Goal: Task Accomplishment & Management: Manage account settings

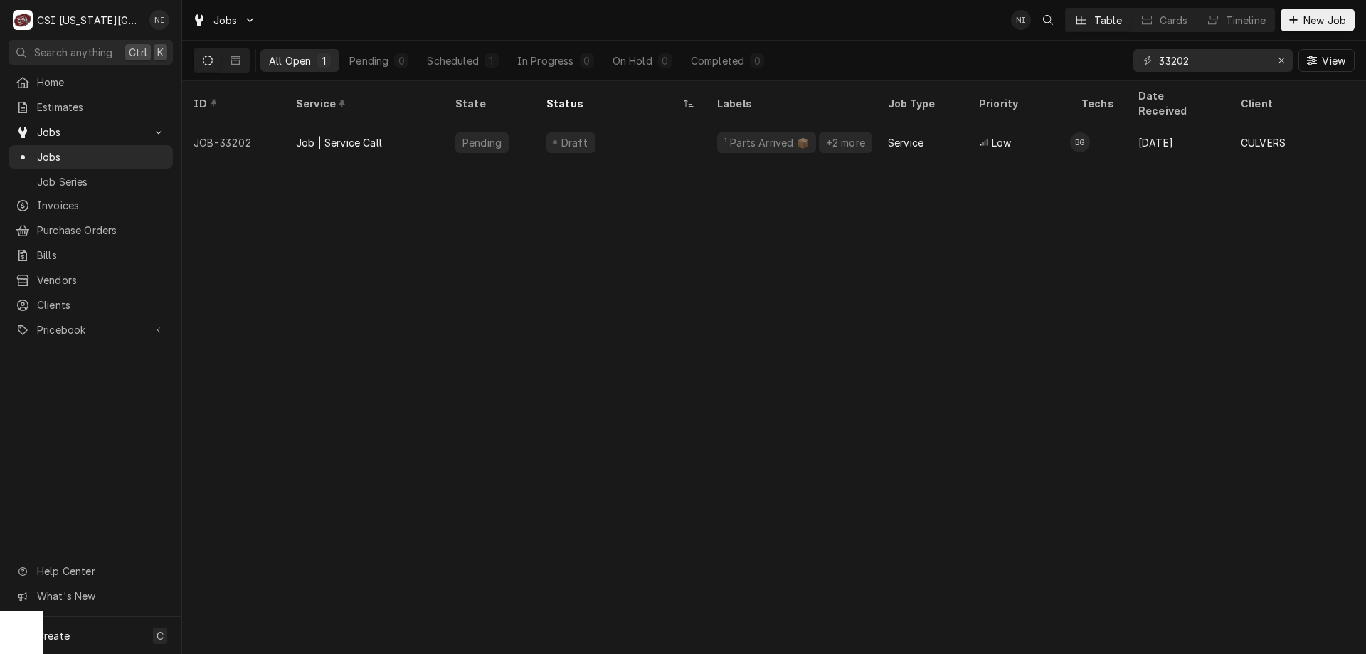
click at [579, 260] on div "ID Service State Status Labels Job Type Priority Techs Date Received Client Loc…" at bounding box center [774, 367] width 1184 height 573
drag, startPoint x: 1194, startPoint y: 56, endPoint x: 1088, endPoint y: 68, distance: 106.6
click at [1090, 68] on div "All Open 1 Pending 0 Scheduled 1 In Progress 0 On Hold 0 Completed 0 33202 View" at bounding box center [773, 61] width 1161 height 40
click at [1276, 60] on div "Erase input" at bounding box center [1281, 60] width 14 height 14
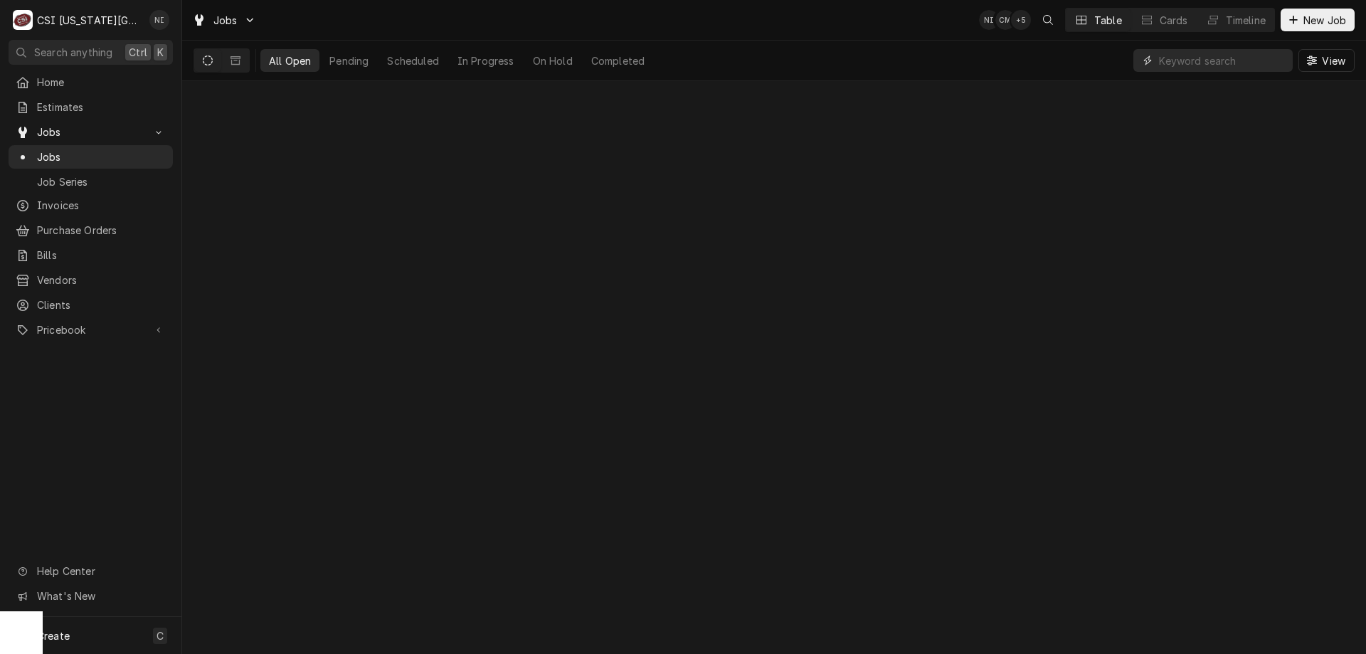
click at [1235, 60] on input "Dynamic Content Wrapper" at bounding box center [1222, 60] width 127 height 23
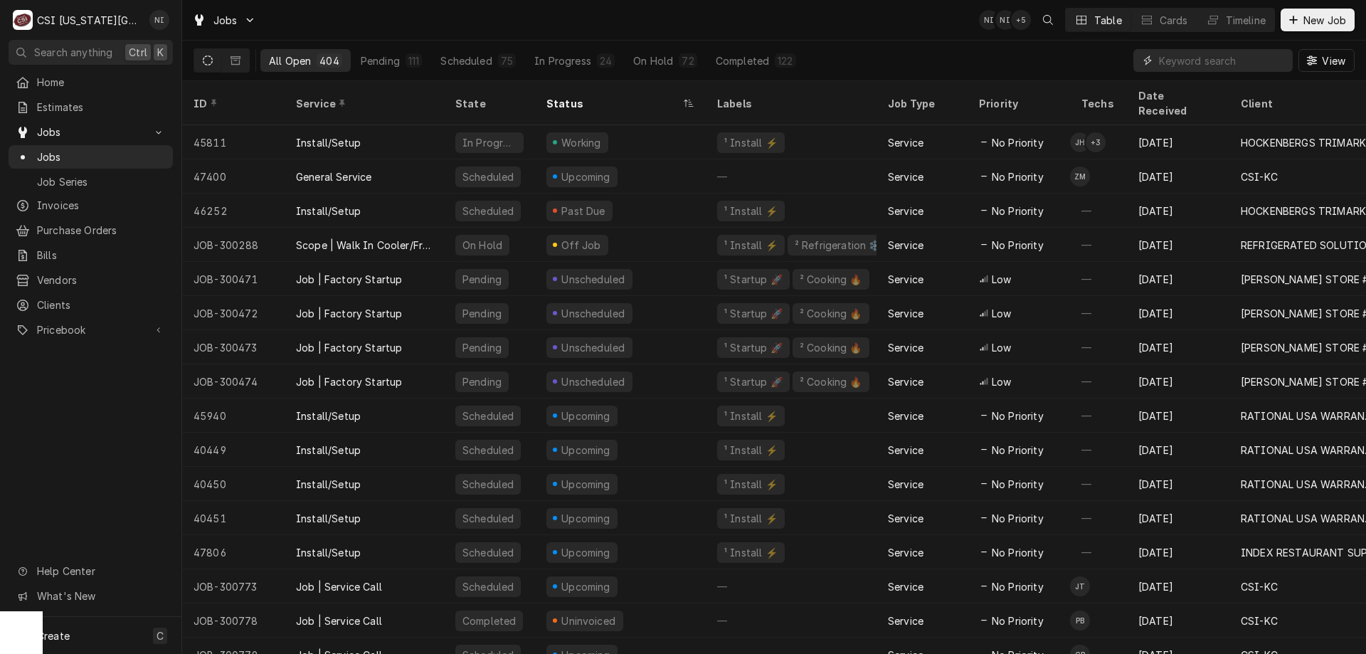
click at [1174, 62] on input "Dynamic Content Wrapper" at bounding box center [1222, 60] width 127 height 23
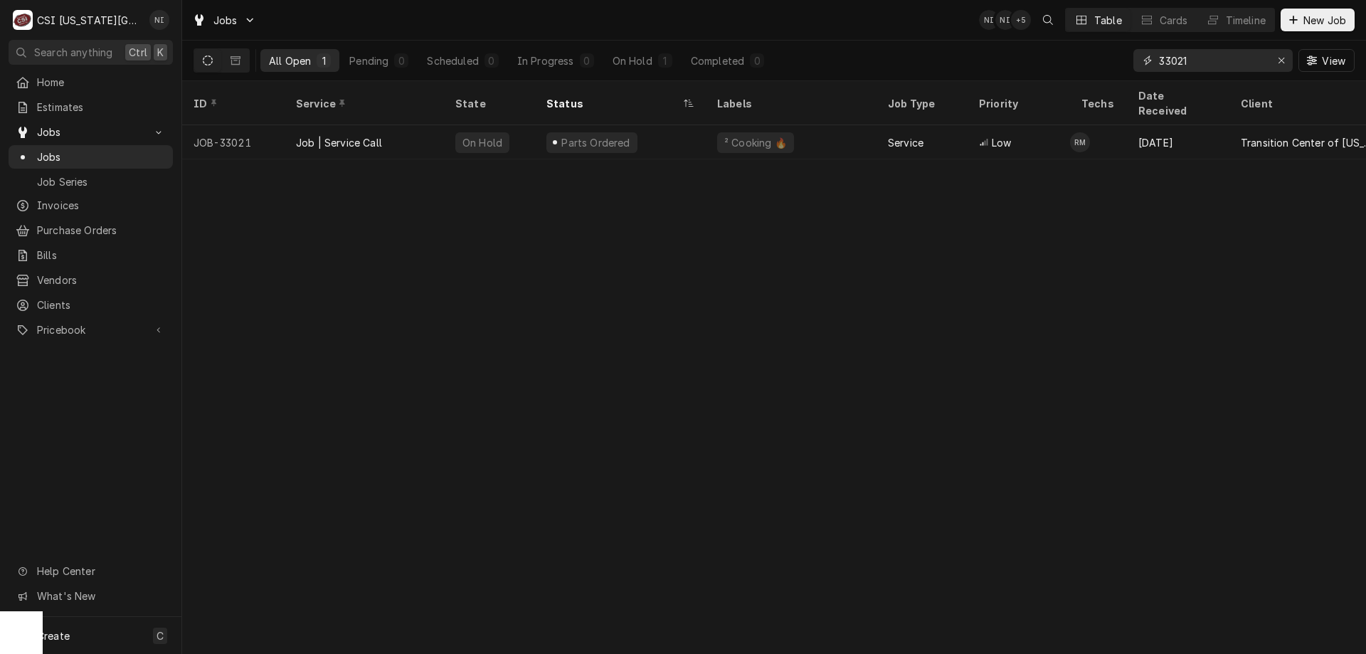
type input "33021"
click at [657, 137] on div "Parts Ordered" at bounding box center [620, 142] width 171 height 34
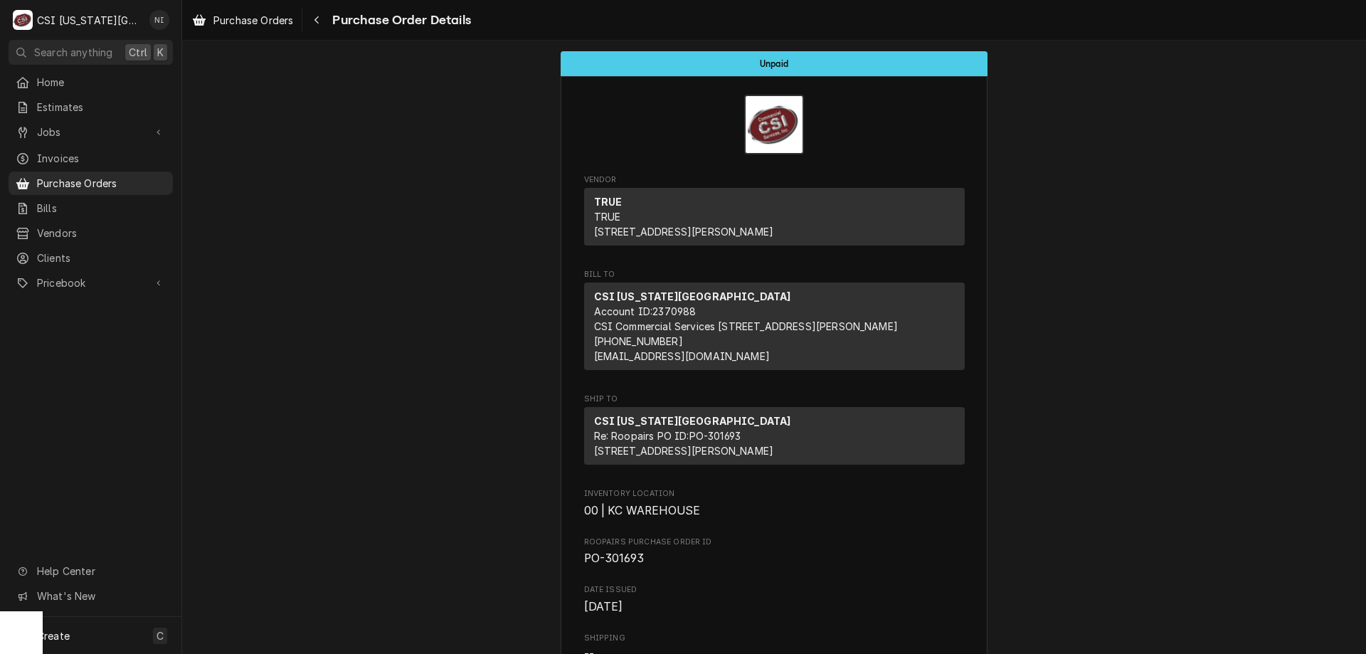
click at [136, 176] on span "Purchase Orders" at bounding box center [101, 183] width 129 height 15
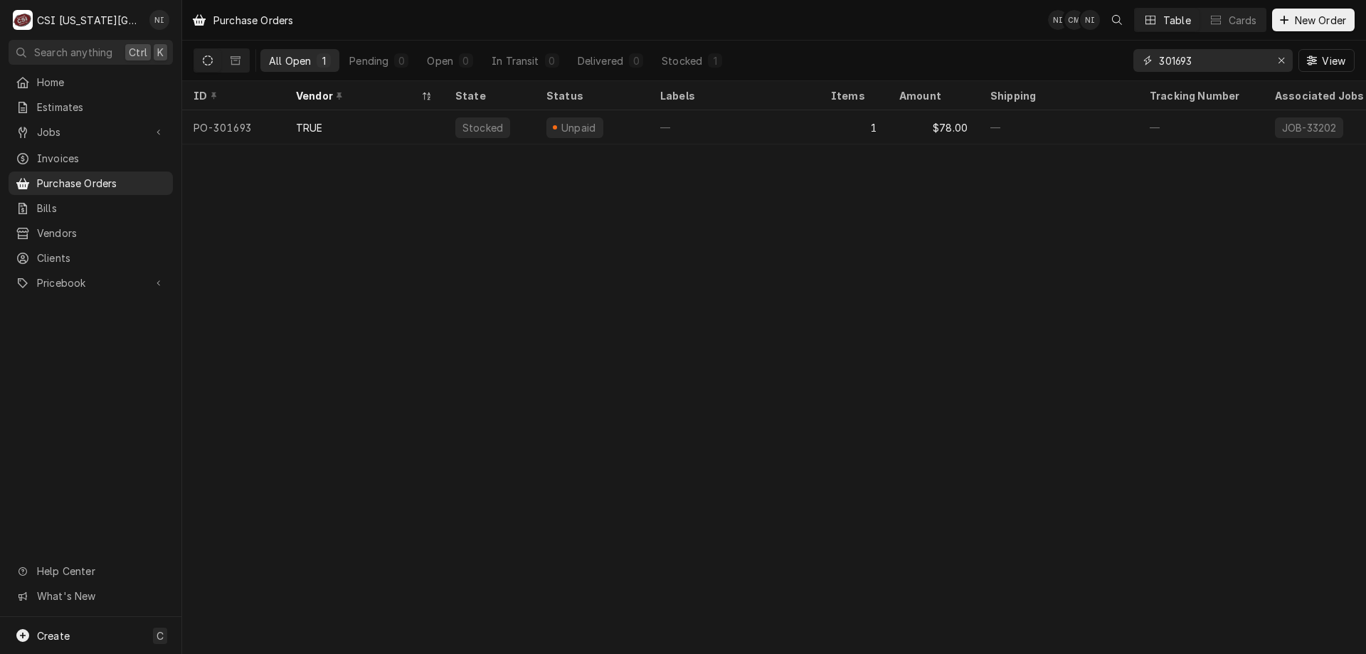
drag, startPoint x: 1203, startPoint y: 63, endPoint x: 1056, endPoint y: 49, distance: 147.9
click at [1056, 49] on div "All Open 1 Pending 0 Open 0 In Transit 0 Delivered 0 Stocked 1 301693 View" at bounding box center [773, 61] width 1161 height 40
type input "301593"
click at [757, 114] on div "—" at bounding box center [734, 127] width 171 height 34
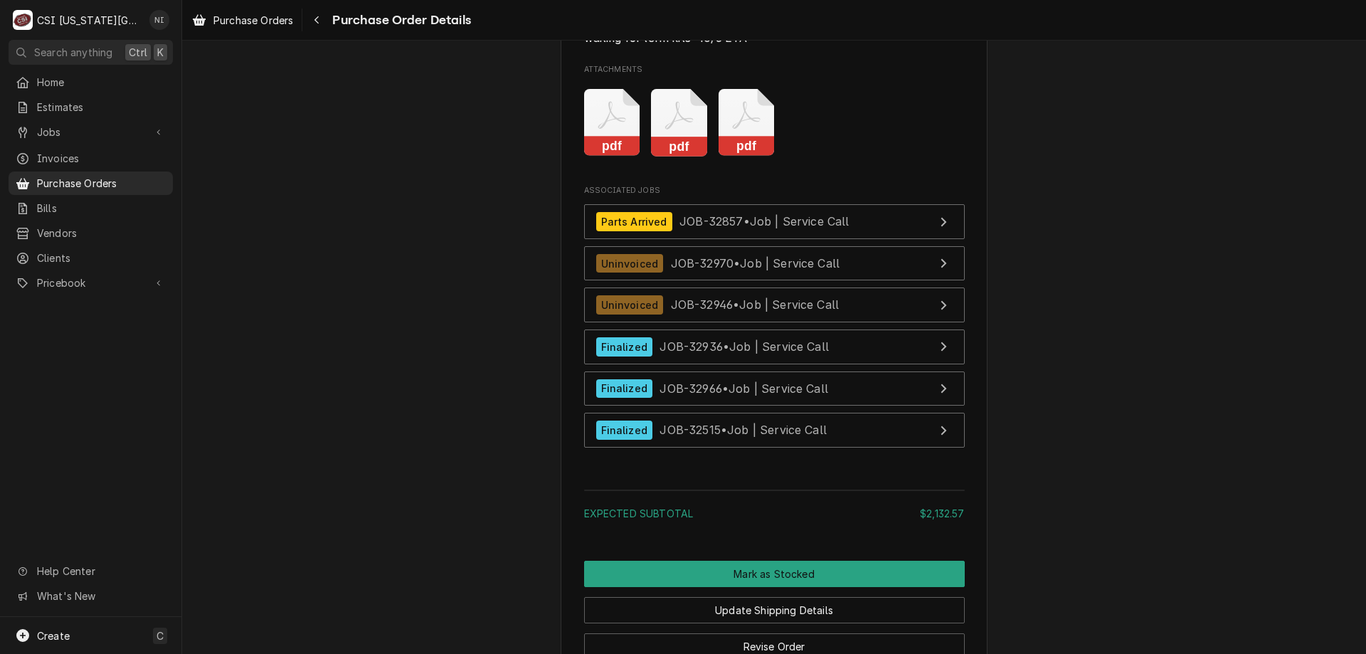
scroll to position [4626, 0]
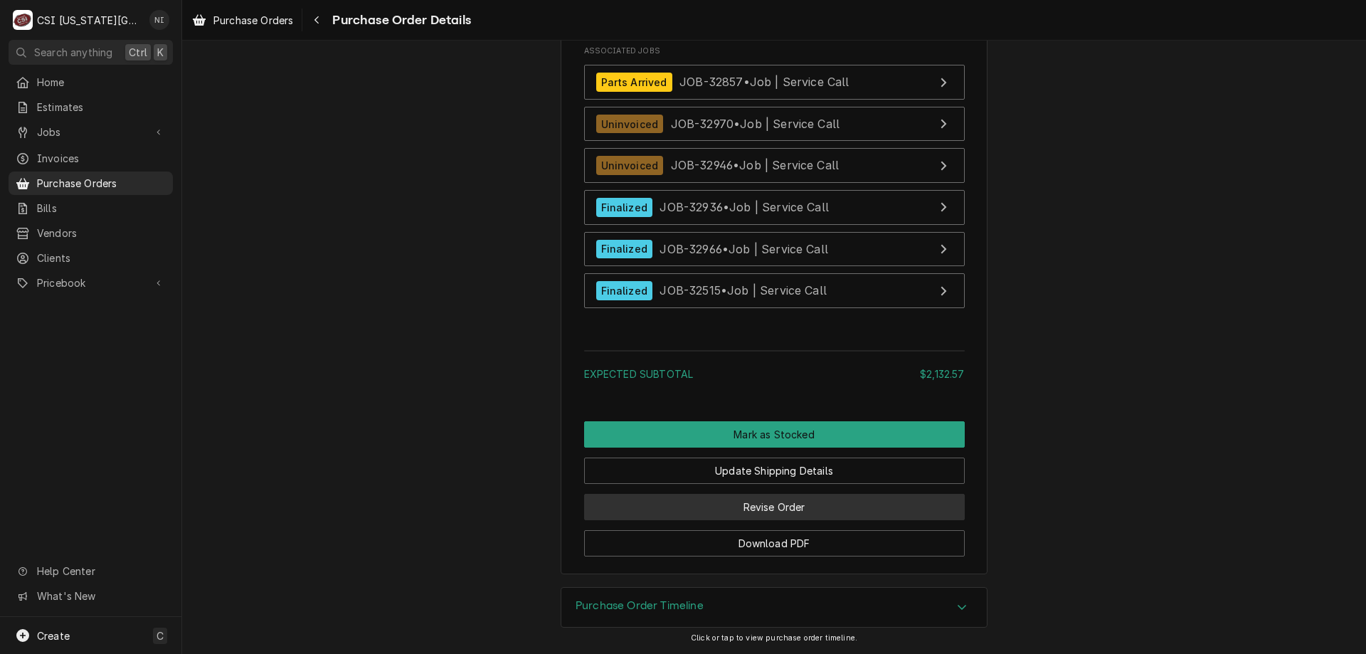
click at [819, 498] on button "Revise Order" at bounding box center [774, 507] width 381 height 26
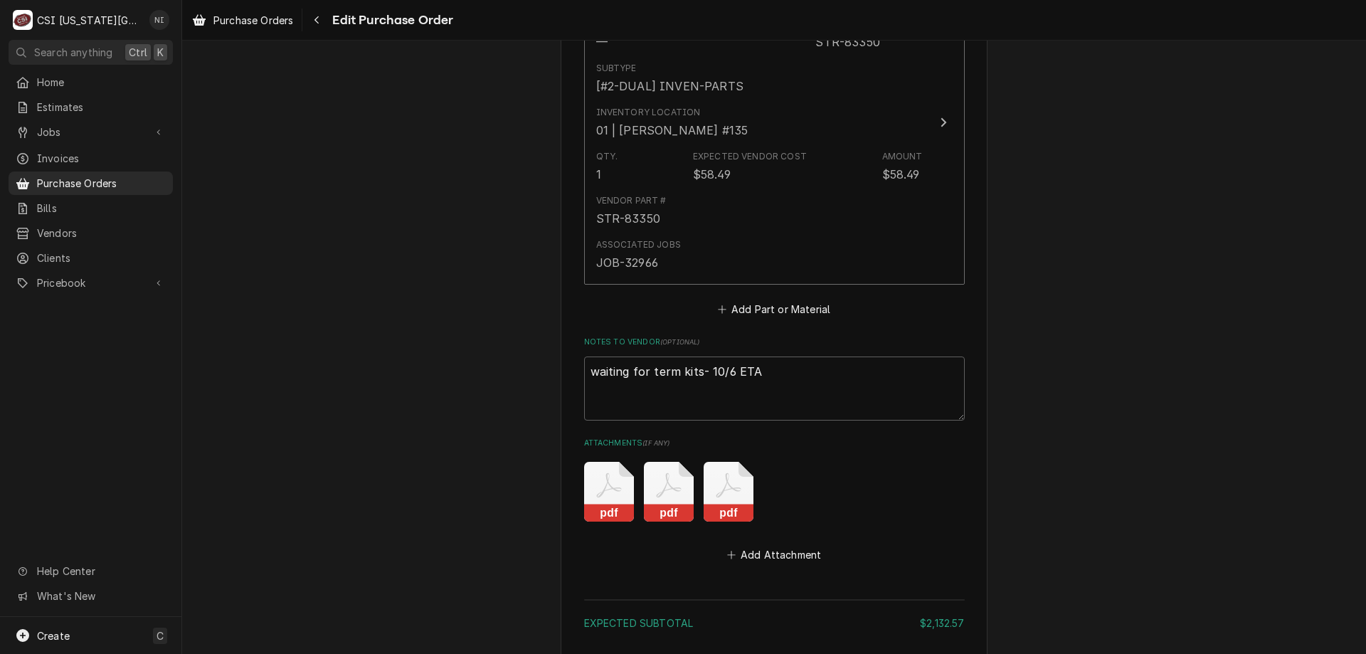
scroll to position [4456, 0]
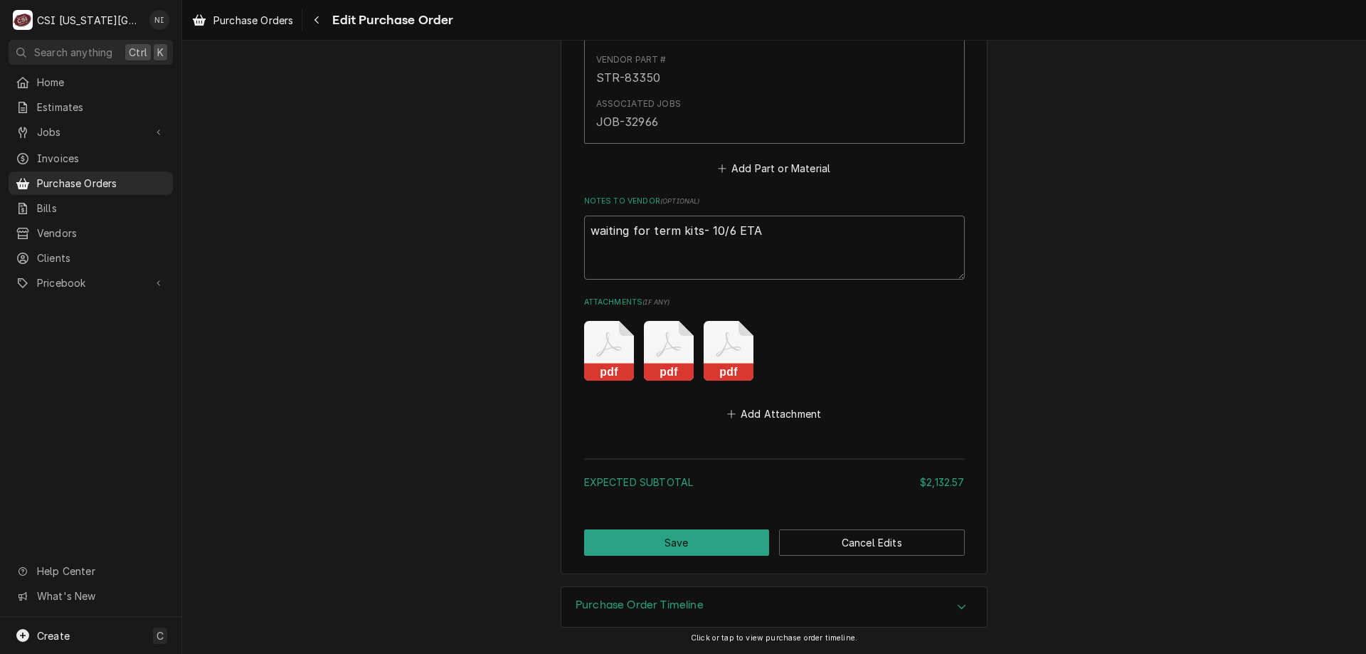
drag, startPoint x: 745, startPoint y: 223, endPoint x: 578, endPoint y: 242, distance: 168.3
click at [768, 227] on textarea "waiting for term kits- 10/6 ETA" at bounding box center [774, 248] width 381 height 64
drag, startPoint x: 767, startPoint y: 231, endPoint x: 472, endPoint y: 235, distance: 295.2
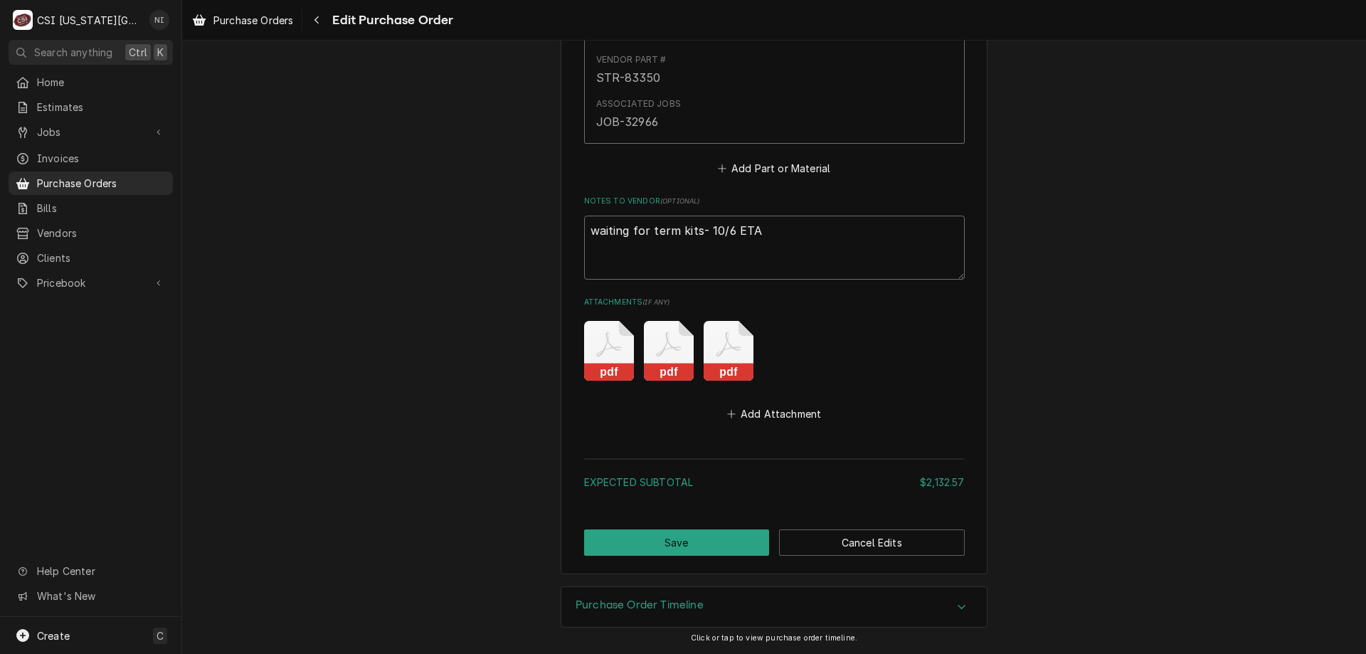
type textarea "x"
click at [734, 543] on button "Save" at bounding box center [677, 542] width 186 height 26
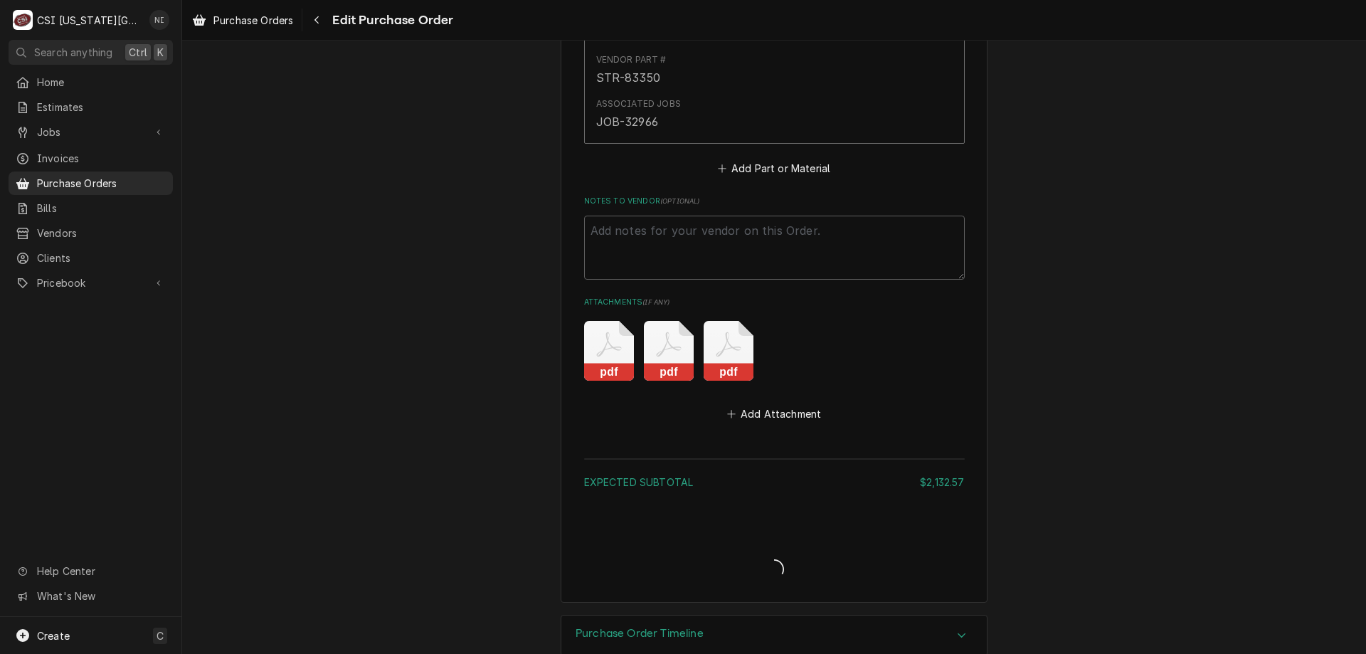
type textarea "x"
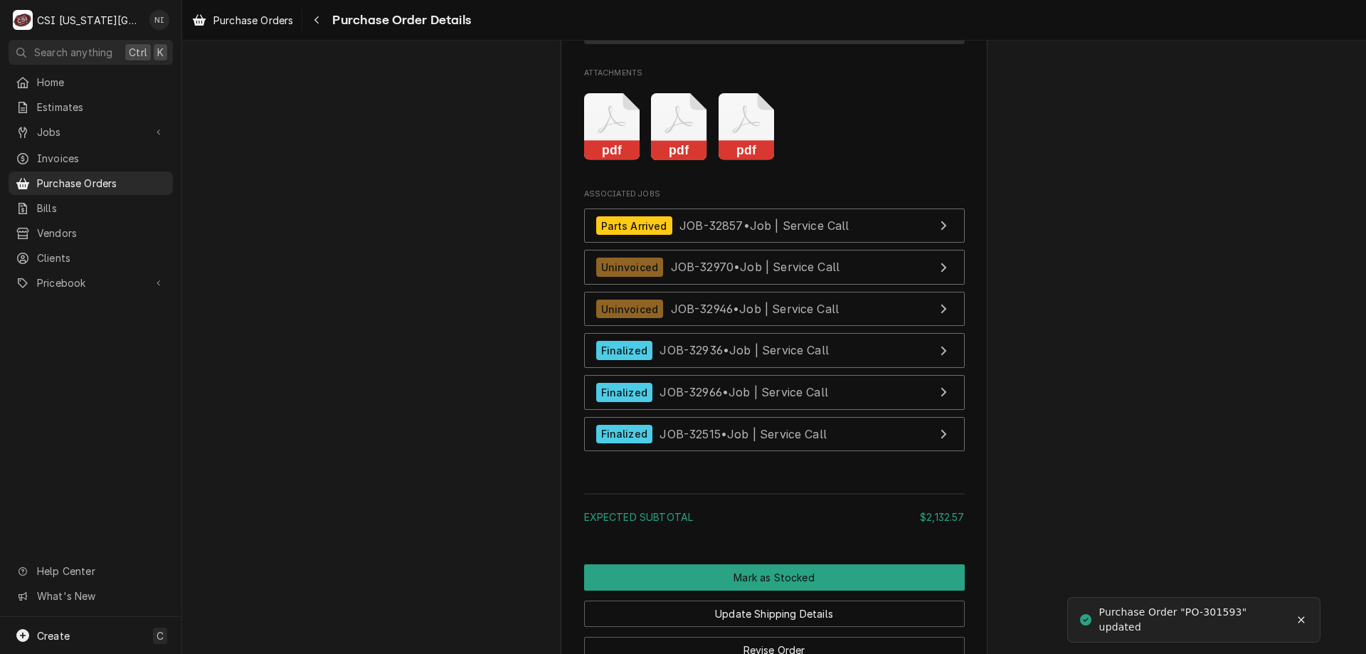
scroll to position [4459, 0]
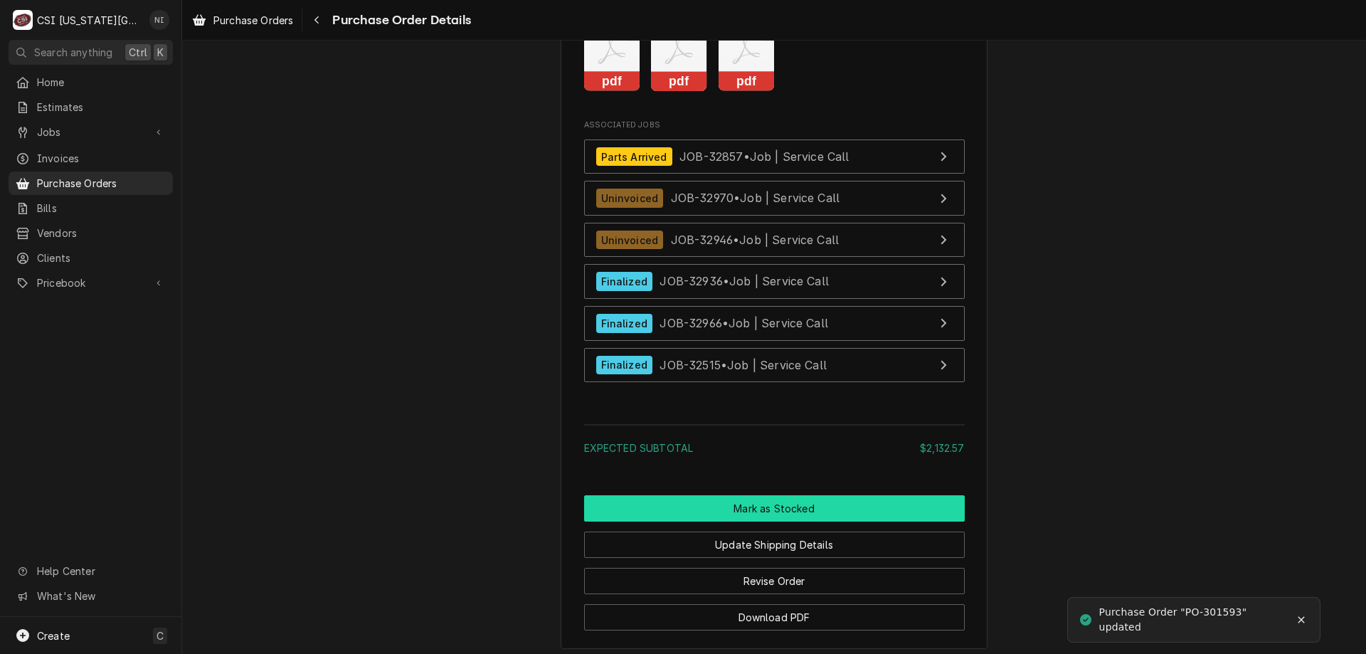
click at [793, 521] on button "Mark as Stocked" at bounding box center [774, 508] width 381 height 26
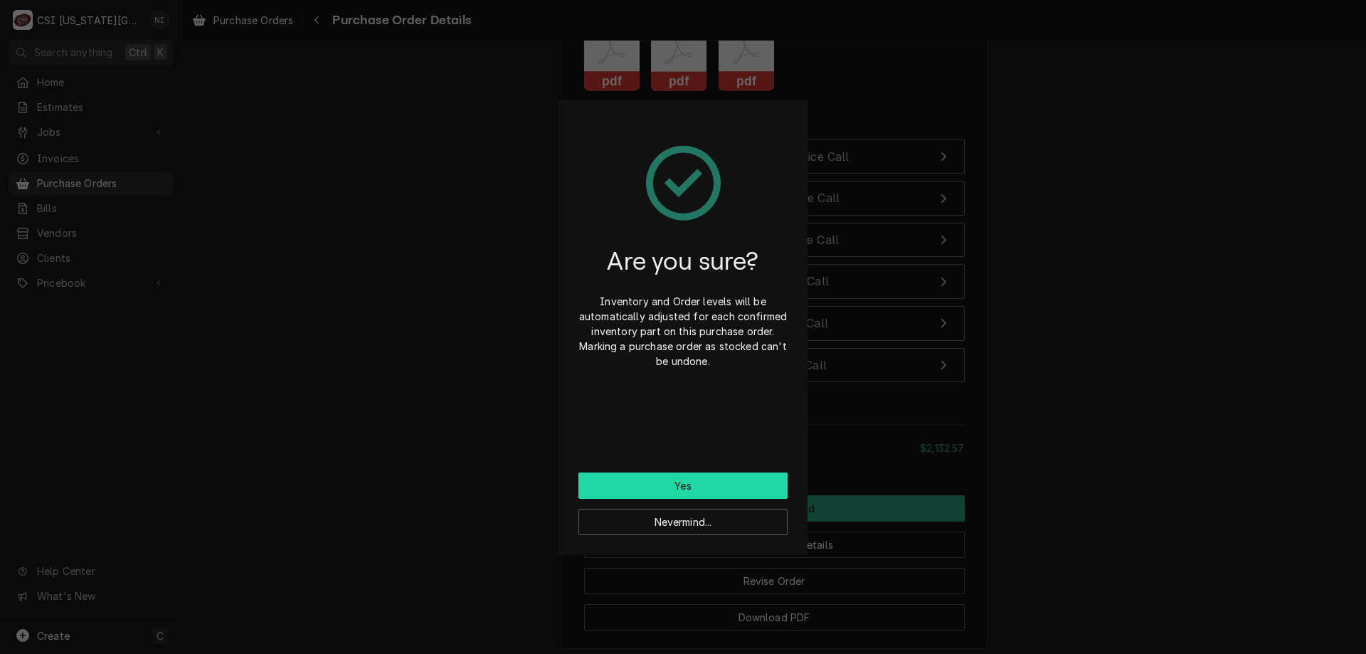
click at [726, 488] on button "Yes" at bounding box center [682, 485] width 209 height 26
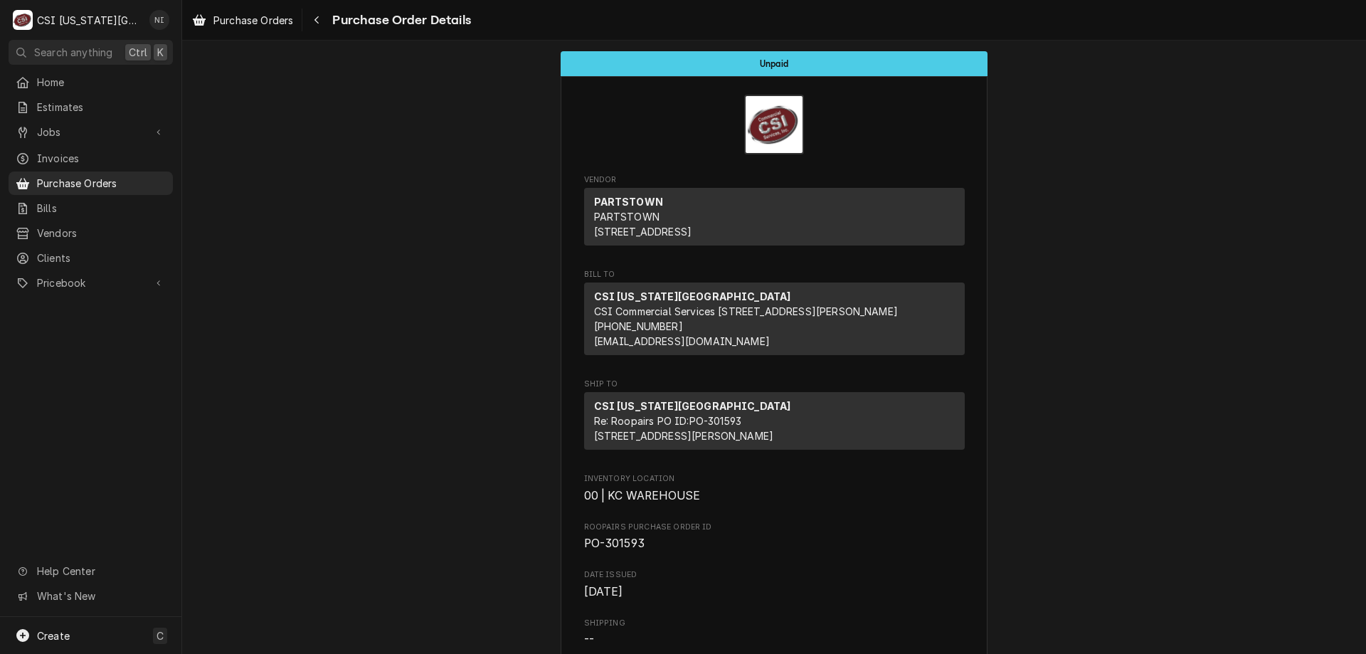
click at [124, 176] on span "Purchase Orders" at bounding box center [101, 183] width 129 height 15
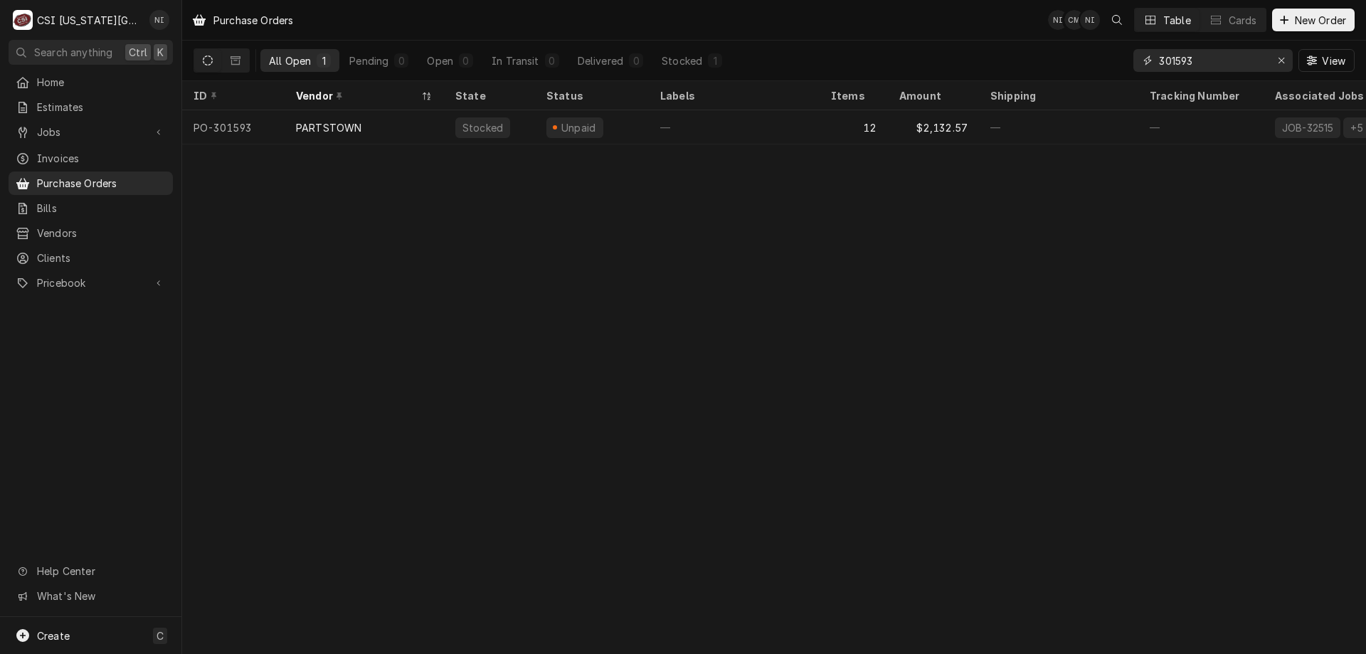
drag, startPoint x: 1203, startPoint y: 64, endPoint x: 1095, endPoint y: 55, distance: 108.5
click at [1101, 58] on div "All Open 1 Pending 0 Open 0 In Transit 0 Delivered 0 Stocked 1 301593 View" at bounding box center [773, 61] width 1161 height 40
type input "301698"
click at [848, 129] on div "7" at bounding box center [853, 127] width 68 height 34
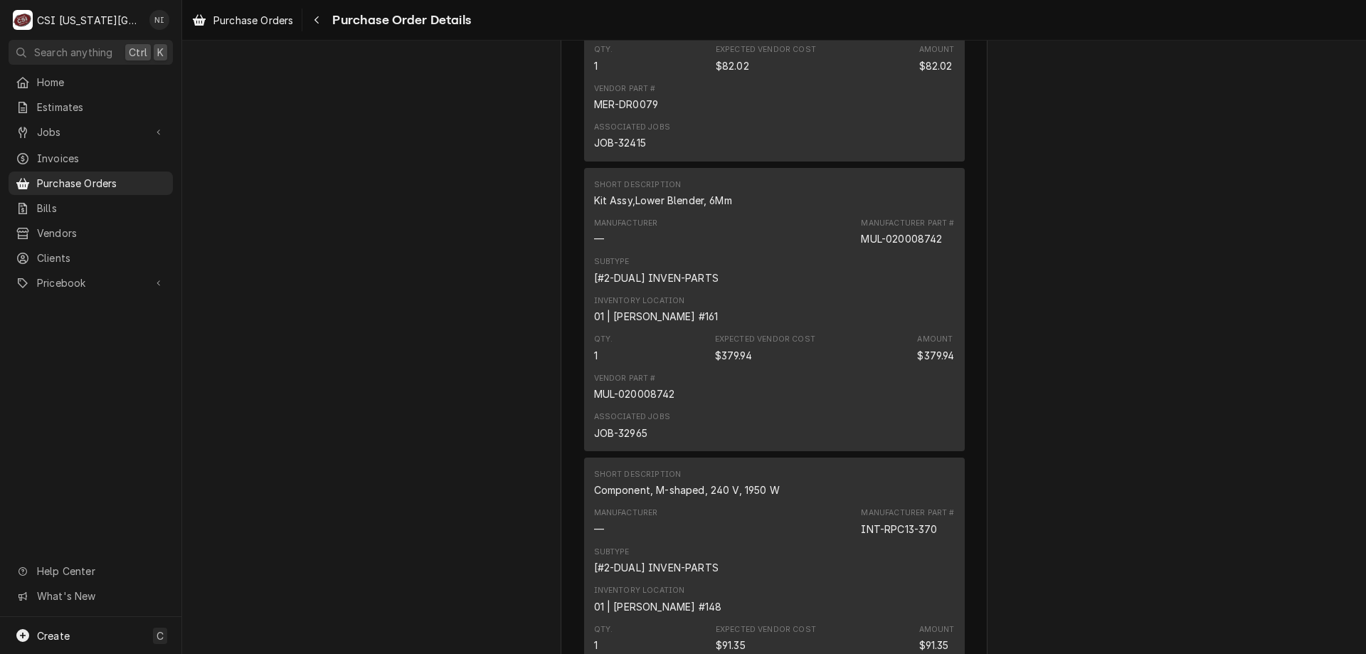
scroll to position [1239, 0]
drag, startPoint x: 950, startPoint y: 282, endPoint x: 788, endPoint y: 283, distance: 161.5
click at [789, 283] on div "Short Description Kit Assy,Lower Blender, 6Mm Manufacturer — Manufacturer Part …" at bounding box center [774, 305] width 381 height 283
copy div "MUL-020008742"
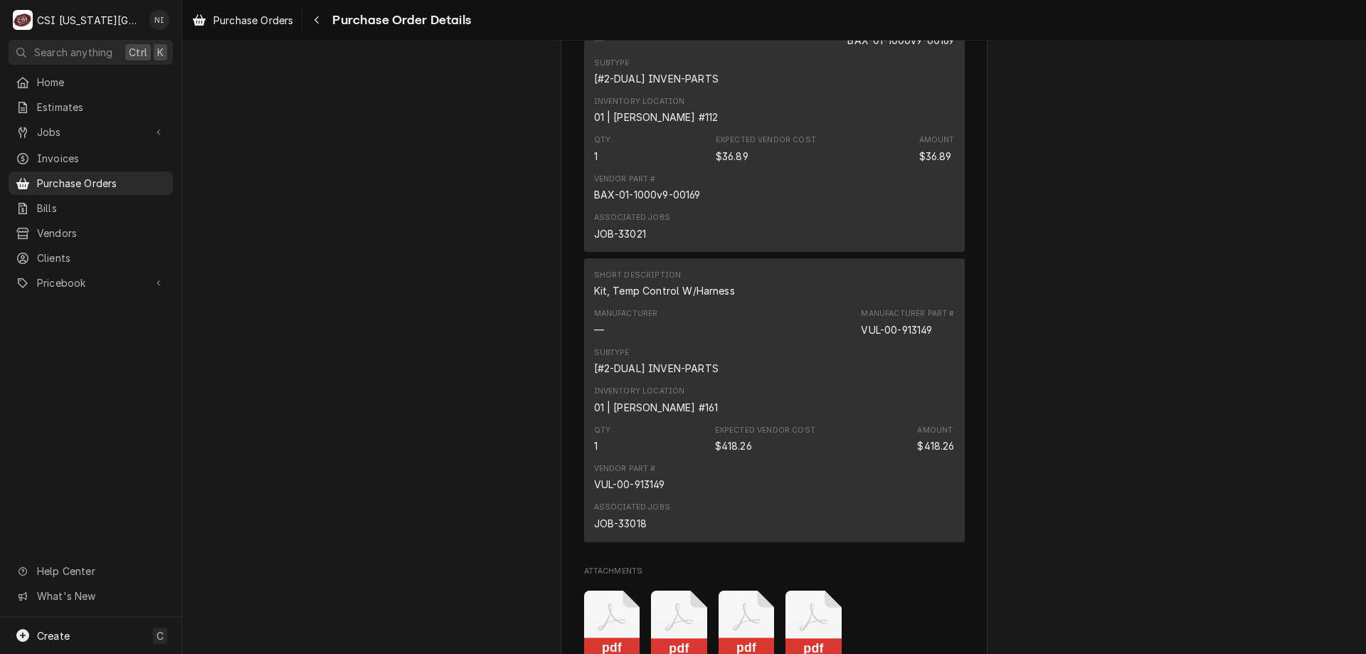
scroll to position [3136, 0]
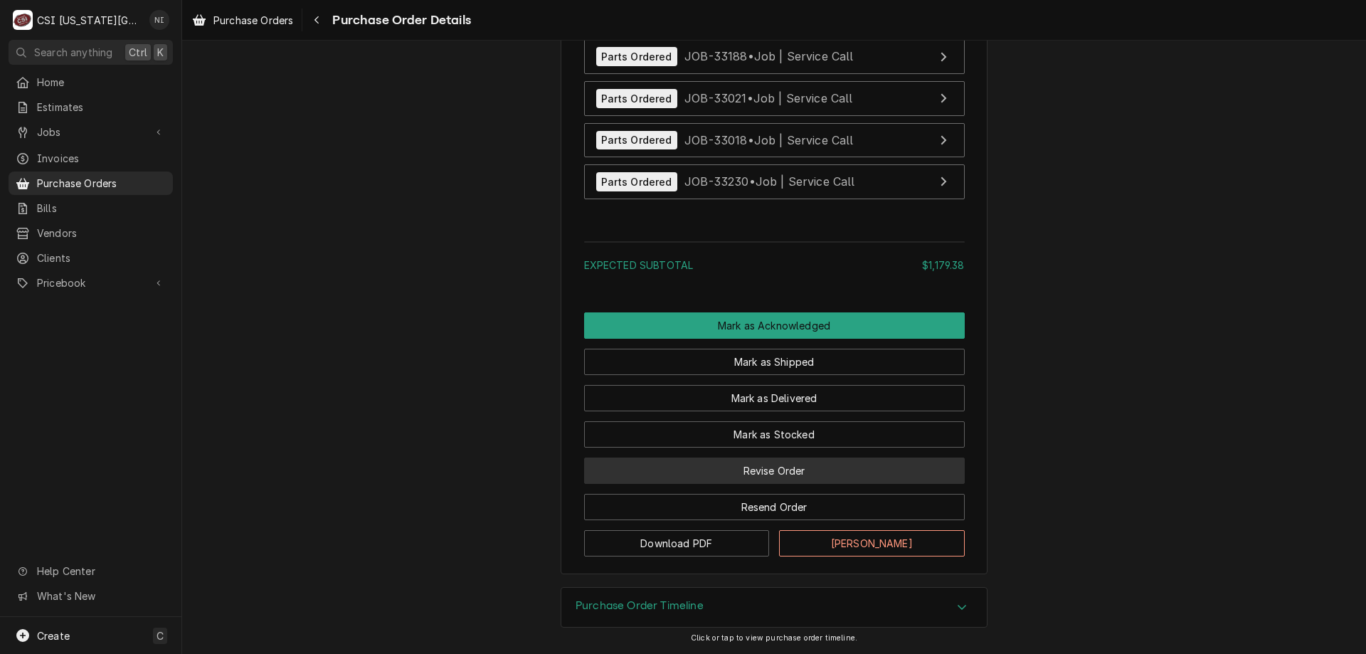
click at [795, 480] on button "Revise Order" at bounding box center [774, 470] width 381 height 26
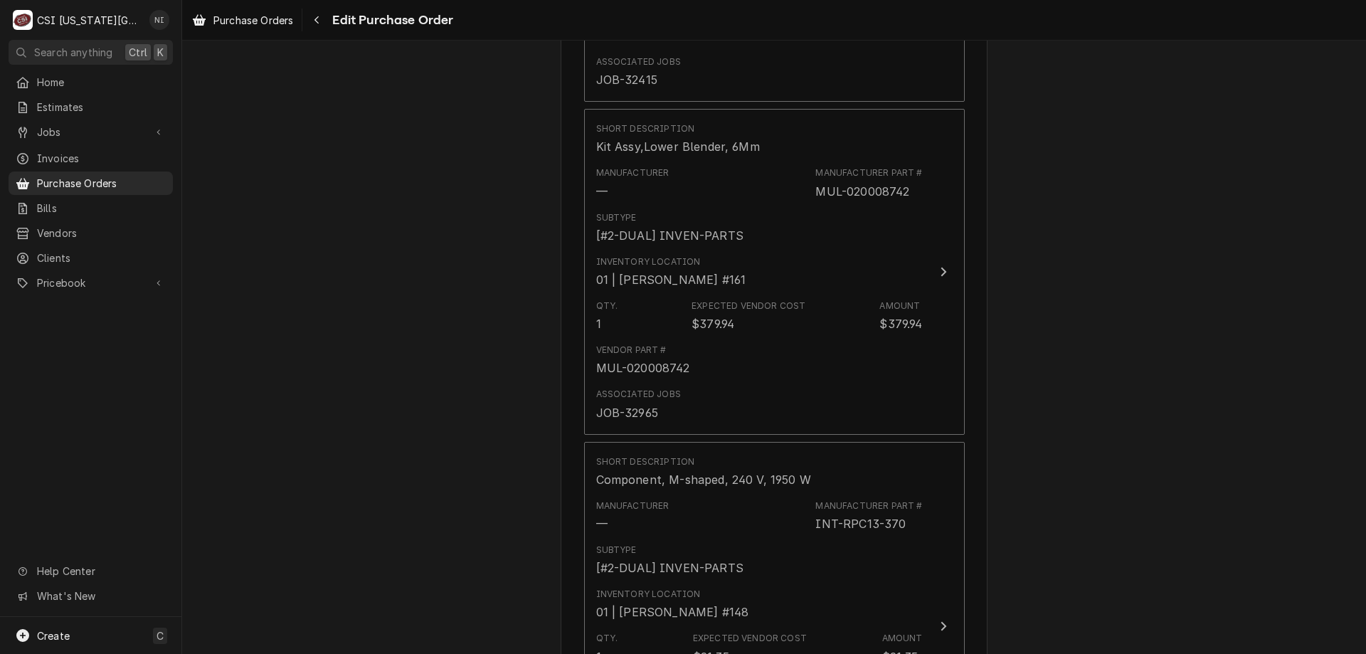
scroll to position [2849, 0]
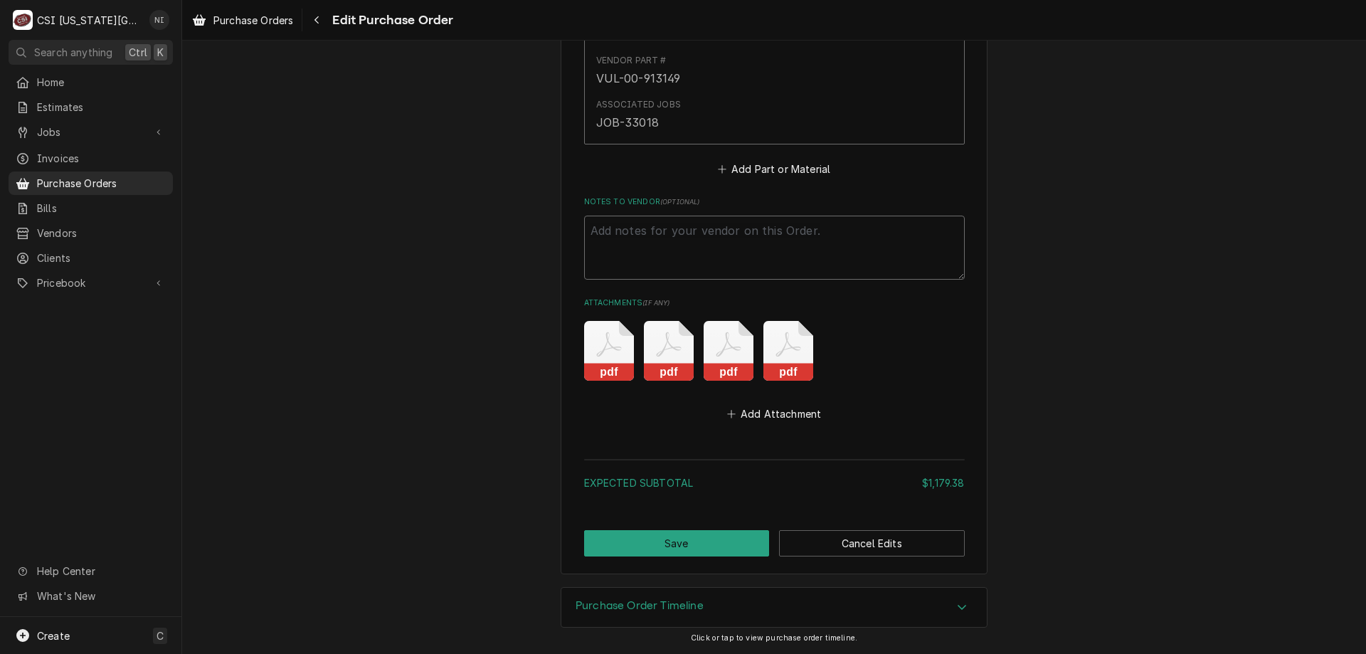
click at [730, 232] on textarea "Notes to Vendor ( optional )" at bounding box center [774, 248] width 381 height 64
type textarea "x"
type textarea "W"
type textarea "x"
type textarea "Wail"
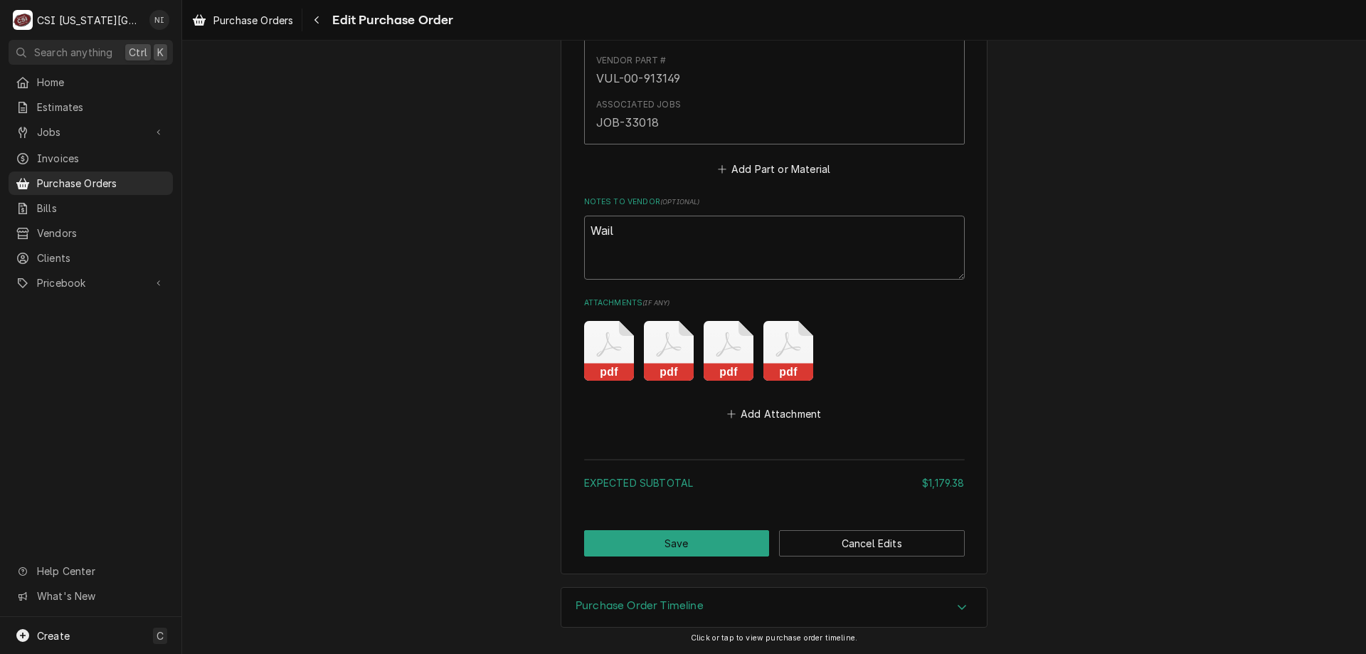
type textarea "x"
type textarea "Wailt"
type textarea "x"
type textarea "Wailti"
type textarea "x"
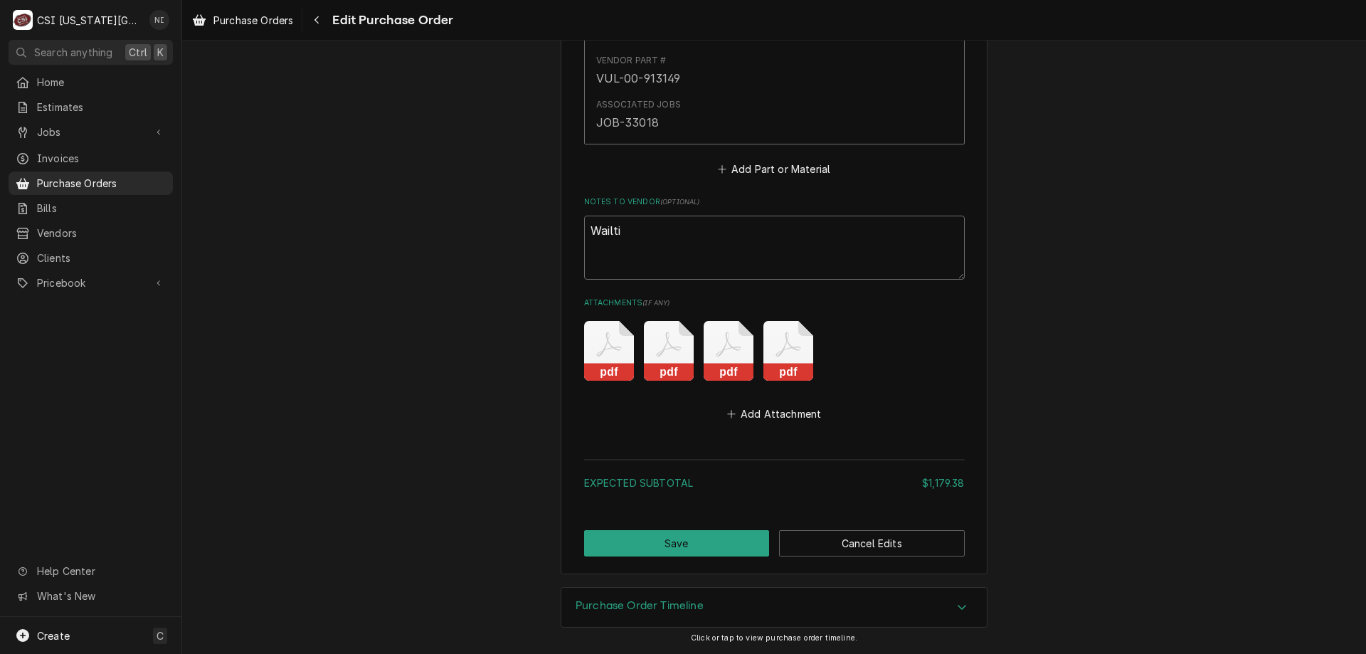
type textarea "Wailtin"
type textarea "x"
type textarea "Wailting"
type textarea "x"
type textarea "Wailting"
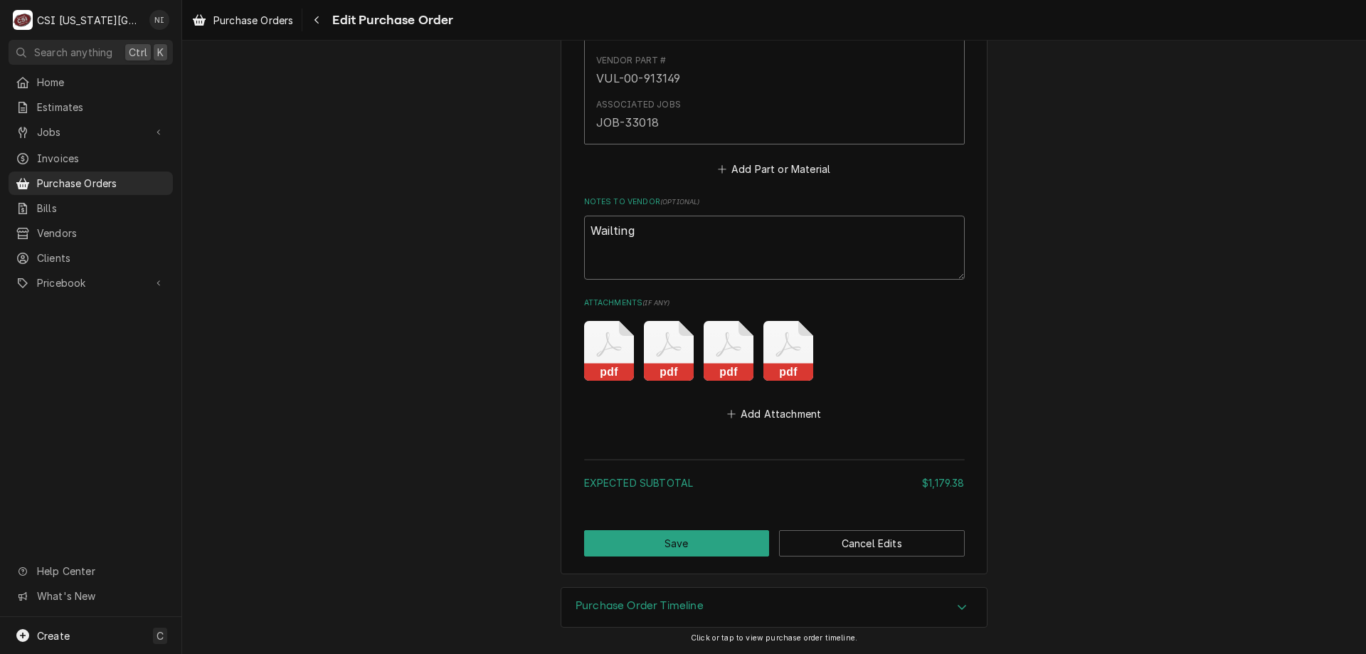
type textarea "x"
type textarea "Wailting"
type textarea "x"
type textarea "Wailtin"
type textarea "x"
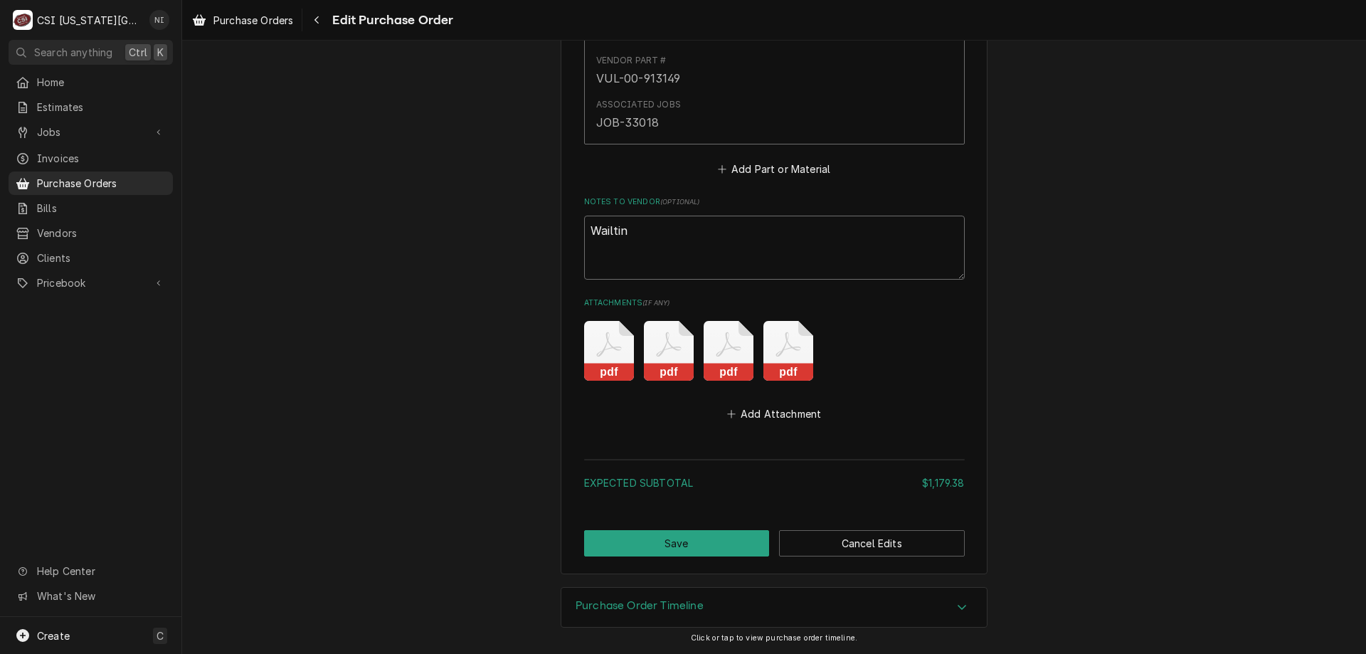
type textarea "Wailti"
type textarea "x"
type textarea "Wailt"
type textarea "x"
type textarea "Wail"
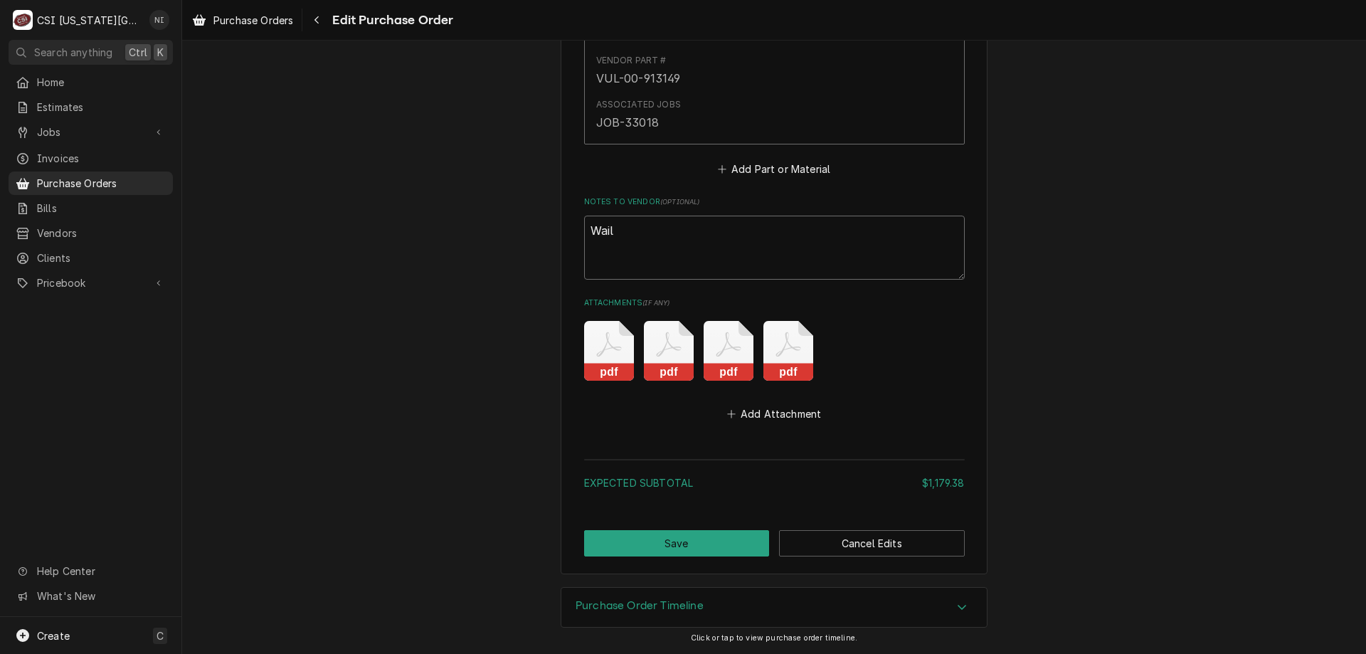
type textarea "x"
type textarea "Wai"
type textarea "x"
type textarea "Wait"
type textarea "x"
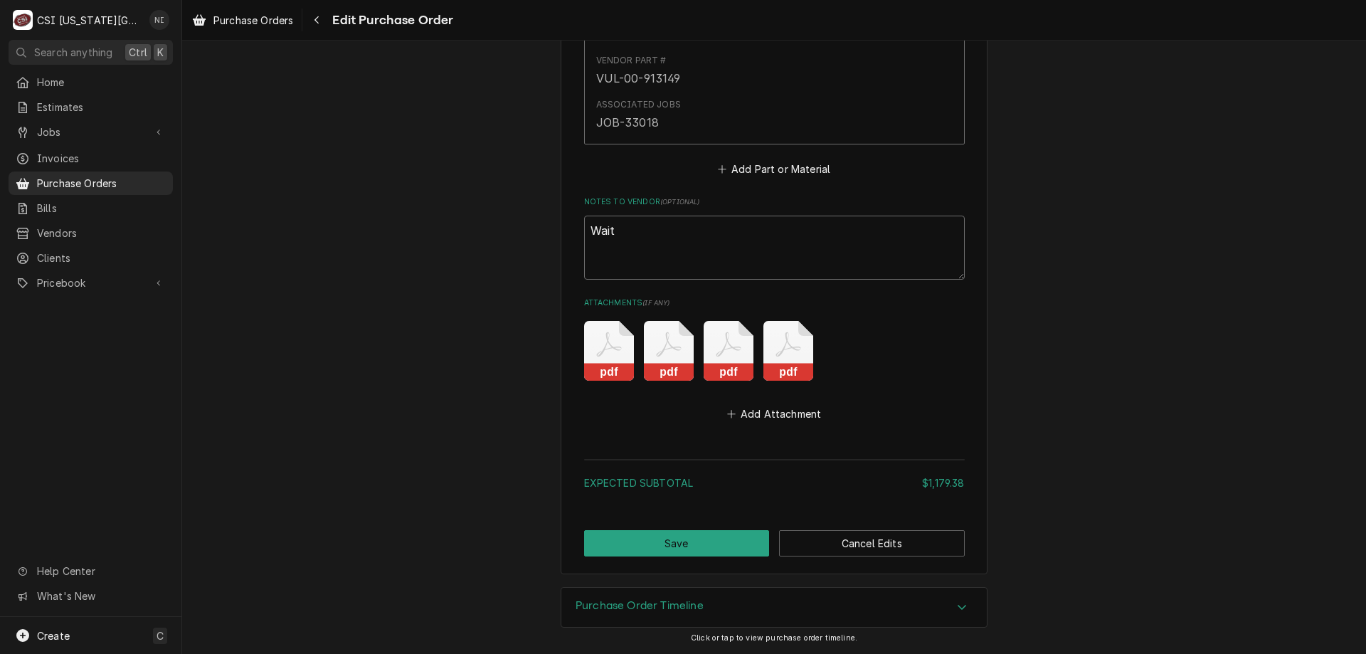
type textarea "Waiti"
type textarea "x"
type textarea "Waitin"
type textarea "x"
type textarea "Waiting"
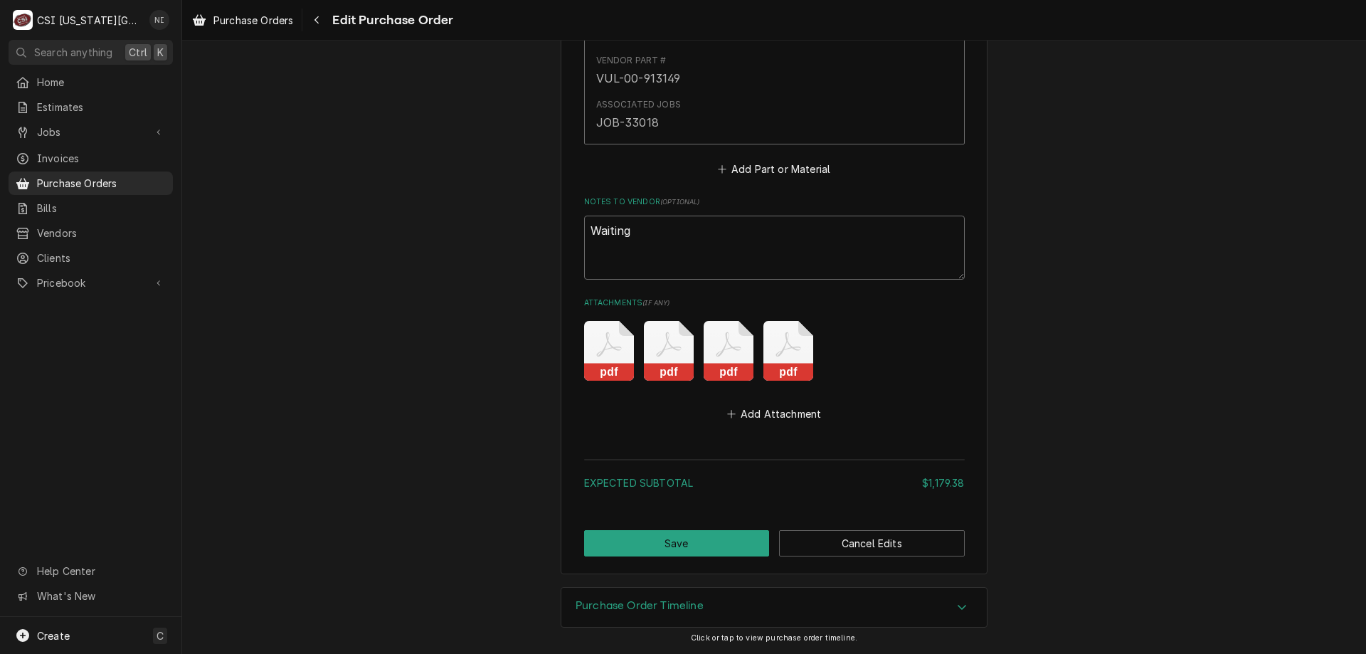
type textarea "x"
type textarea "Waiting"
type textarea "x"
type textarea "Waiting f"
type textarea "x"
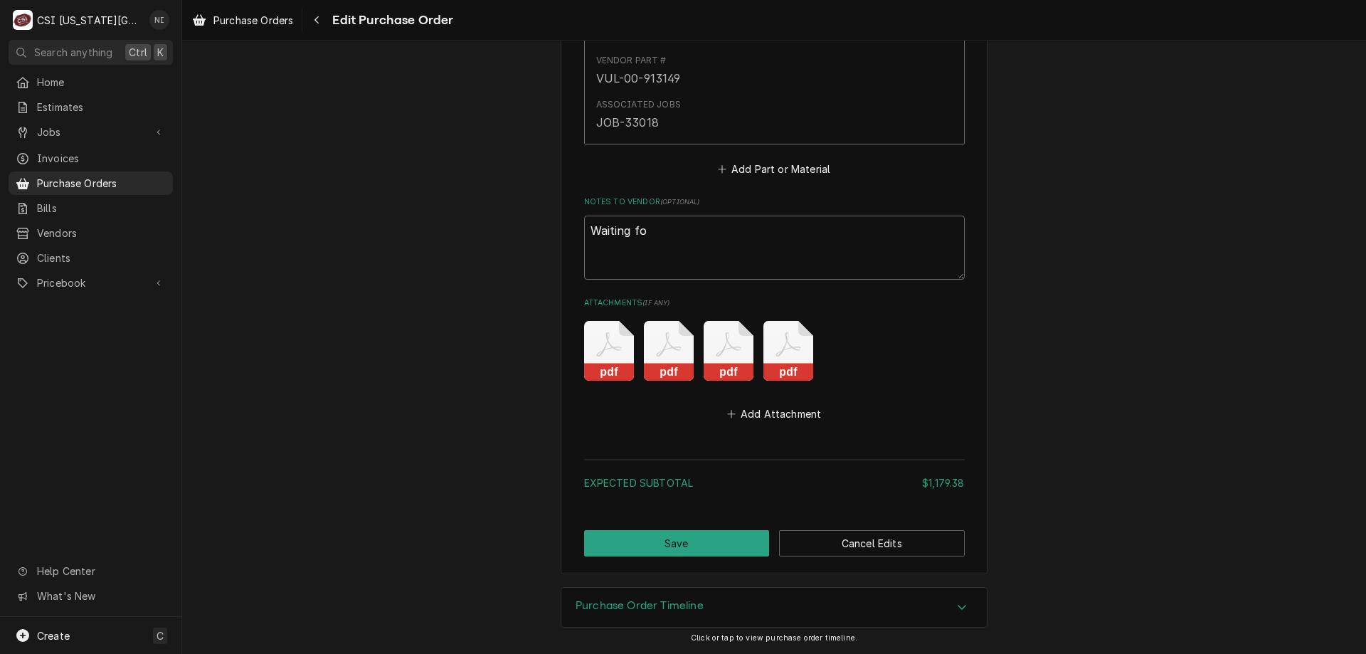
type textarea "Waiting for"
type textarea "x"
type textarea "Waiting for"
type textarea "x"
type textarea "Waiting for:"
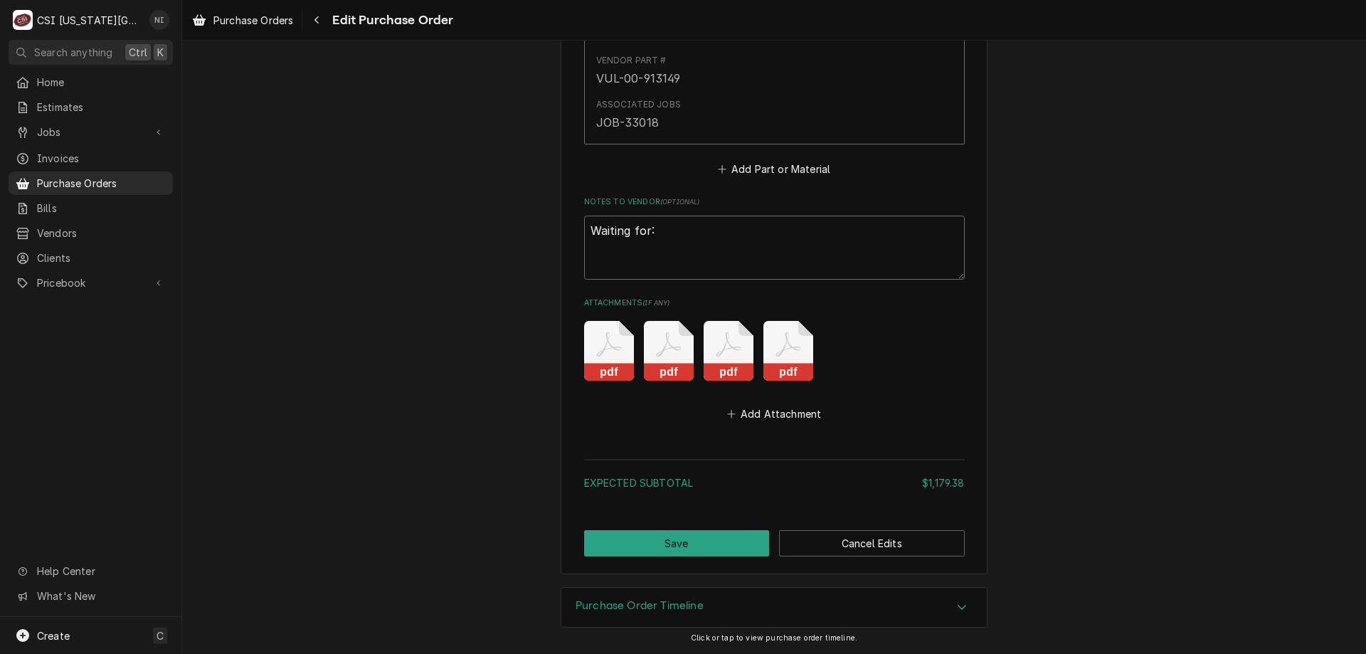
type textarea "x"
type textarea "Waiting for:"
paste textarea "MUL-020008742"
type textarea "x"
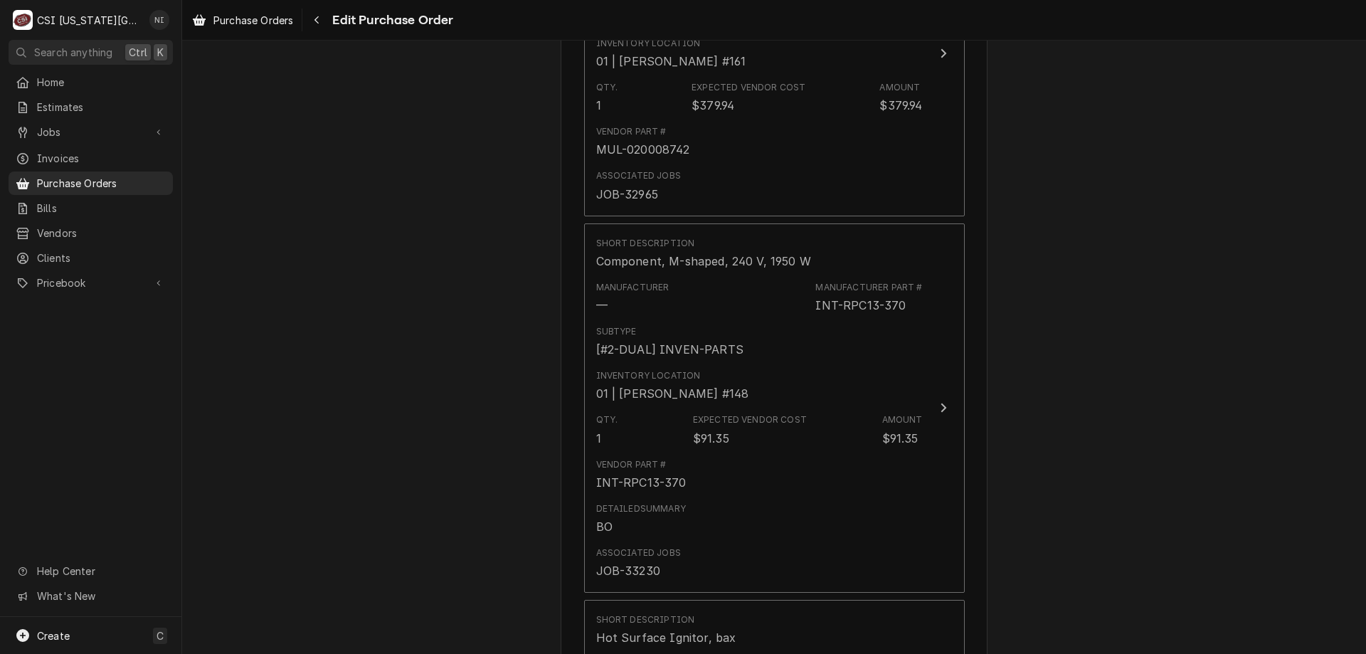
scroll to position [1408, 0]
type textarea "Waiting for: MUL-020008742"
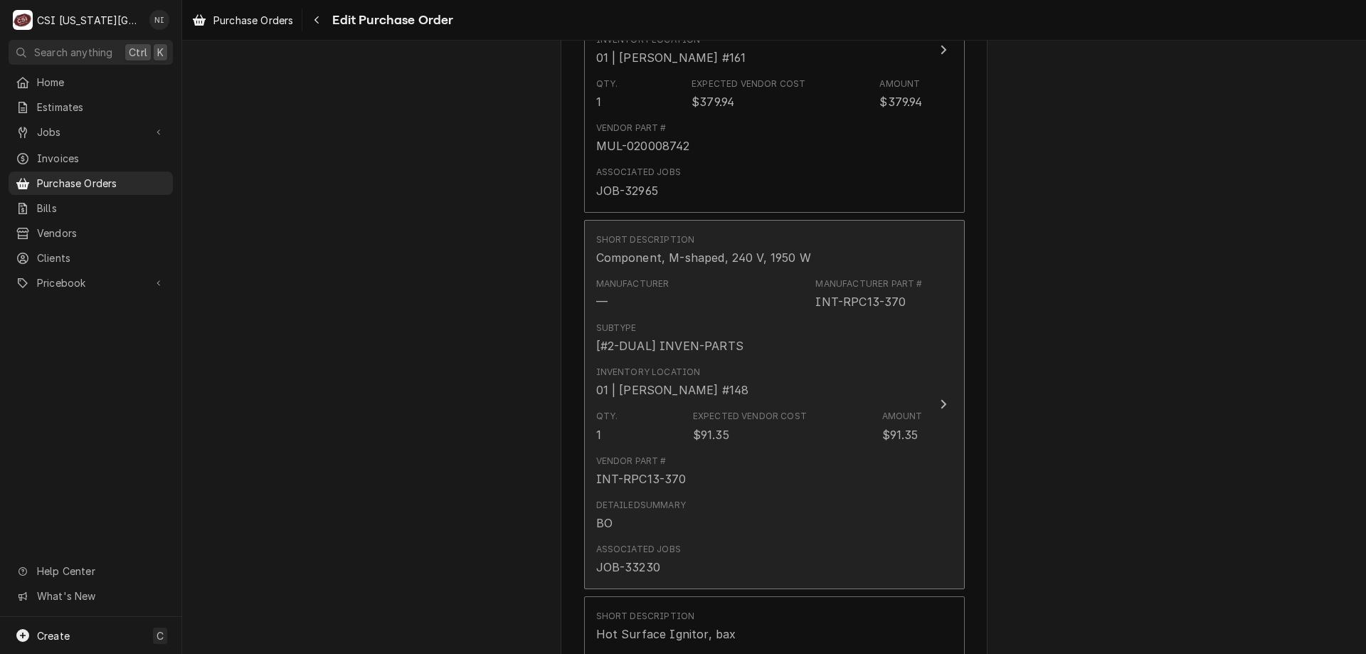
click at [834, 382] on div "Inventory Location 01 | JIMMY TERRELL #148" at bounding box center [759, 382] width 326 height 44
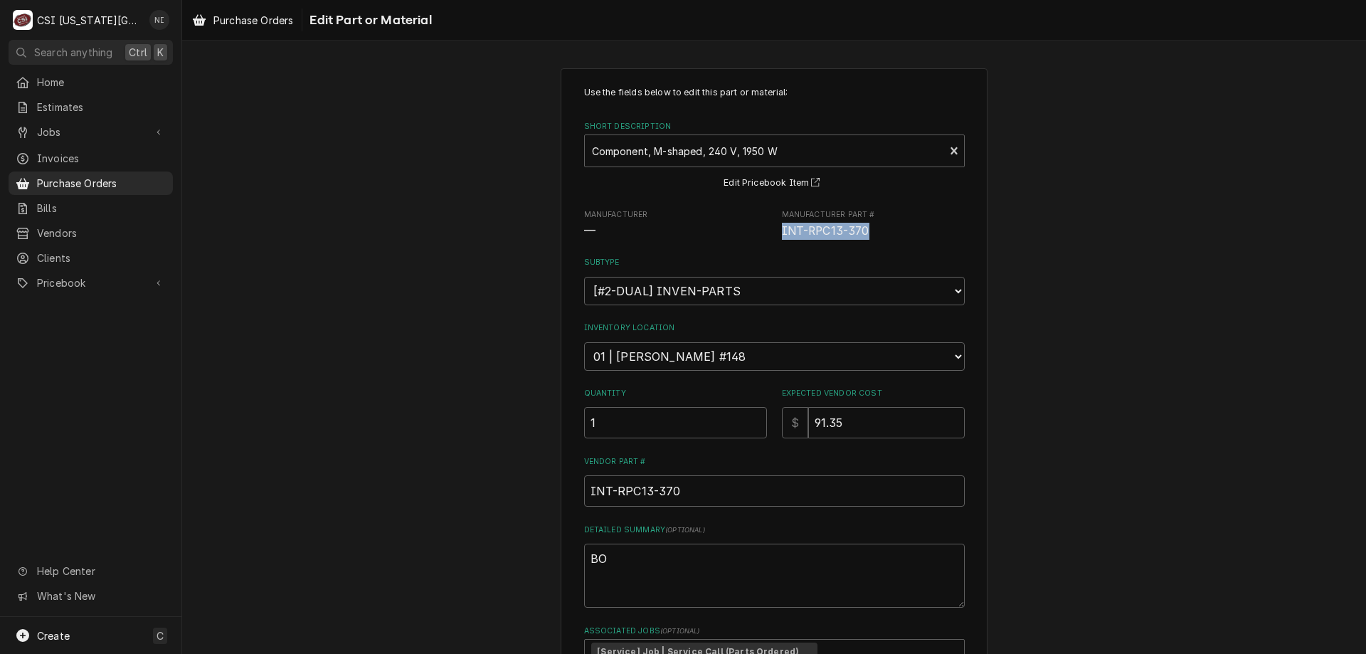
drag, startPoint x: 878, startPoint y: 228, endPoint x: 769, endPoint y: 233, distance: 109.7
click at [769, 233] on div "Manufacturer — Manufacturer Part # INT-RPC13-370" at bounding box center [774, 224] width 381 height 31
copy span "INT-RPC13-370"
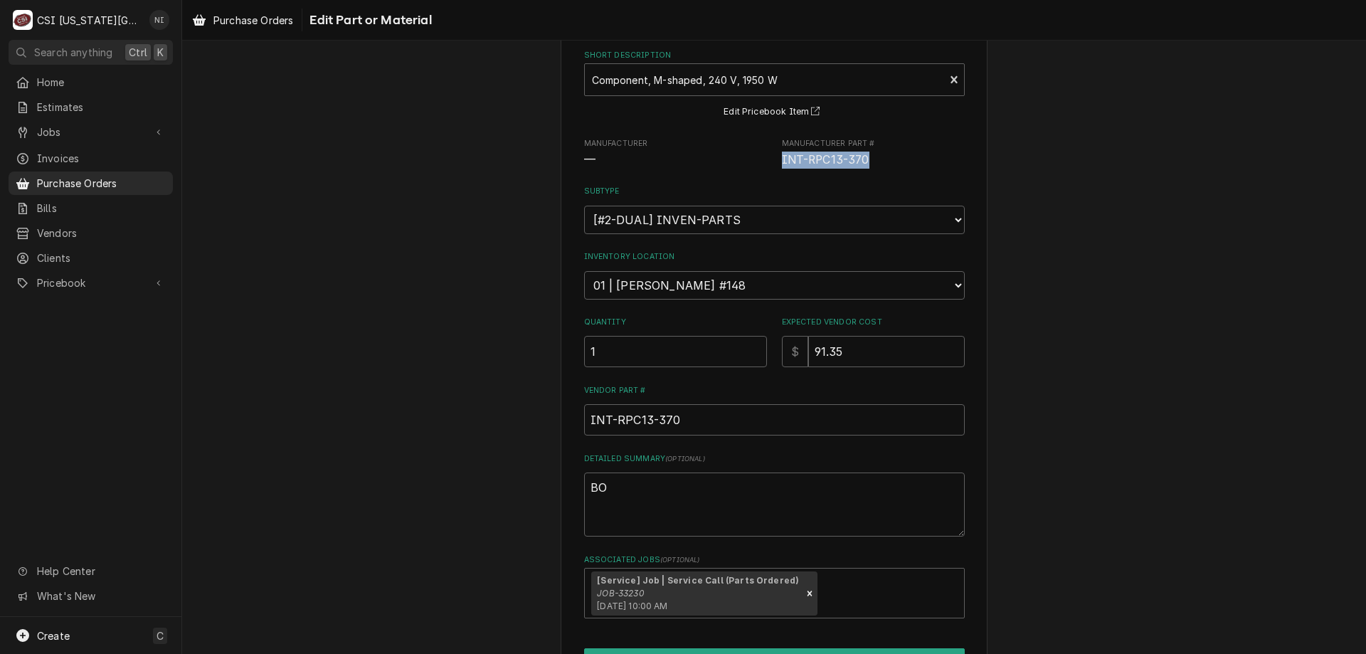
scroll to position [159, 0]
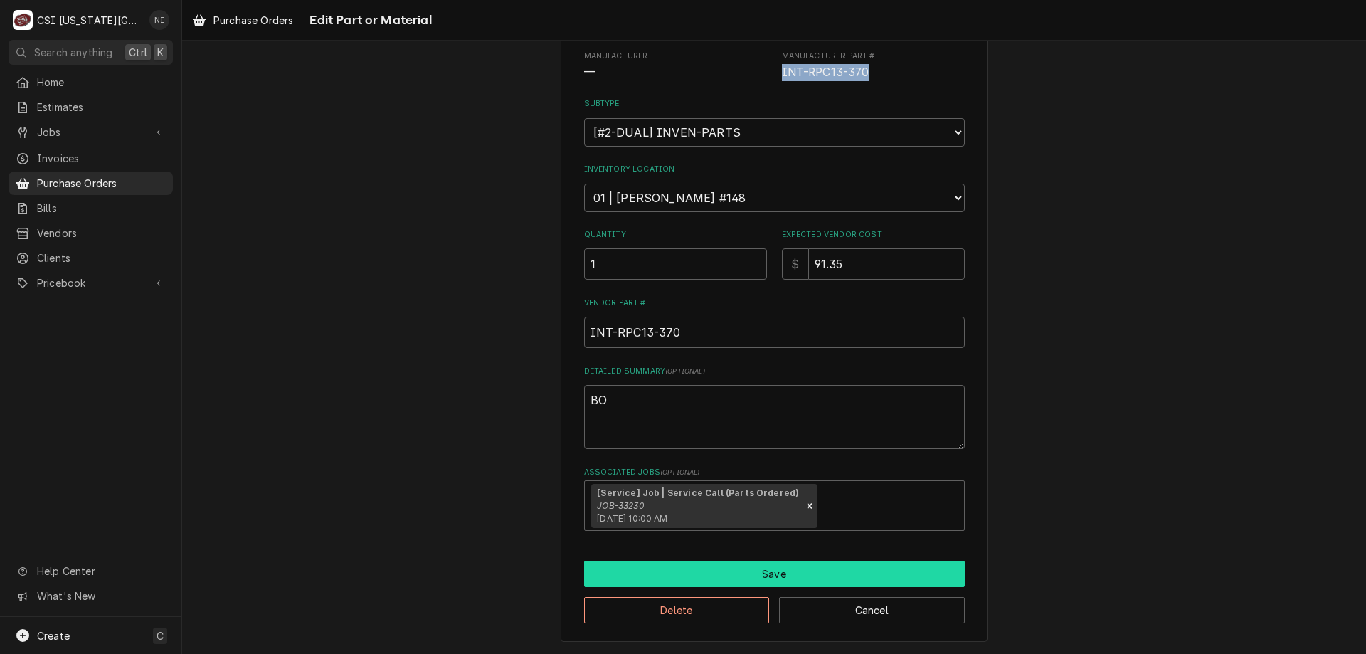
click at [749, 581] on button "Save" at bounding box center [774, 573] width 381 height 26
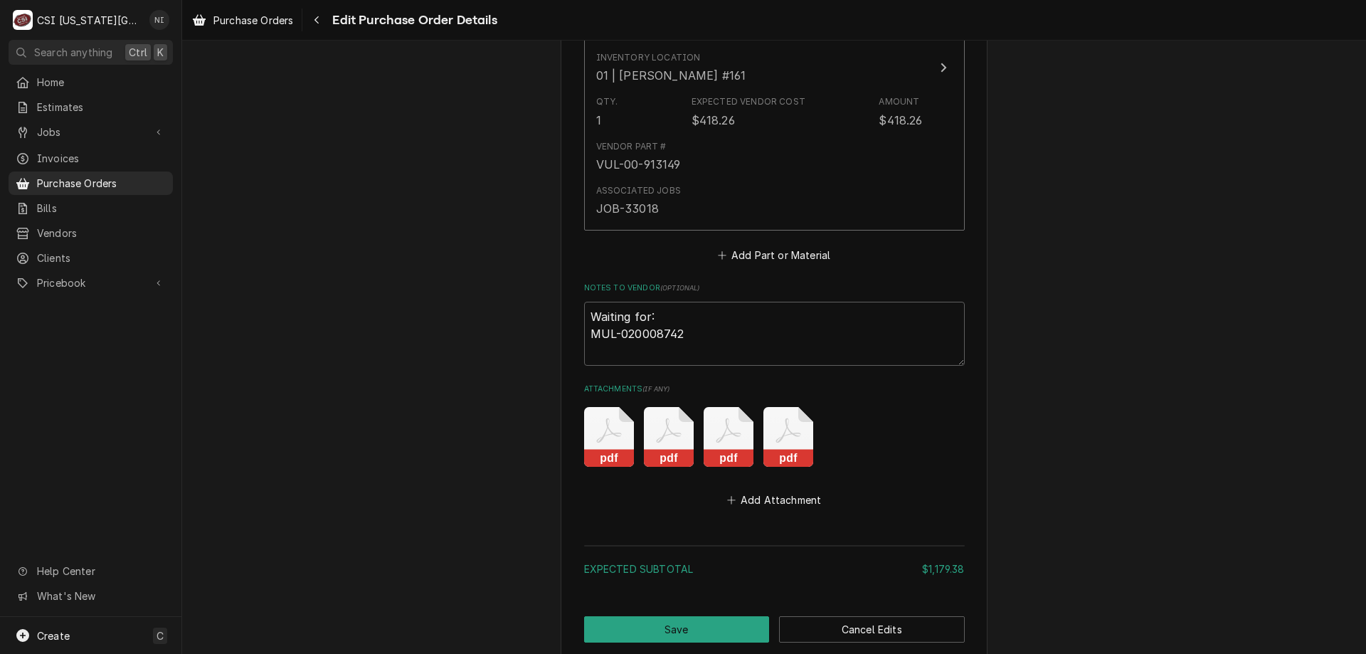
scroll to position [2849, 0]
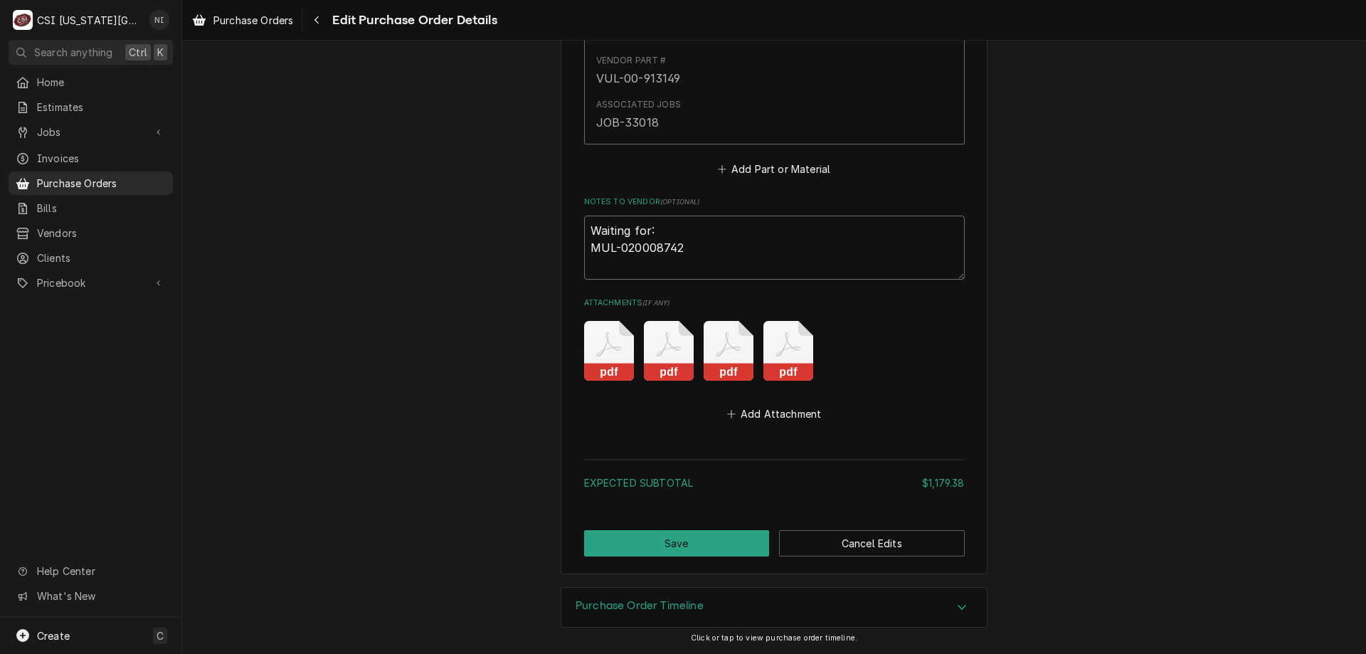
click at [653, 262] on textarea "Waiting for: MUL-020008742" at bounding box center [774, 248] width 381 height 64
click at [714, 249] on textarea "Waiting for: MUL-020008742" at bounding box center [774, 248] width 381 height 64
type textarea "x"
type textarea "Waiting for: MUL-020008742"
paste textarea "INT-RPC13-370"
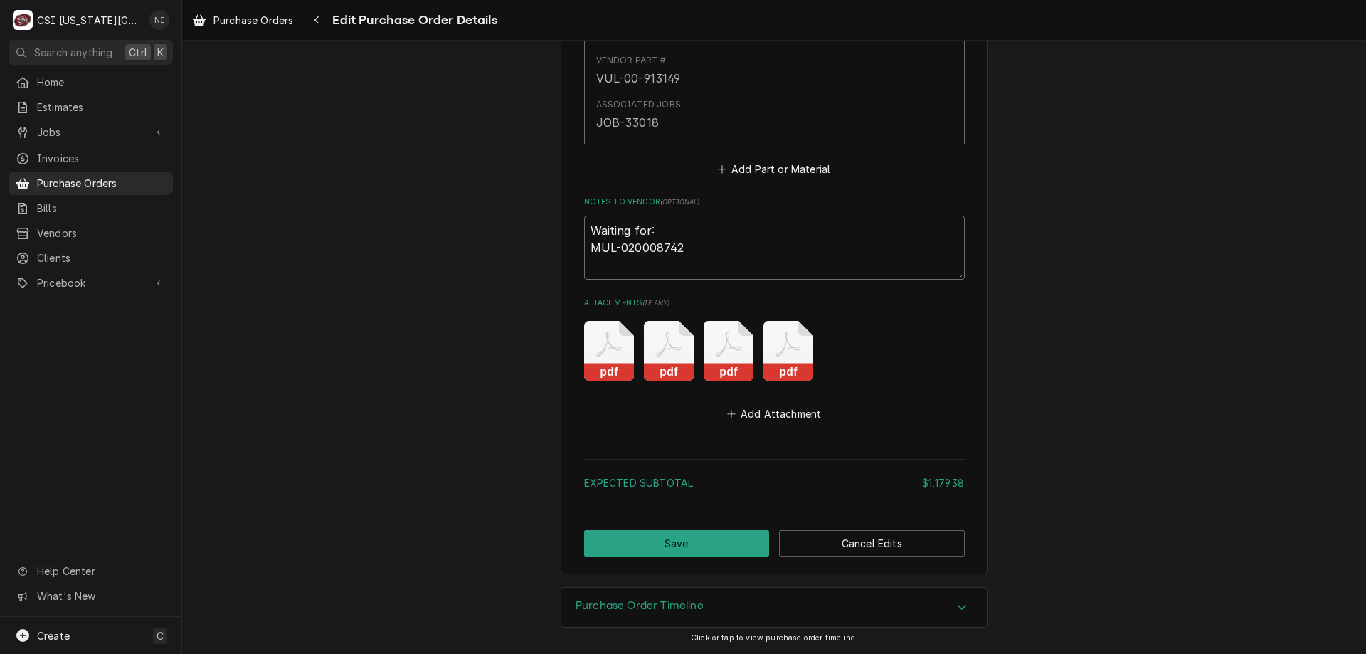
type textarea "x"
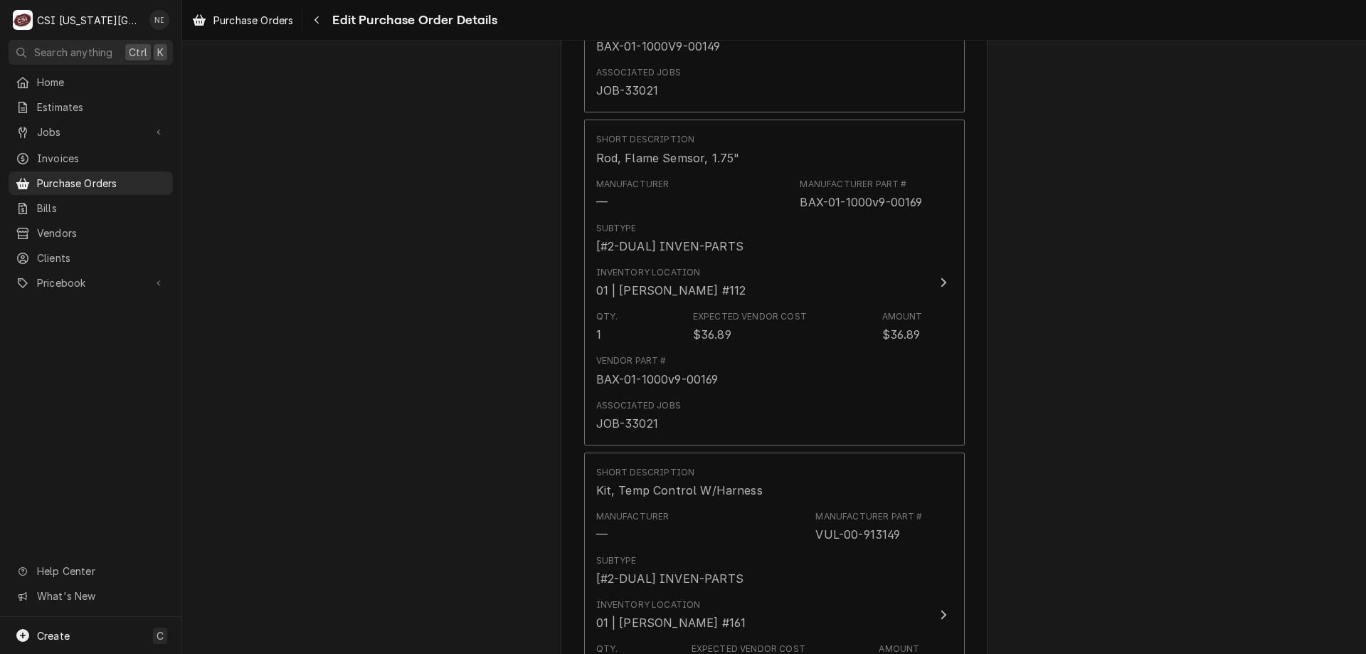
scroll to position [2221, 0]
type textarea "Waiting for: MUL-020008742 INT-RPC13-370"
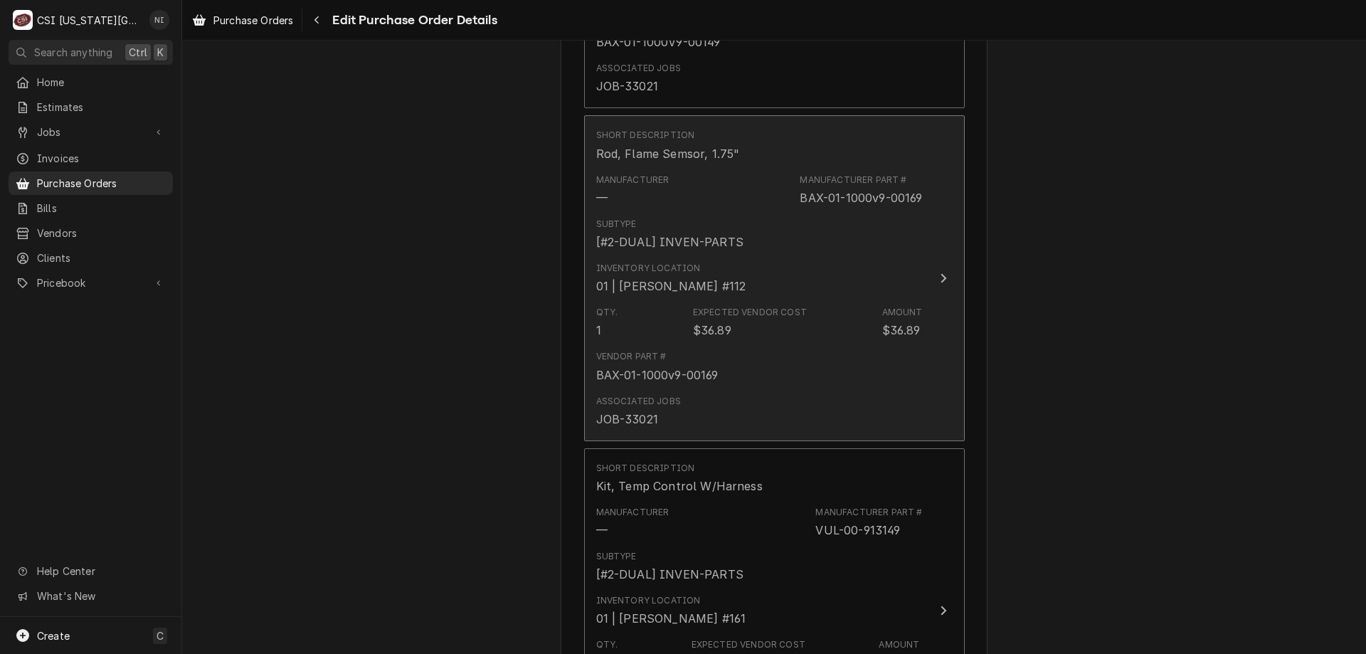
click at [859, 270] on div "Inventory Location 01 | ROBERT MENDON #112" at bounding box center [759, 278] width 326 height 44
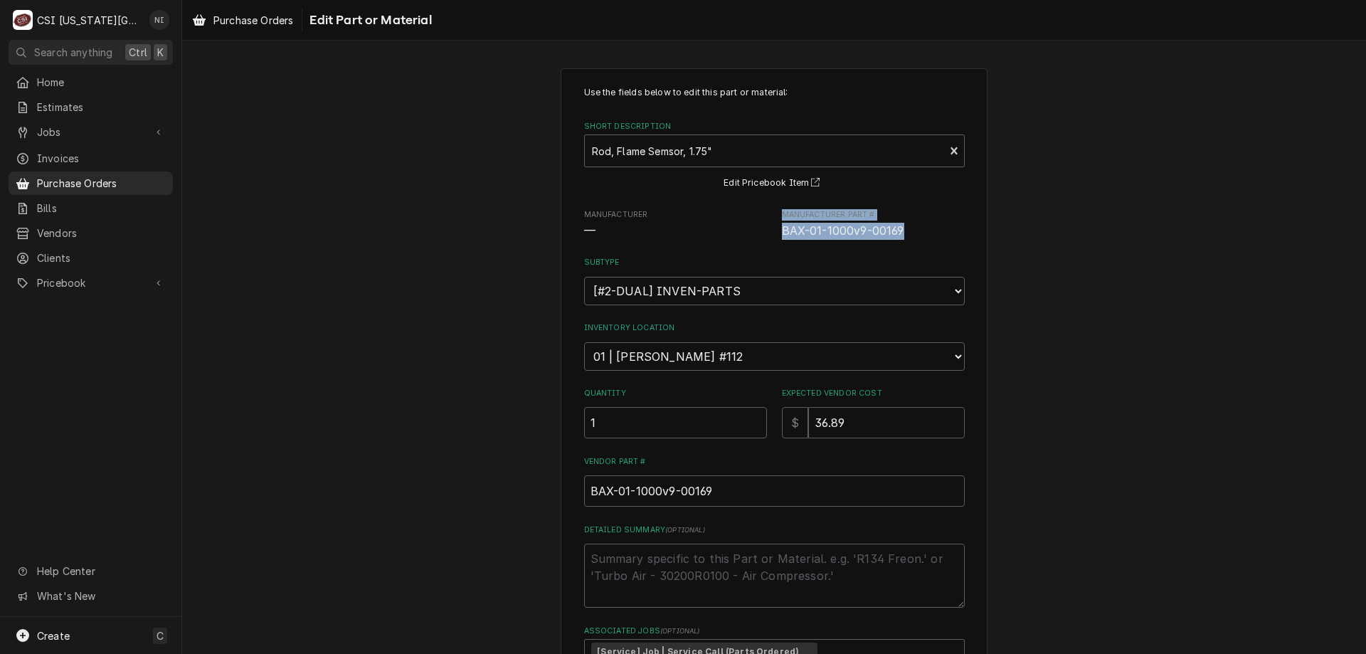
drag, startPoint x: 905, startPoint y: 231, endPoint x: 730, endPoint y: 227, distance: 175.0
click at [730, 227] on div "Manufacturer — Manufacturer Part # BAX-01-1000v9-00169" at bounding box center [774, 224] width 381 height 31
click at [729, 228] on span "—" at bounding box center [675, 231] width 183 height 17
drag, startPoint x: 774, startPoint y: 233, endPoint x: 898, endPoint y: 242, distance: 124.1
click at [898, 242] on div "Use the fields below to edit this part or material: Short Description Rod, Flam…" at bounding box center [774, 387] width 381 height 603
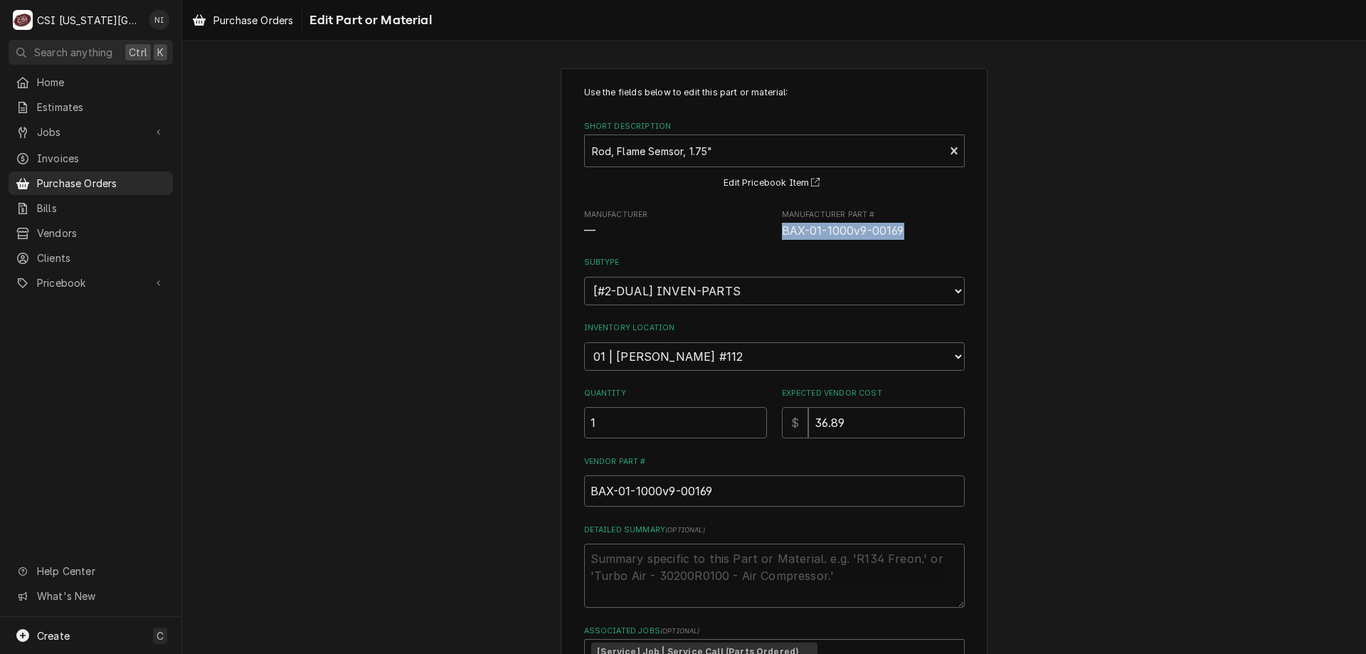
copy span "BAX-01-1000v9-00169"
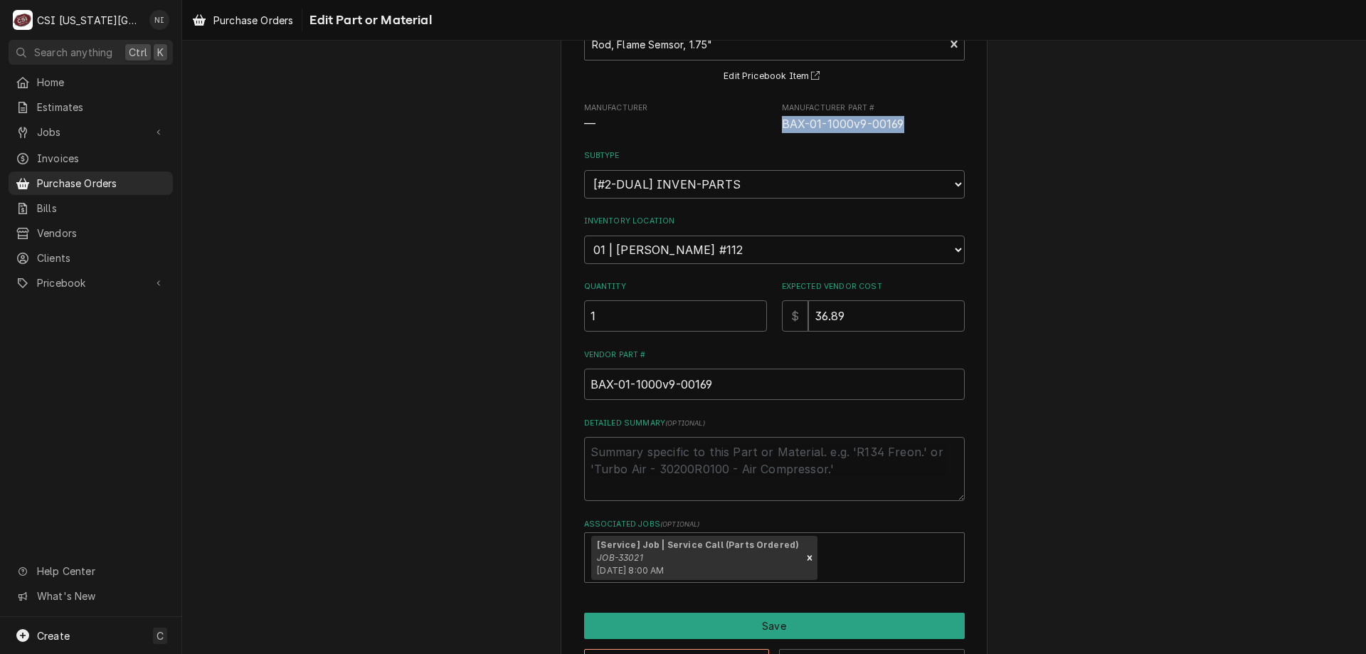
scroll to position [159, 0]
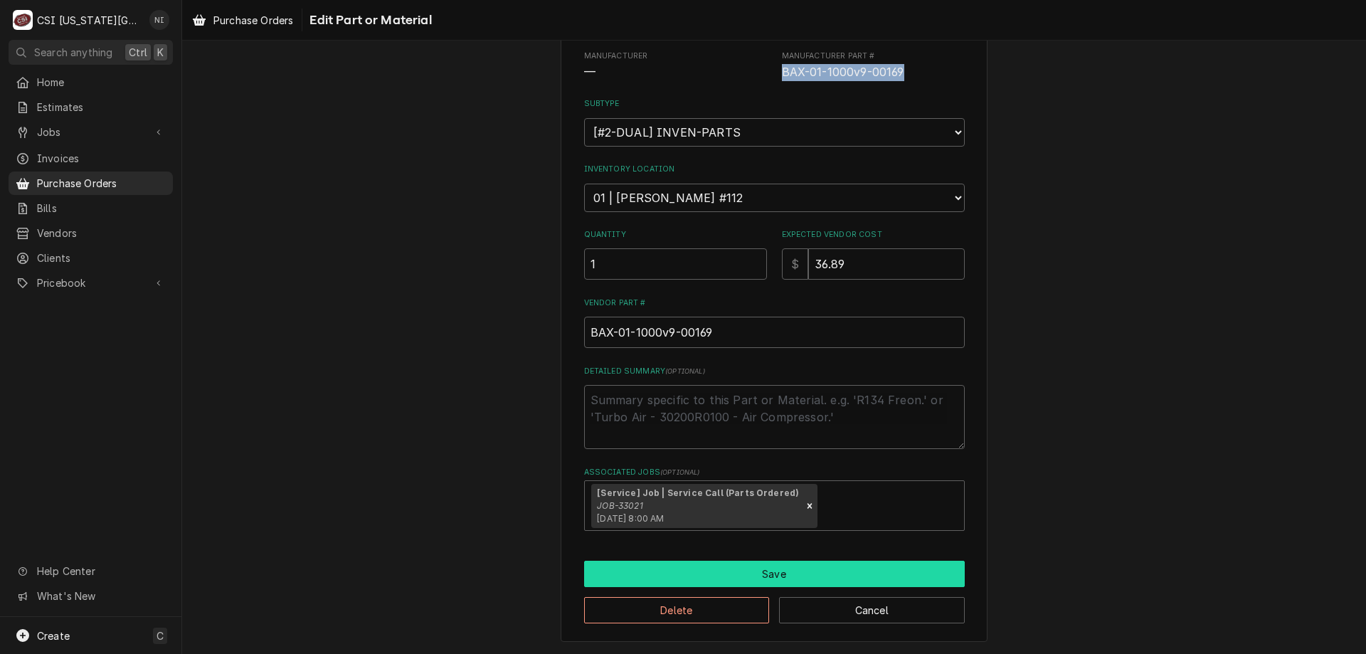
click at [745, 574] on button "Save" at bounding box center [774, 573] width 381 height 26
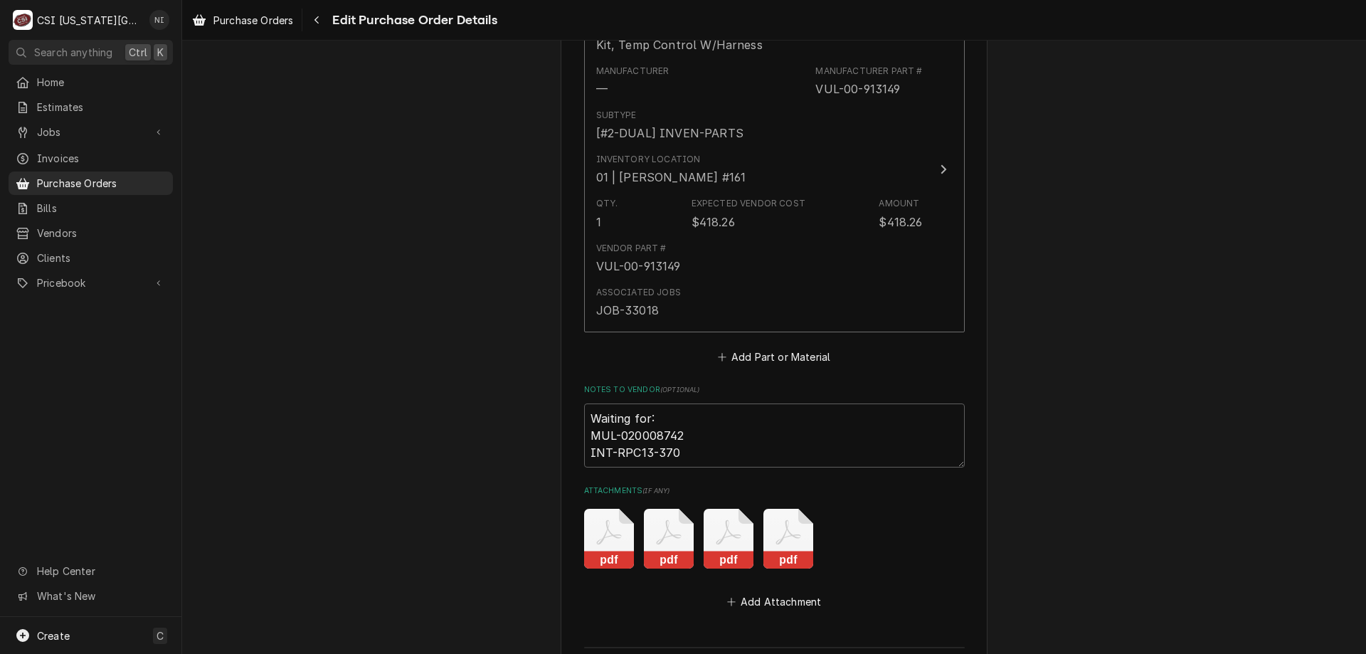
scroll to position [2849, 0]
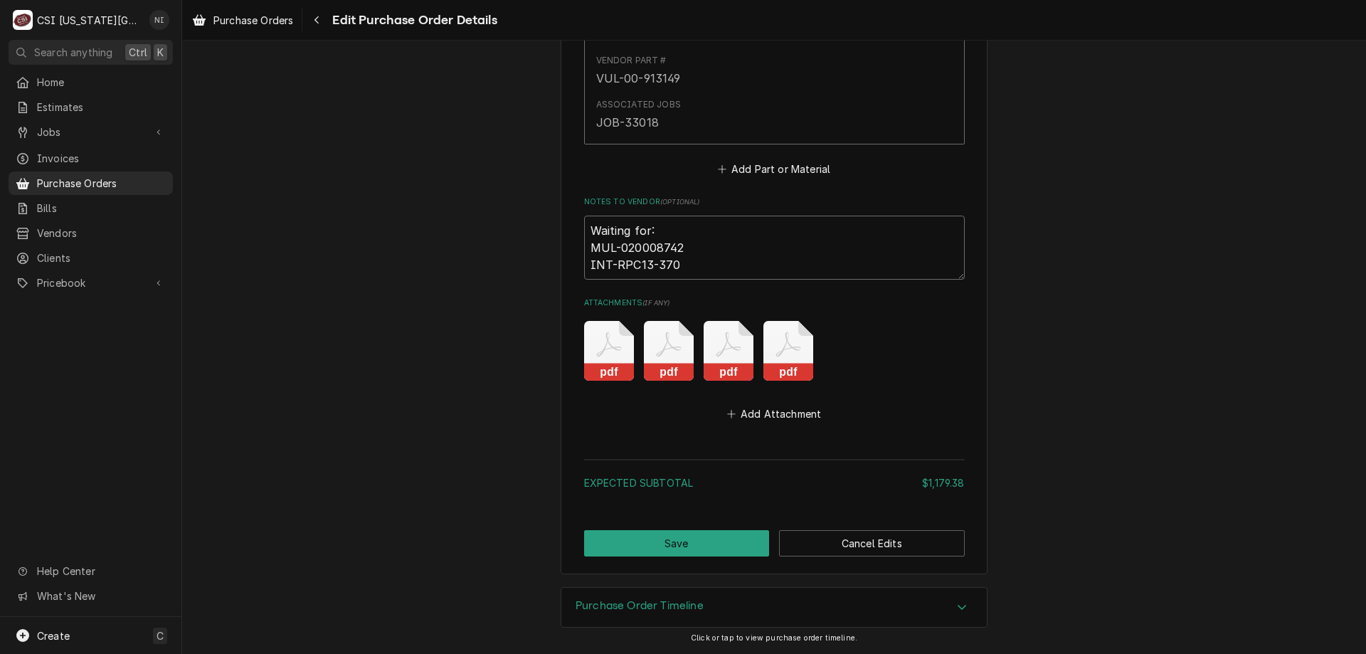
click at [702, 264] on textarea "Waiting for: MUL-020008742 INT-RPC13-370" at bounding box center [774, 248] width 381 height 64
type textarea "x"
type textarea "Waiting for: MUL-020008742 INT-RPC13-370"
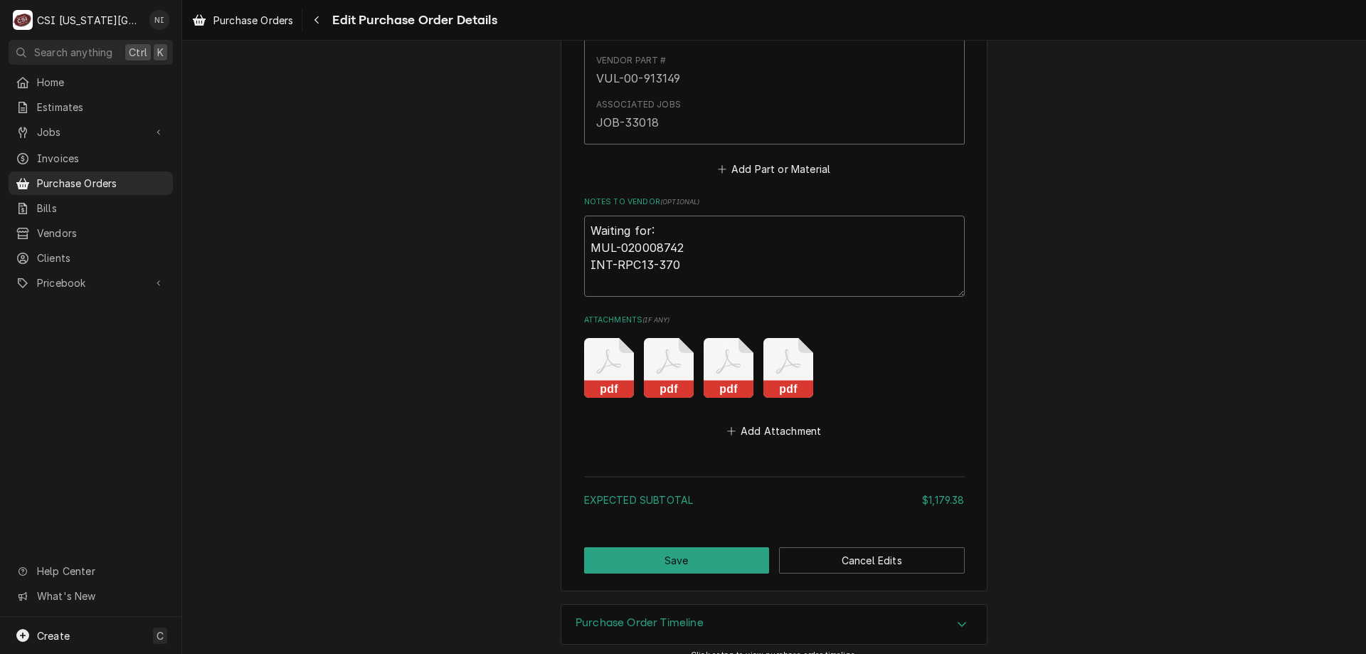
paste textarea "BAX-01-1000v9-00169"
type textarea "x"
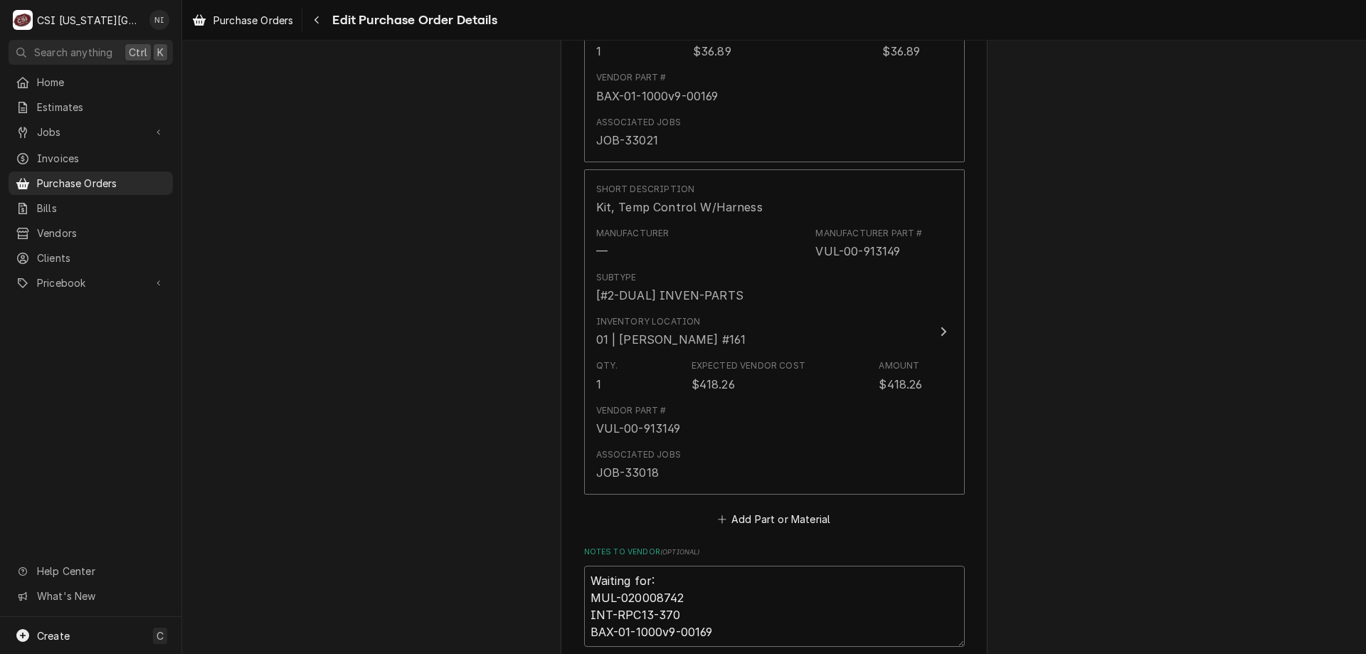
scroll to position [2866, 0]
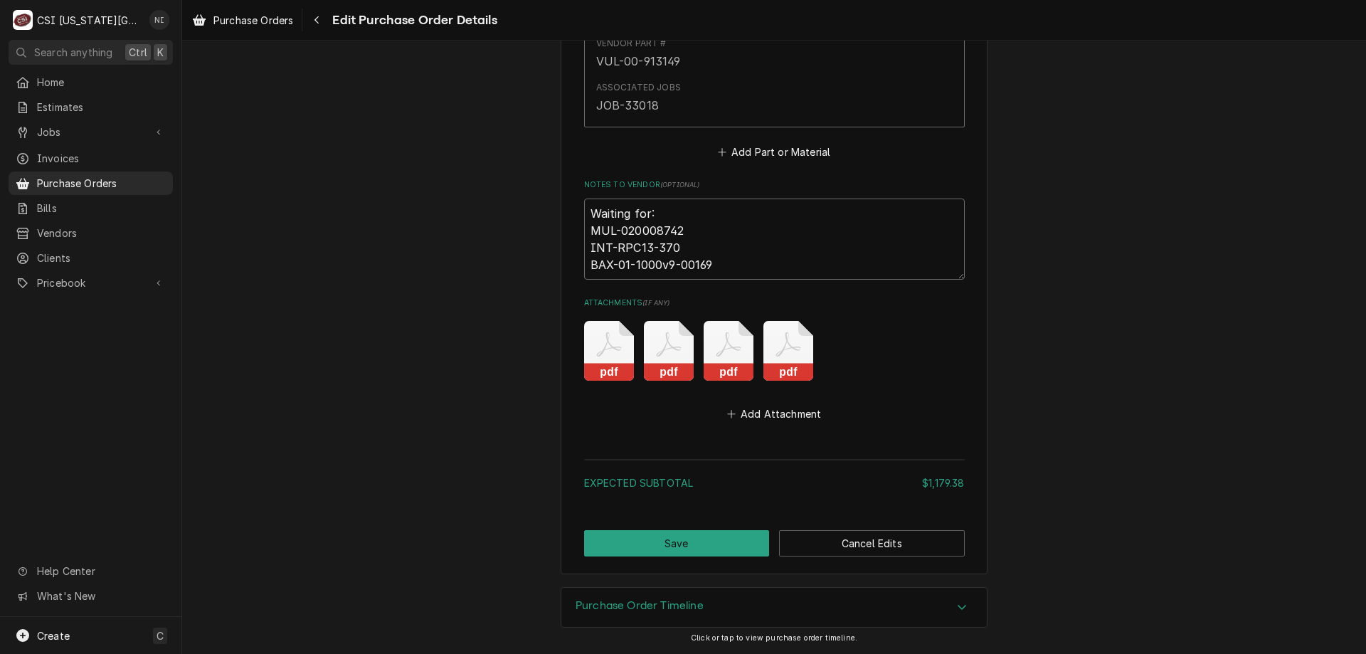
type textarea "Waiting for: MUL-020008742 INT-RPC13-370 BAX-01-1000v9-00169"
click at [691, 543] on button "Save" at bounding box center [677, 543] width 186 height 26
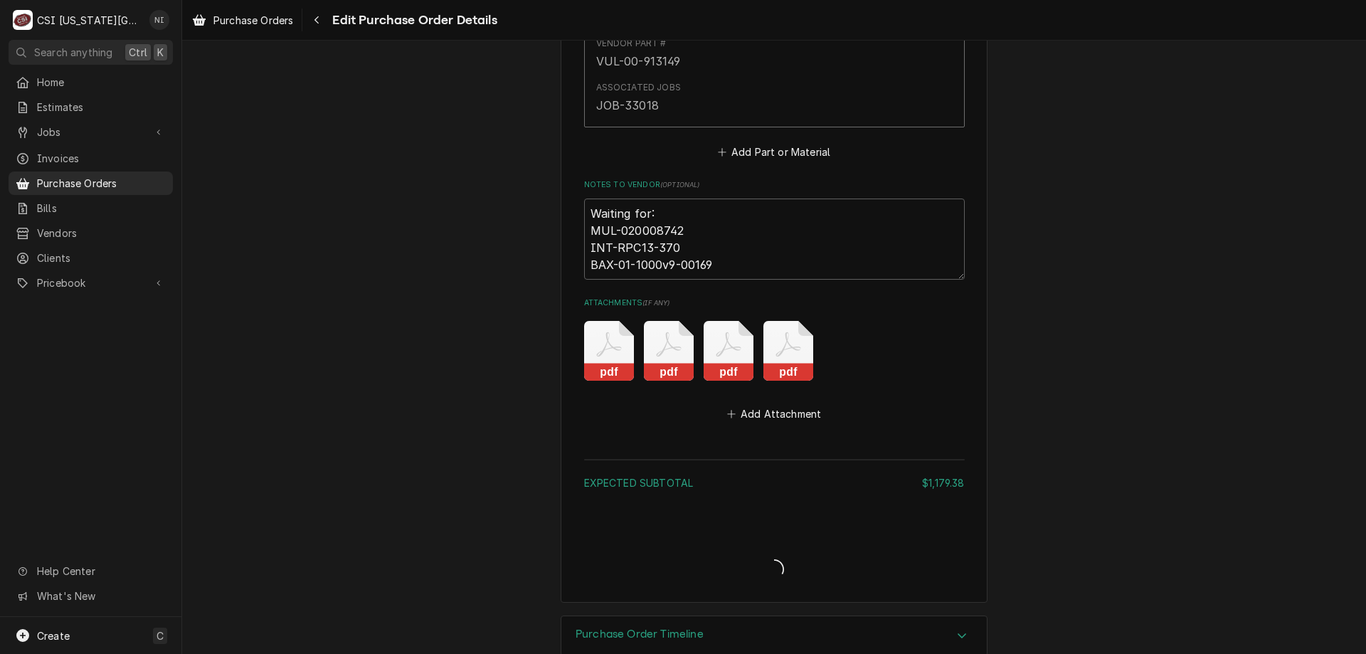
type textarea "x"
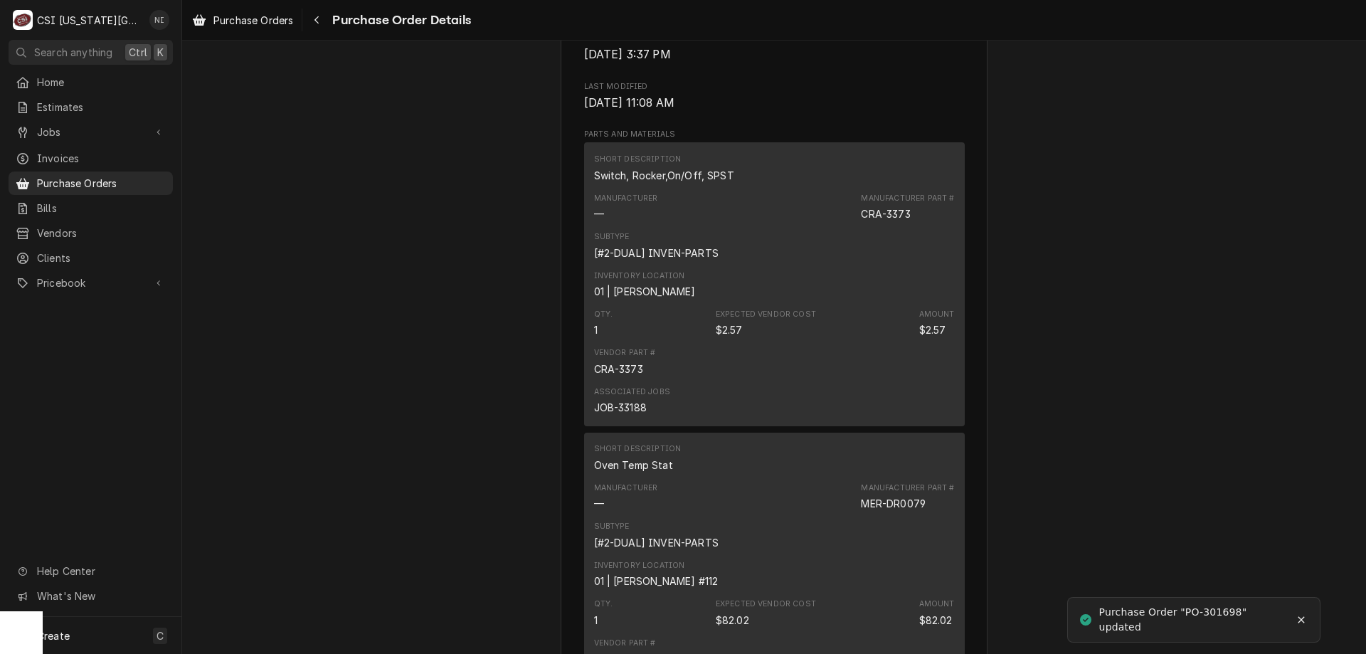
scroll to position [694, 0]
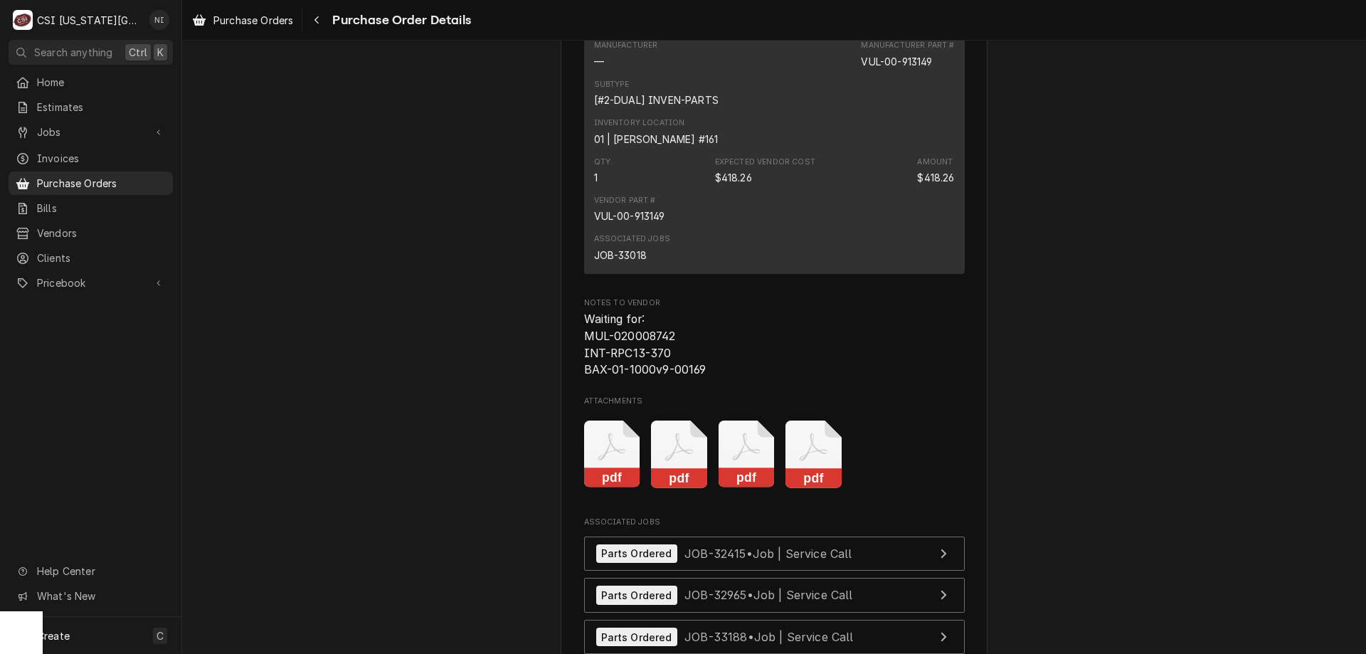
scroll to position [3235, 0]
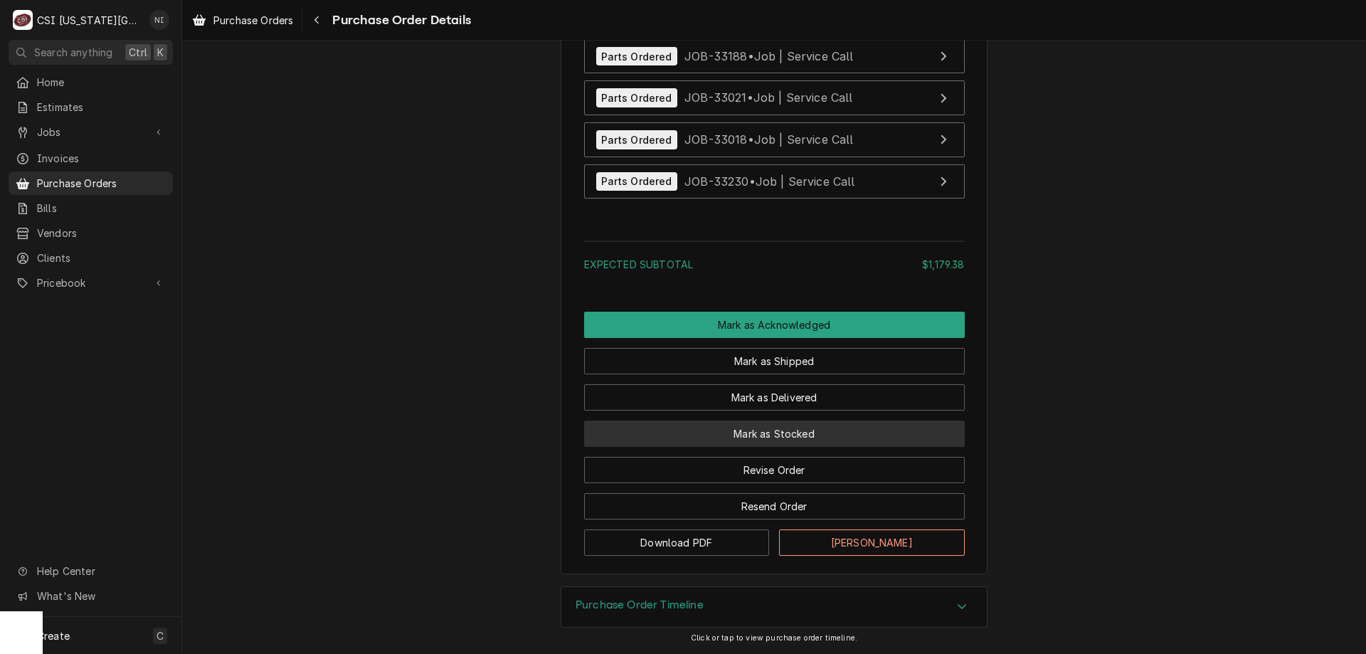
click at [791, 432] on button "Mark as Stocked" at bounding box center [774, 433] width 381 height 26
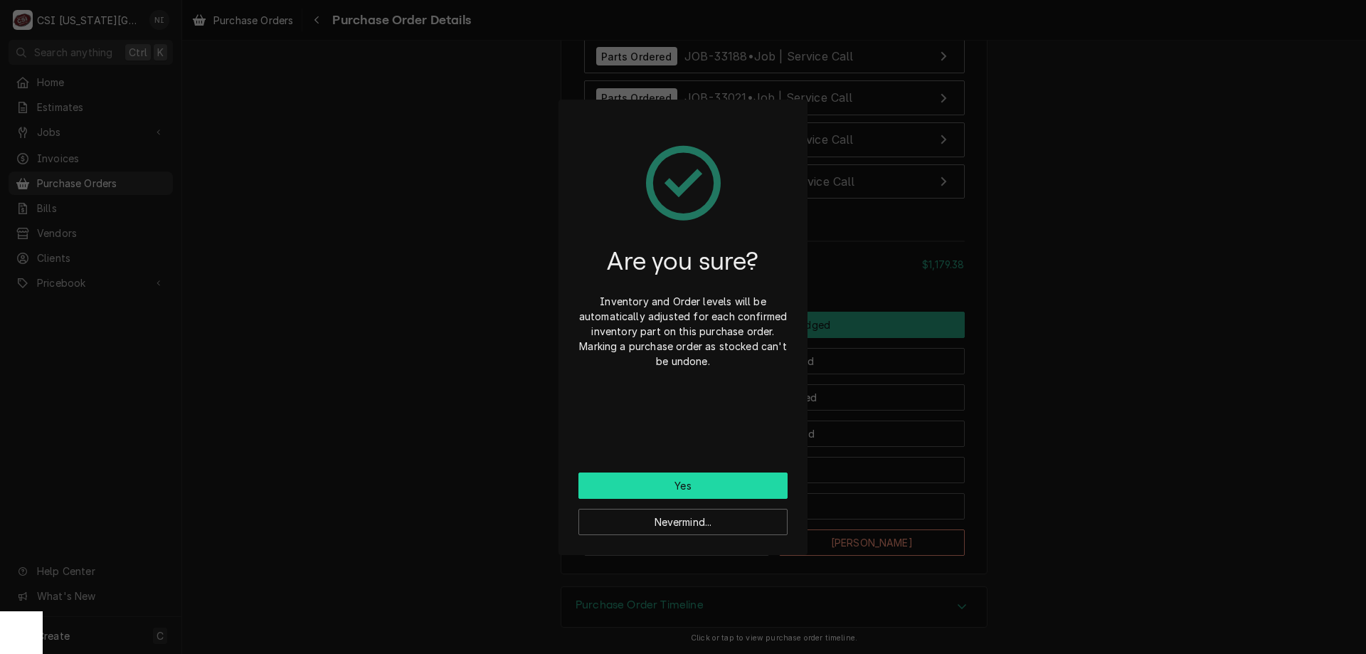
click at [727, 478] on button "Yes" at bounding box center [682, 485] width 209 height 26
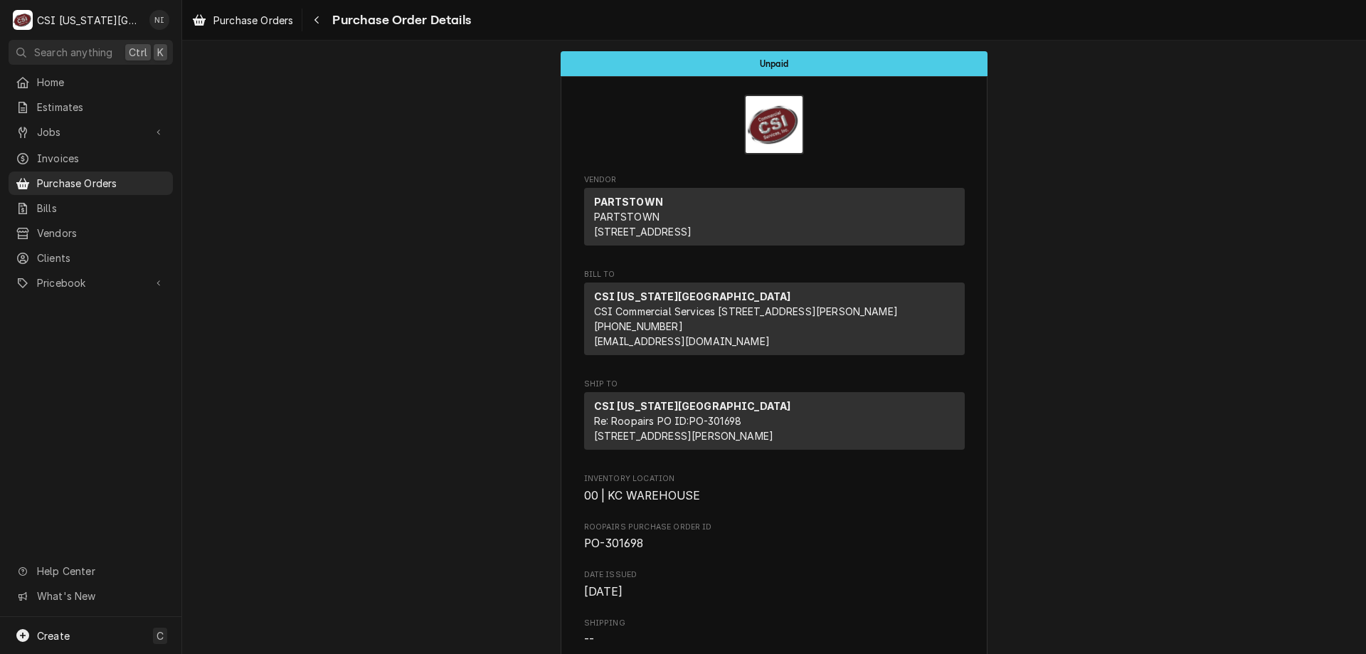
click at [127, 179] on span "Purchase Orders" at bounding box center [101, 183] width 129 height 15
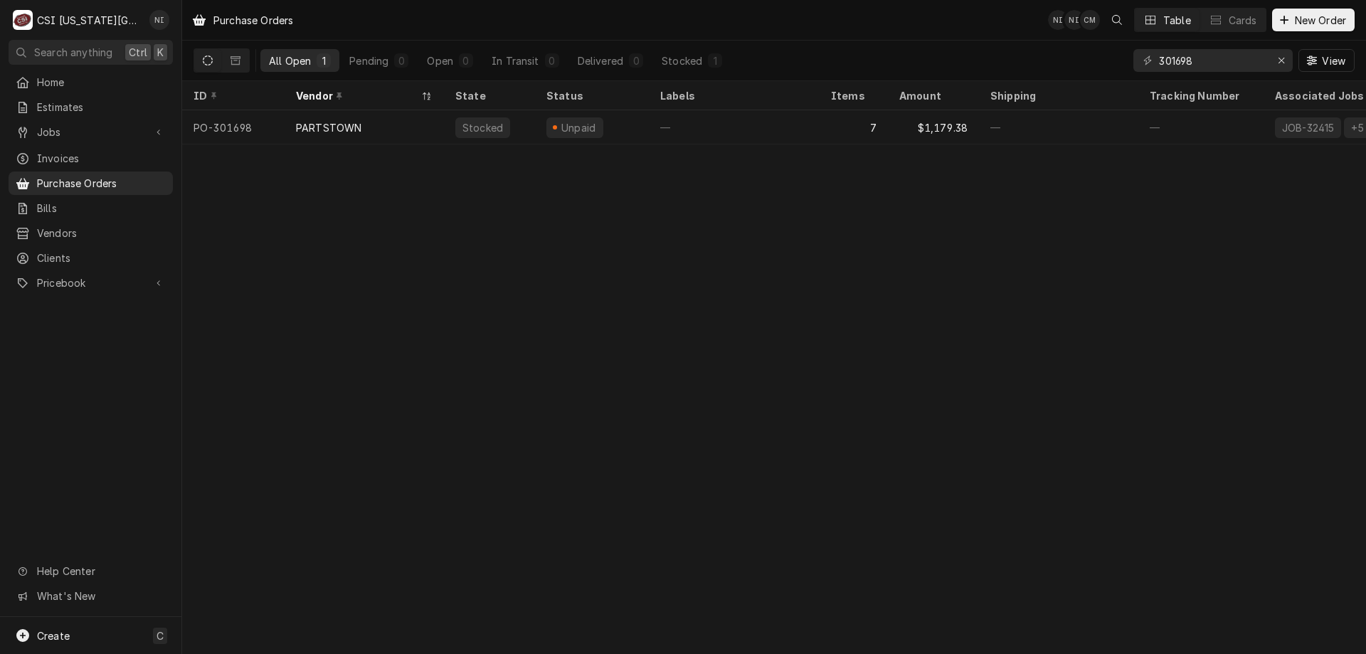
click at [799, 137] on div "—" at bounding box center [734, 127] width 171 height 34
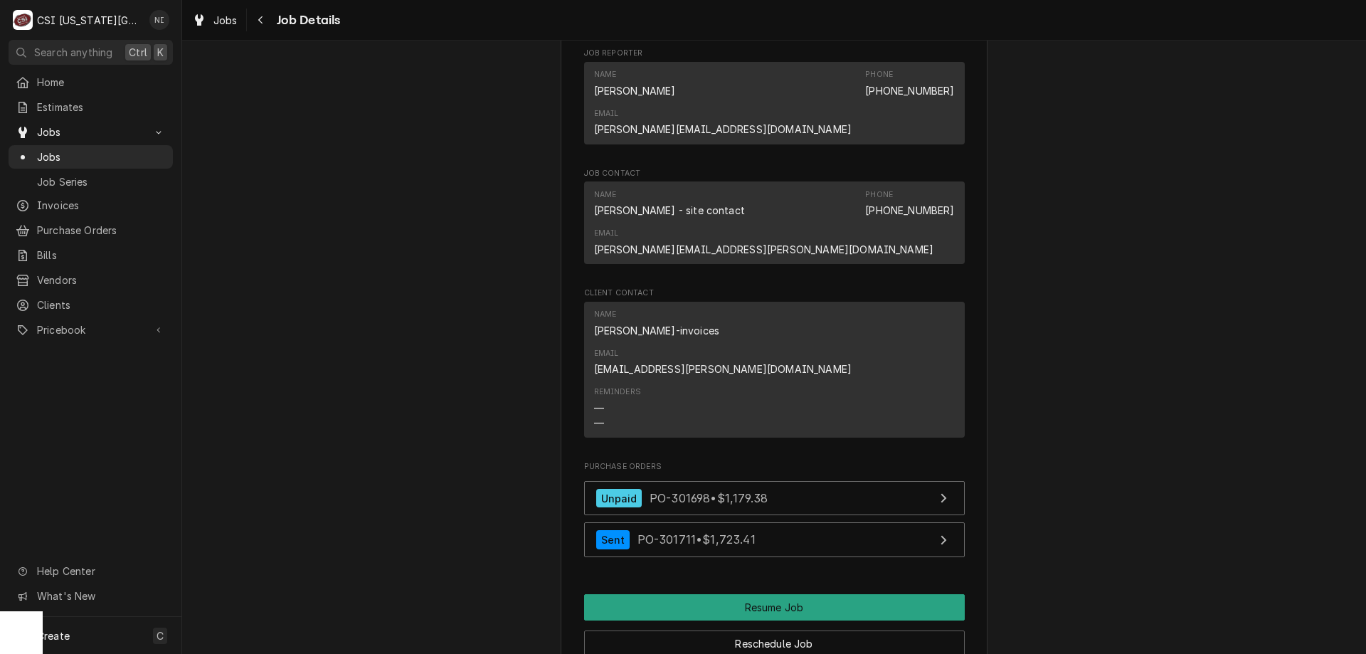
scroll to position [2119, 0]
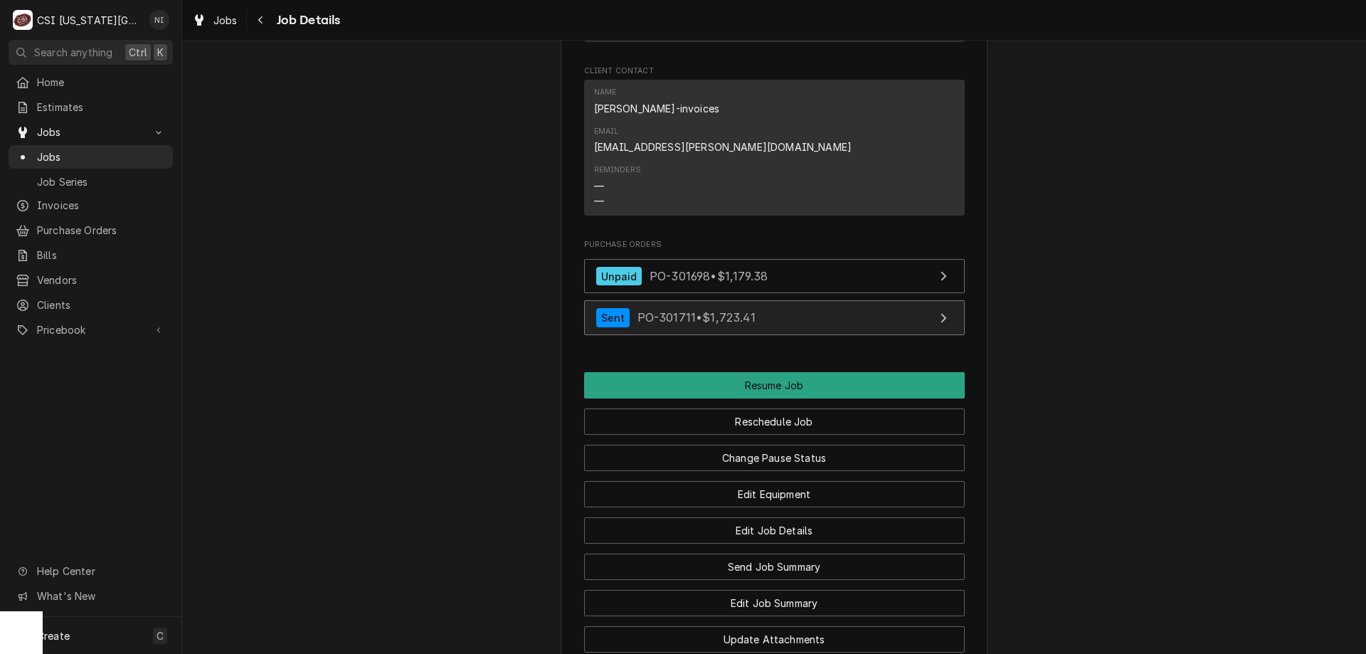
click at [781, 300] on link "Sent PO-301711 • $1,723.41" at bounding box center [774, 317] width 381 height 35
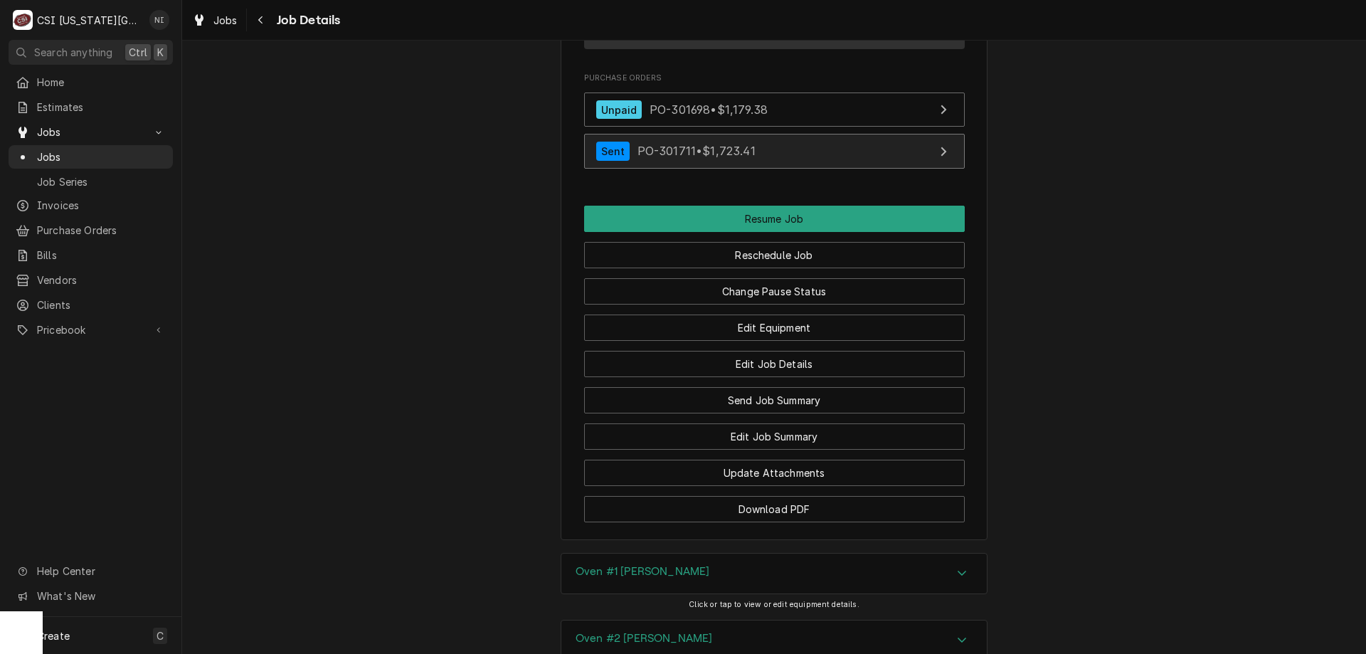
scroll to position [2355, 0]
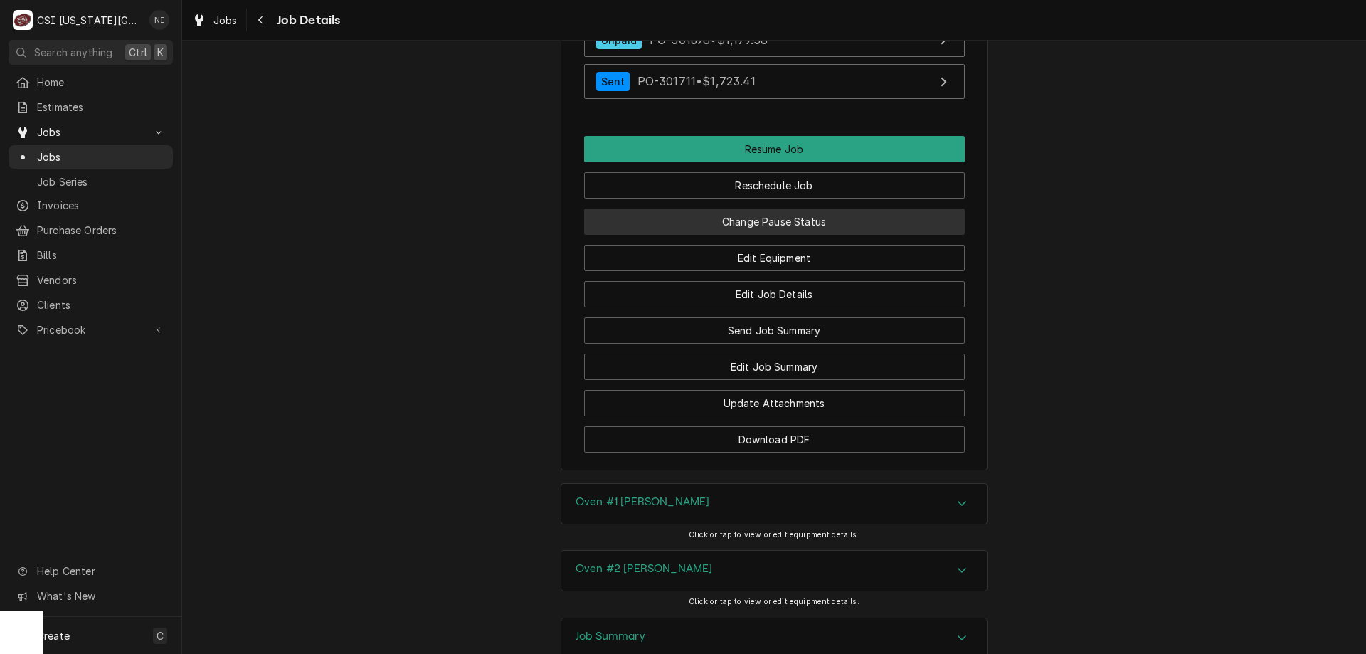
click at [840, 208] on button "Change Pause Status" at bounding box center [774, 221] width 381 height 26
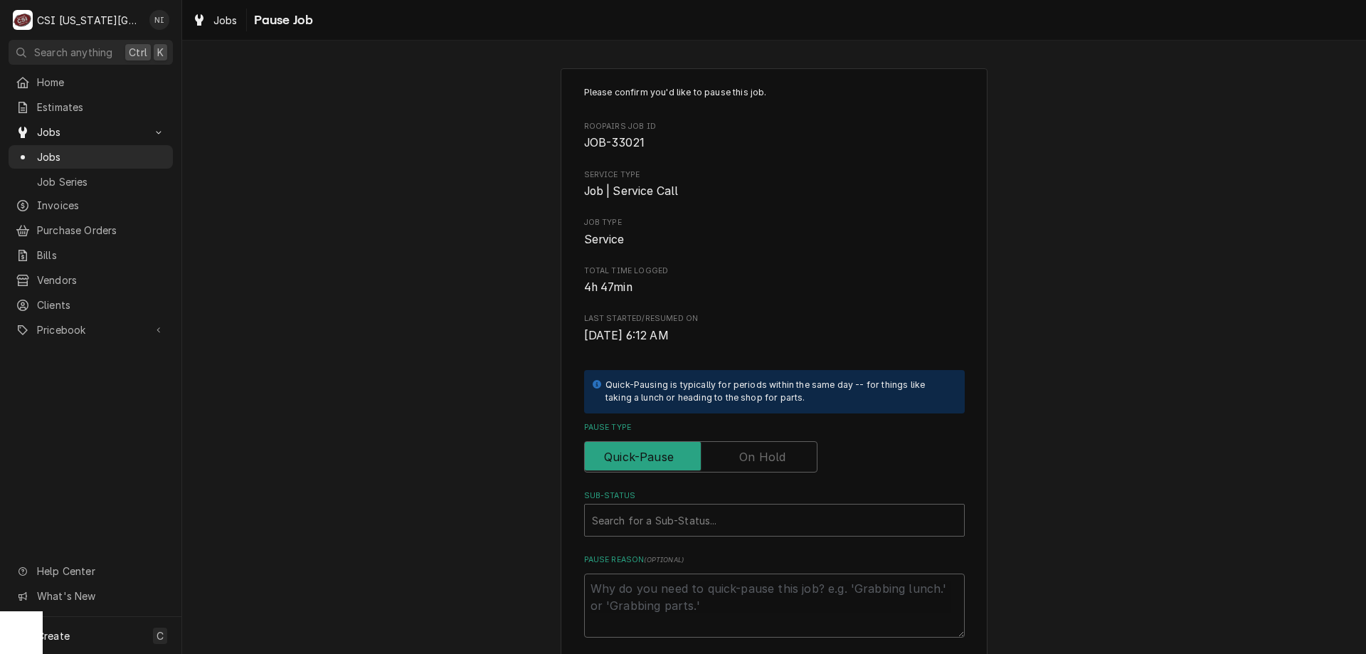
drag, startPoint x: 738, startPoint y: 463, endPoint x: 721, endPoint y: 498, distance: 38.8
click at [739, 463] on label "Pause Type" at bounding box center [700, 456] width 233 height 31
click at [739, 463] on input "Pause Type" at bounding box center [700, 456] width 220 height 31
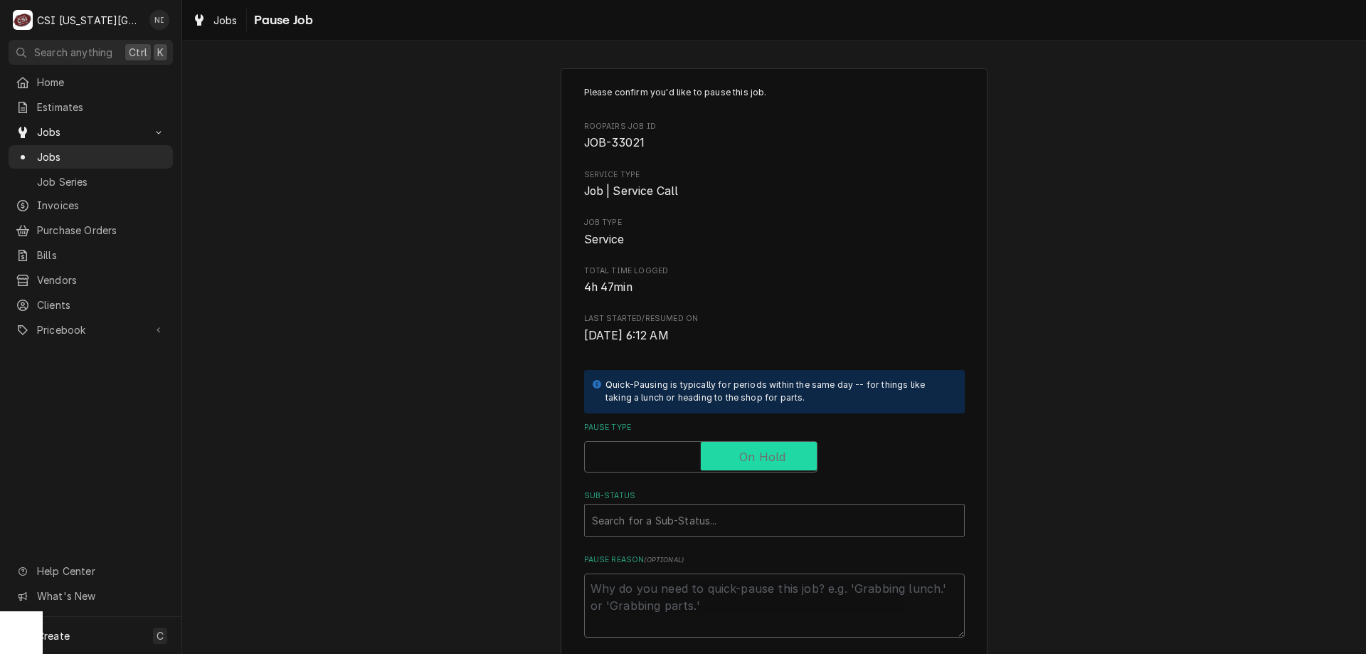
checkbox input "true"
click at [715, 524] on div "Sub-Status" at bounding box center [774, 520] width 365 height 26
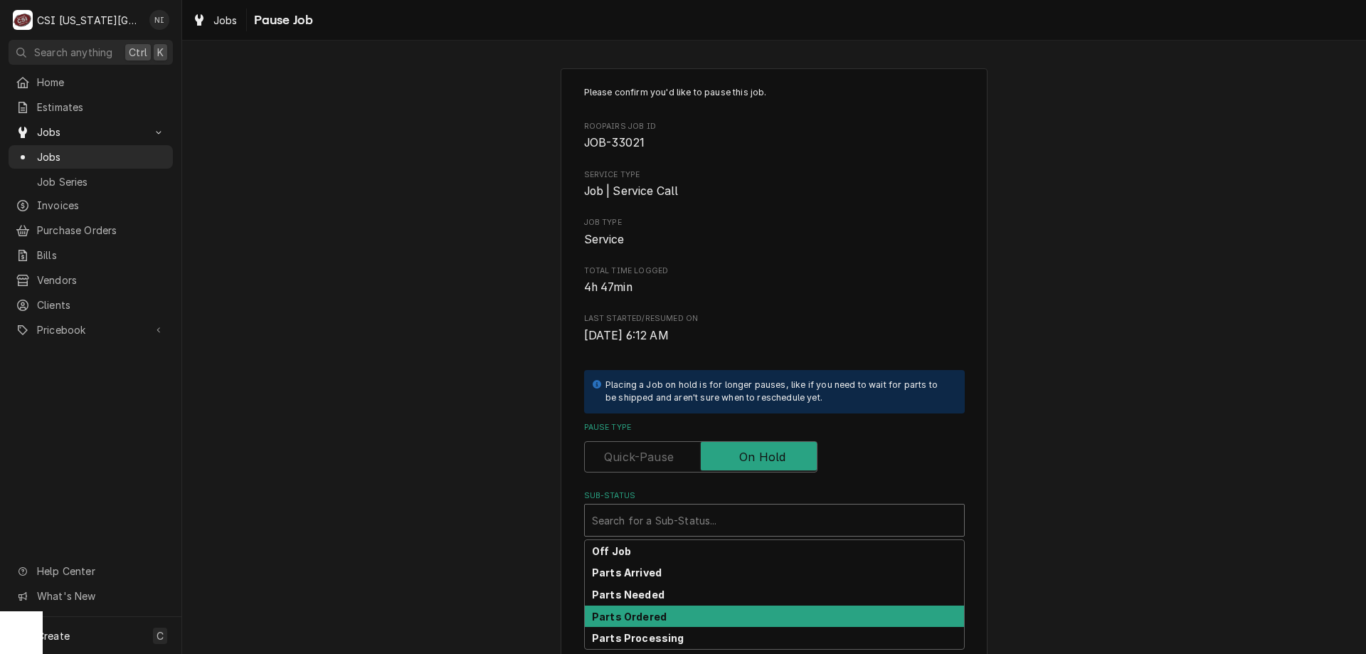
click at [642, 612] on strong "Parts Ordered" at bounding box center [629, 616] width 75 height 12
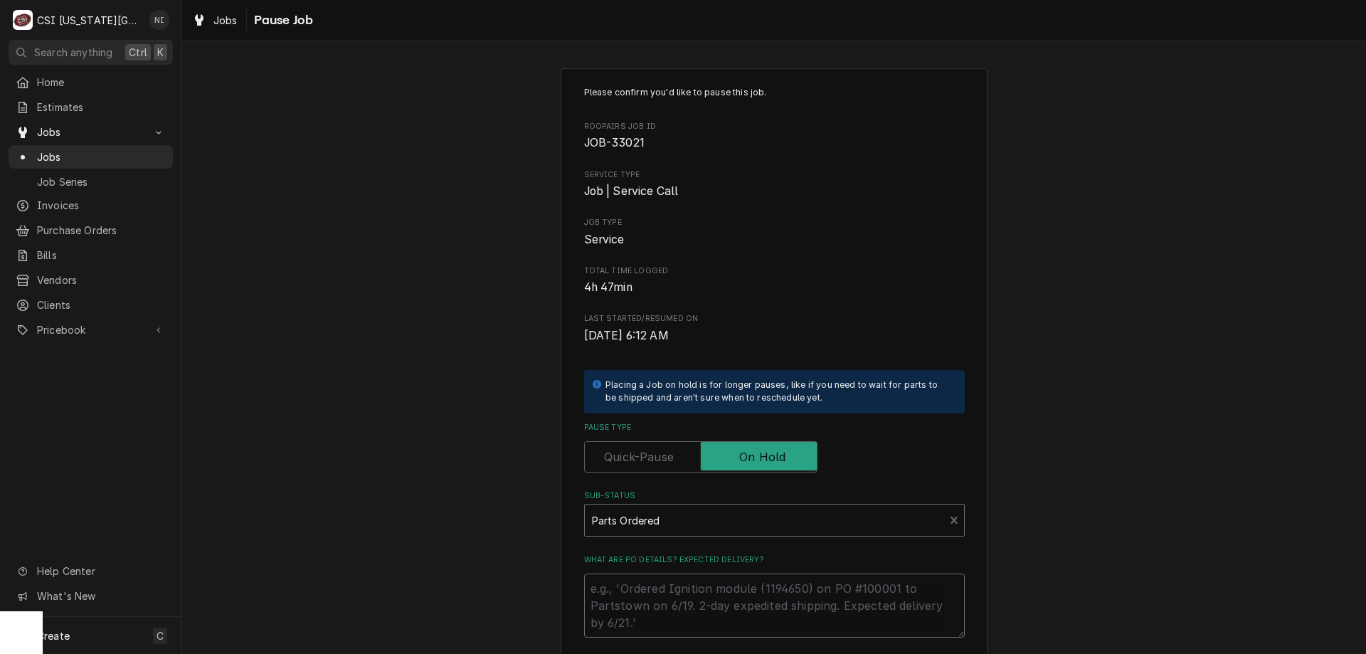
click at [662, 585] on textarea "What are PO details? Expected delivery?" at bounding box center [774, 605] width 381 height 64
type textarea "x"
type textarea "p"
type textarea "x"
type textarea "pa"
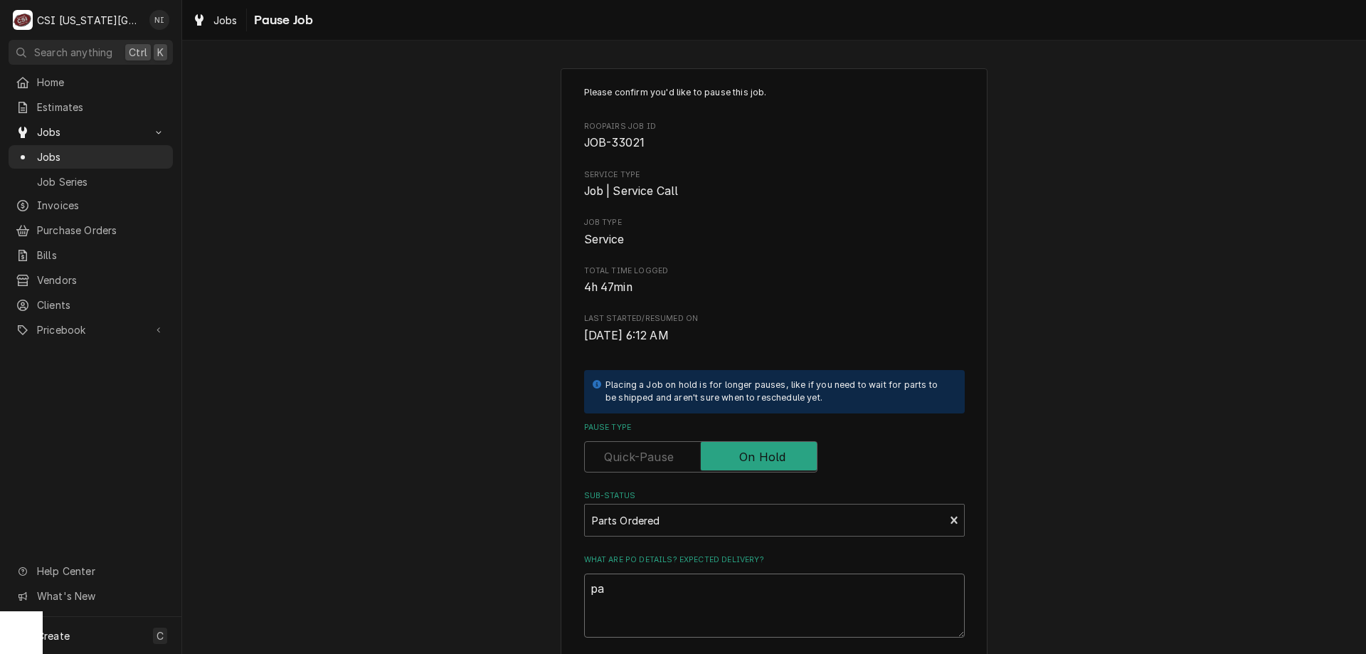
type textarea "x"
type textarea "par"
type textarea "x"
type textarea "part"
type textarea "x"
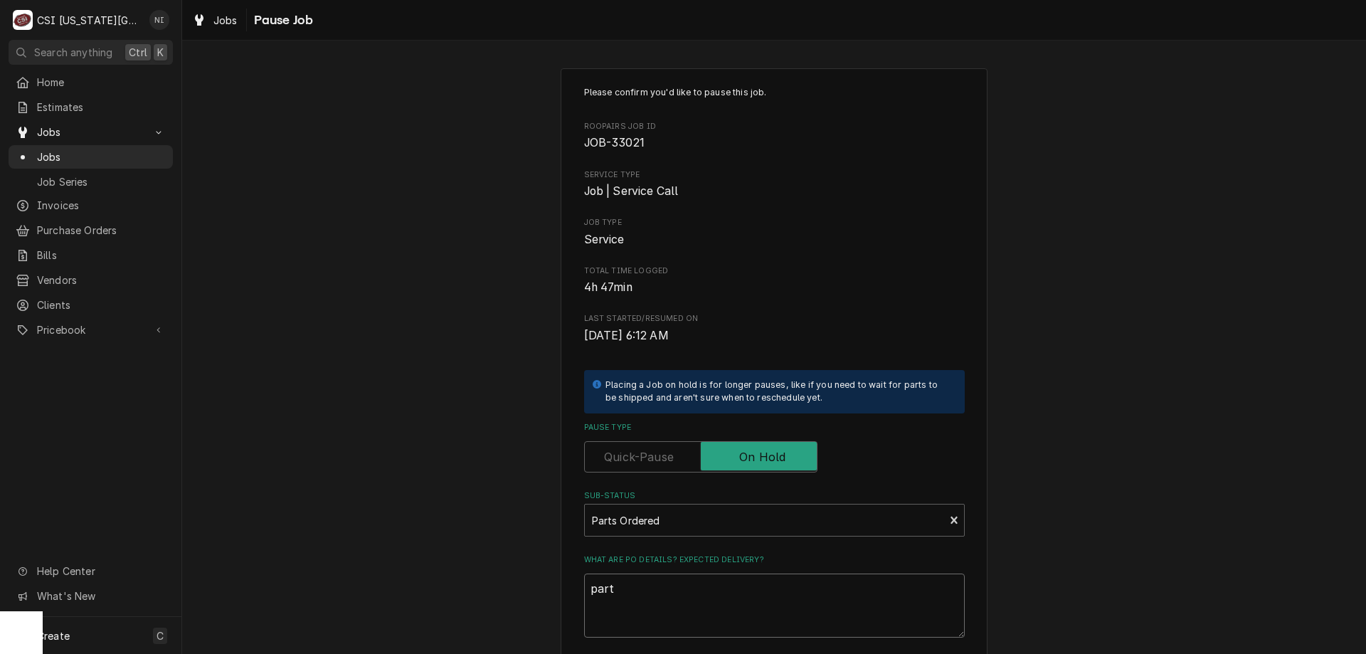
type textarea "parti"
type textarea "x"
type textarea "partial"
type textarea "x"
type textarea "partial"
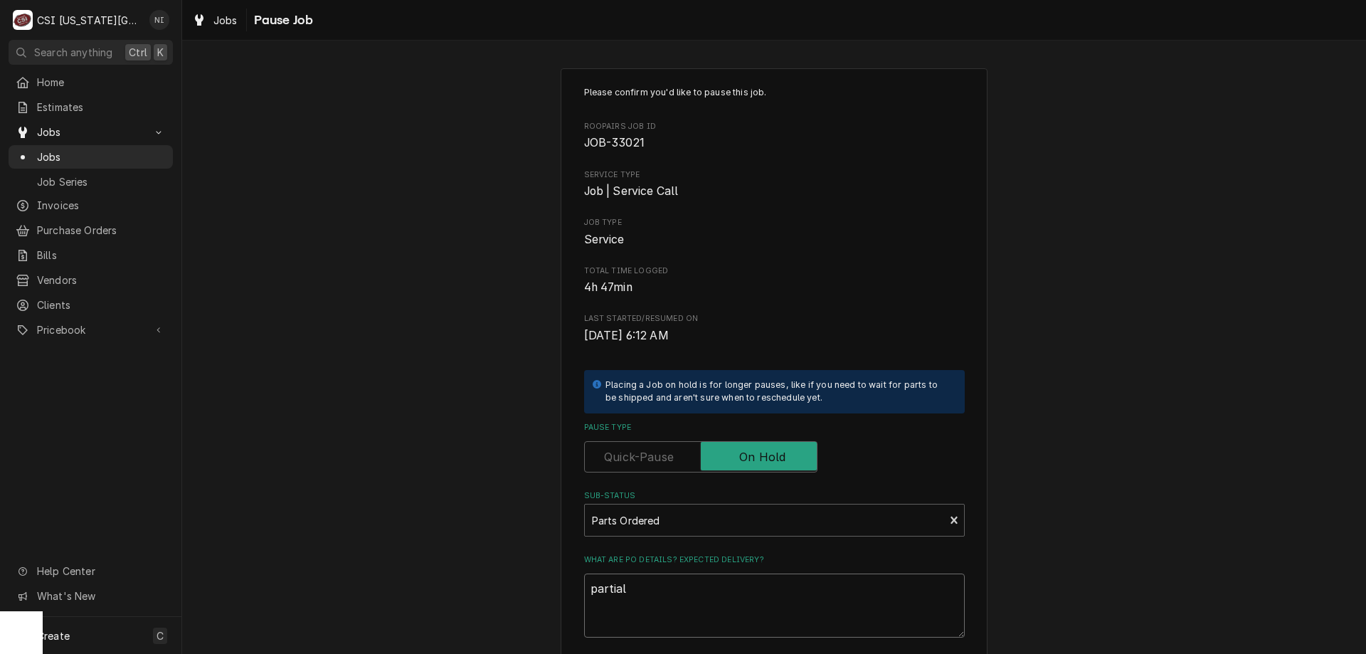
type textarea "x"
type textarea "partial p"
type textarea "x"
type textarea "partial pa"
type textarea "x"
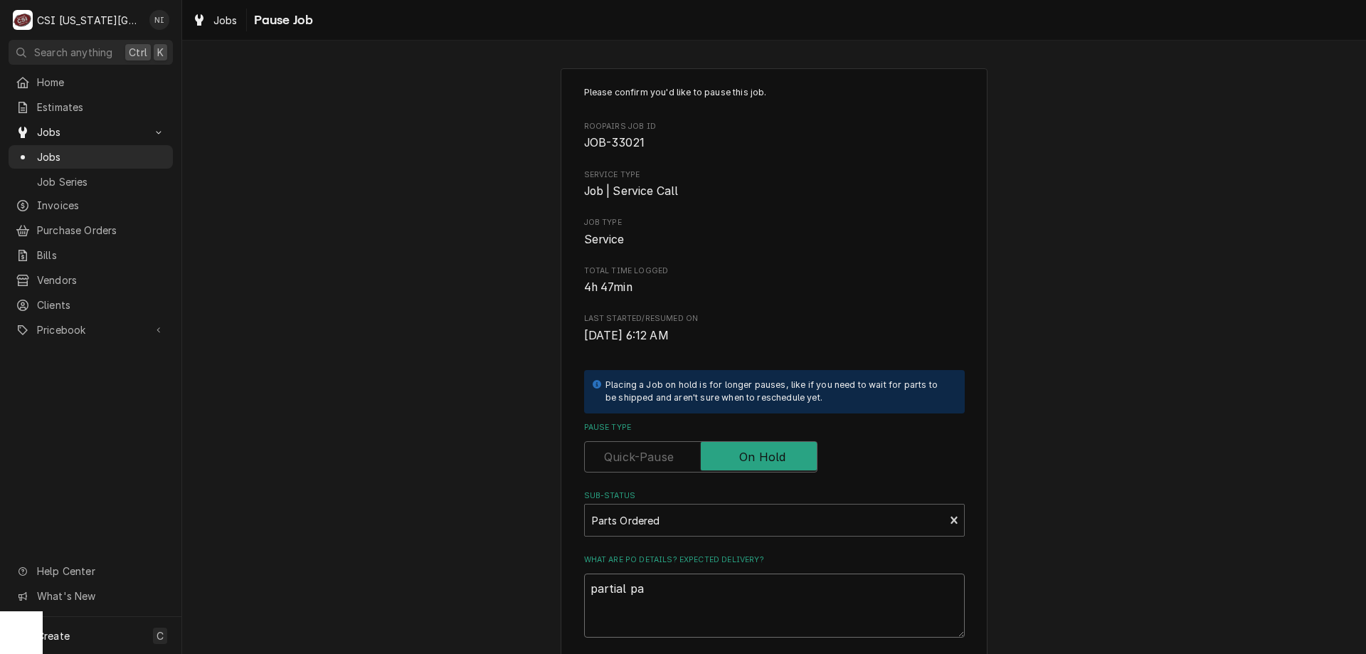
type textarea "partial par"
type textarea "x"
type textarea "partial part"
type textarea "x"
type textarea "partial parts"
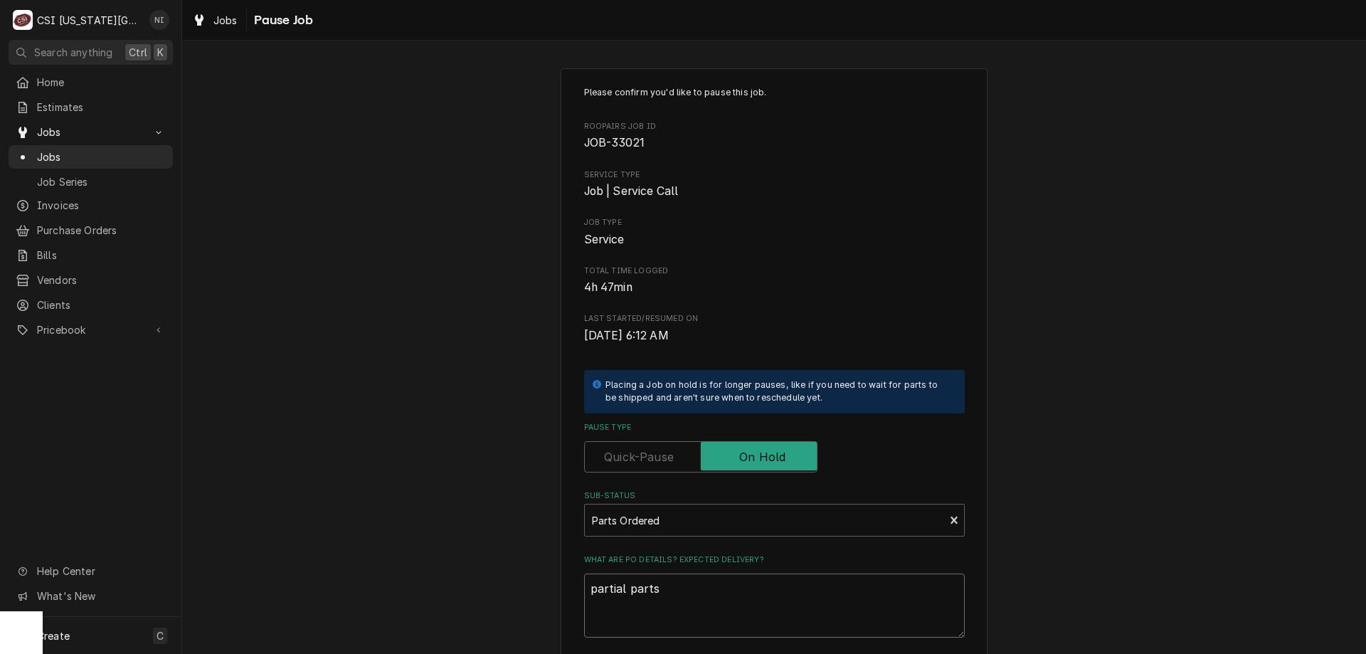
type textarea "x"
type textarea "partial parts"
type textarea "x"
type textarea "partial parts o"
type textarea "x"
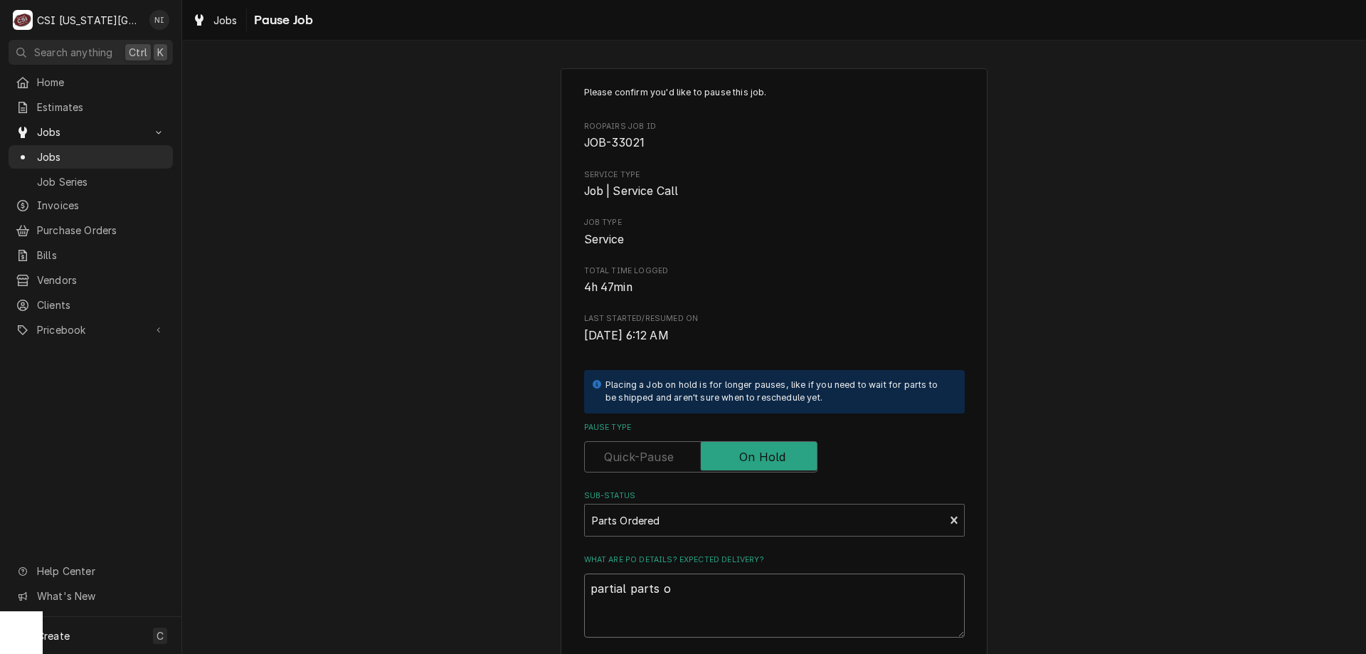
type textarea "partial parts on"
type textarea "x"
type textarea "partial parts on"
type textarea "x"
type textarea "partial parts on m"
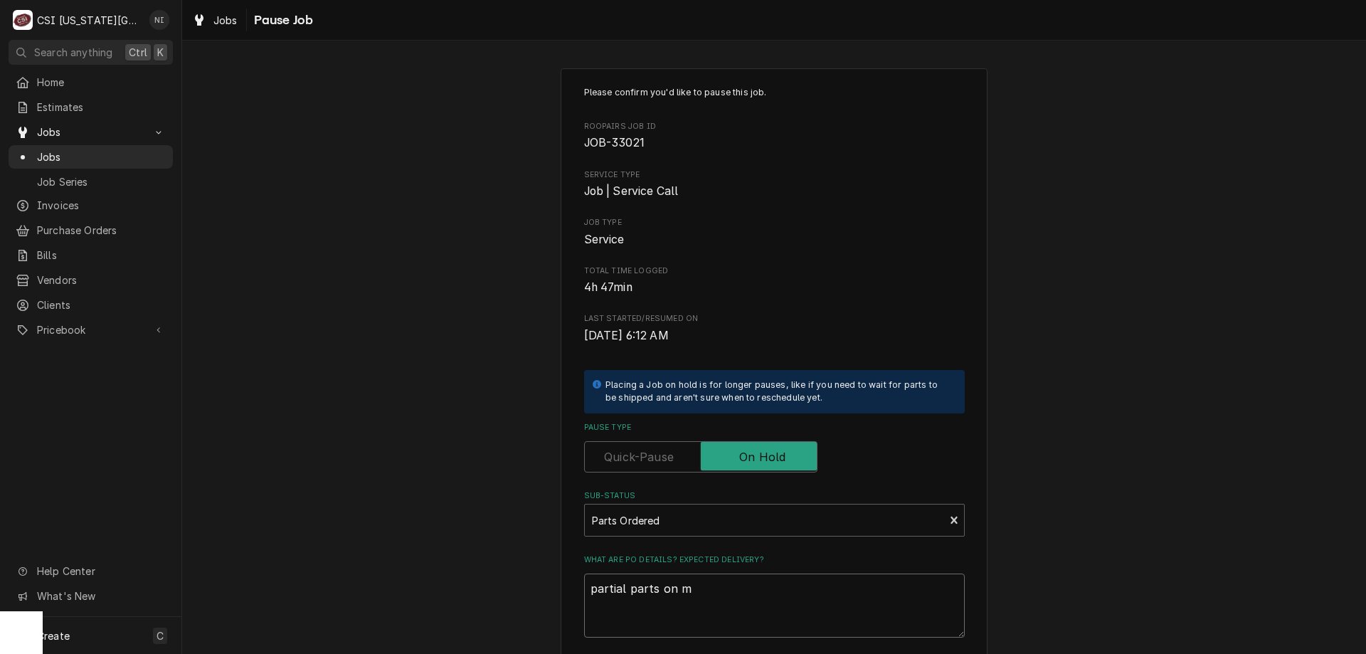
type textarea "x"
type textarea "partial parts on me"
type textarea "x"
type textarea "partial parts on men"
type textarea "x"
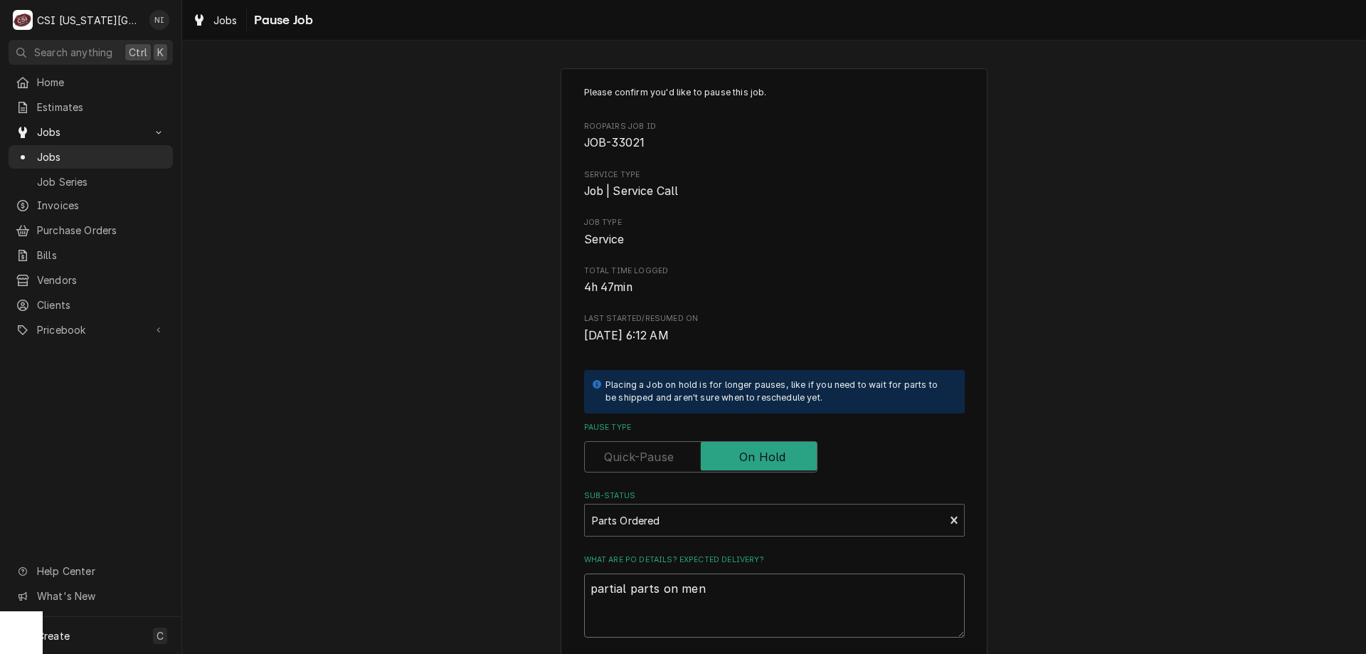
type textarea "partial parts on mend"
type textarea "x"
type textarea "partial parts on mendn"
type textarea "x"
type textarea "partial parts on mendno"
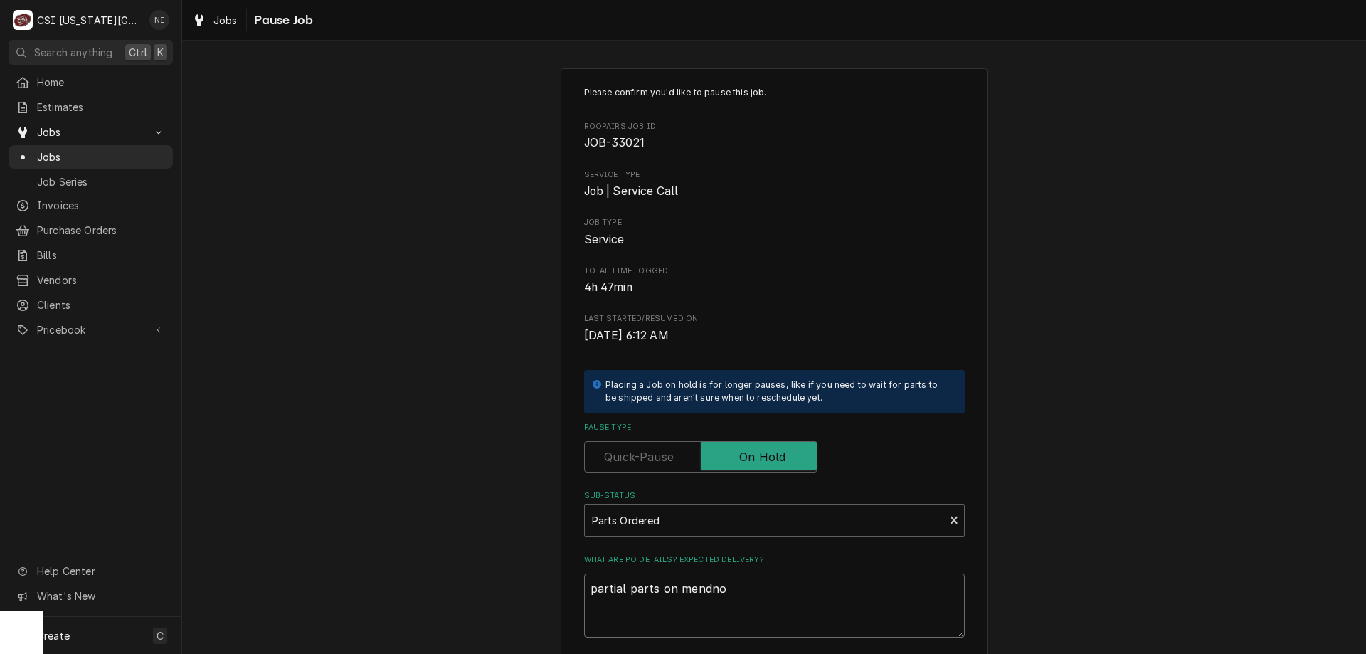
type textarea "x"
type textarea "partial parts on mendno s"
type textarea "x"
type textarea "partial parts on mendno sh"
type textarea "x"
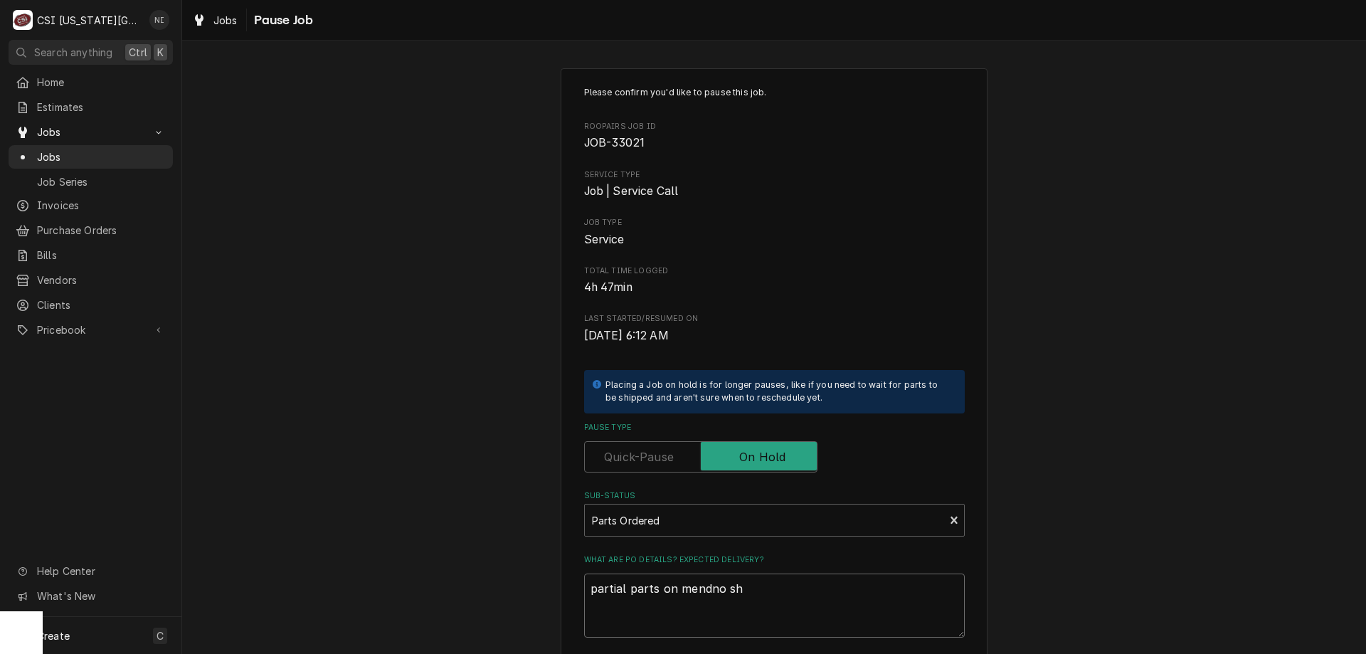
type textarea "partial parts on mendno she"
type textarea "x"
type textarea "partial parts on mendno shel"
type textarea "x"
type textarea "partial parts on mendno shelf"
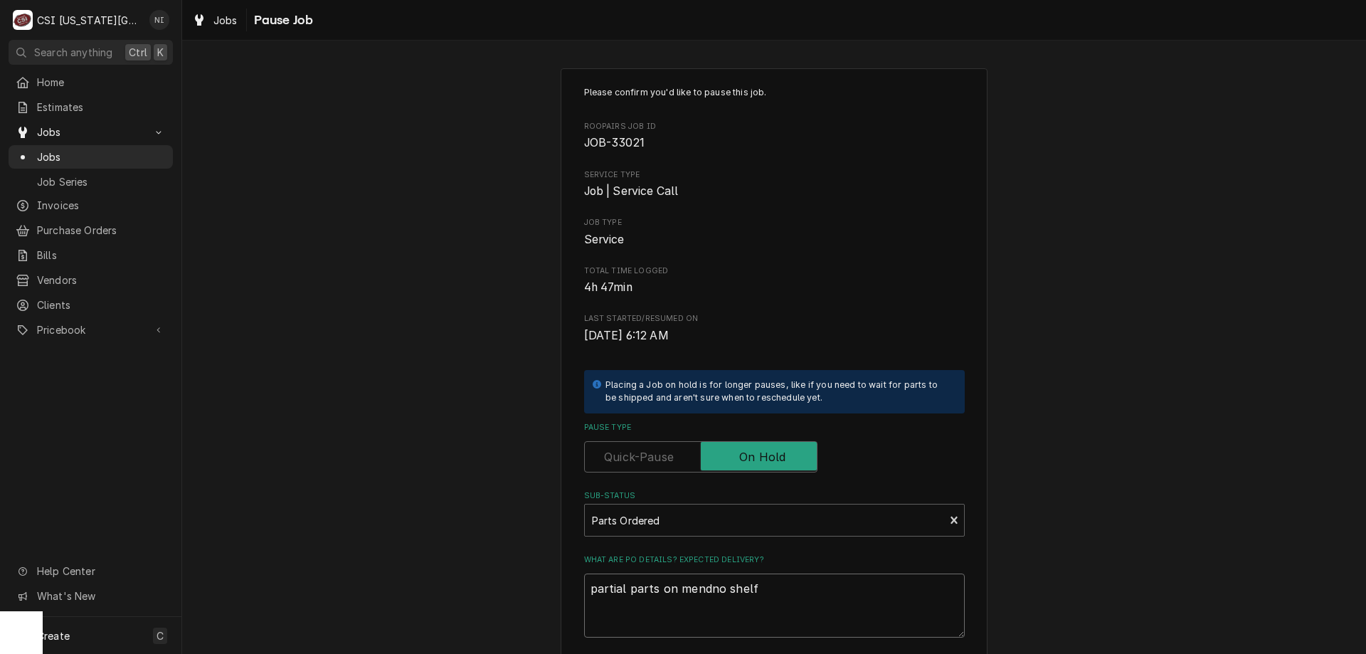
type textarea "x"
type textarea "partial parts on mendno shel"
type textarea "x"
type textarea "partial parts on mendno she"
type textarea "x"
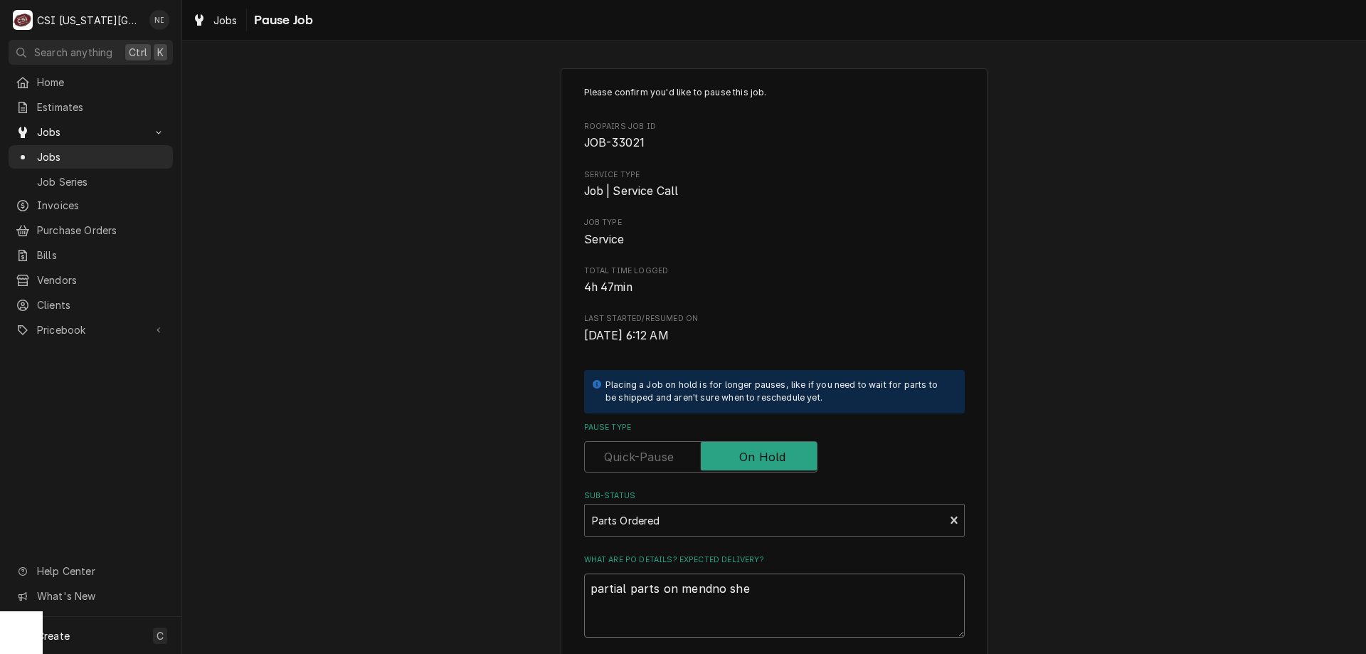
type textarea "partial parts on mendno sh"
type textarea "x"
type textarea "partial parts on mendno s"
type textarea "x"
type textarea "partial parts on mendno"
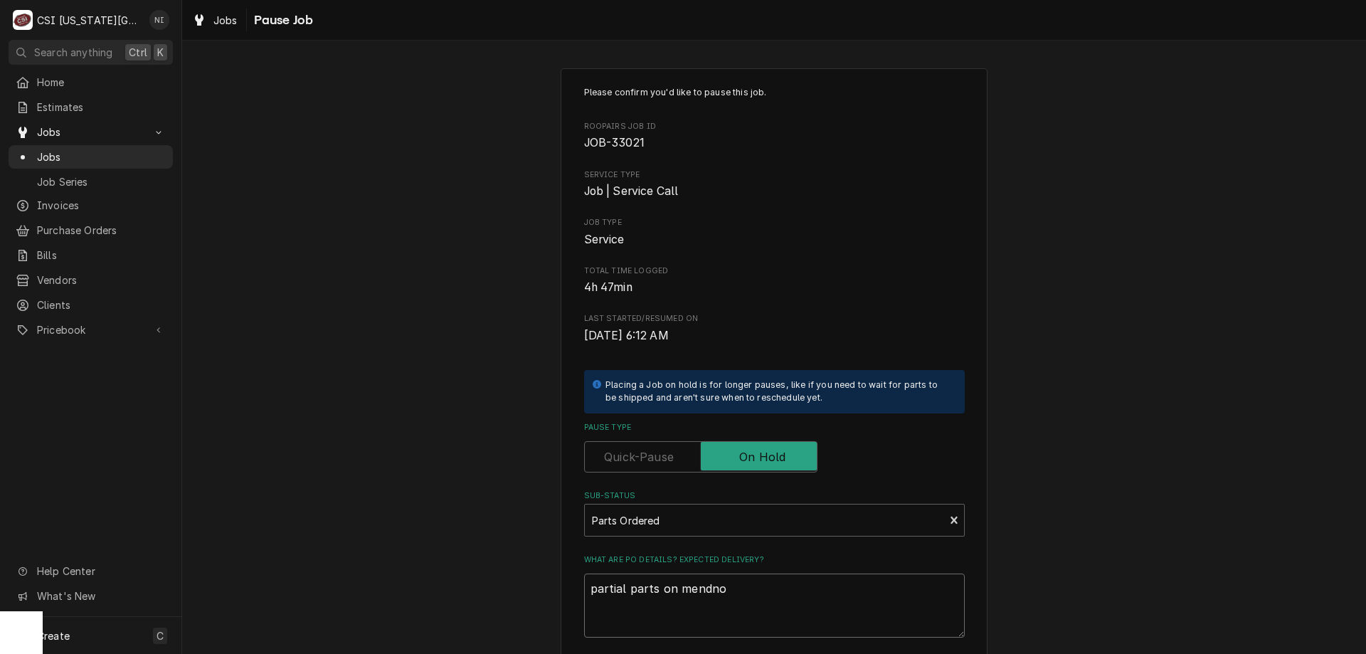
type textarea "x"
type textarea "partial parts on mendno"
type textarea "x"
type textarea "partial parts on mendn"
type textarea "x"
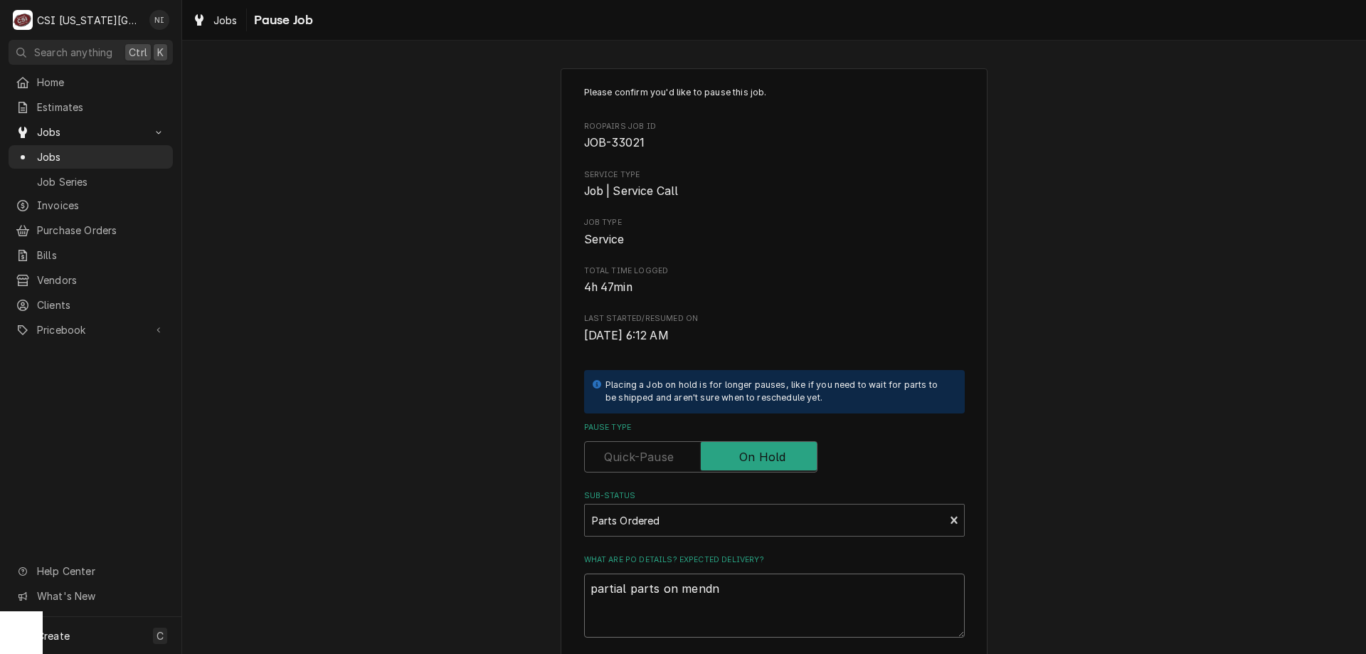
type textarea "partial parts on mend"
type textarea "x"
type textarea "partial parts on mendo"
type textarea "x"
type textarea "partial parts on mendon"
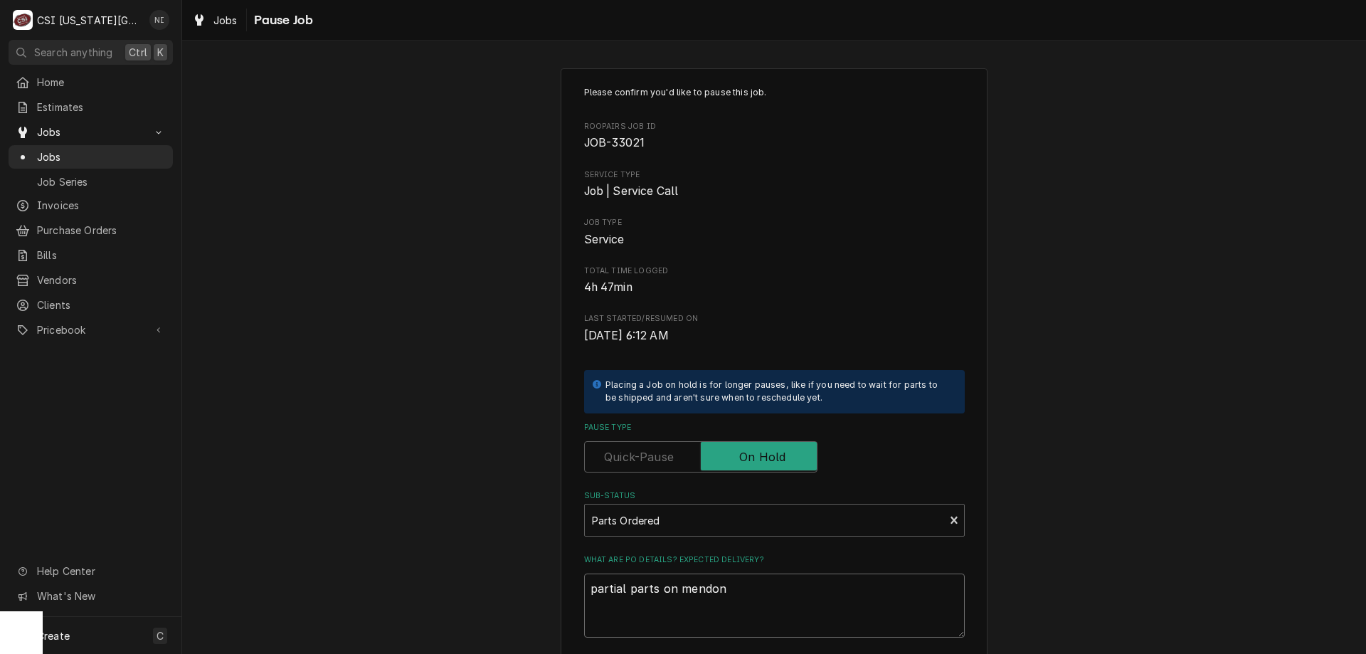
type textarea "x"
type textarea "partial parts on mendon s"
type textarea "x"
type textarea "partial parts on mendon sh"
type textarea "x"
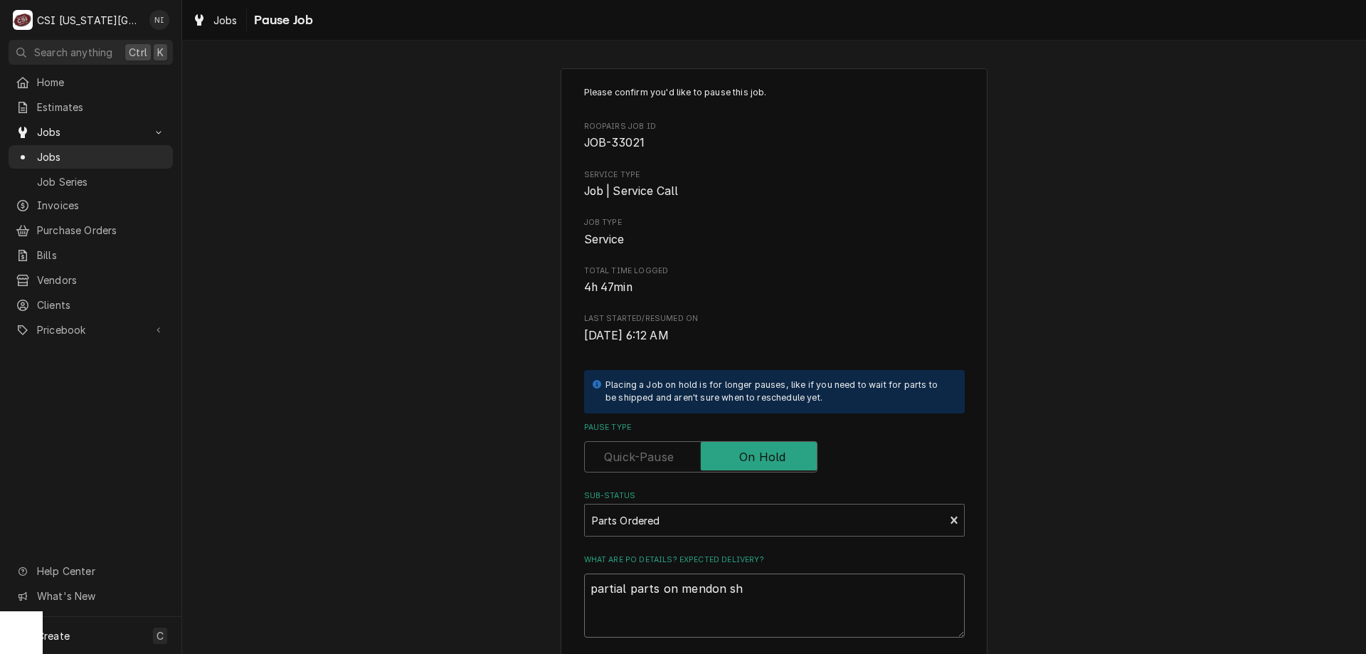
type textarea "partial parts on mendon she"
type textarea "x"
type textarea "partial parts on mendon shel"
type textarea "x"
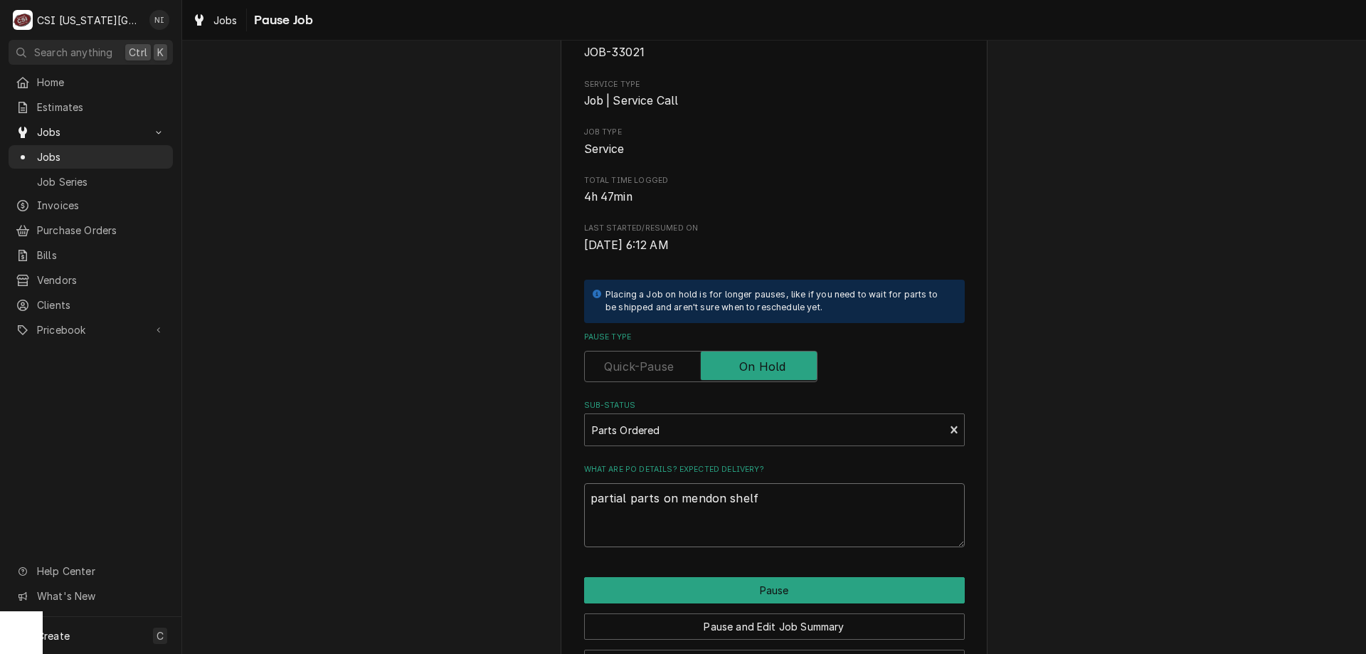
scroll to position [143, 0]
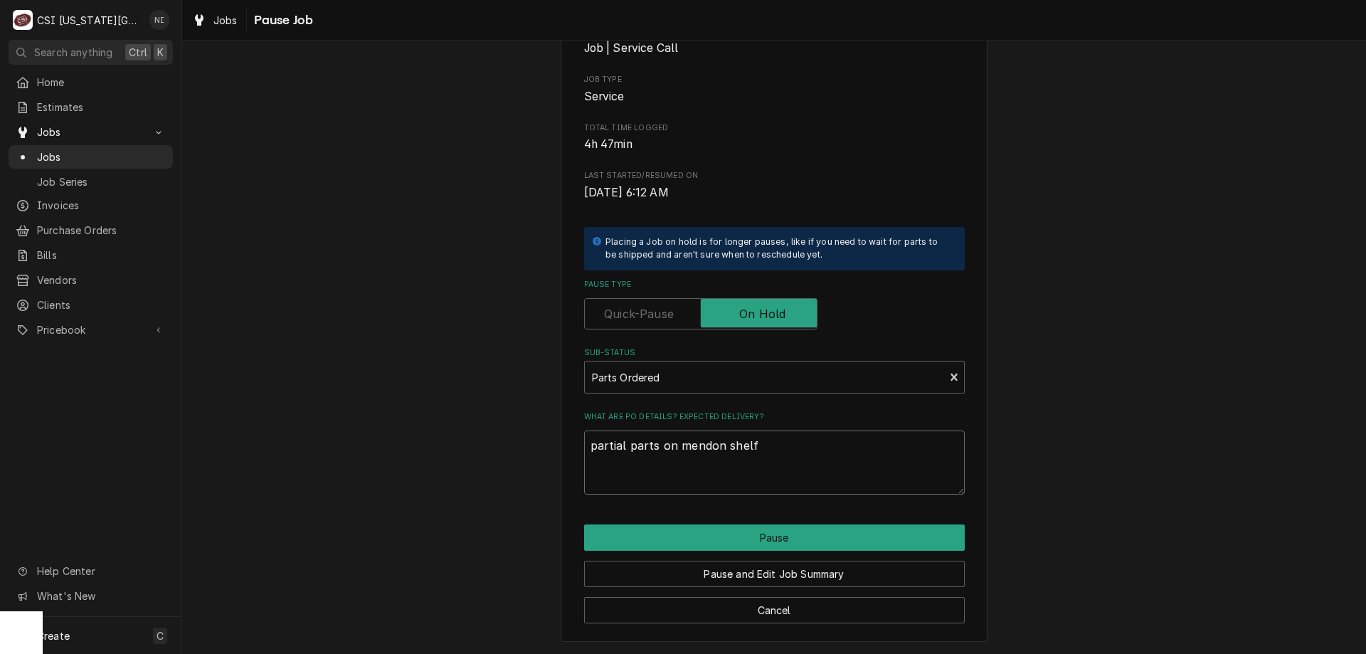
type textarea "partial parts on mendon shelf"
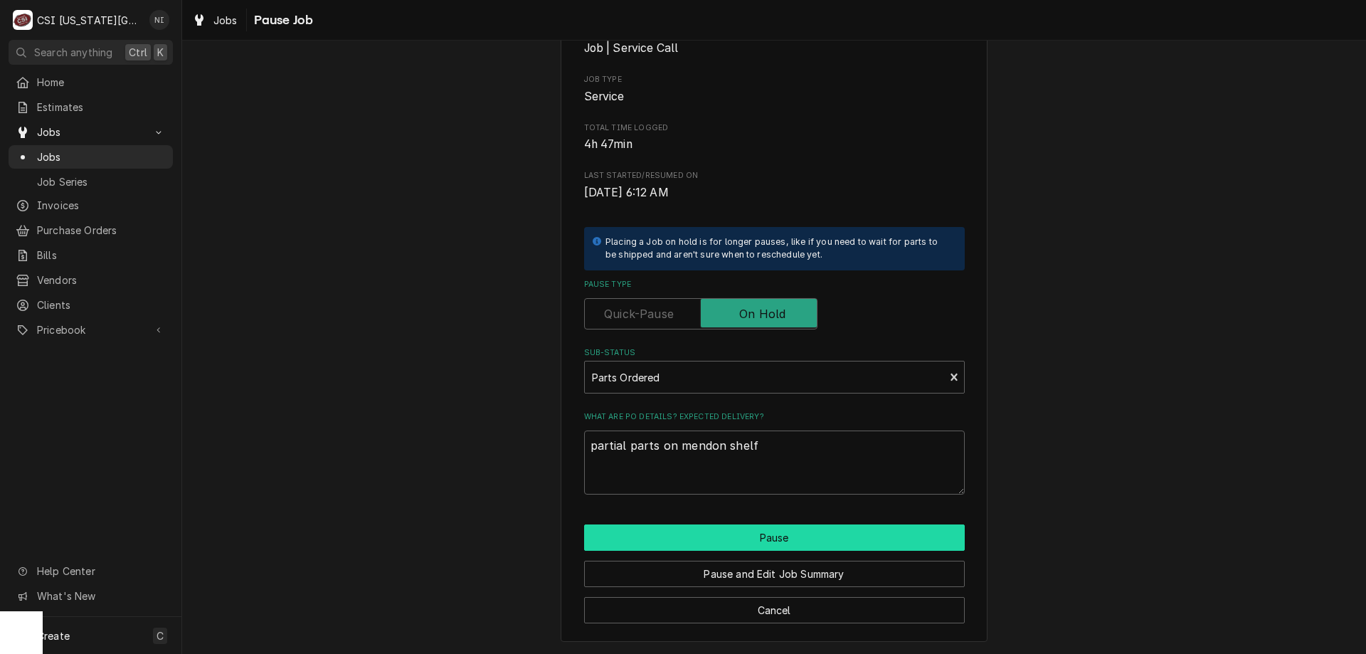
click at [798, 538] on button "Pause" at bounding box center [774, 537] width 381 height 26
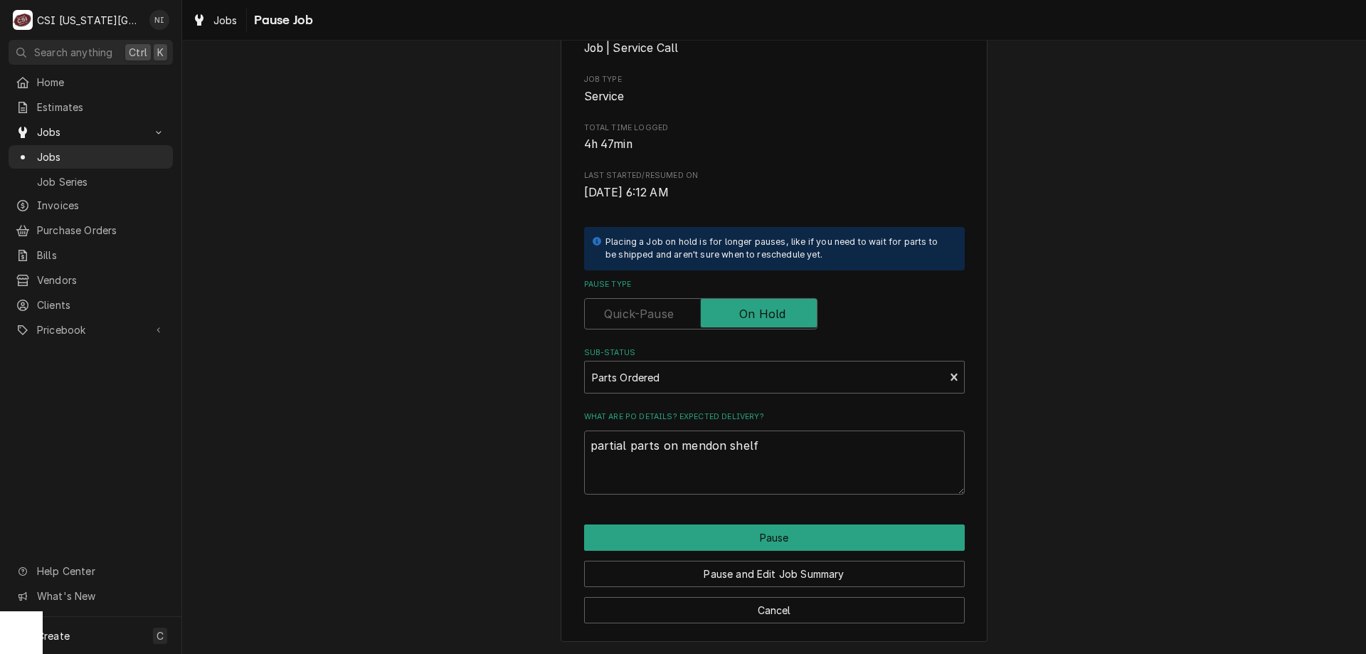
type textarea "x"
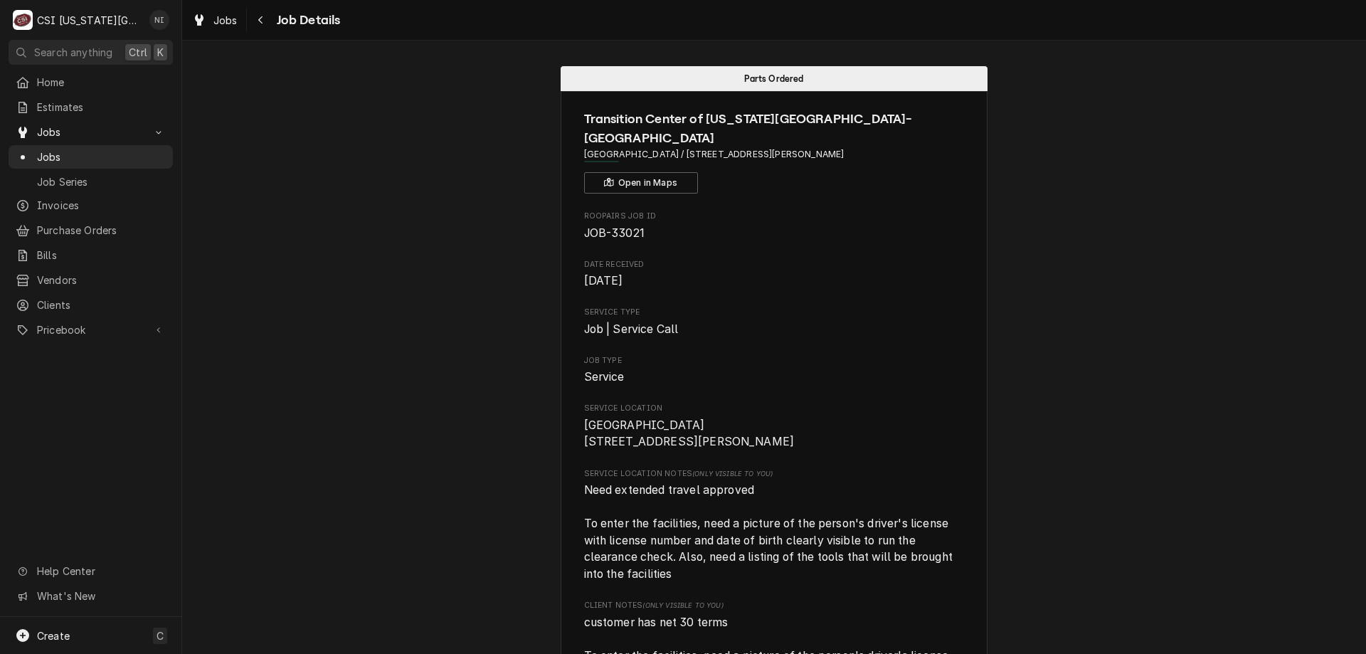
click at [97, 149] on span "Jobs" at bounding box center [101, 156] width 129 height 15
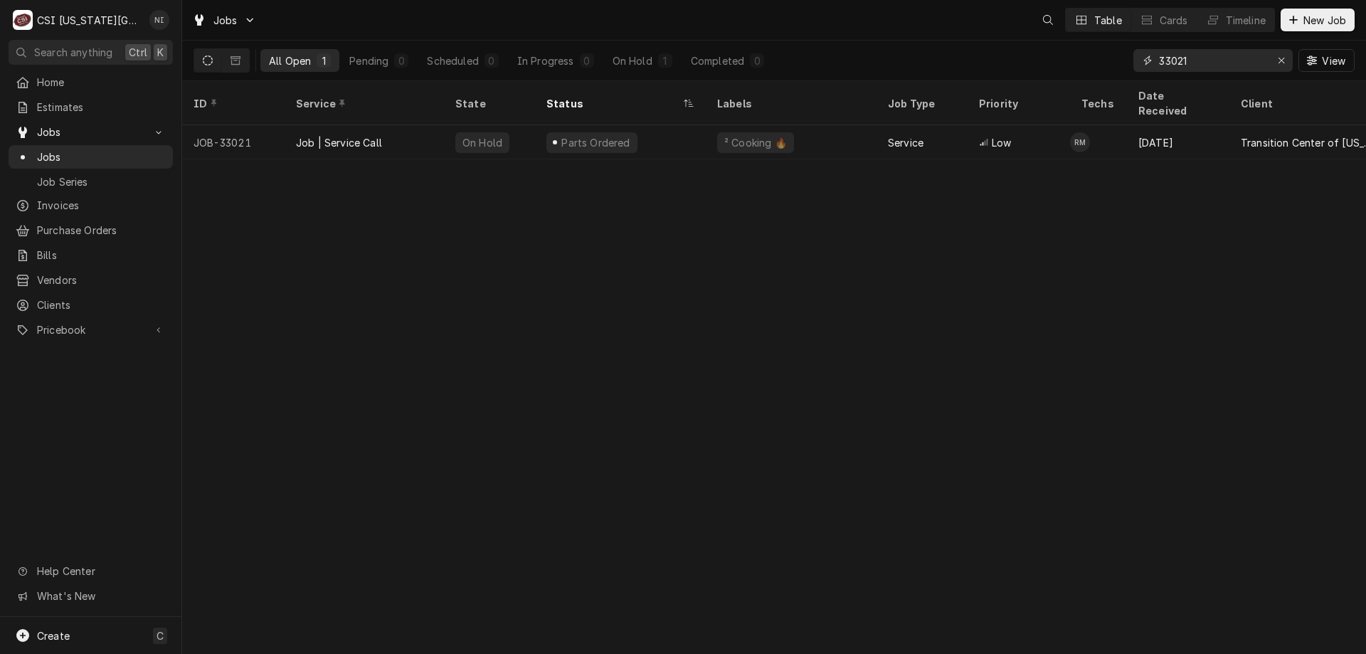
drag, startPoint x: 1206, startPoint y: 50, endPoint x: 1125, endPoint y: 50, distance: 81.1
click at [1126, 49] on div "All Open 1 Pending 0 Scheduled 0 In Progress 0 On Hold 1 Completed 0 33021 View" at bounding box center [773, 61] width 1161 height 40
type input "3"
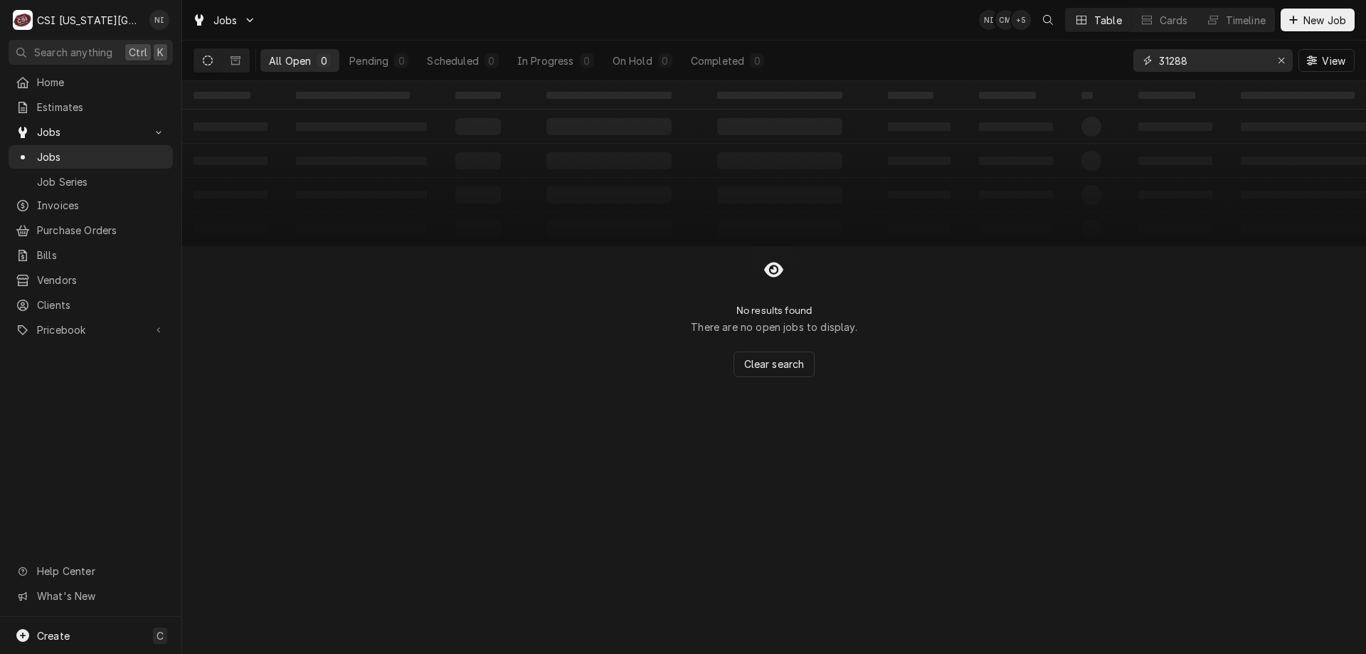
type input "31288"
click at [1277, 59] on div "Erase input" at bounding box center [1281, 60] width 14 height 14
drag, startPoint x: 1189, startPoint y: 63, endPoint x: 1102, endPoint y: 57, distance: 87.7
click at [1102, 57] on div "All Open 0 Pending 0 Scheduled 0 In Progress 0 On Hold 0 Completed 0 32188 View" at bounding box center [773, 61] width 1161 height 40
type input "32188"
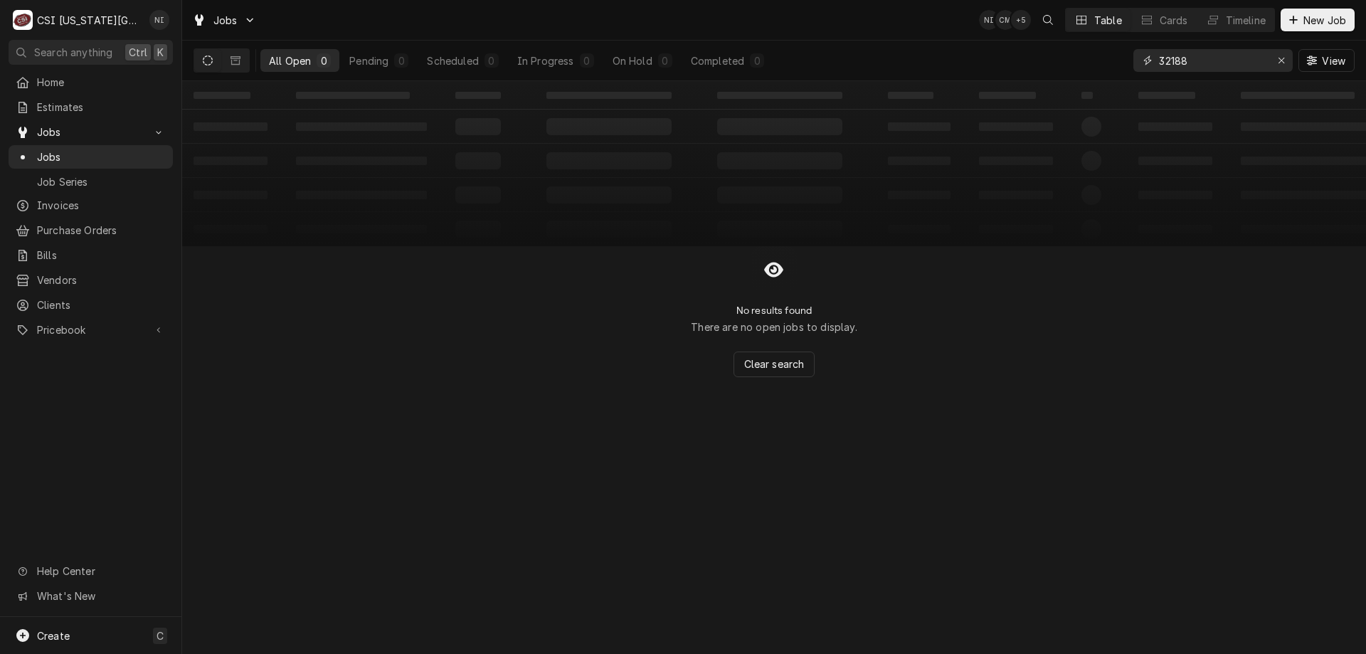
click at [1194, 64] on input "32188" at bounding box center [1212, 60] width 107 height 23
click at [1277, 57] on div "Erase input" at bounding box center [1281, 60] width 14 height 14
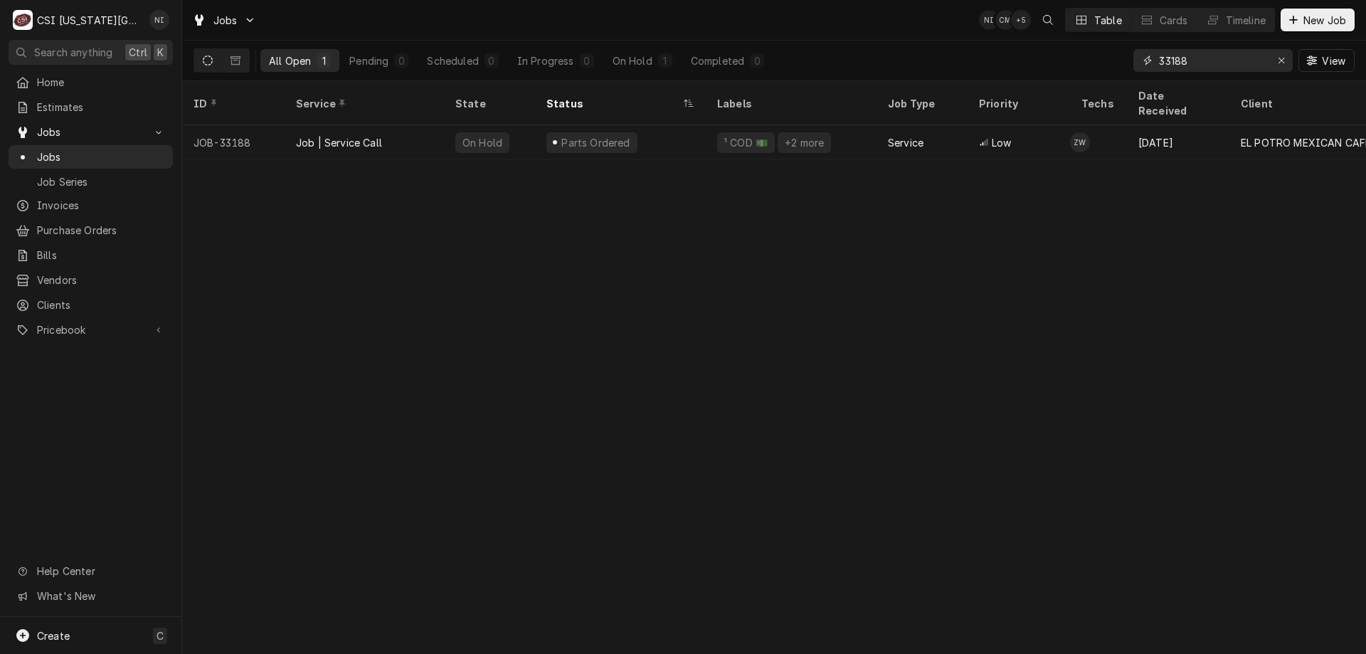
type input "33188"
click at [748, 135] on div "¹ COD 💵" at bounding box center [746, 142] width 46 height 15
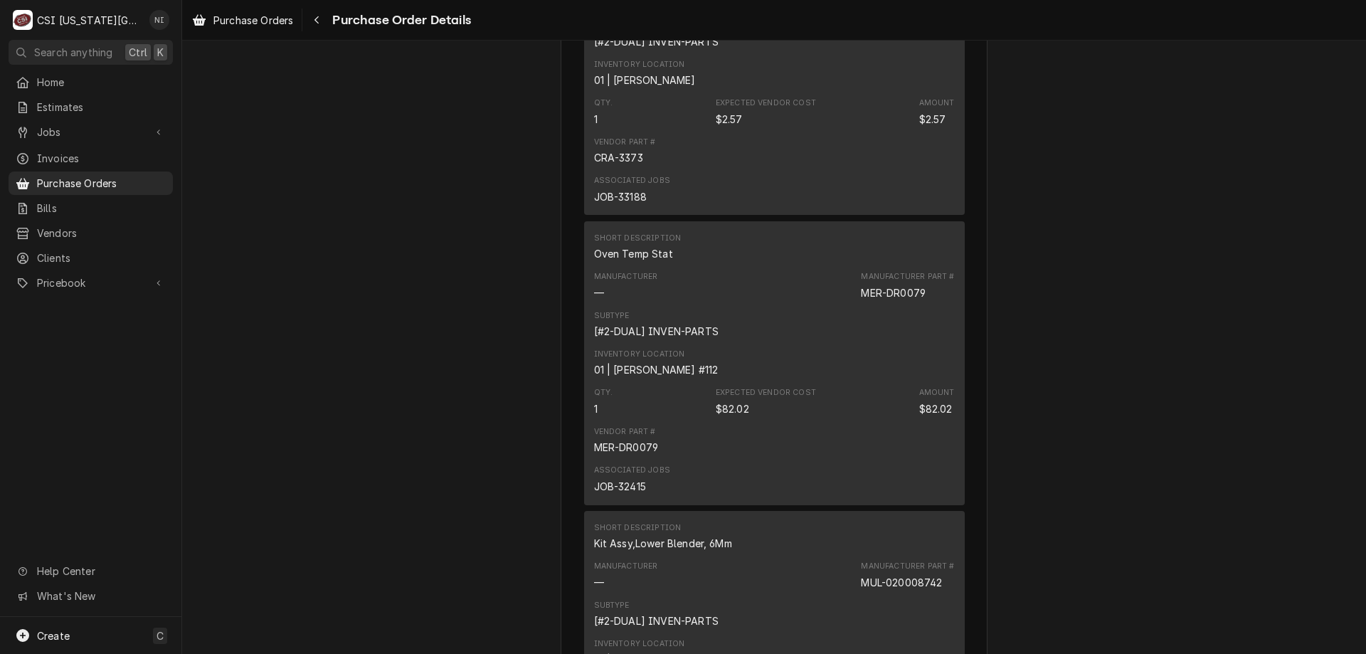
scroll to position [1010, 0]
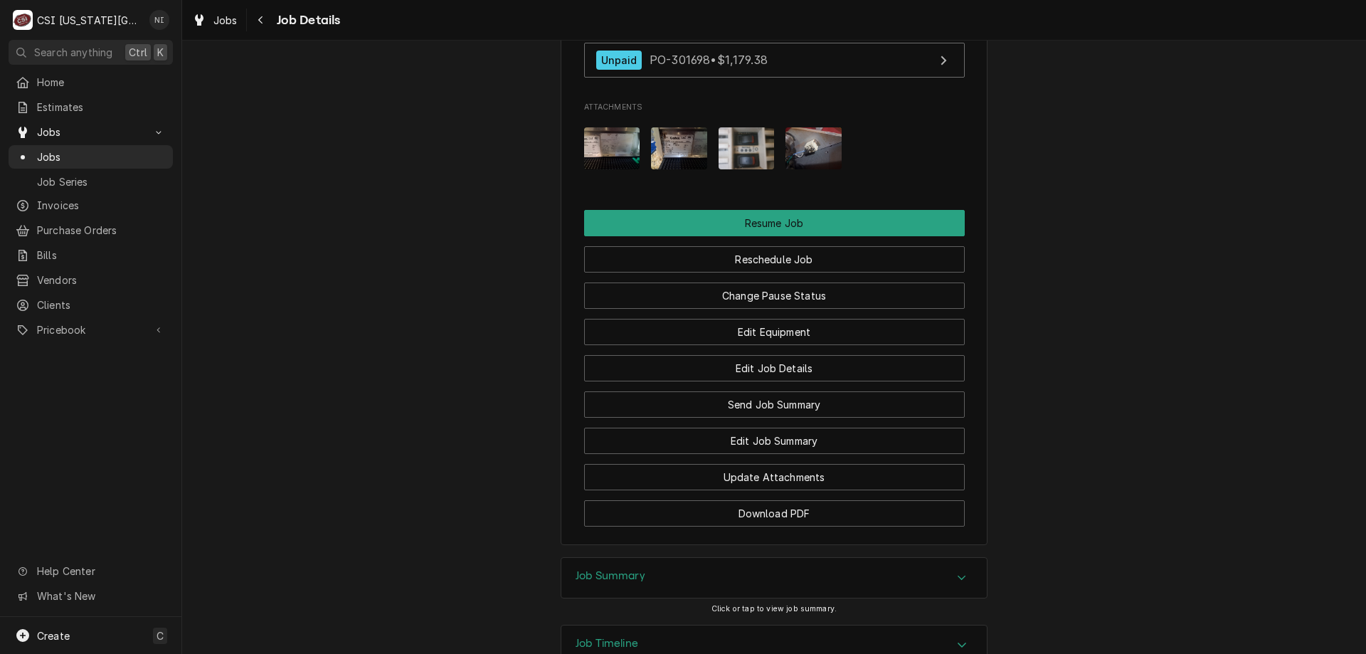
scroll to position [1849, 0]
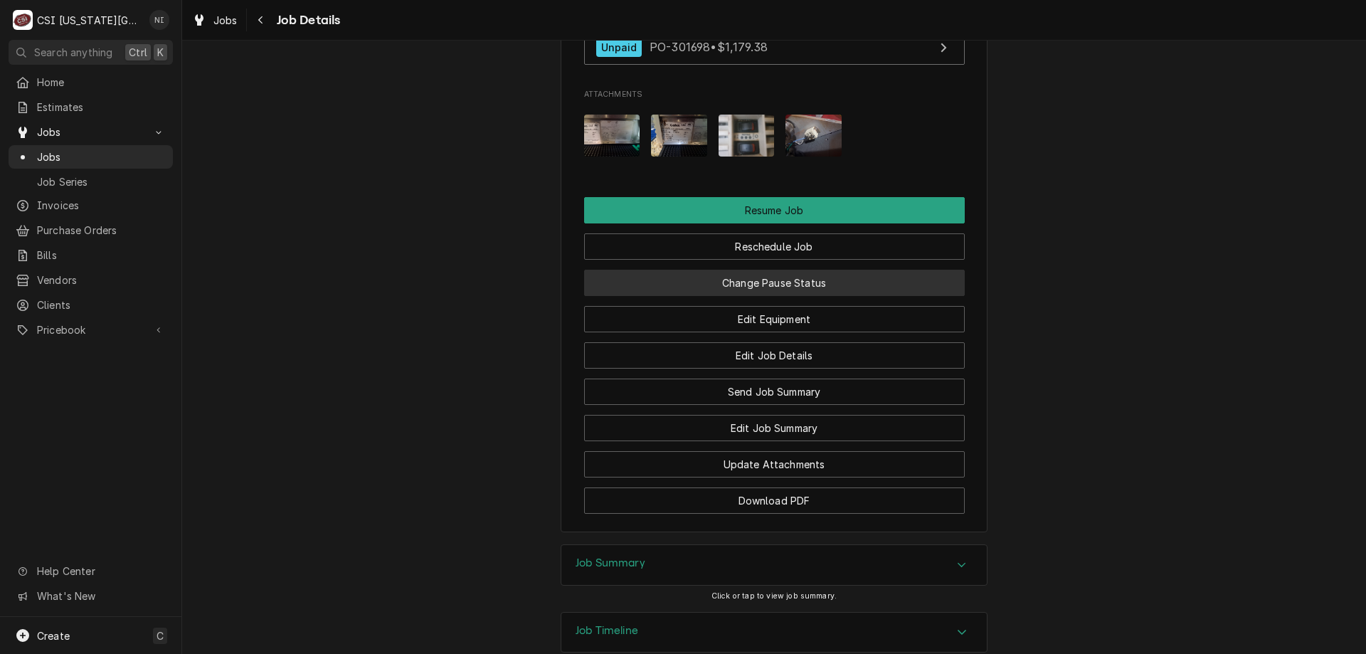
click at [804, 289] on button "Change Pause Status" at bounding box center [774, 283] width 381 height 26
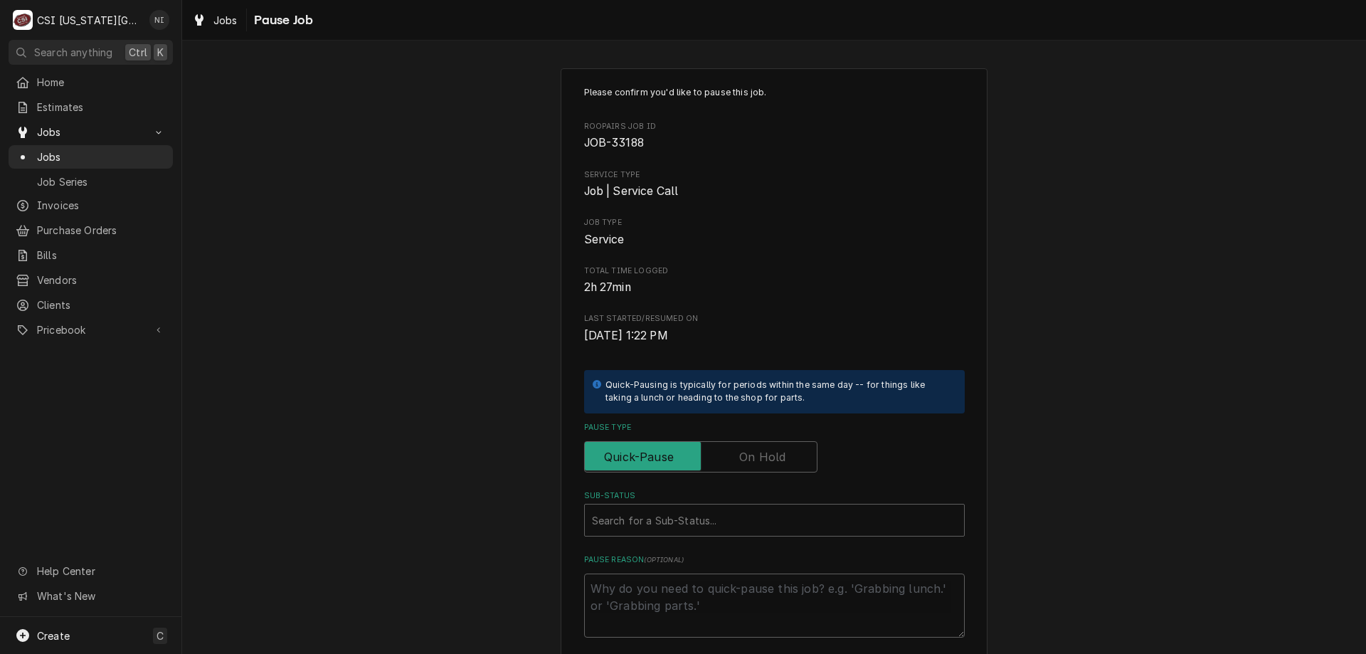
drag, startPoint x: 765, startPoint y: 454, endPoint x: 762, endPoint y: 467, distance: 13.0
click at [765, 461] on label "Pause Type" at bounding box center [700, 456] width 233 height 31
click at [765, 461] on input "Pause Type" at bounding box center [700, 456] width 220 height 31
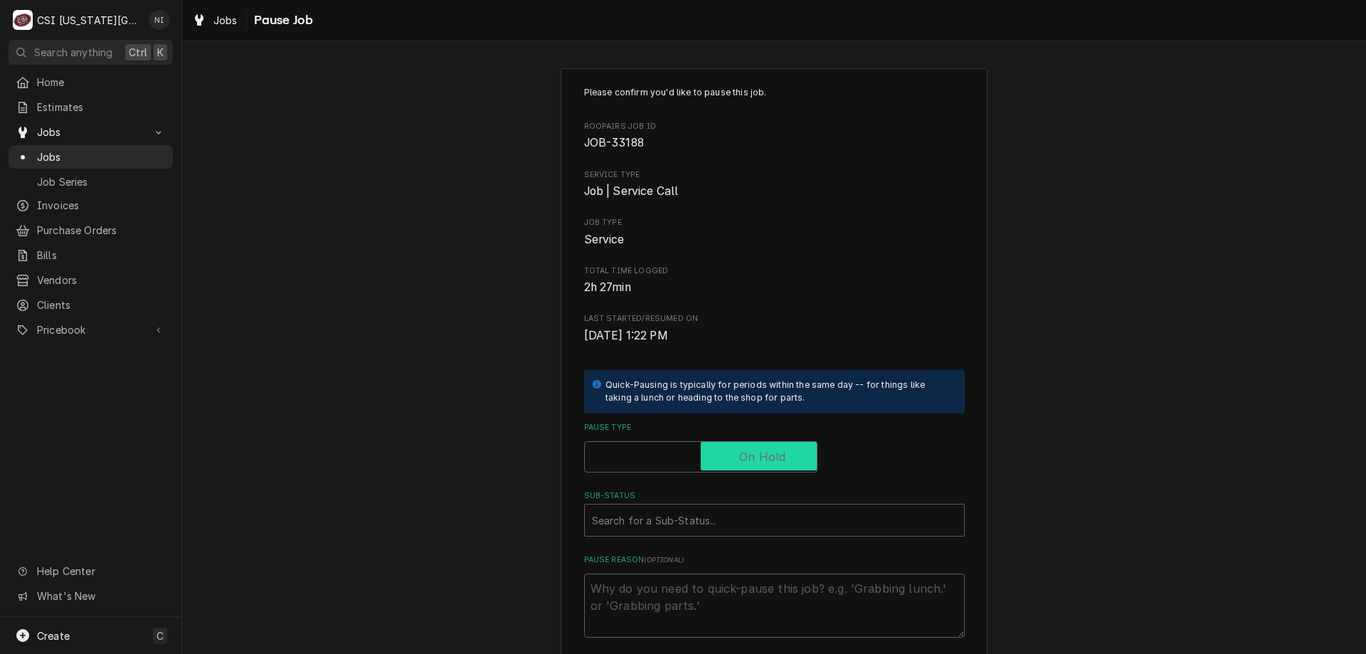
checkbox input "true"
click at [732, 521] on div "Sub-Status" at bounding box center [774, 520] width 365 height 26
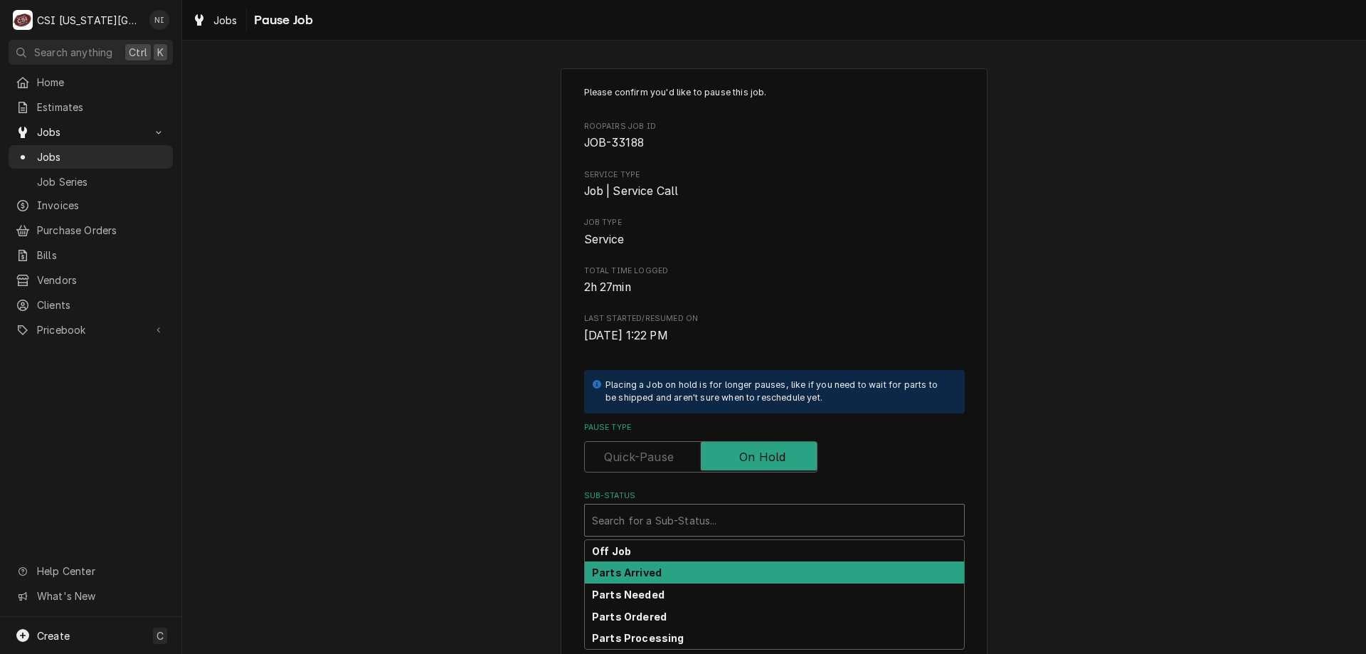
click at [677, 579] on div "Parts Arrived" at bounding box center [774, 572] width 379 height 22
type textarea "x"
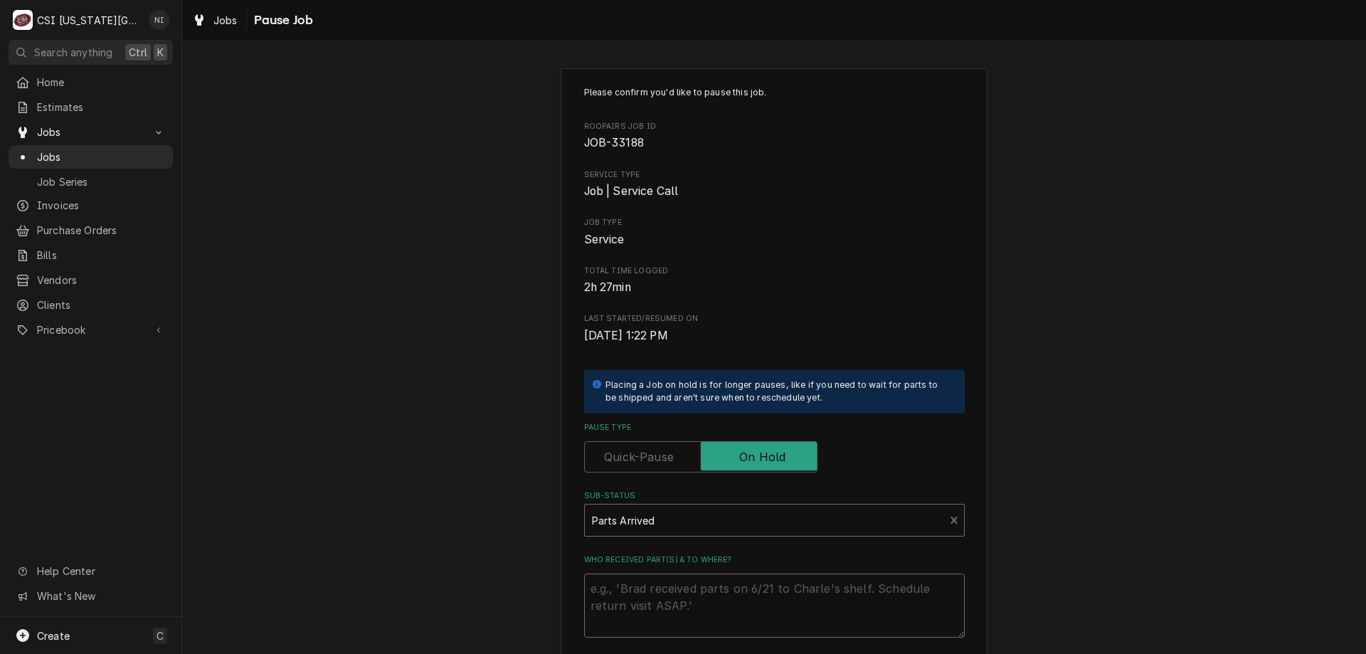
click at [669, 587] on textarea "Who received part(s) & to where?" at bounding box center [774, 605] width 381 height 64
type textarea "P"
type textarea "x"
type textarea "Pa"
type textarea "x"
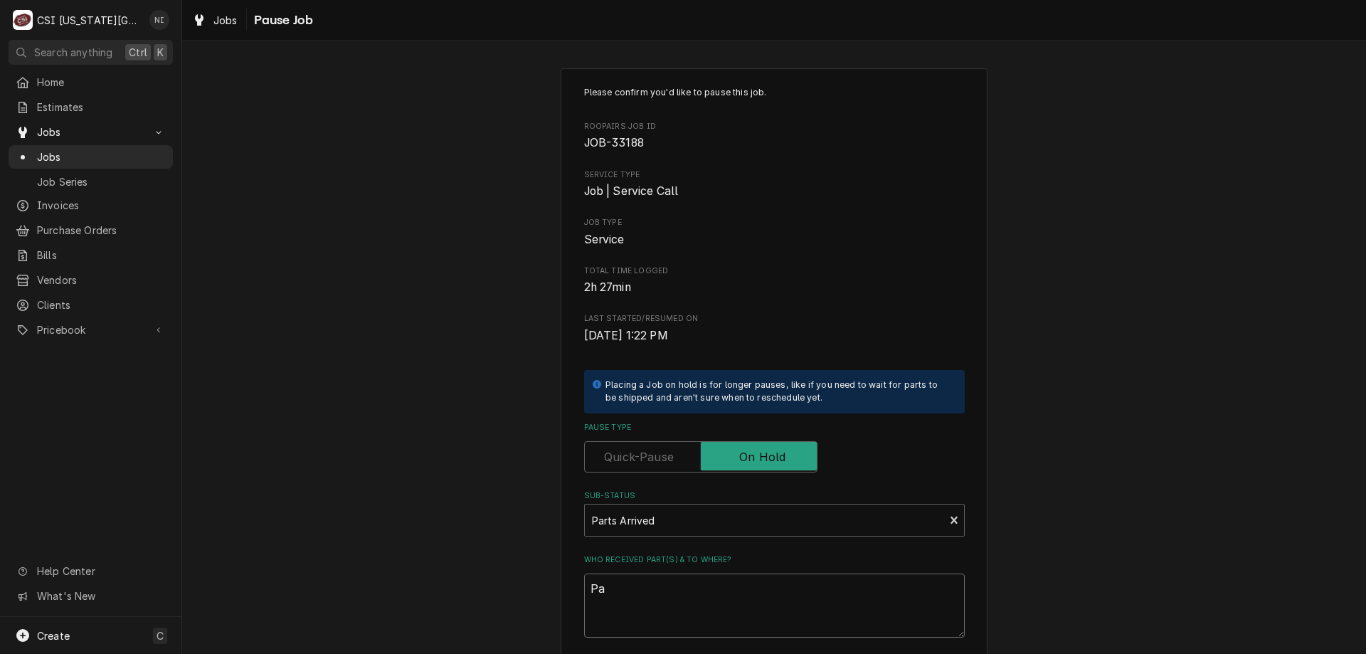
type textarea "Par"
type textarea "x"
type textarea "Part"
type textarea "x"
type textarea "Parts"
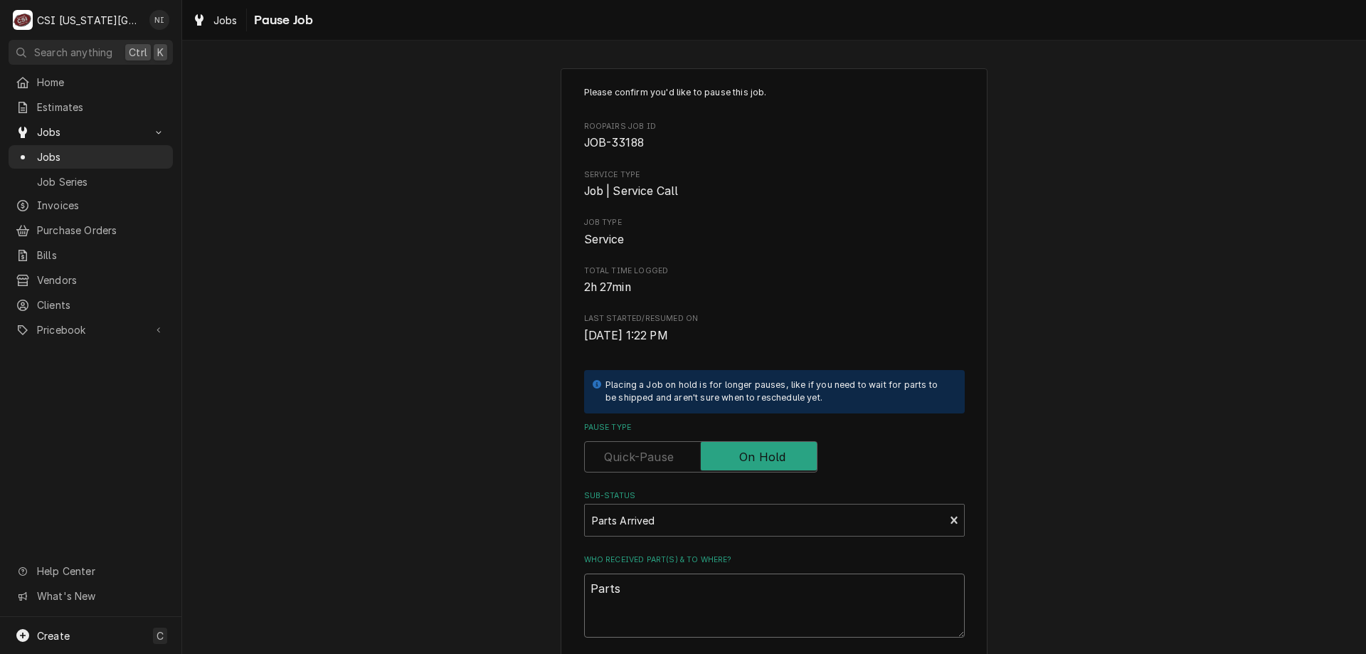
type textarea "x"
type textarea "Parts"
type textarea "x"
type textarea "Parts o"
type textarea "x"
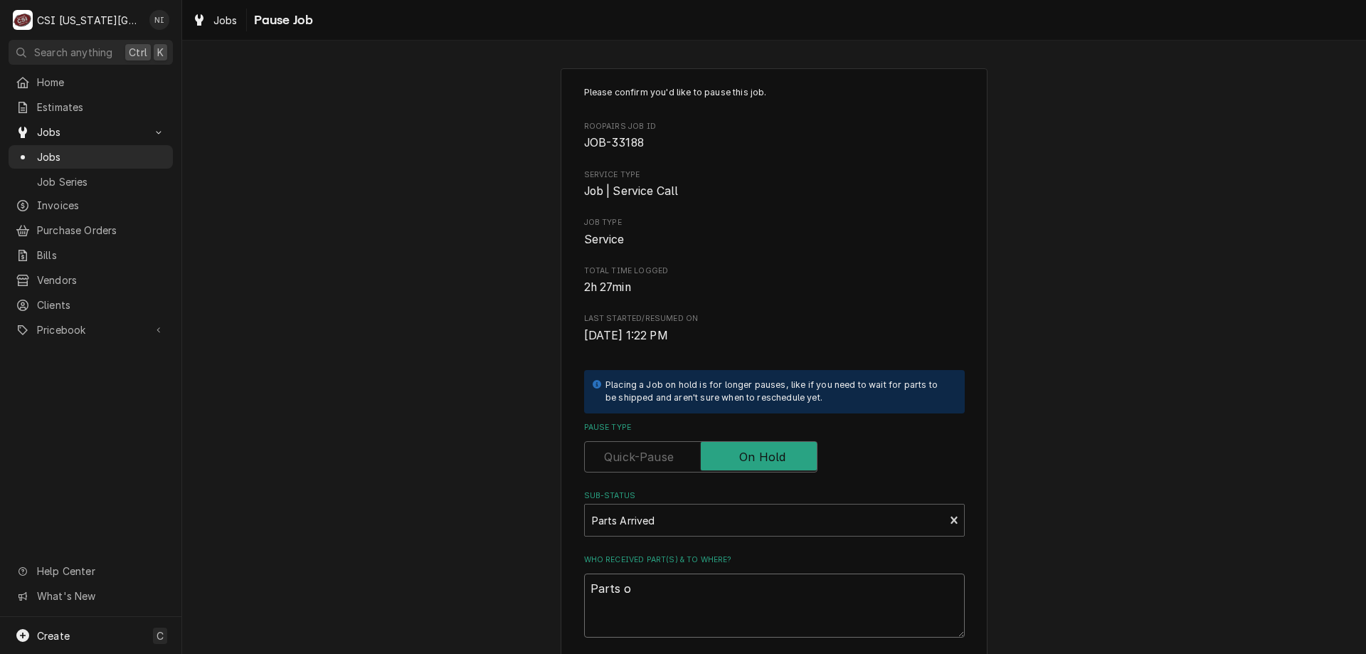
type textarea "Parts on"
type textarea "x"
type textarea "Parts on w"
type textarea "x"
type textarea "Parts on wi"
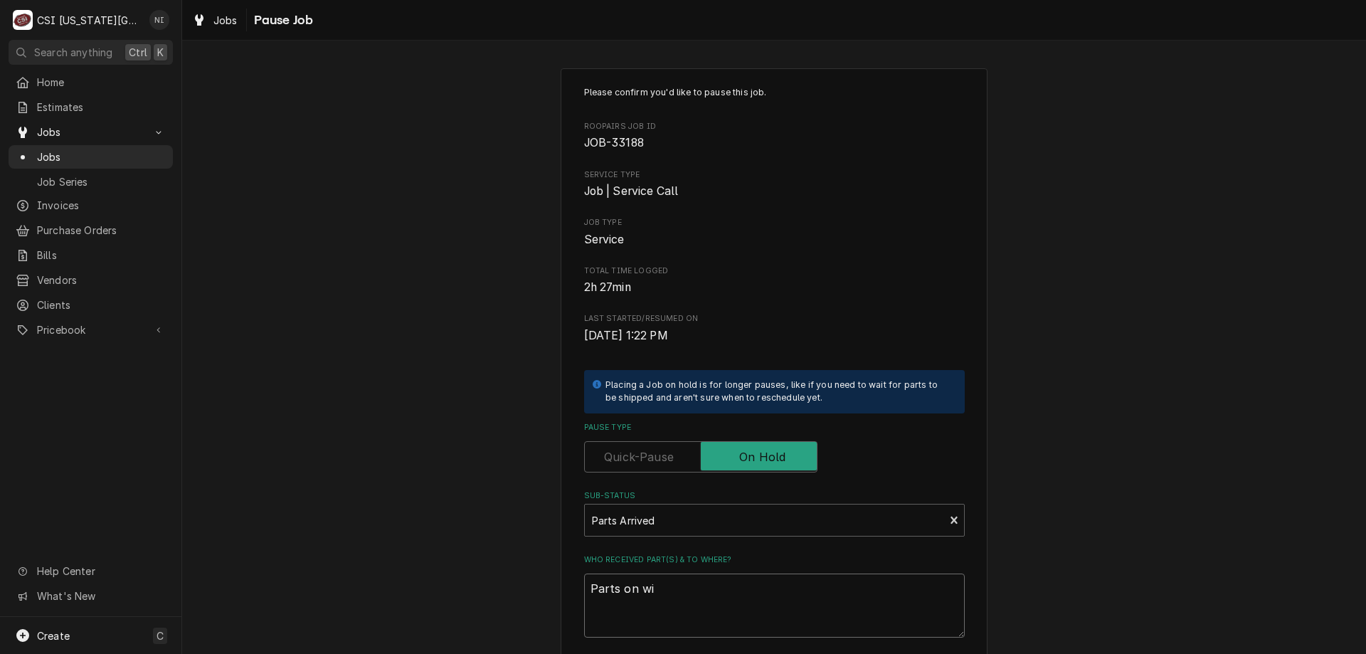
type textarea "x"
type textarea "Parts on wils"
type textarea "x"
type textarea "Parts on wilso"
type textarea "x"
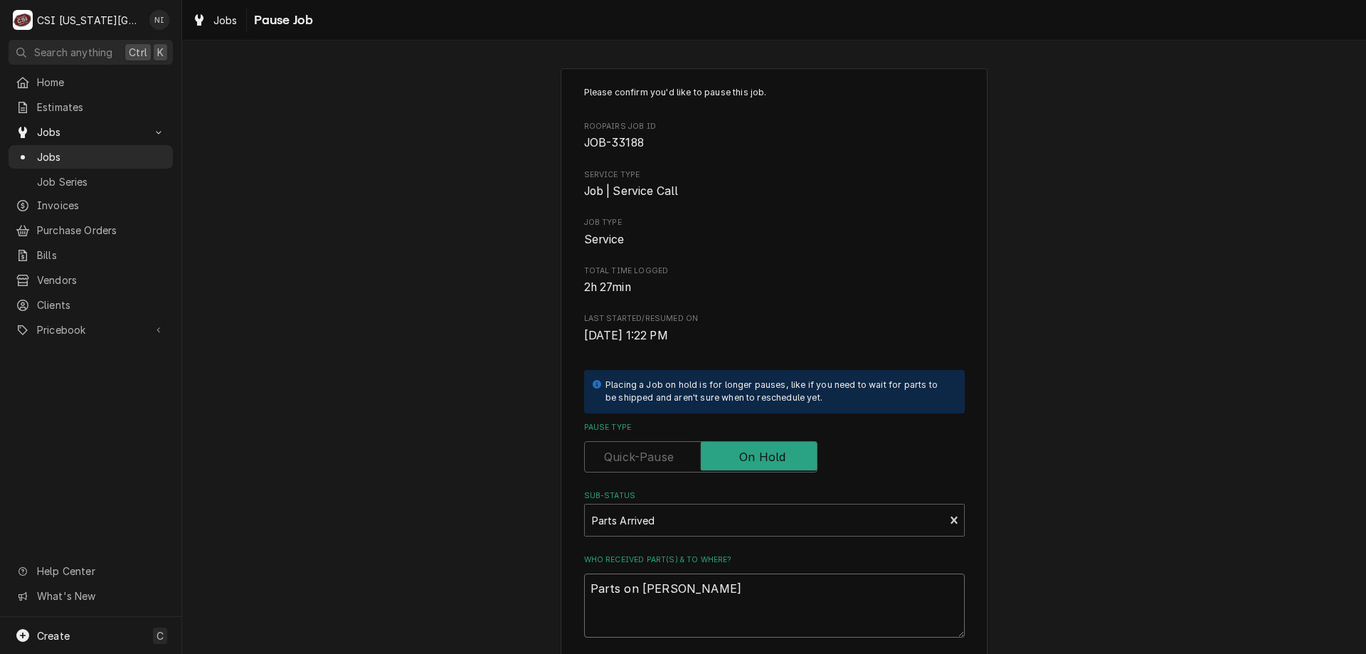
type textarea "Parts on wilsons"
type textarea "x"
type textarea "Parts on wilsons"
type textarea "x"
type textarea "Parts on wilsons h"
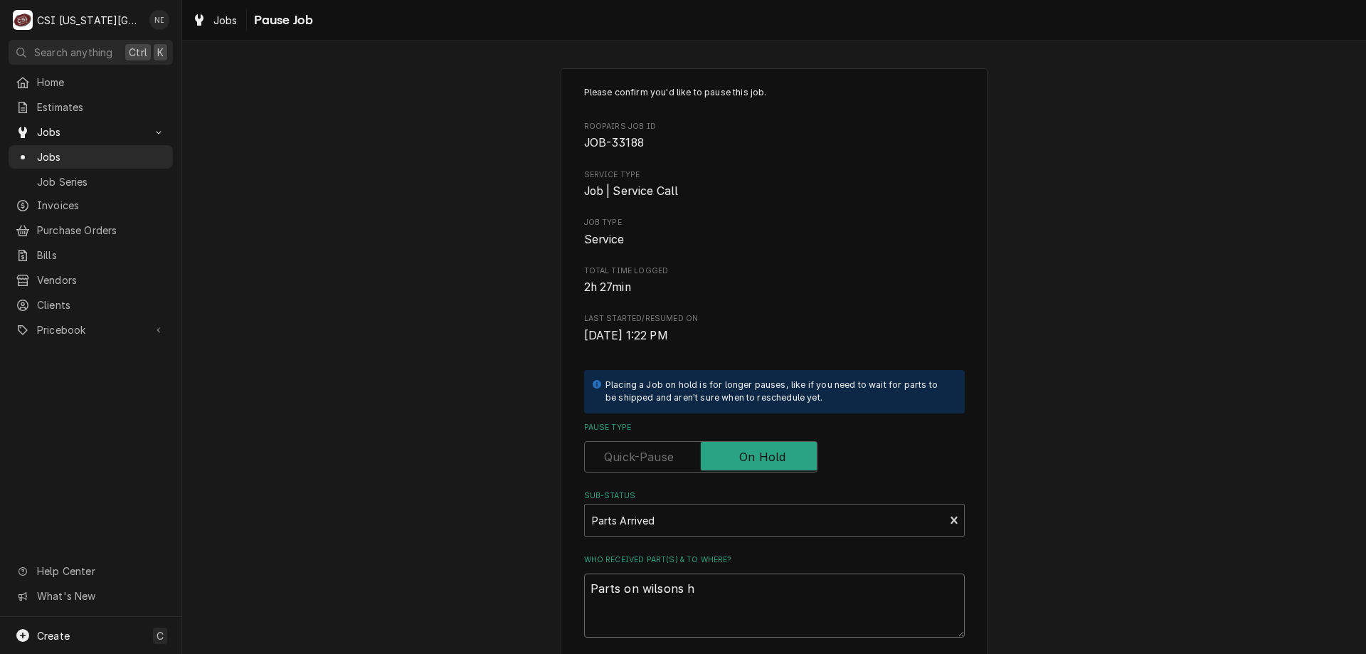
type textarea "x"
type textarea "Parts on wilsons he"
type textarea "x"
type textarea "Parts on wilsons hel"
type textarea "x"
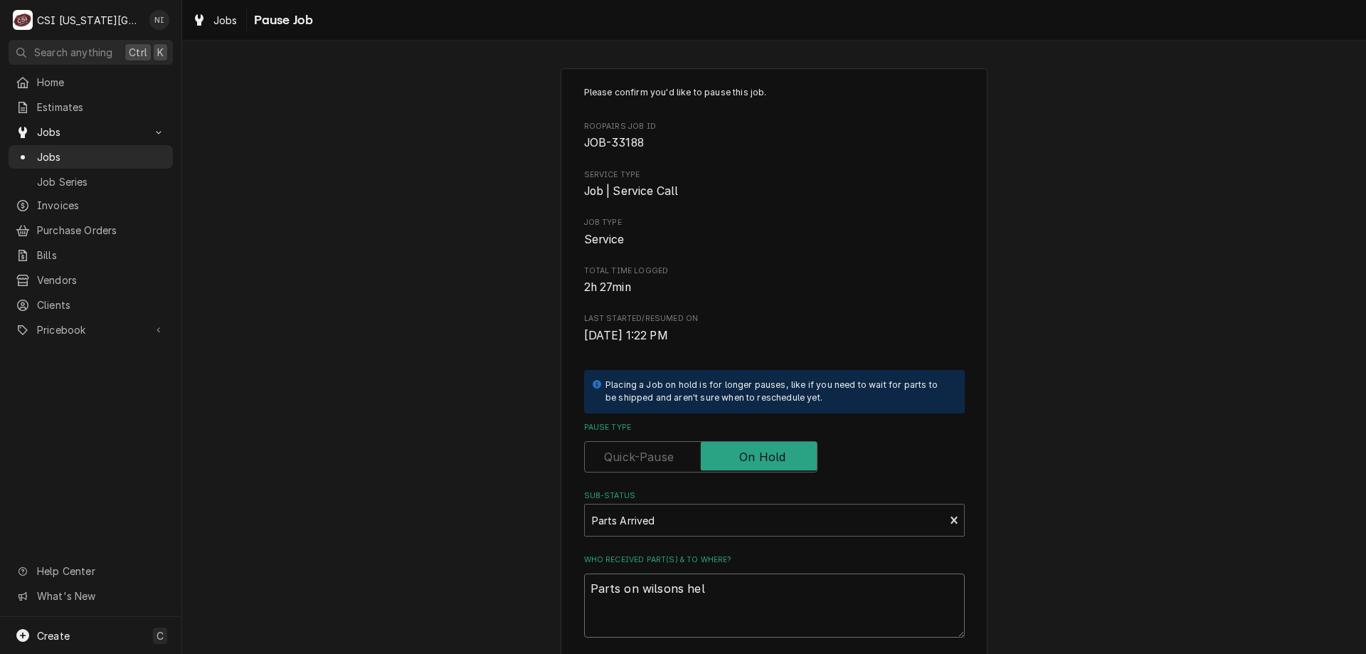
type textarea "Parts on wilsons helf"
click at [676, 591] on textarea "Parts on wilsons helf" at bounding box center [774, 605] width 381 height 64
type textarea "x"
type textarea "Parts on wilsonshelf"
type textarea "x"
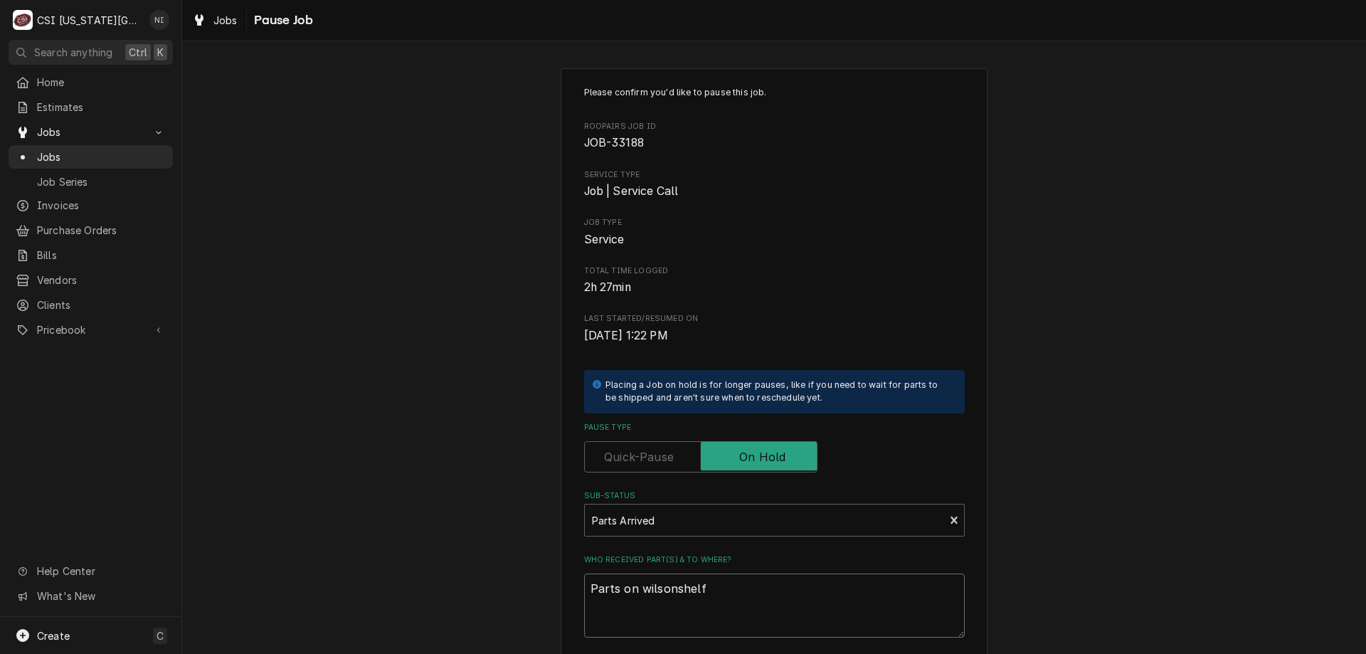
type textarea "Parts on wilsons helf"
type textarea "x"
type textarea "Parts on wilsonshelf"
type textarea "x"
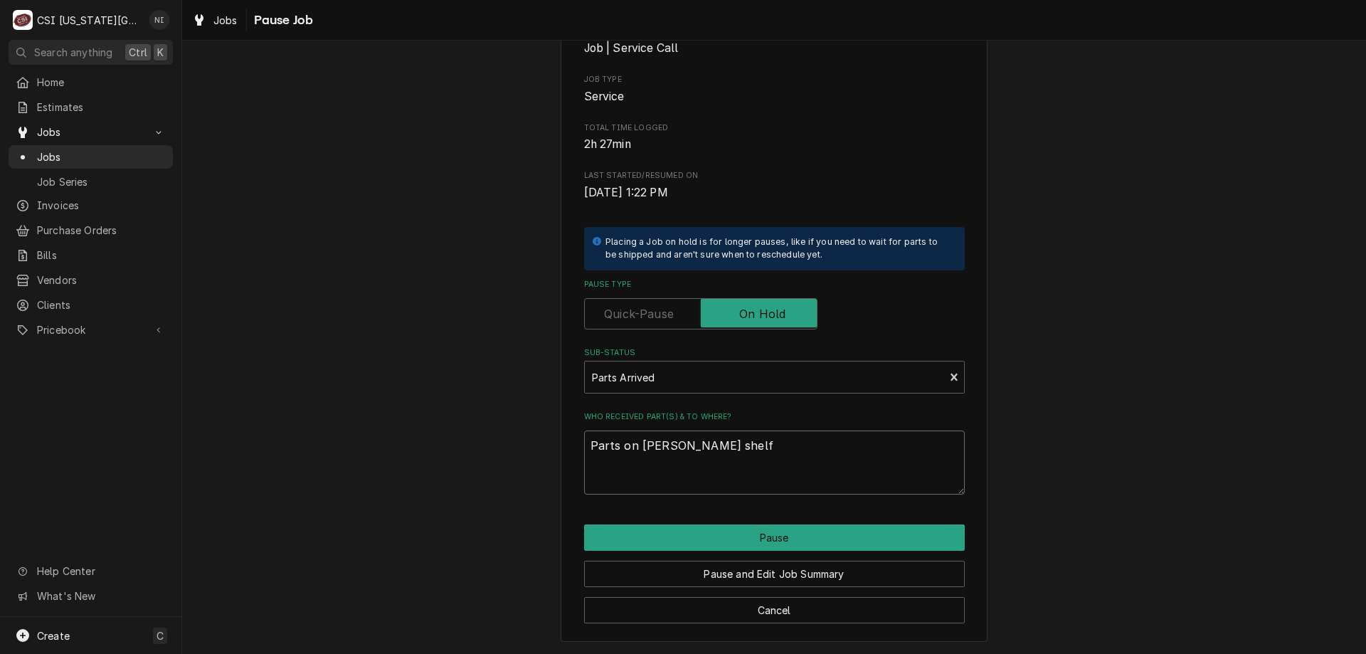
type textarea "Parts on wilson shelf"
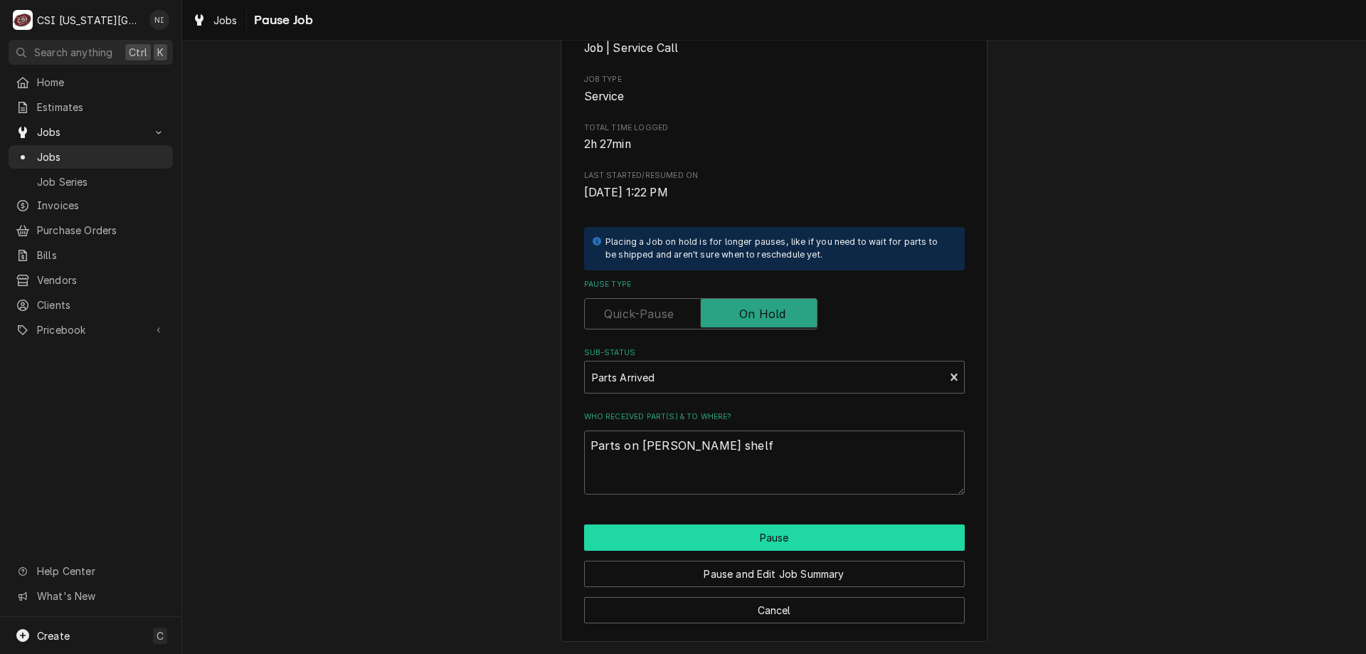
click at [857, 534] on button "Pause" at bounding box center [774, 537] width 381 height 26
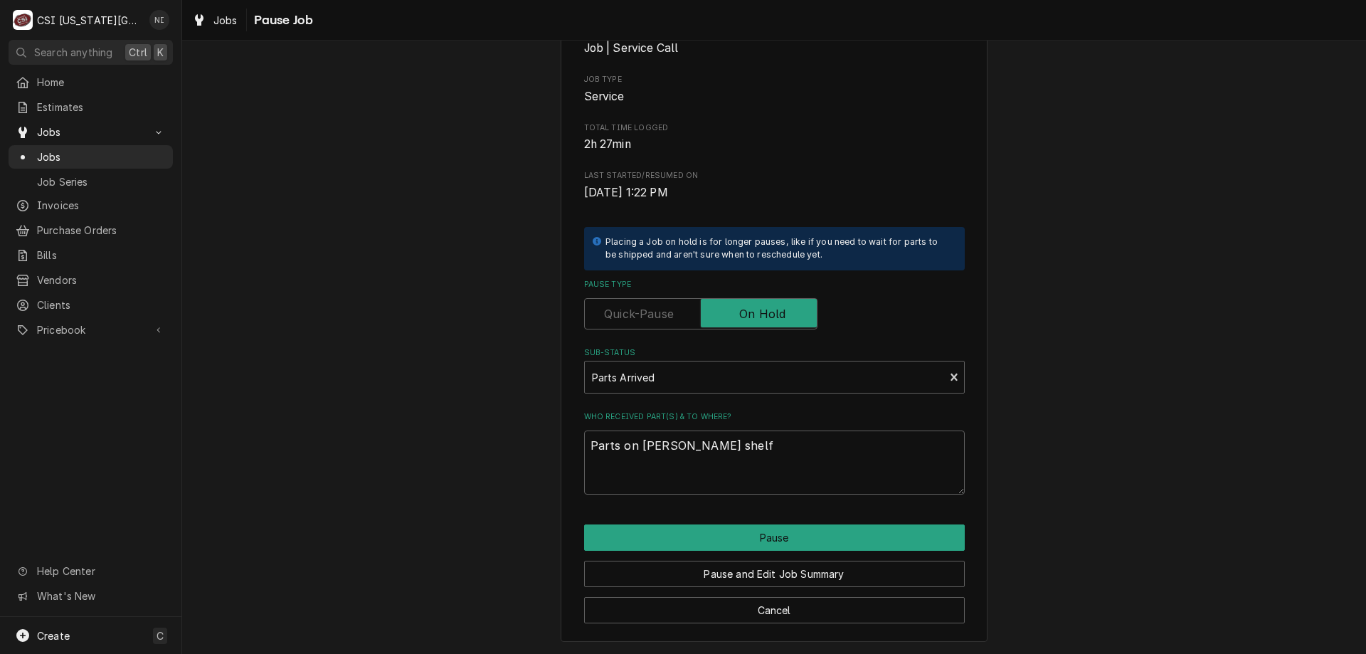
type textarea "x"
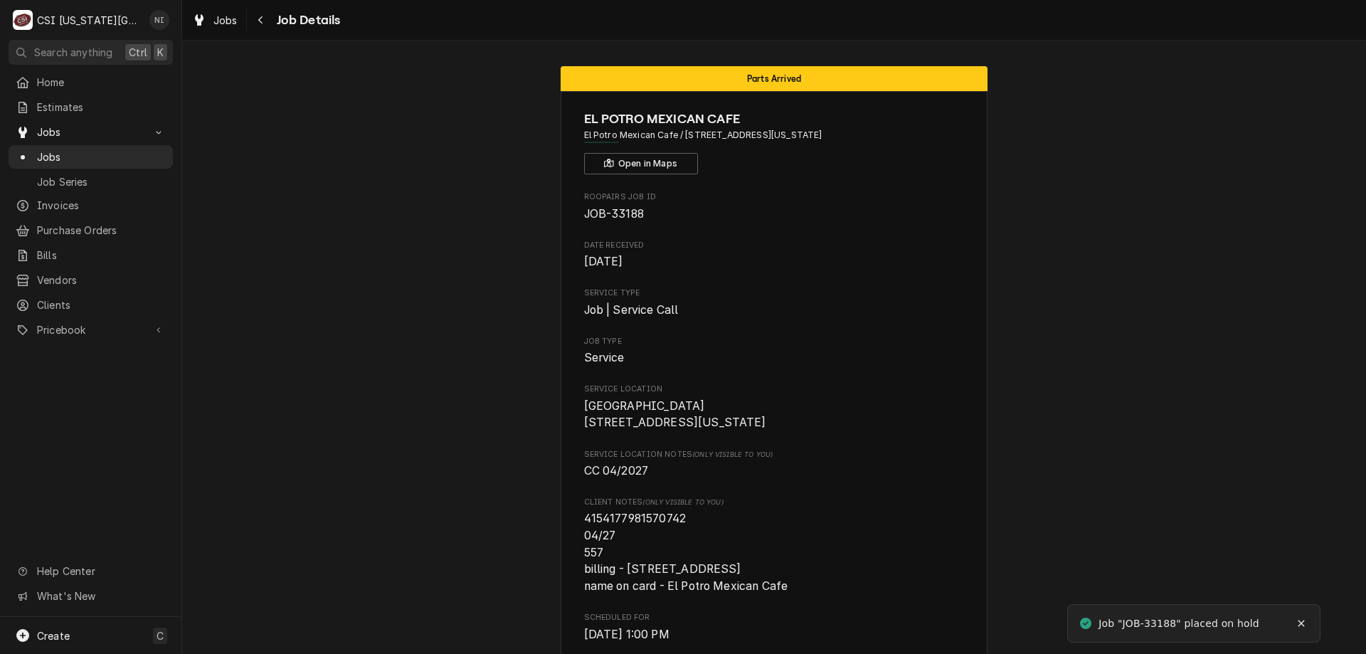
click at [115, 154] on span "Jobs" at bounding box center [101, 156] width 129 height 15
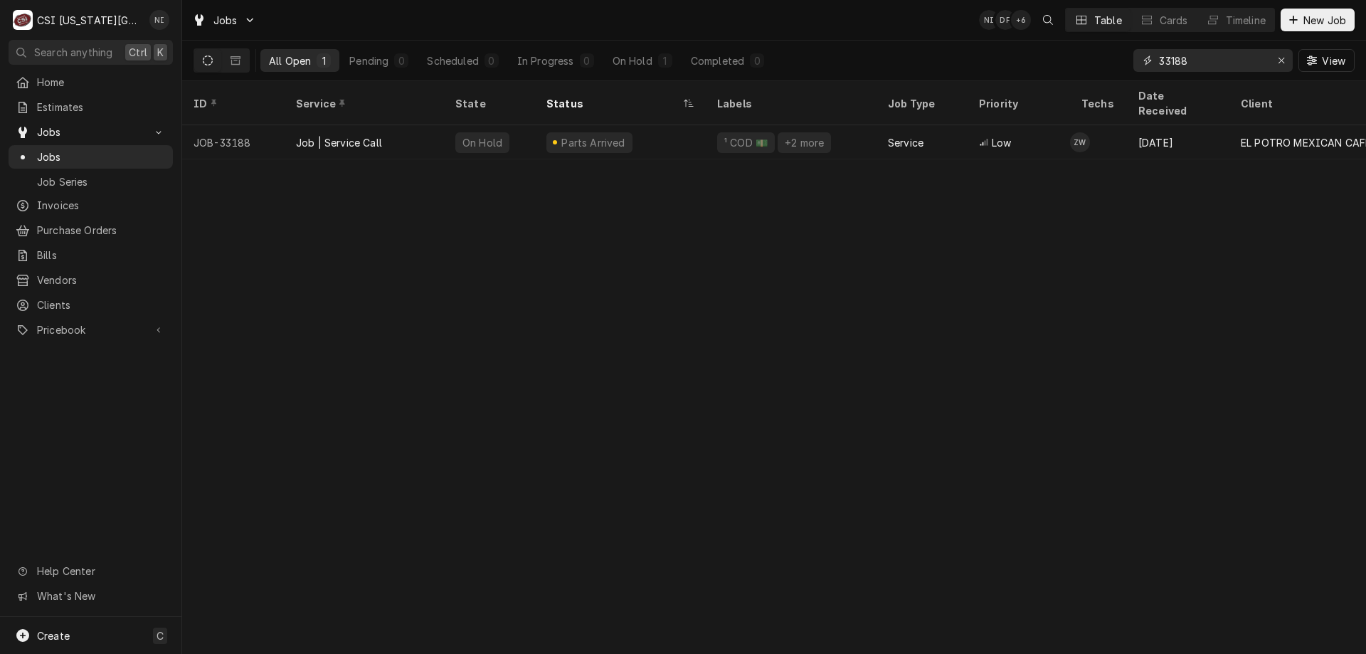
drag, startPoint x: 1189, startPoint y: 62, endPoint x: 1048, endPoint y: 56, distance: 140.9
click at [1058, 61] on div "All Open 1 Pending 0 Scheduled 0 In Progress 0 On Hold 1 Completed 0 33188 View" at bounding box center [773, 61] width 1161 height 40
type input "32415"
click at [824, 135] on div "² Cooking 🔥" at bounding box center [815, 142] width 65 height 15
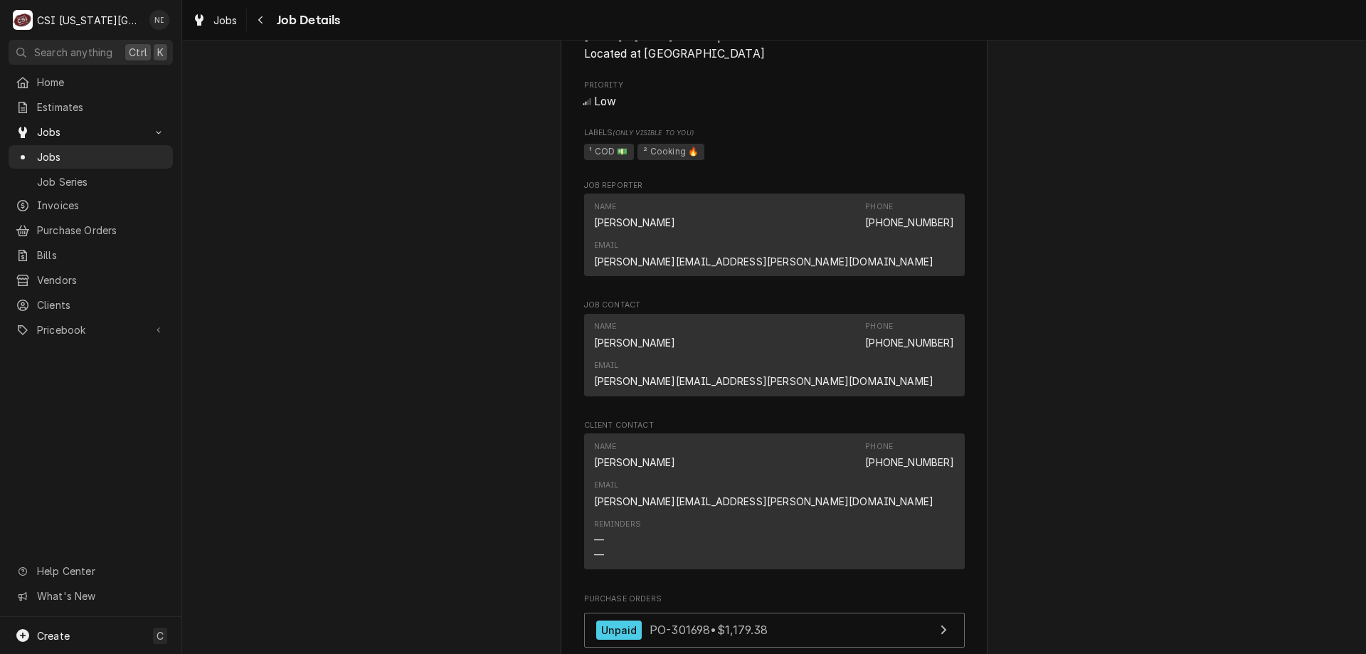
scroll to position [1637, 0]
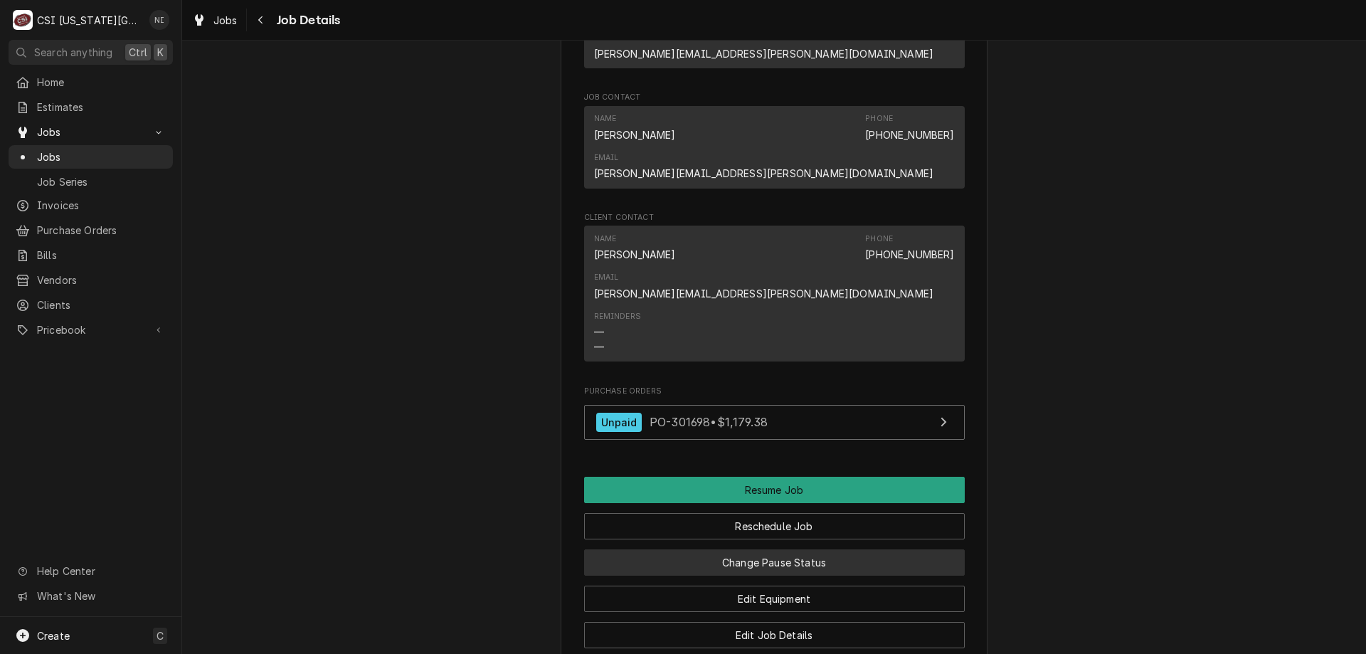
click at [750, 549] on button "Change Pause Status" at bounding box center [774, 562] width 381 height 26
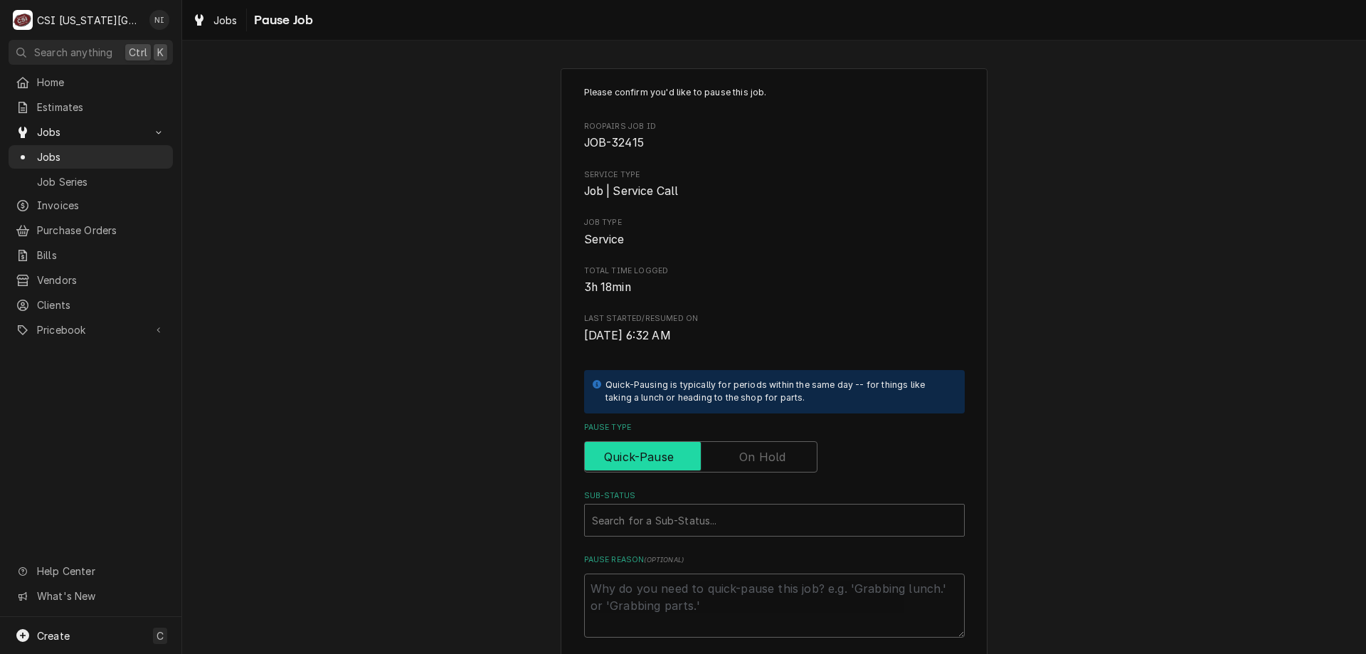
drag, startPoint x: 790, startPoint y: 459, endPoint x: 780, endPoint y: 494, distance: 36.1
click at [789, 461] on input "Pause Type" at bounding box center [700, 456] width 220 height 31
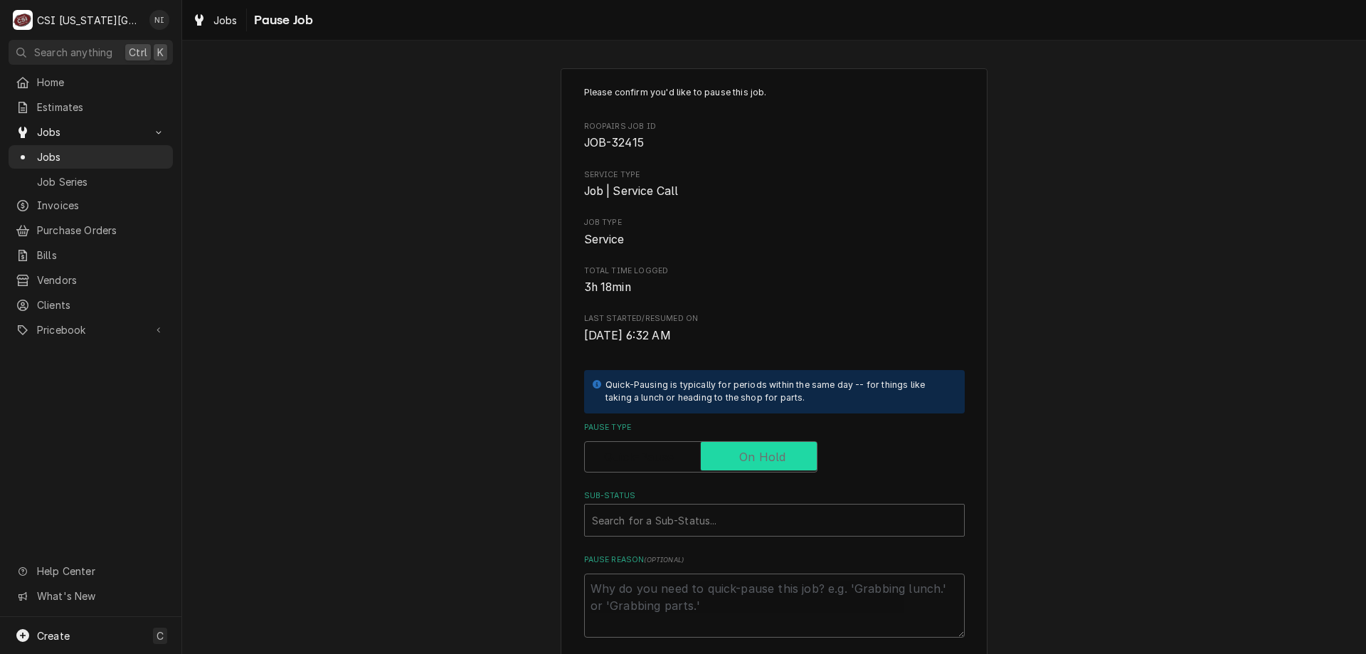
checkbox input "true"
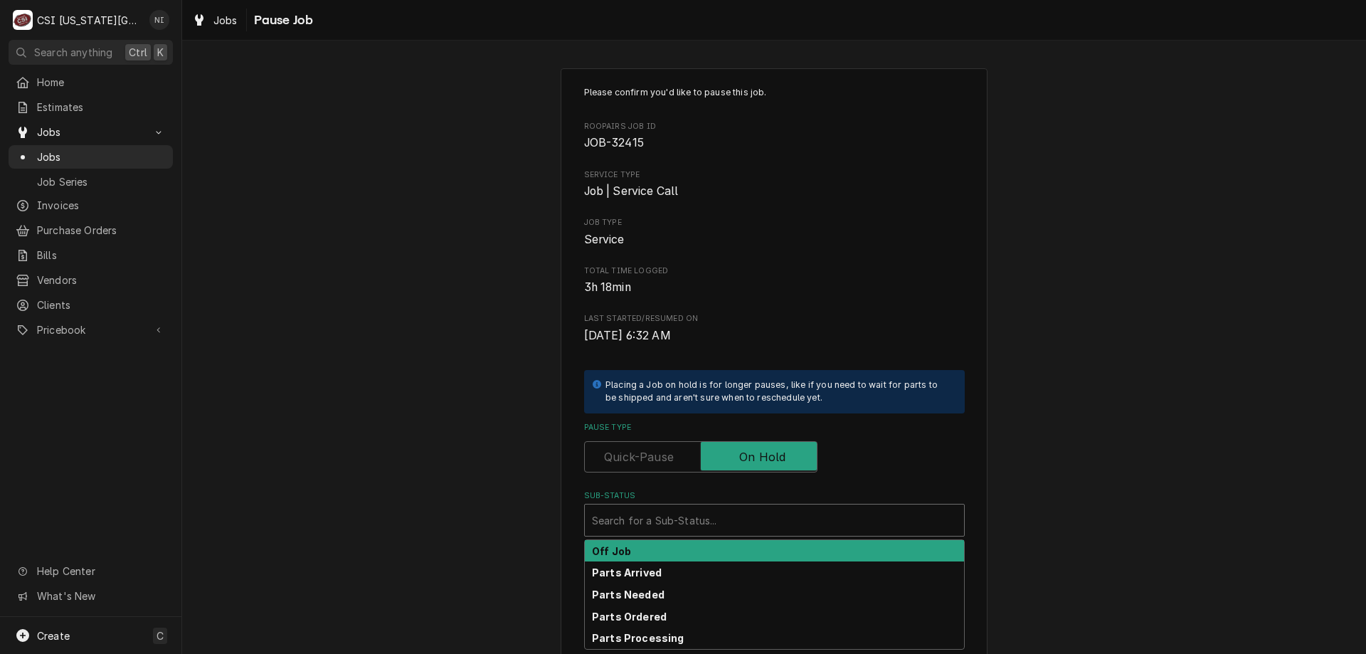
click at [772, 519] on div "Sub-Status" at bounding box center [774, 520] width 365 height 26
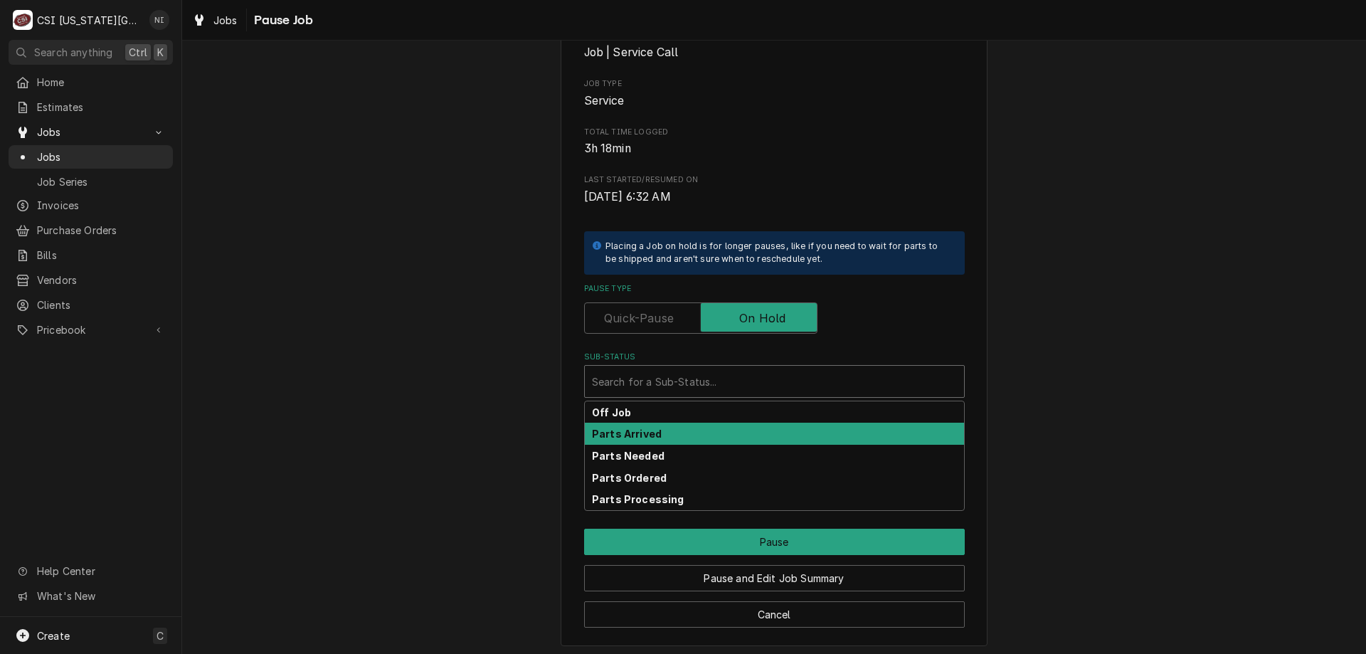
scroll to position [143, 0]
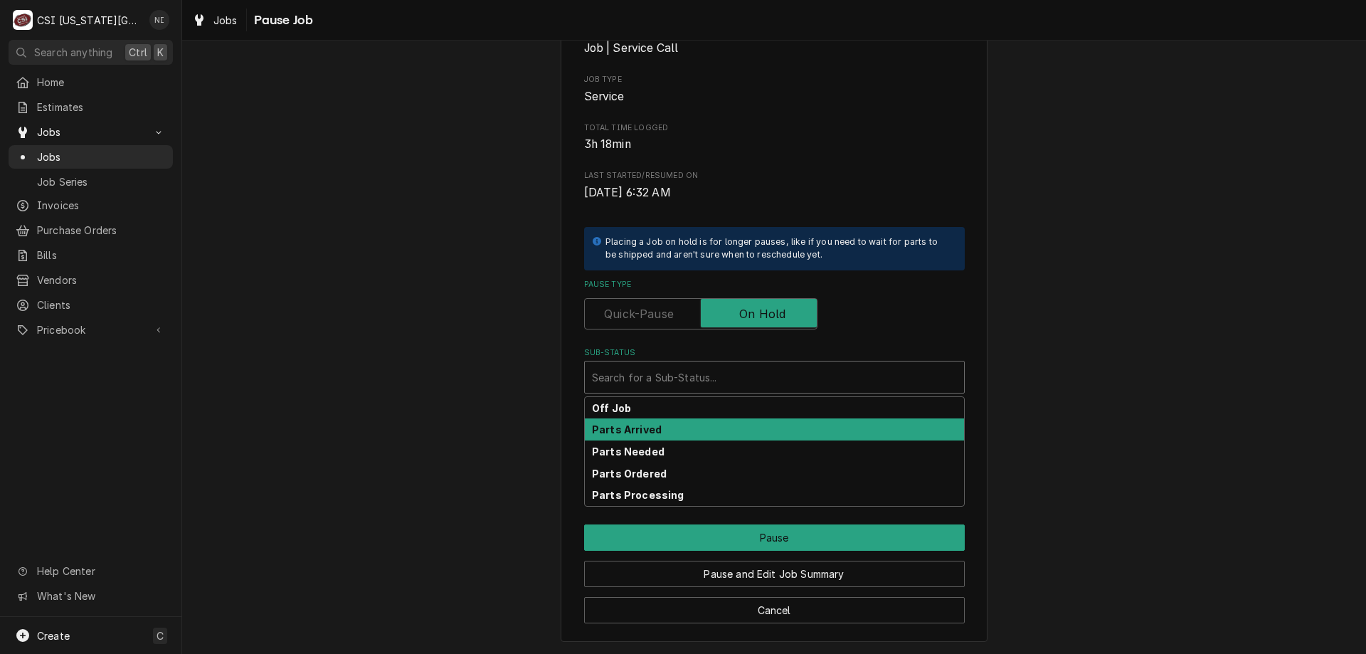
click at [664, 430] on div "Parts Arrived" at bounding box center [774, 429] width 379 height 22
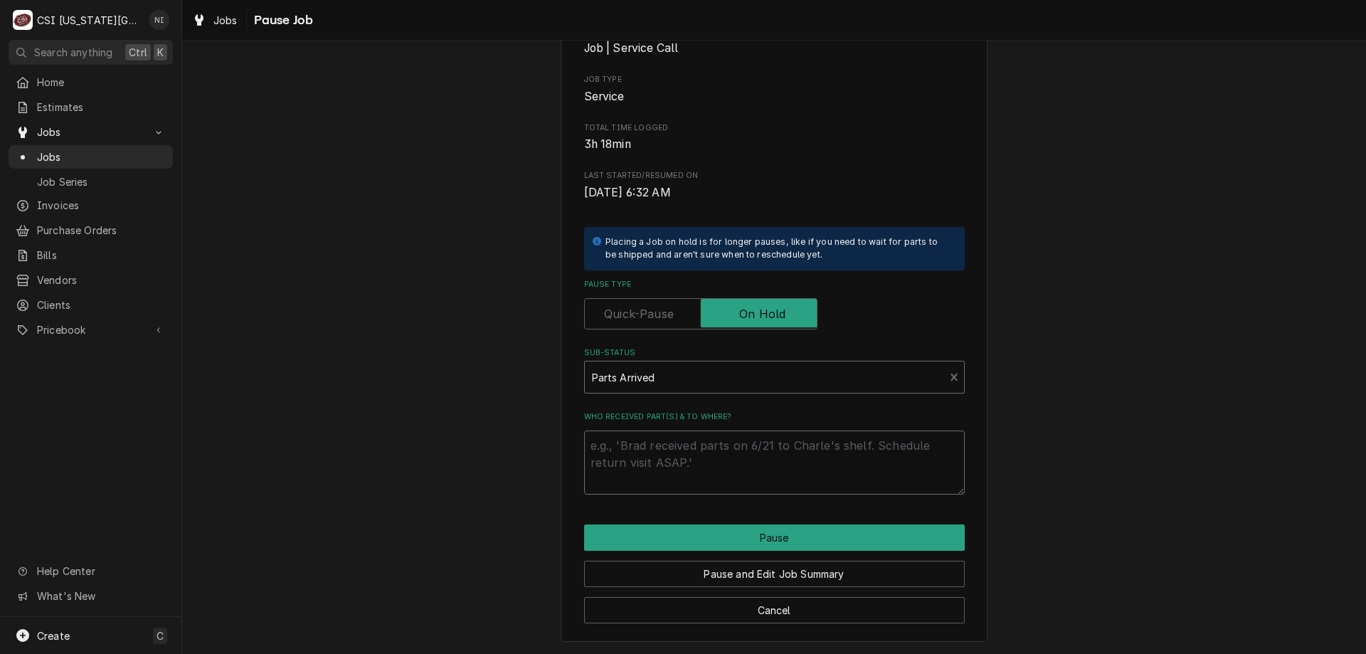
click at [657, 454] on textarea "Who received part(s) & to where?" at bounding box center [774, 462] width 381 height 64
type textarea "x"
type textarea "p"
type textarea "x"
type textarea "pa"
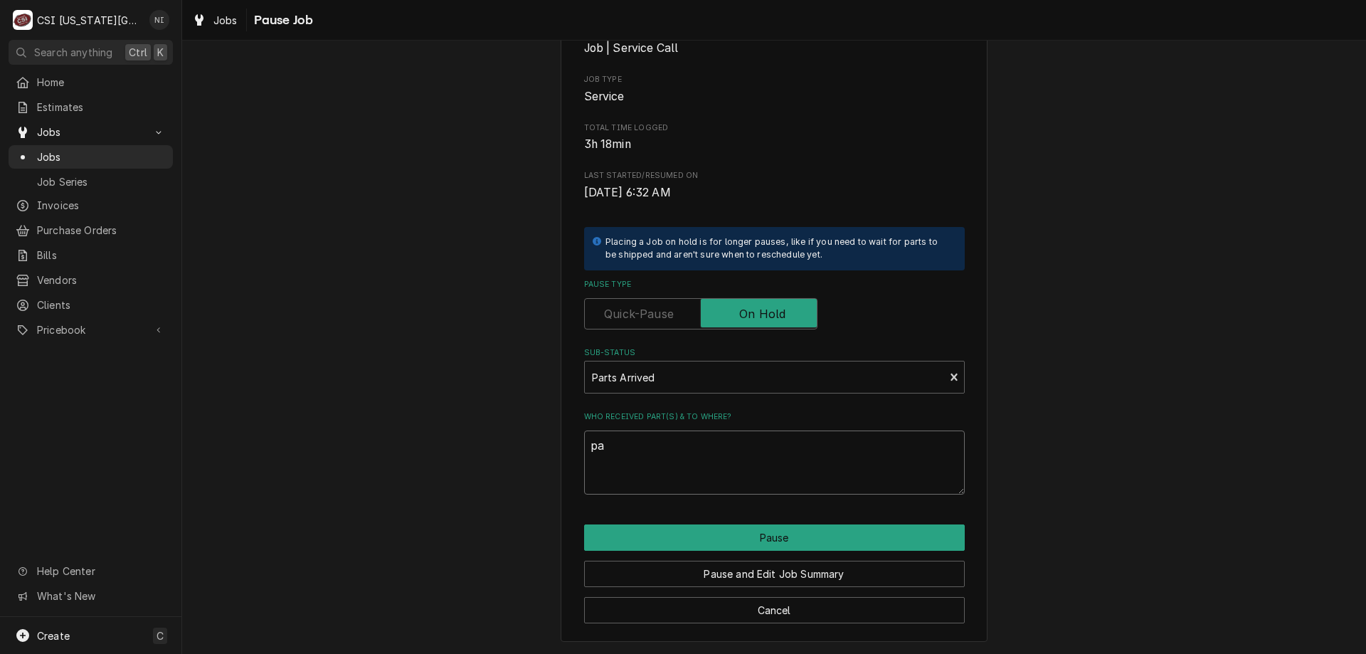
type textarea "x"
type textarea "par"
type textarea "x"
type textarea "pars"
type textarea "x"
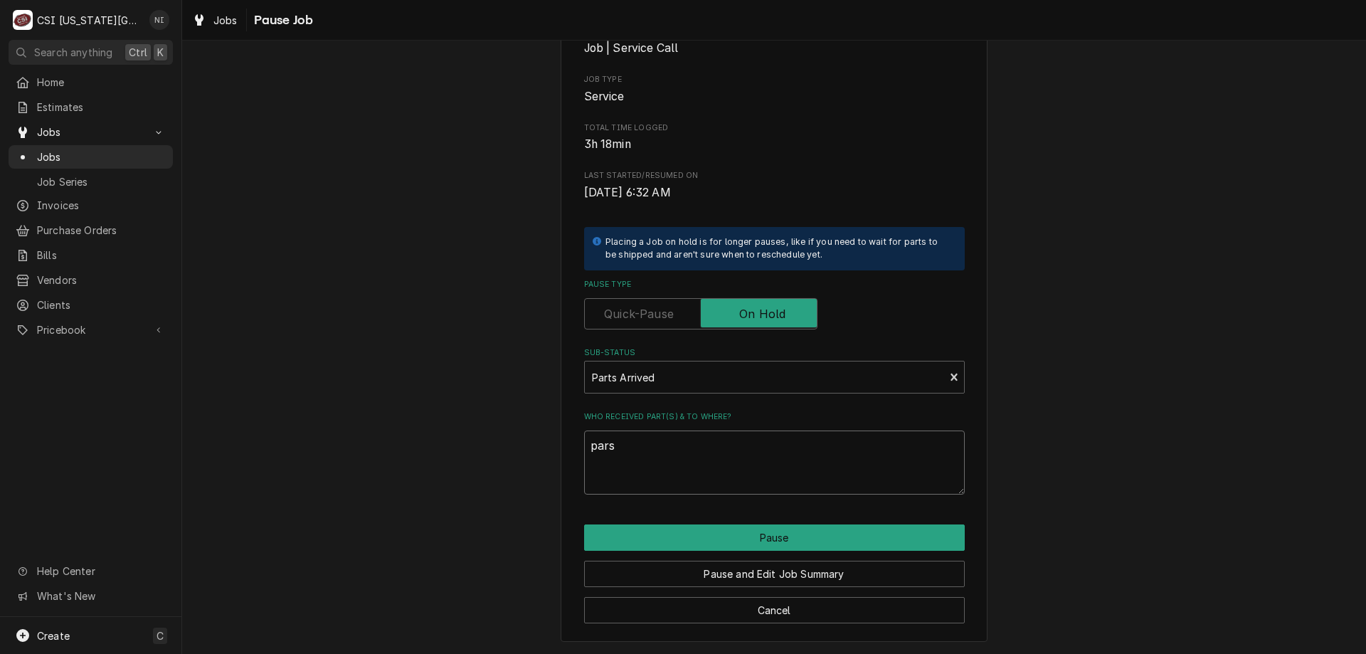
type textarea "parst"
type textarea "x"
type textarea "pars"
type textarea "x"
type textarea "par"
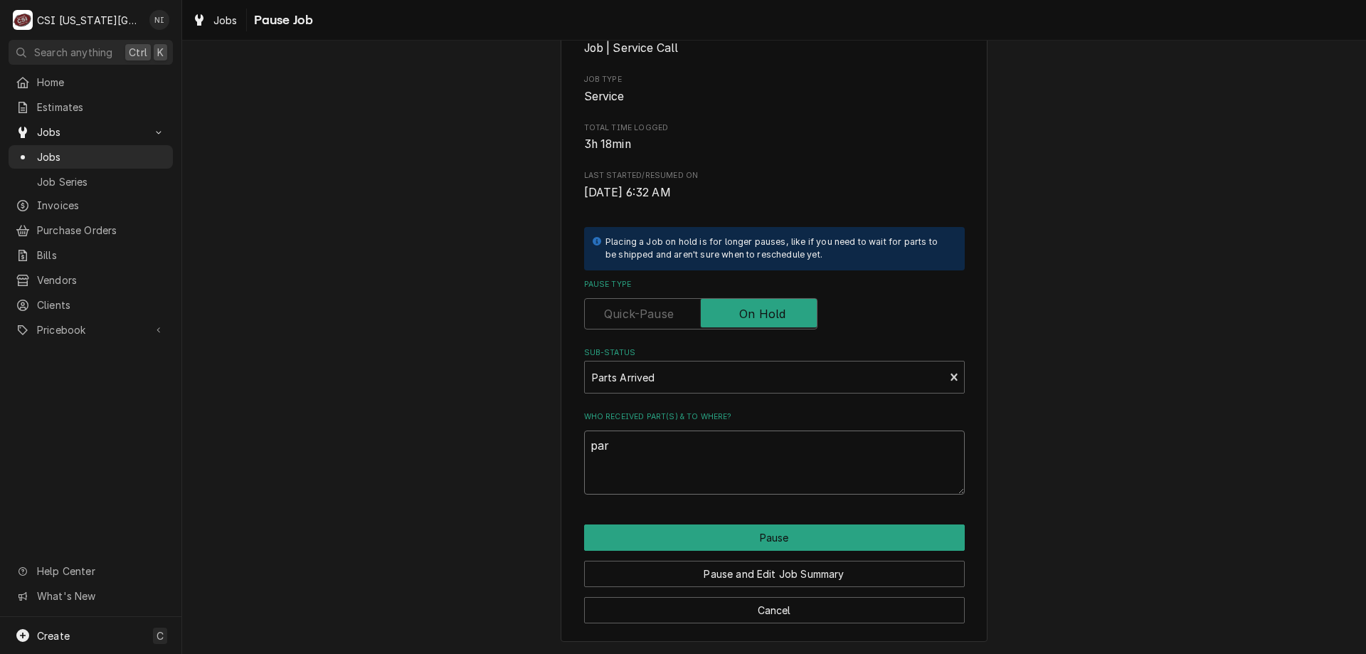
type textarea "x"
type textarea "part"
type textarea "x"
type textarea "parts"
type textarea "x"
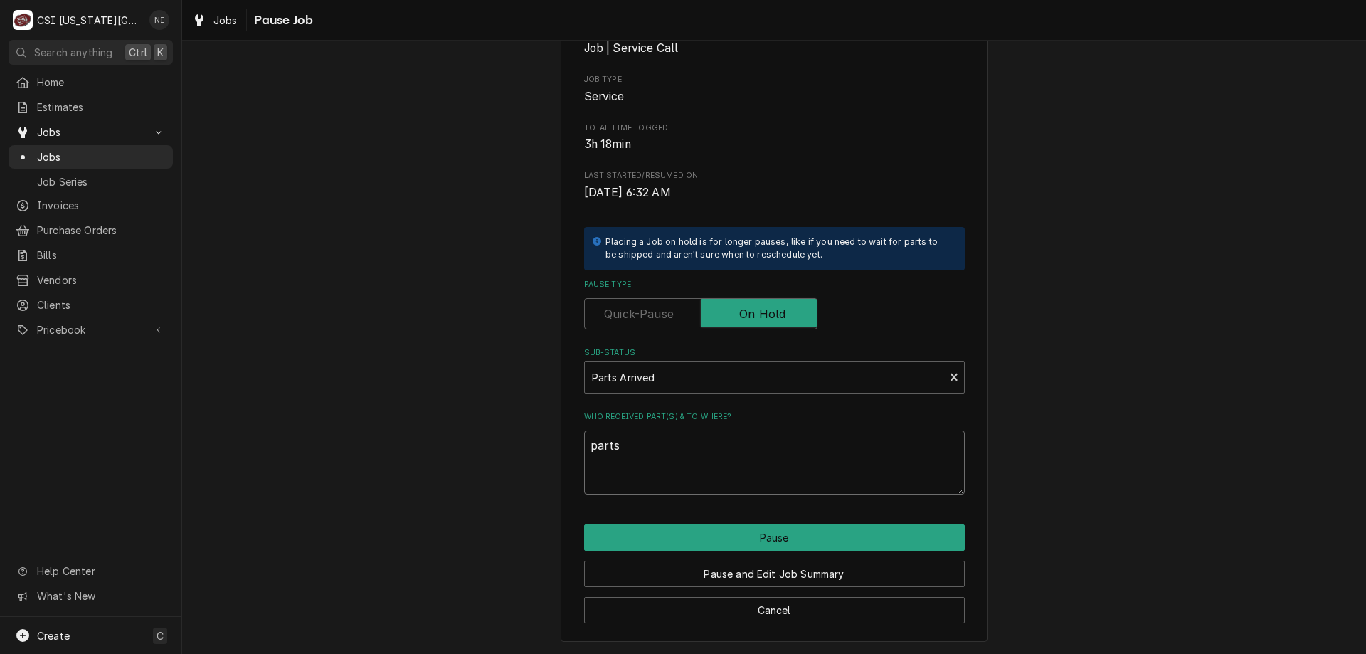
type textarea "parts o"
type textarea "x"
type textarea "parts on"
type textarea "x"
type textarea "parts on"
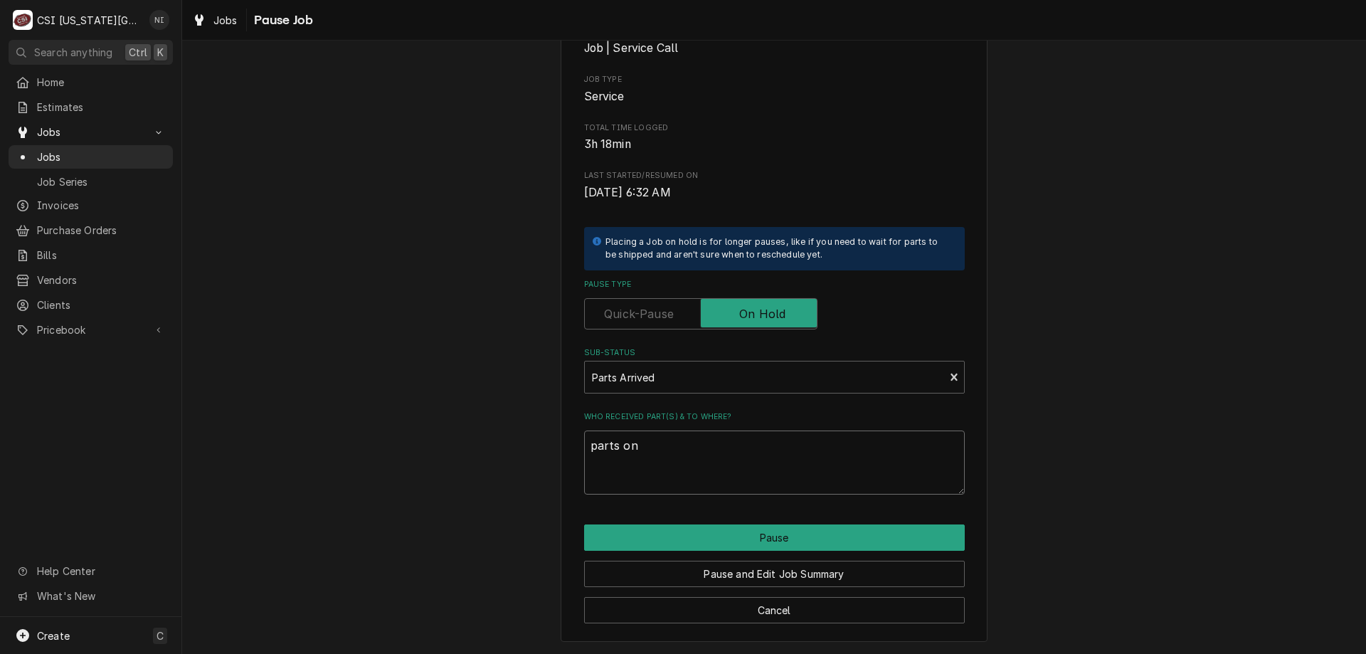
type textarea "x"
type textarea "parts on m"
type textarea "x"
type textarea "parts on me"
type textarea "x"
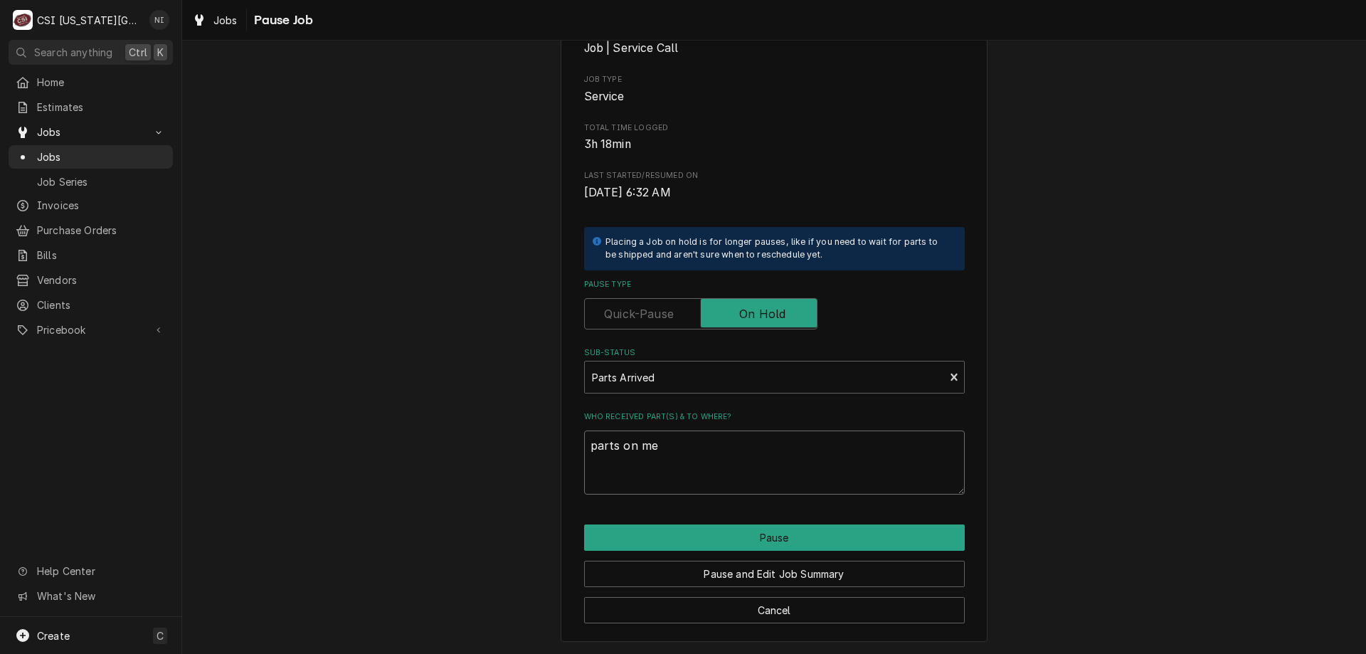
type textarea "parts on med"
type textarea "x"
type textarea "parts on memn"
type textarea "x"
type textarea "parts on memnd"
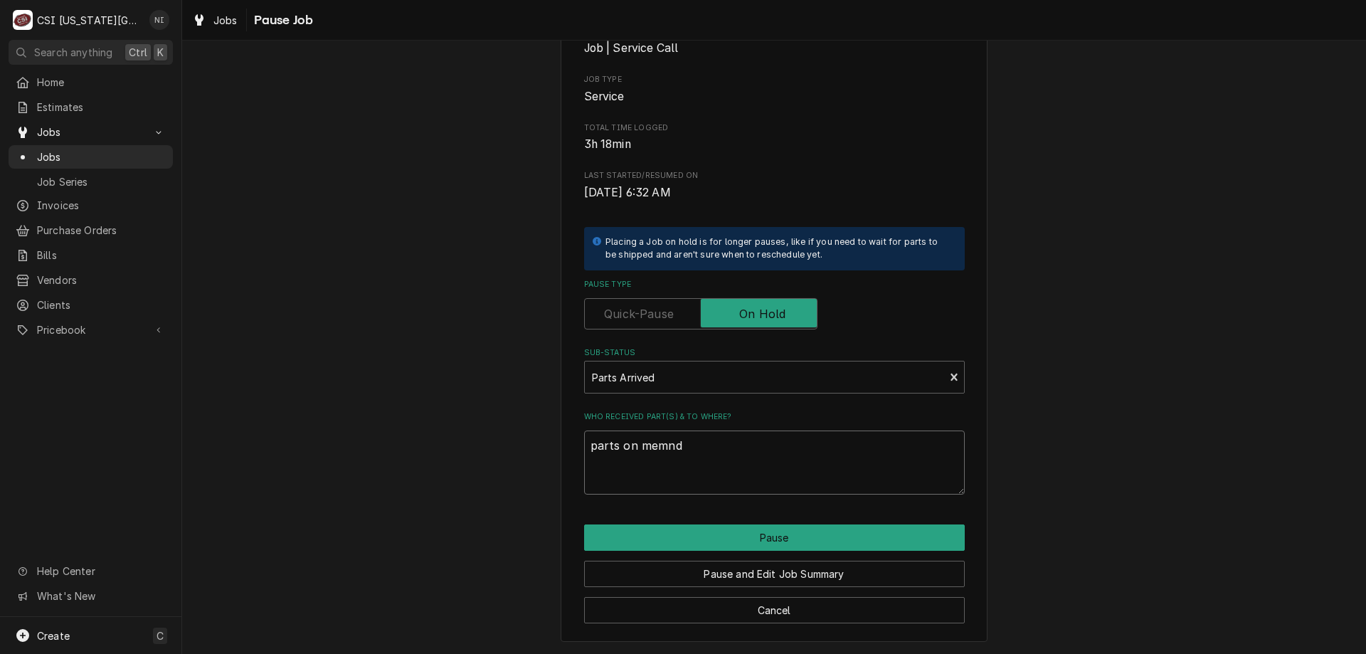
type textarea "x"
type textarea "parts on memndo"
type textarea "x"
type textarea "parts on memndon"
type textarea "x"
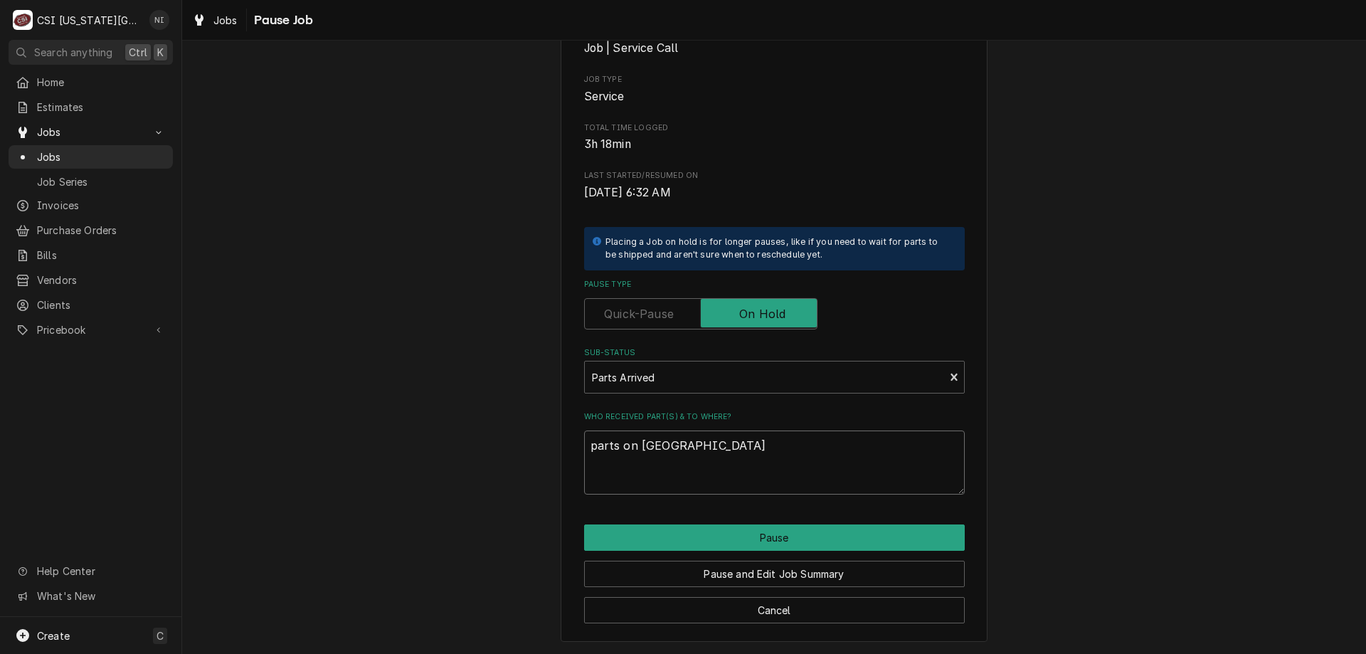
type textarea "parts on memndo"
type textarea "x"
type textarea "parts on memnd"
type textarea "x"
type textarea "parts on memn"
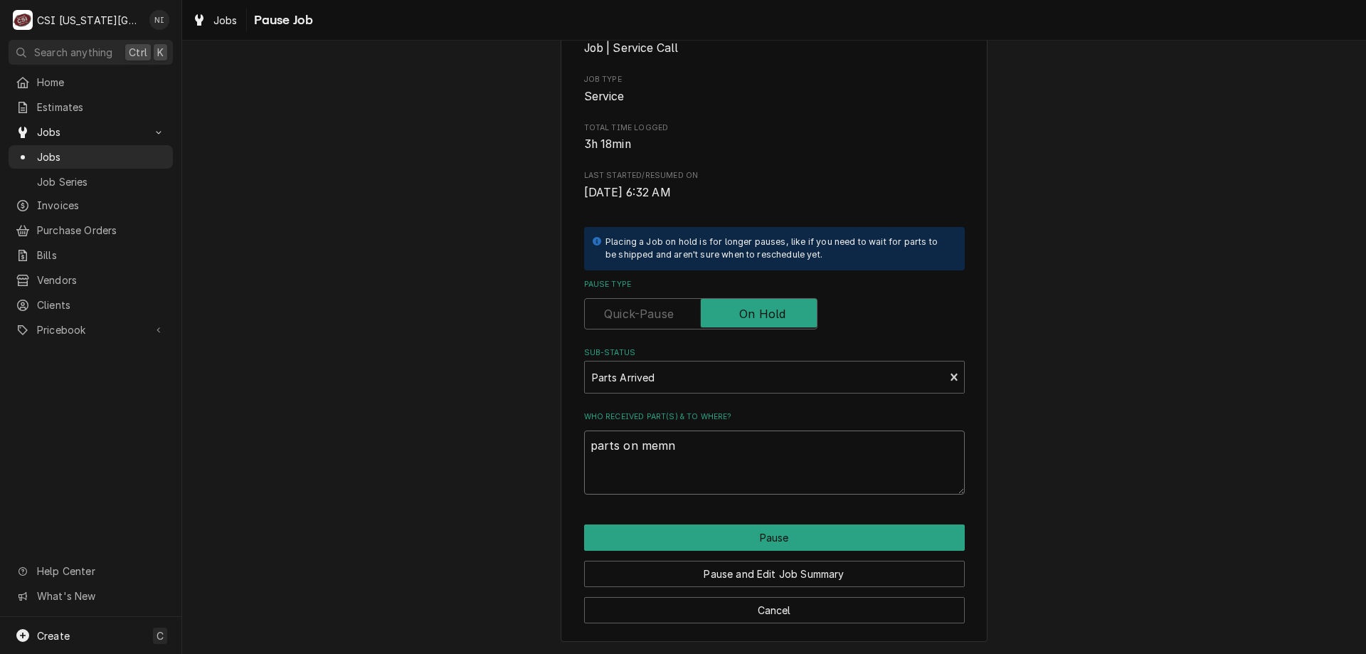
type textarea "x"
type textarea "parts on mem"
type textarea "x"
type textarea "parts on me"
type textarea "x"
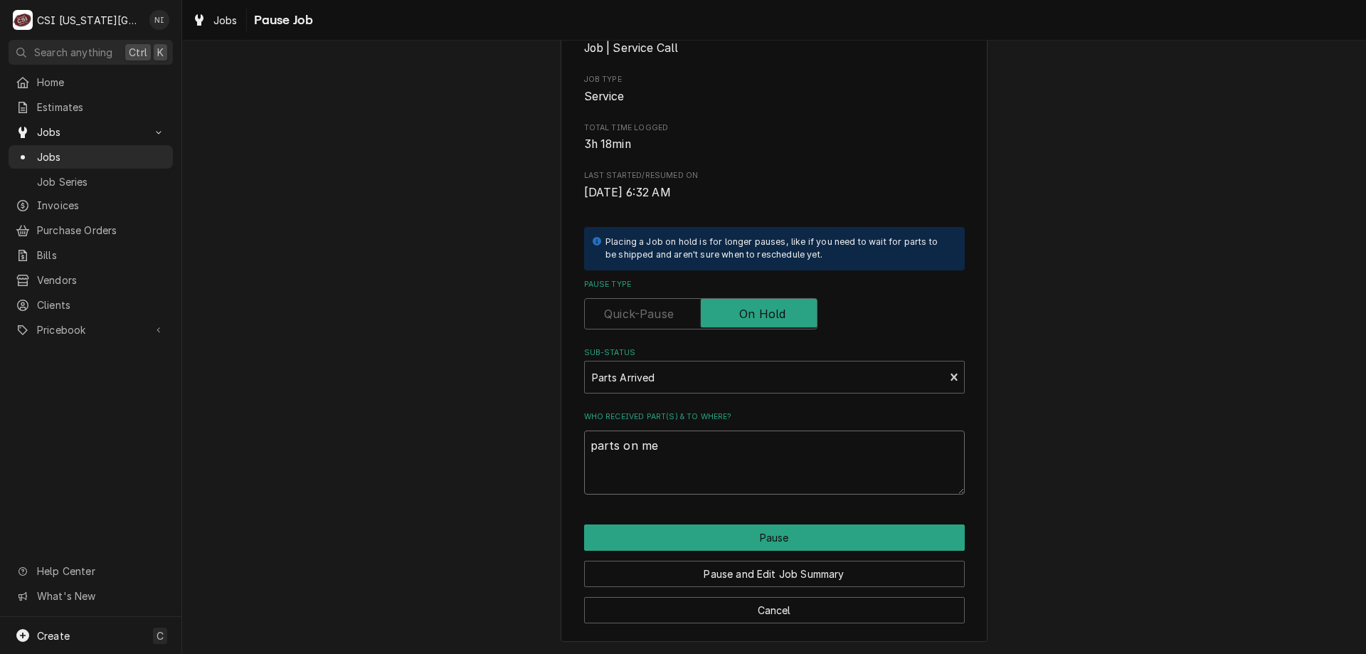
type textarea "parts on men"
type textarea "x"
type textarea "parts on mend"
type textarea "x"
type textarea "parts on mendo"
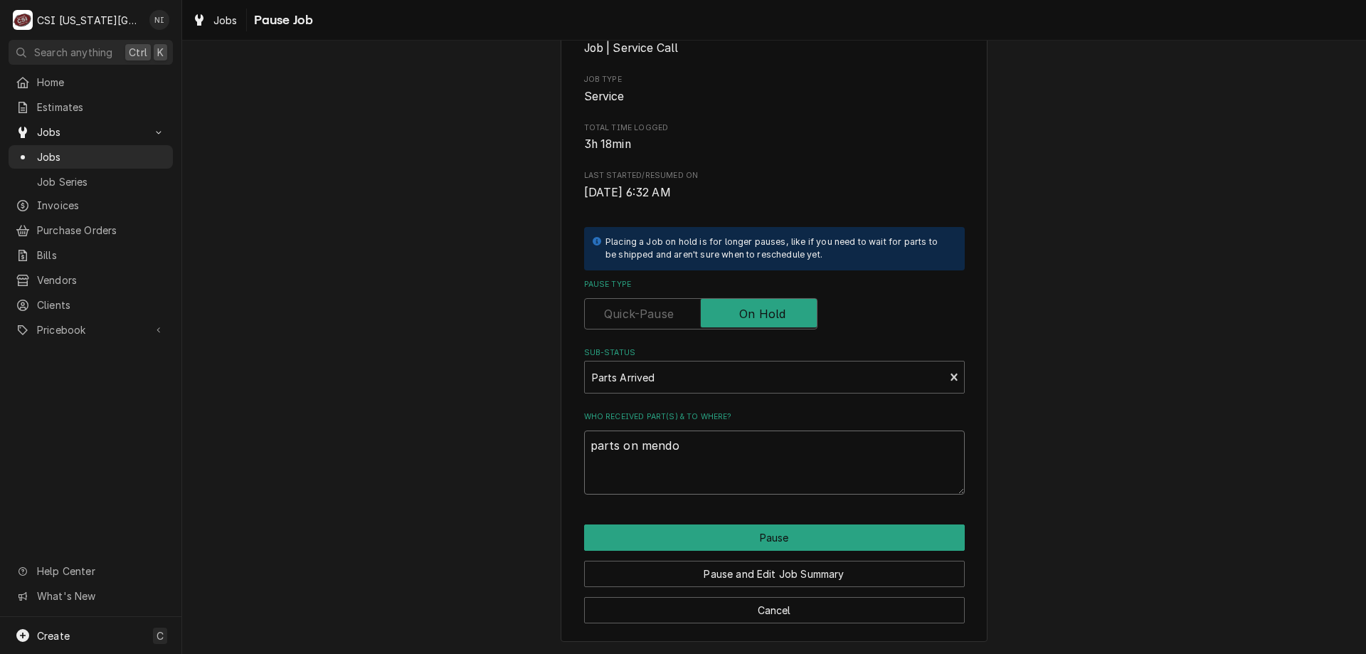
type textarea "x"
type textarea "parts on mendon"
type textarea "x"
type textarea "parts on mendon"
type textarea "x"
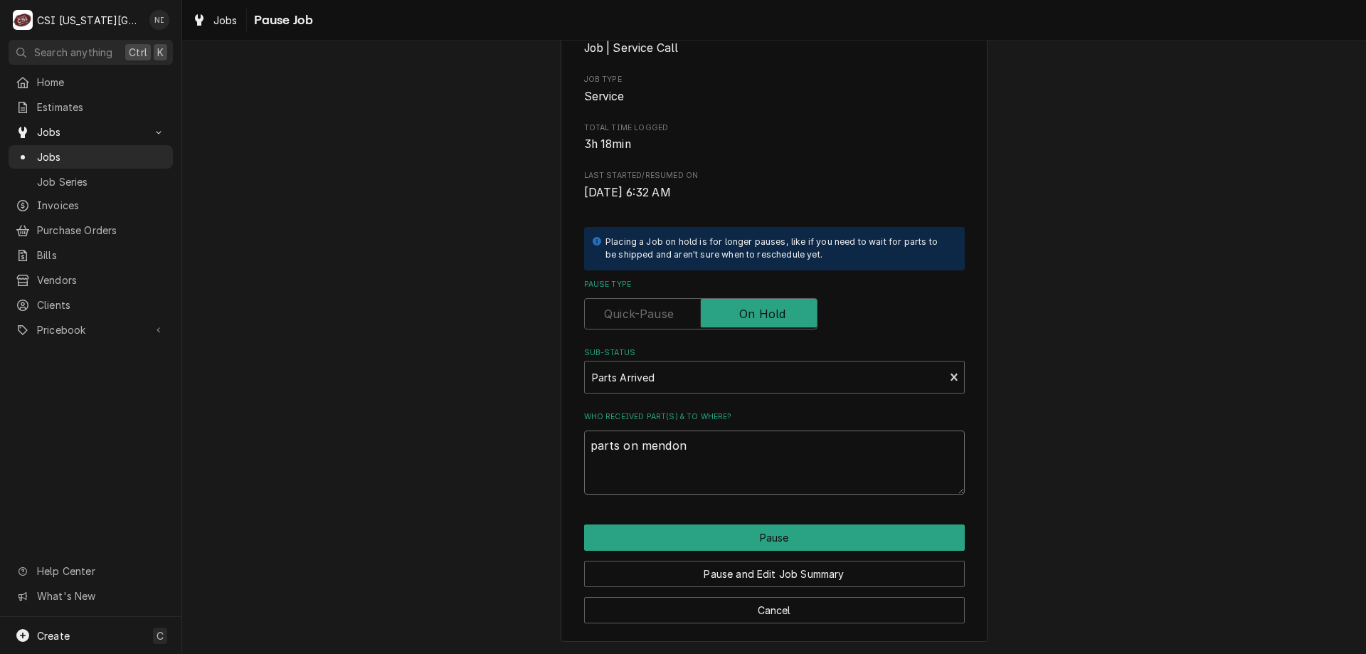
type textarea "parts on mendon s"
type textarea "x"
type textarea "parts on mendon sh"
type textarea "x"
type textarea "parts on mendon she"
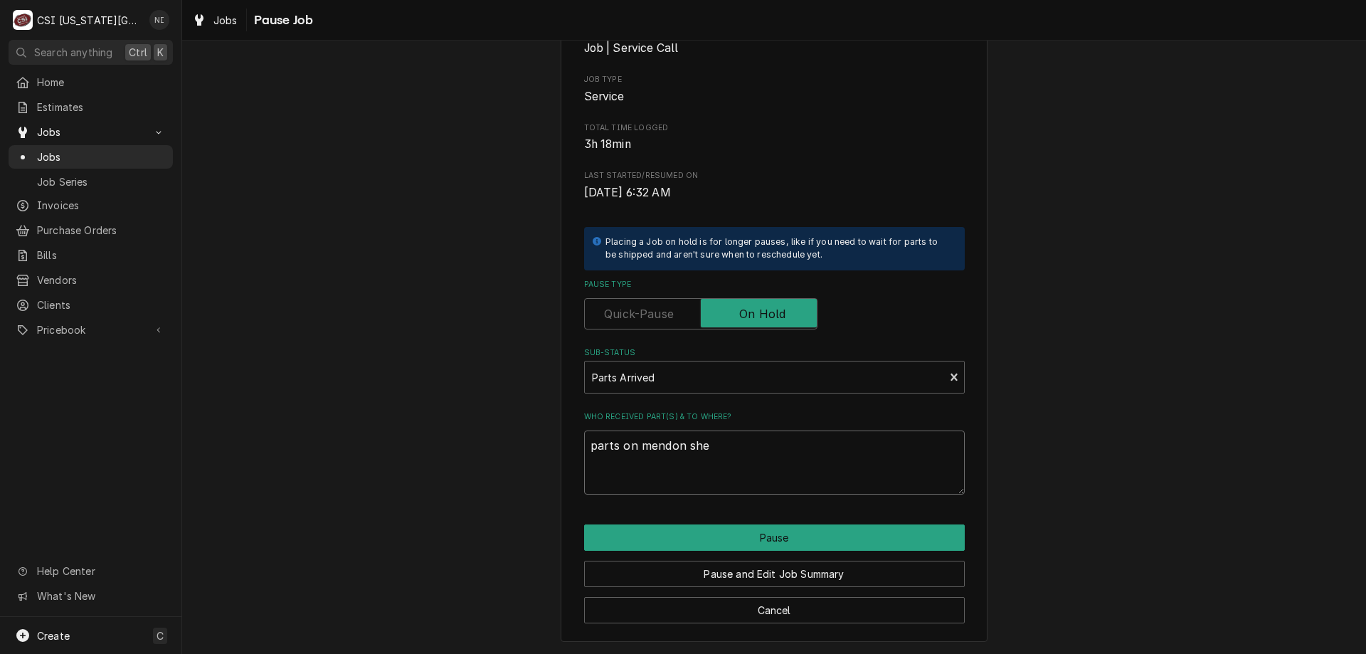
type textarea "x"
type textarea "parts on mendon shel"
type textarea "x"
type textarea "parts on mendon shelf"
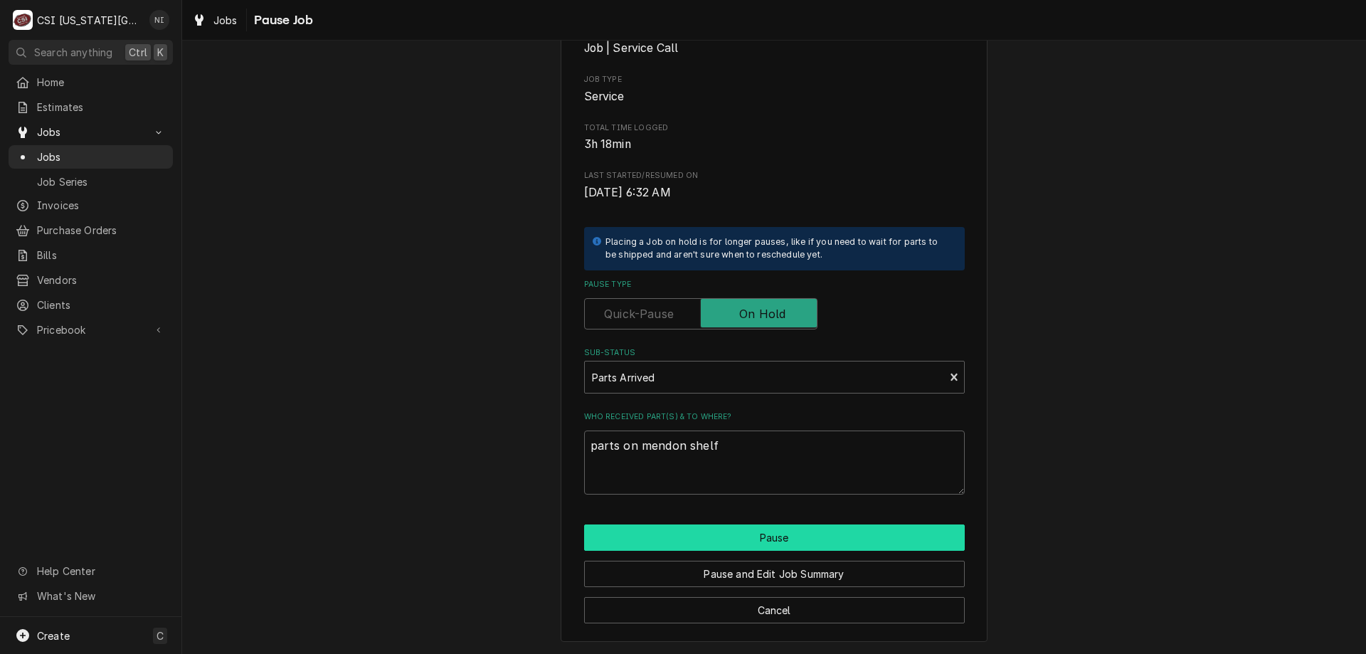
click at [698, 528] on button "Pause" at bounding box center [774, 537] width 381 height 26
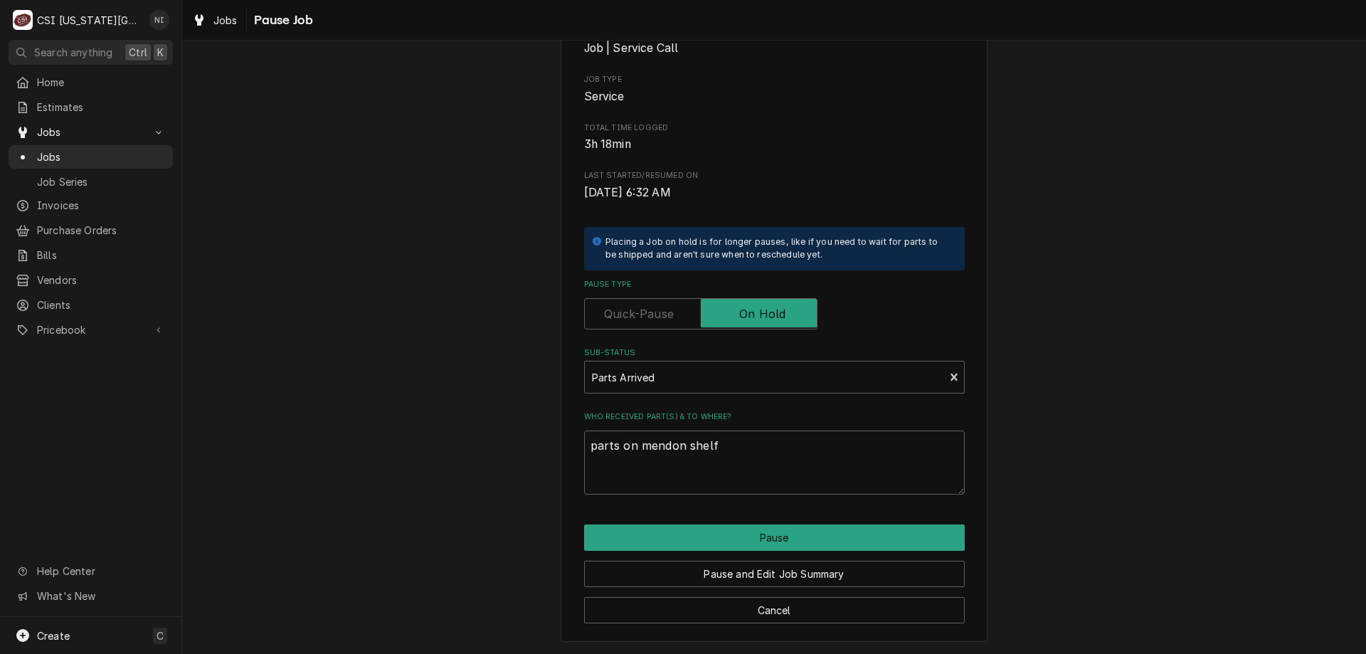
type textarea "x"
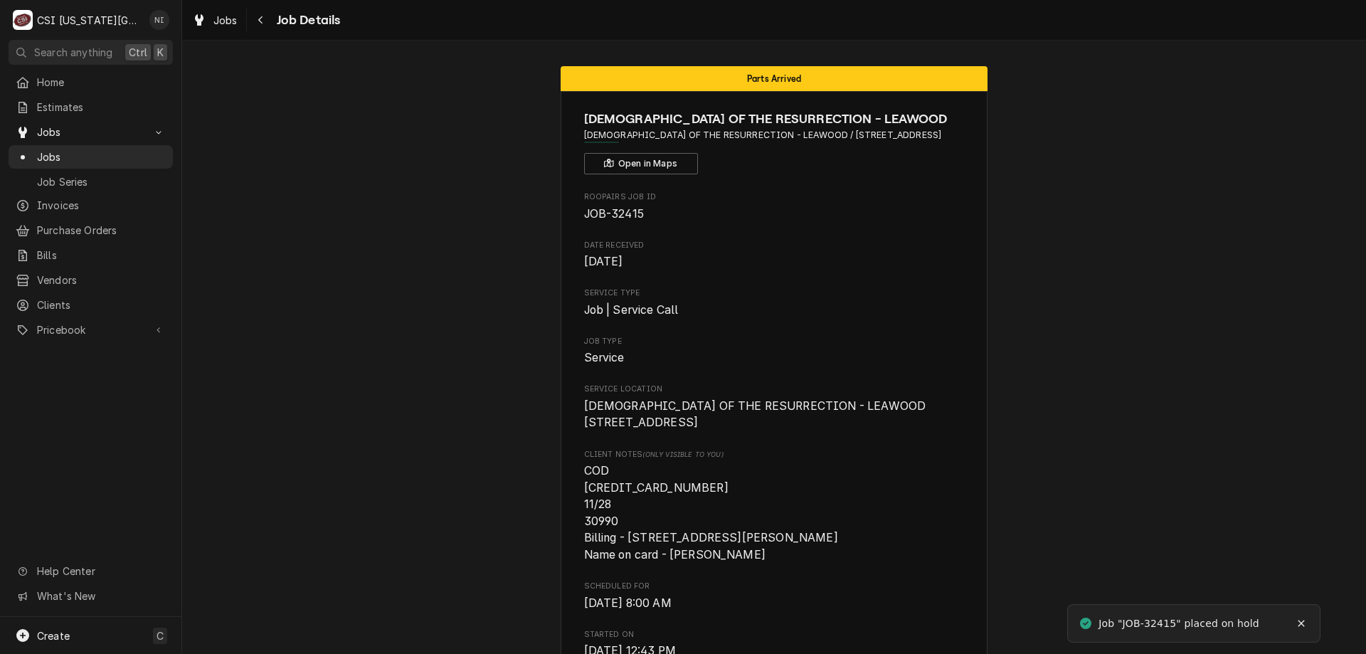
click at [128, 152] on span "Jobs" at bounding box center [101, 156] width 129 height 15
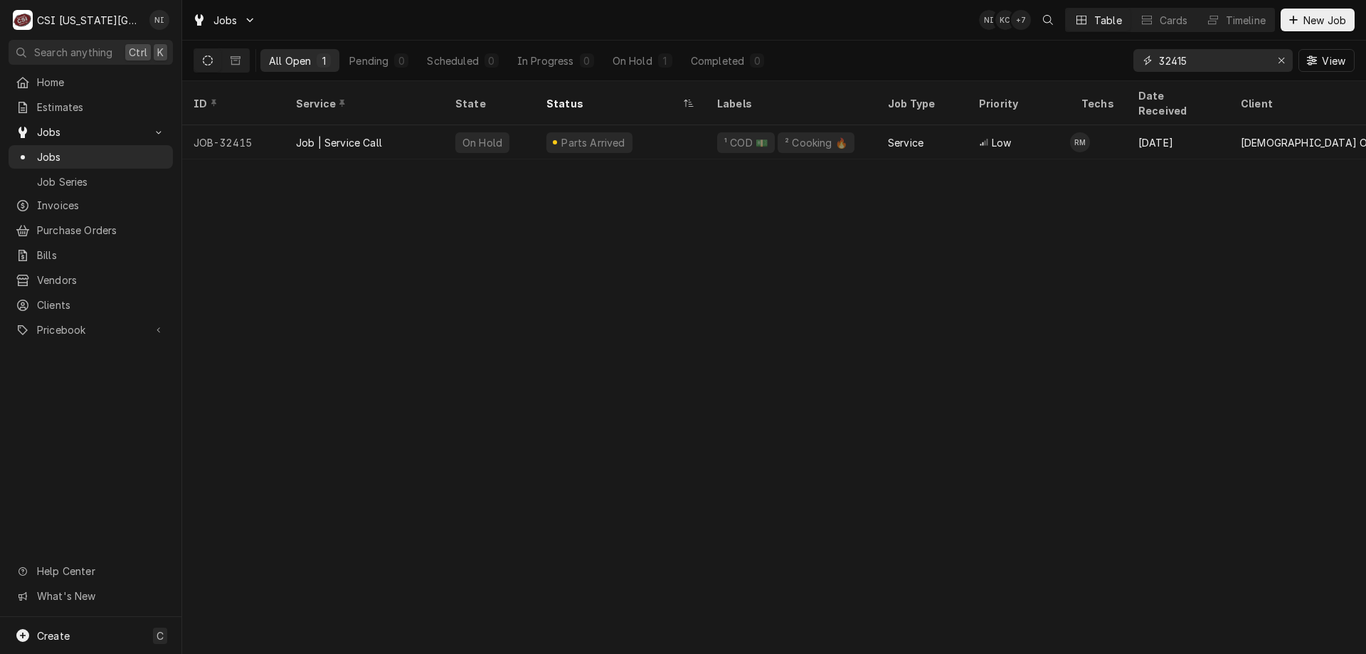
drag, startPoint x: 1199, startPoint y: 63, endPoint x: 1078, endPoint y: 59, distance: 120.3
click at [1083, 60] on div "All Open 1 Pending 0 Scheduled 0 In Progress 0 On Hold 1 Completed 0 32415 View" at bounding box center [773, 61] width 1161 height 40
type input "33018"
click at [650, 125] on div "Parts Ordered" at bounding box center [620, 142] width 171 height 34
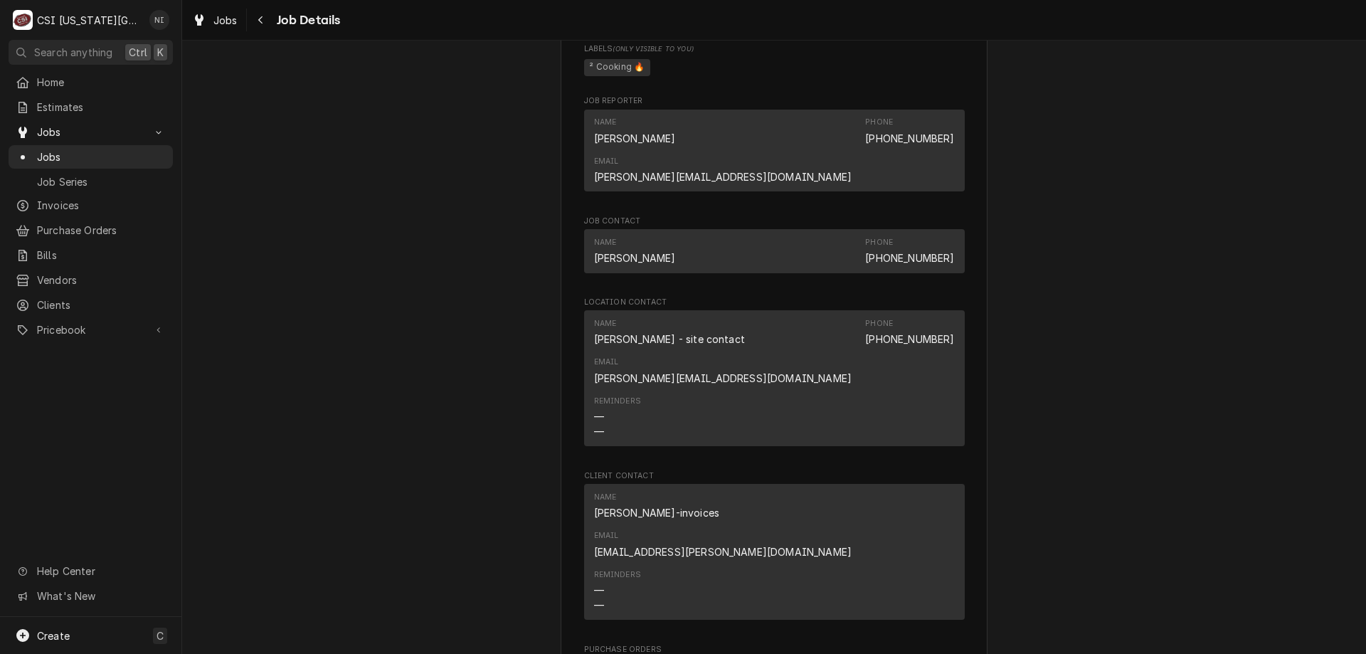
scroll to position [2228, 0]
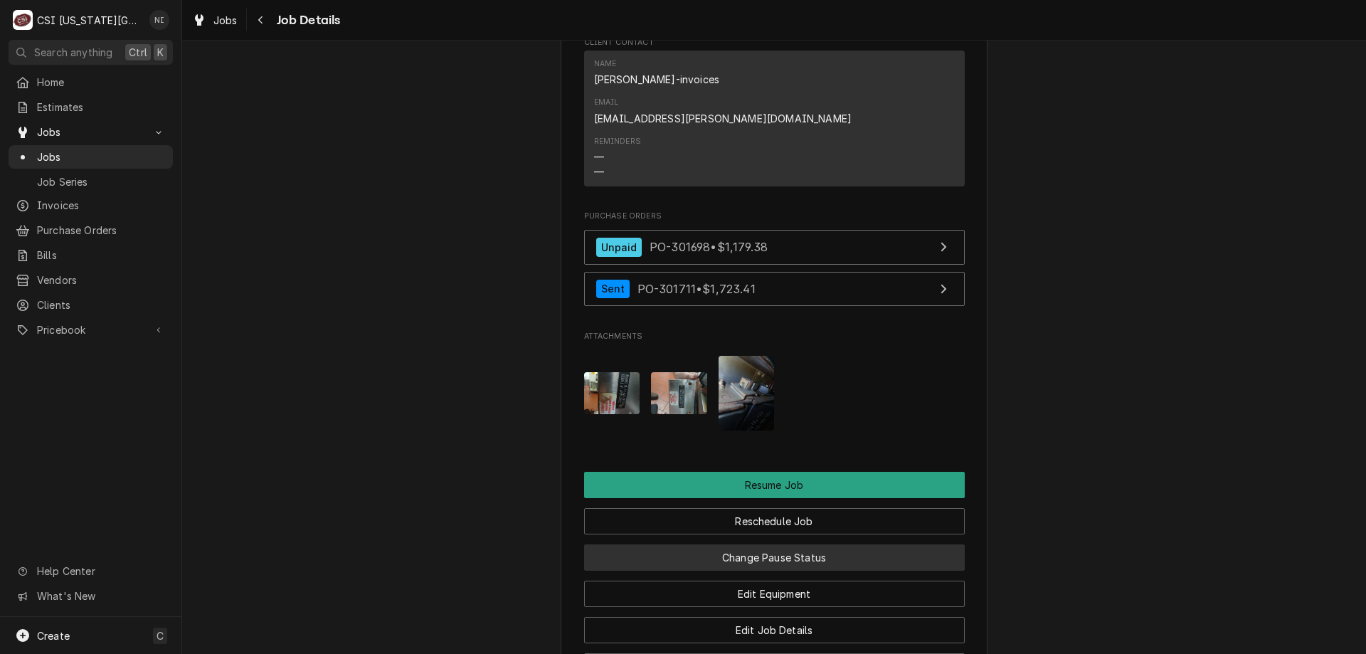
click at [824, 544] on button "Change Pause Status" at bounding box center [774, 557] width 381 height 26
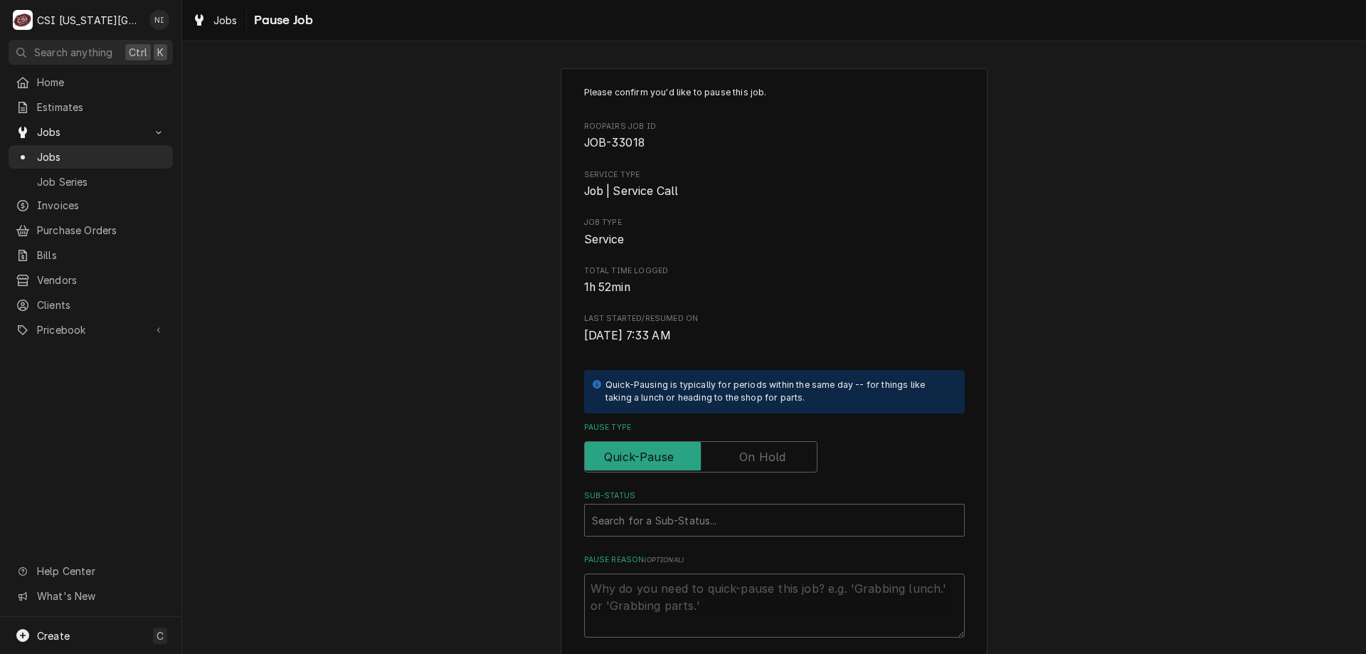
click at [777, 455] on label "Pause Type" at bounding box center [700, 456] width 233 height 31
click at [777, 455] on input "Pause Type" at bounding box center [700, 456] width 220 height 31
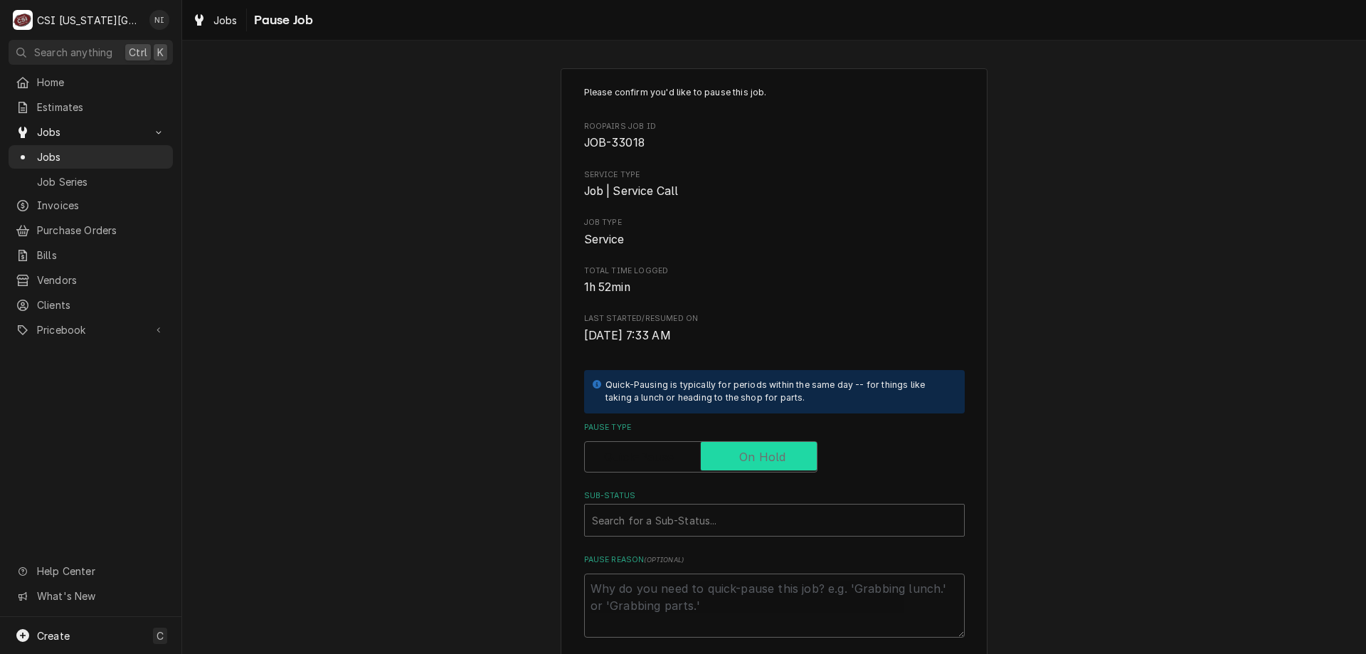
checkbox input "true"
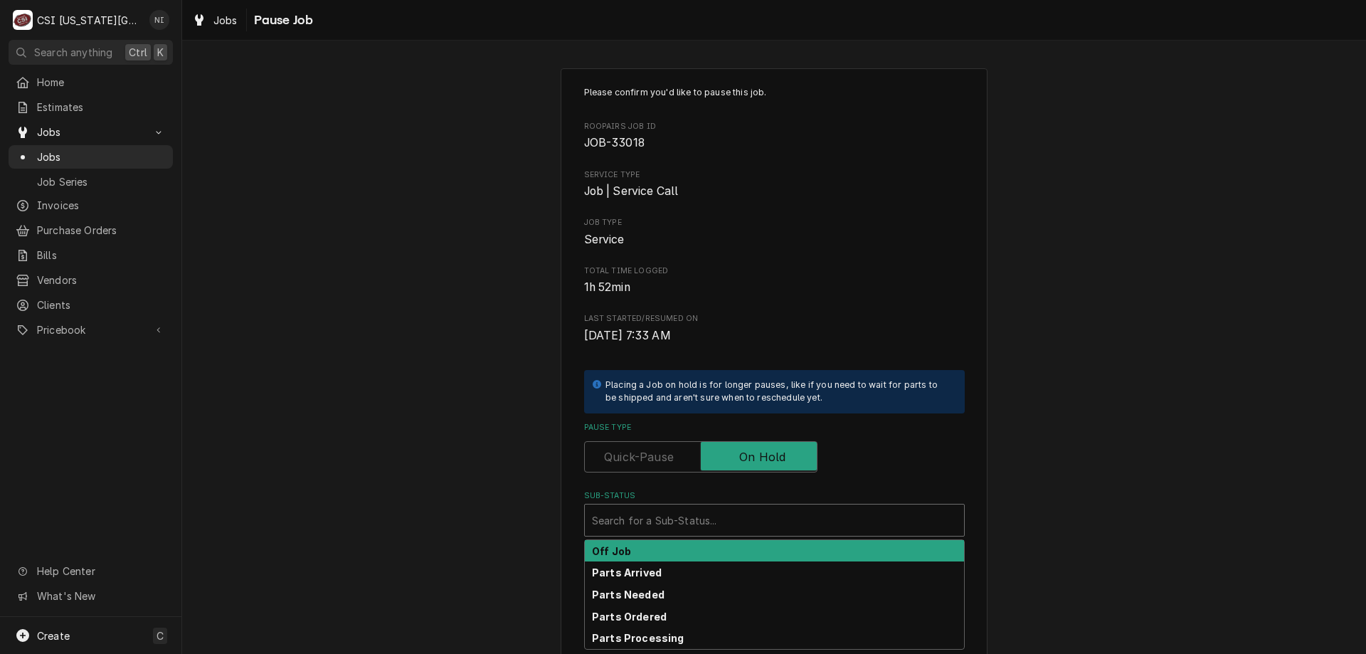
click at [753, 509] on div "Sub-Status" at bounding box center [774, 520] width 365 height 26
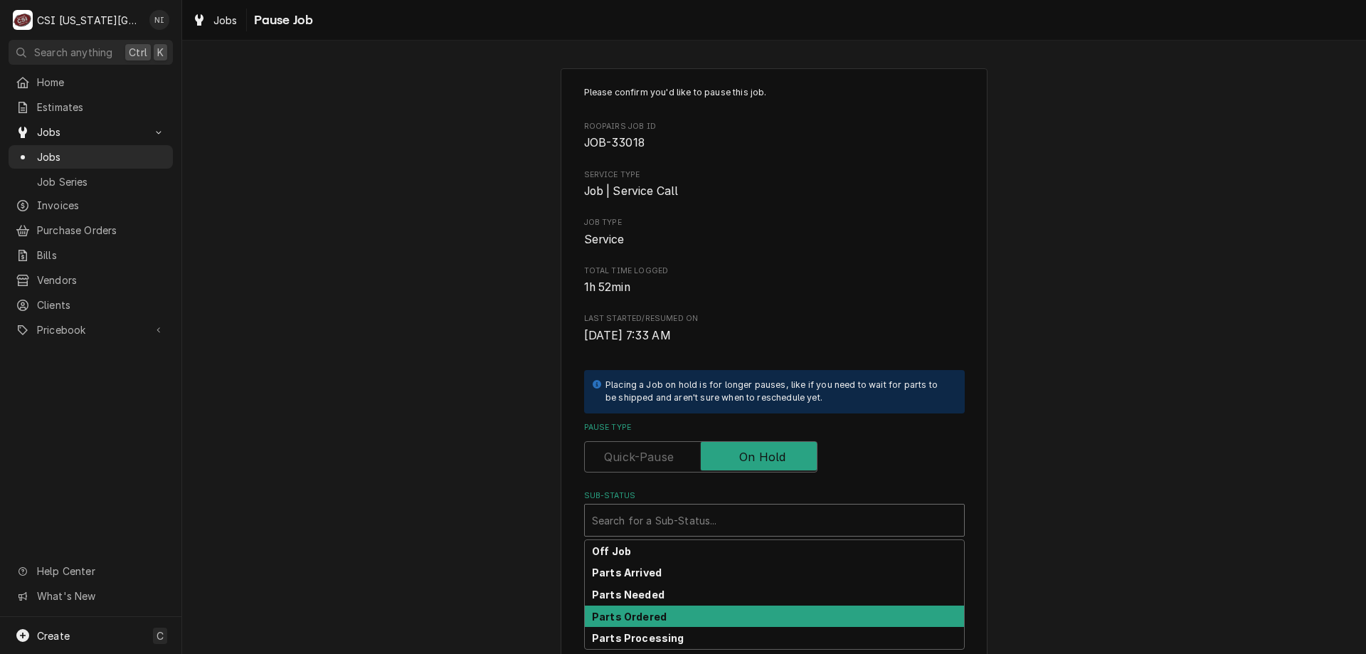
click at [694, 610] on div "Parts Ordered" at bounding box center [774, 616] width 379 height 22
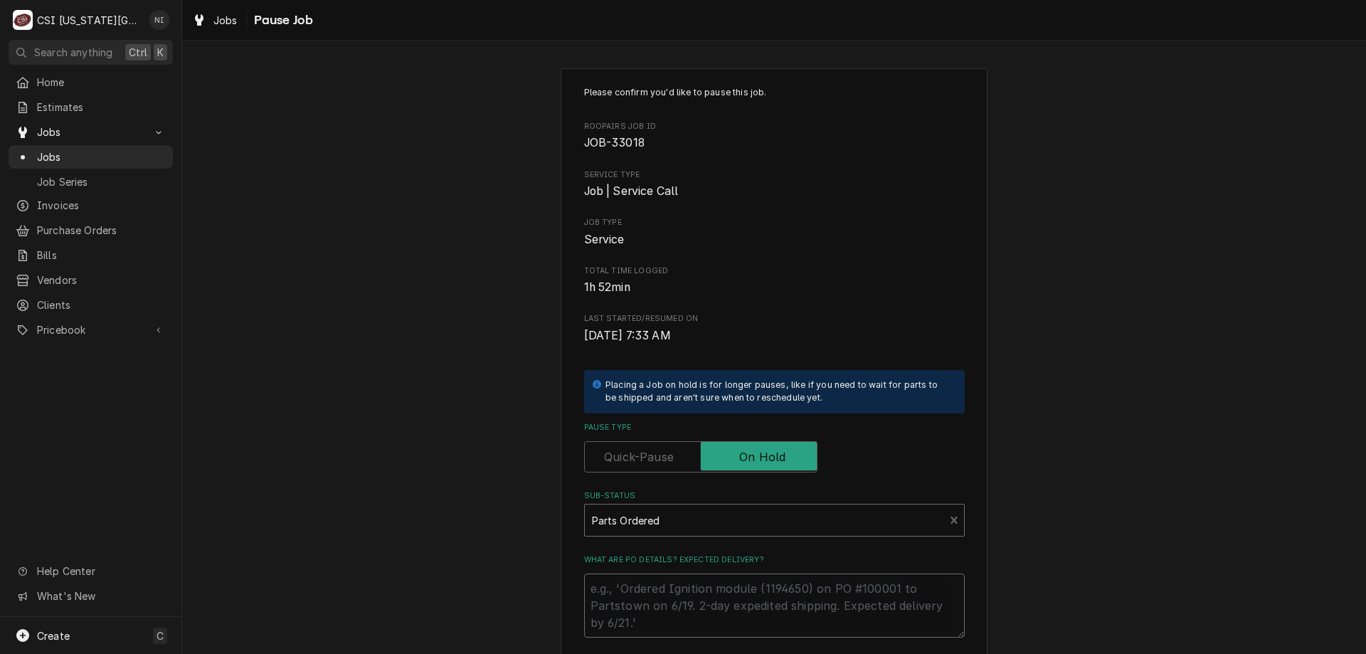
click at [637, 579] on textarea "What are PO details? Expected delivery?" at bounding box center [774, 605] width 381 height 64
type textarea "x"
type textarea "p"
type textarea "x"
type textarea "pa"
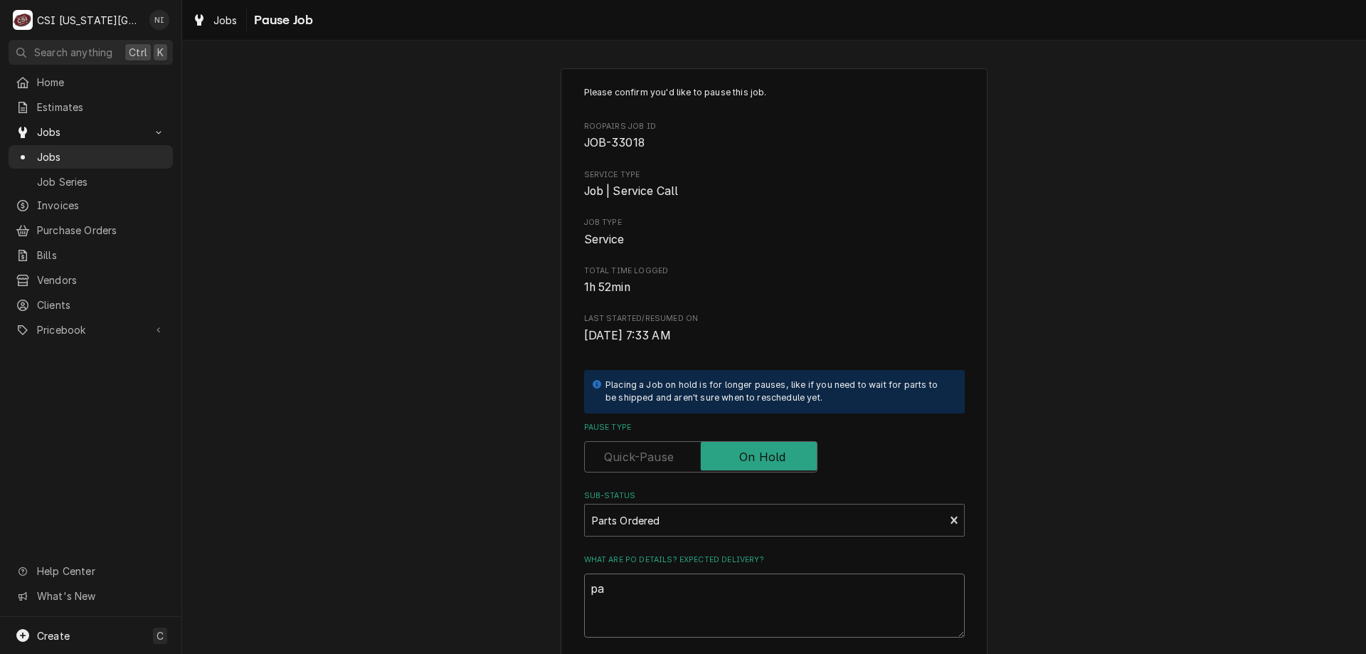
type textarea "x"
type textarea "pat"
type textarea "x"
type textarea "pats"
type textarea "x"
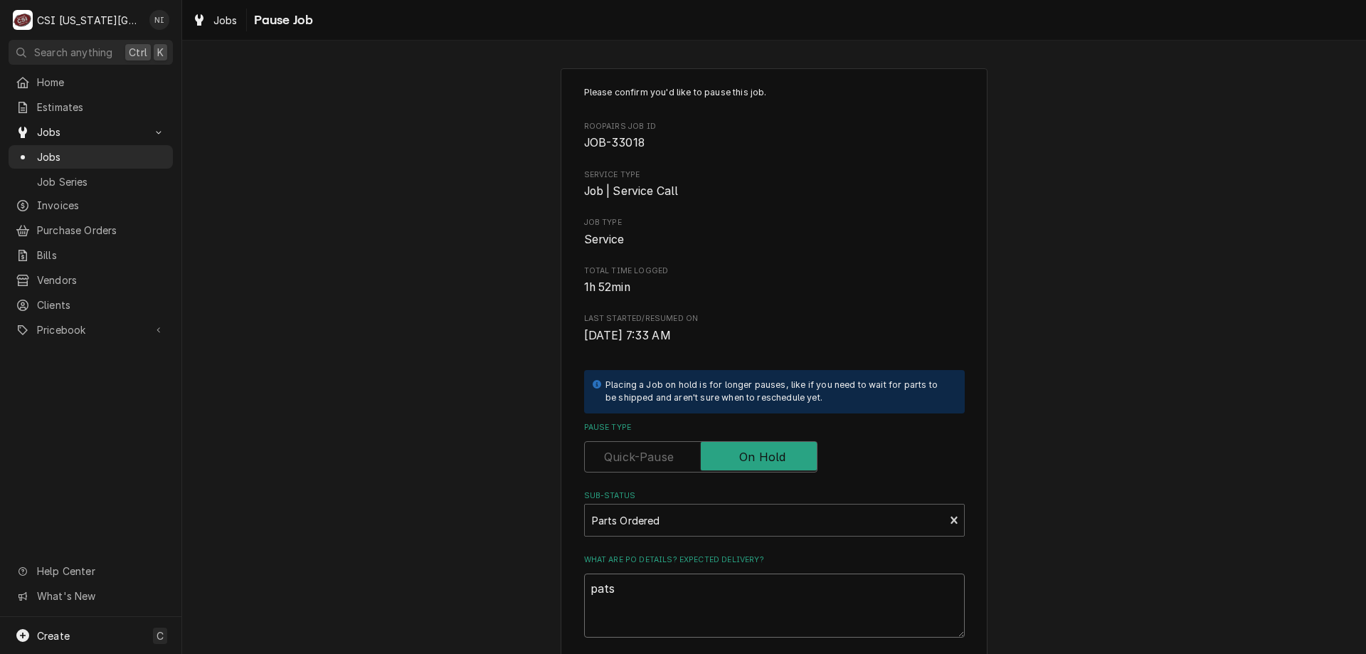
type textarea "pat"
type textarea "x"
type textarea "pa"
type textarea "x"
type textarea "par"
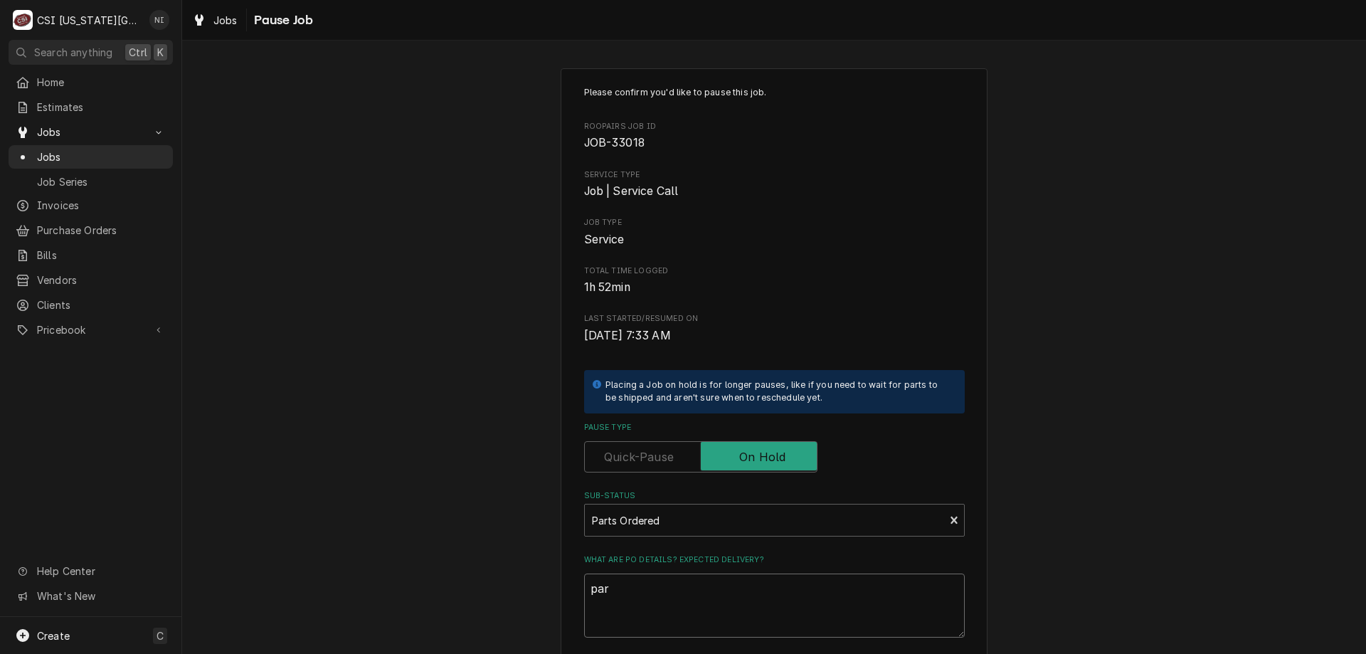
type textarea "x"
type textarea "part"
type textarea "x"
type textarea "parti"
type textarea "x"
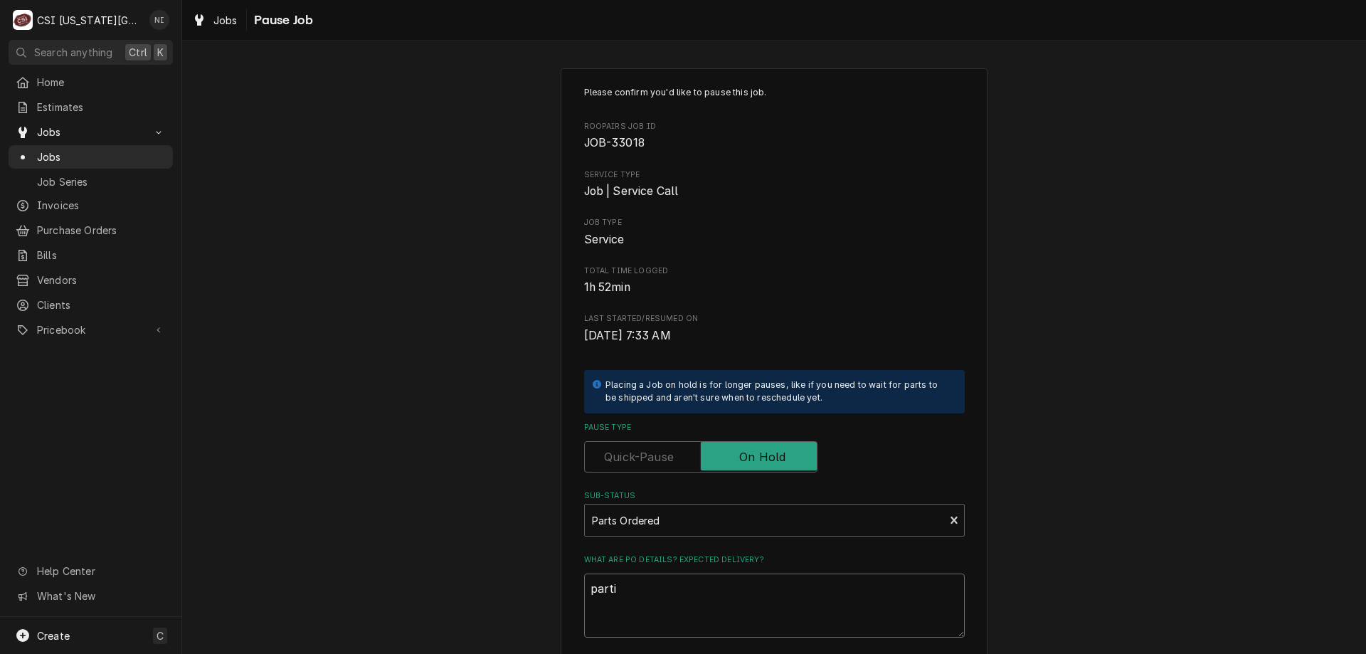
type textarea "partia"
type textarea "x"
type textarea "partial"
type textarea "x"
type textarea "partial p"
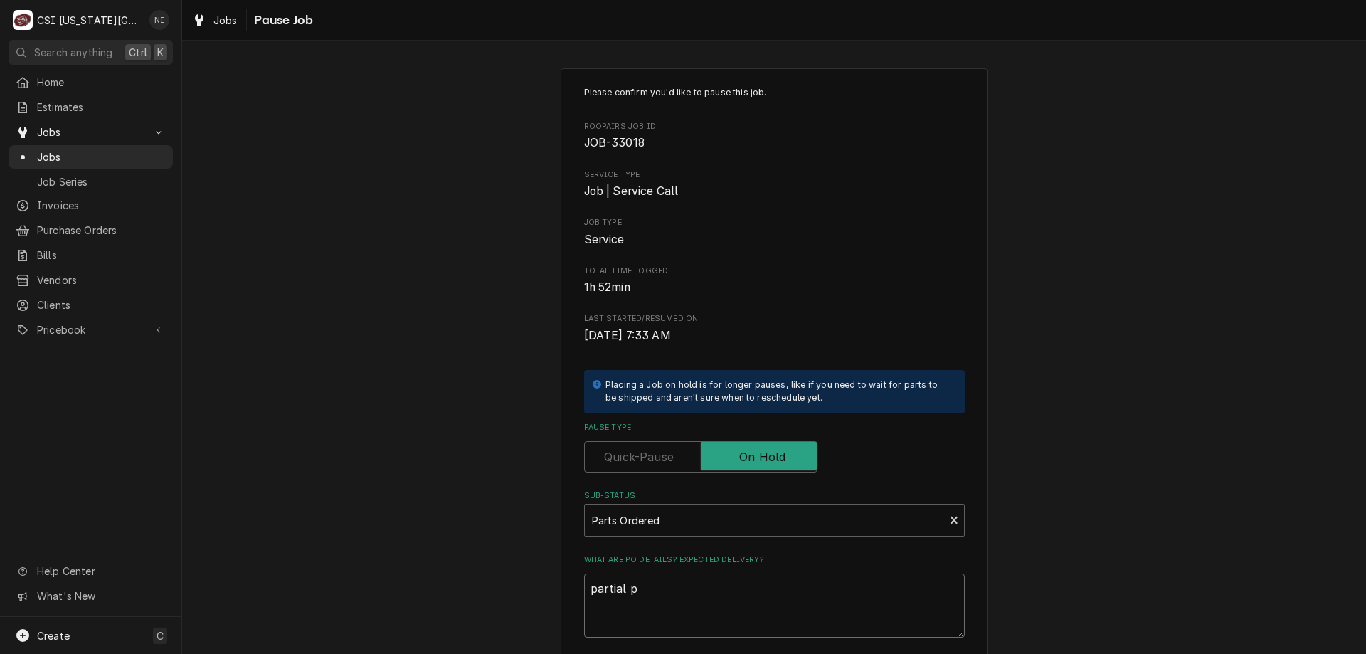
type textarea "x"
type textarea "partial pa"
type textarea "x"
type textarea "partial pars"
type textarea "x"
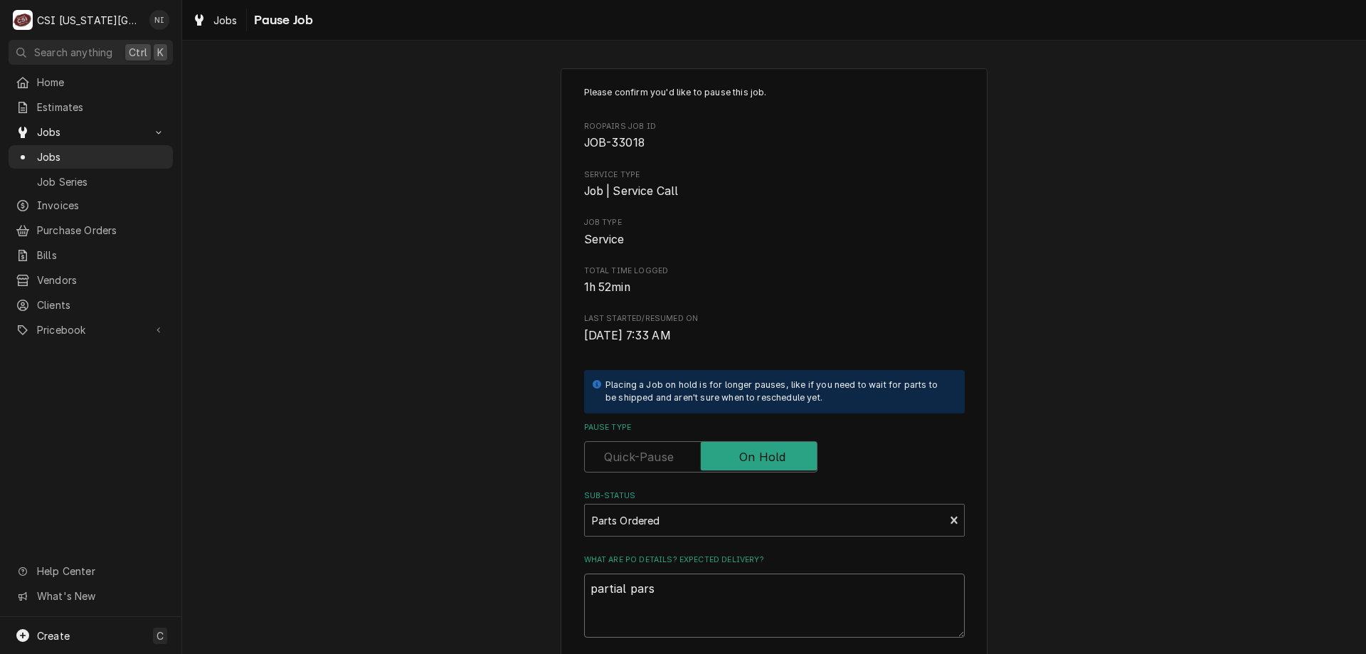
type textarea "partial parst"
type textarea "x"
type textarea "partial parst"
type textarea "x"
type textarea "partial parst o"
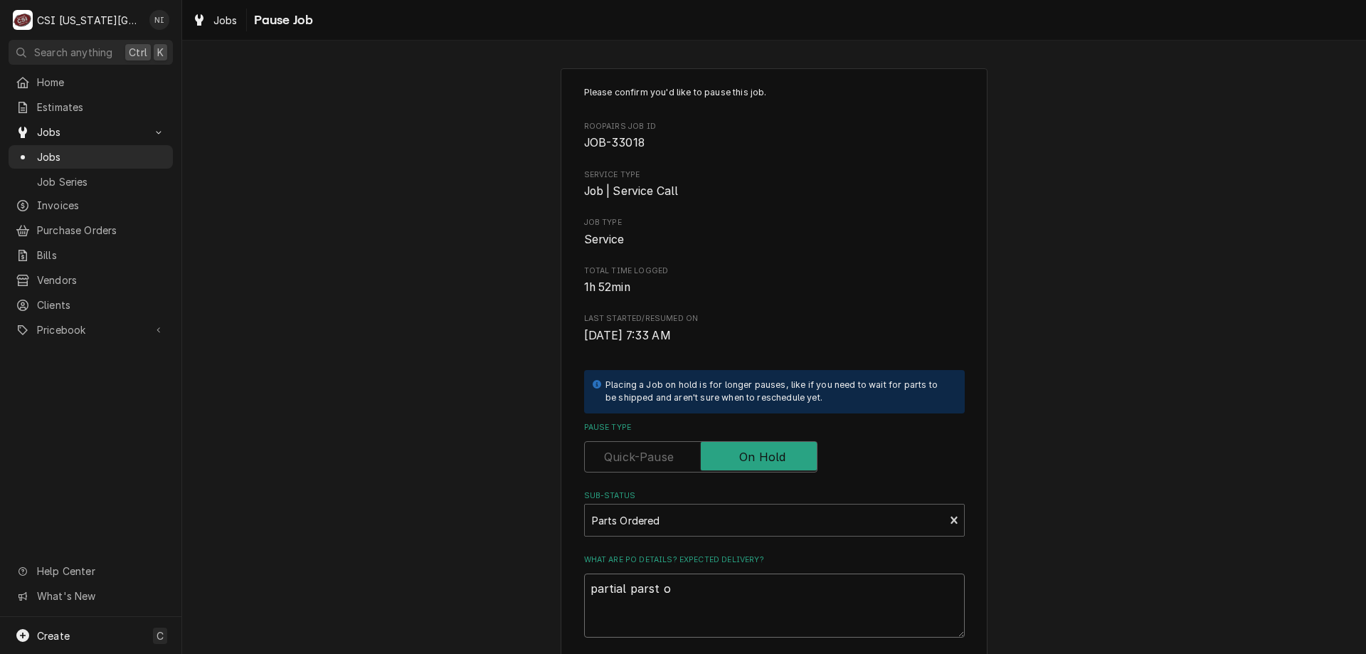
type textarea "x"
type textarea "partial parst on"
type textarea "x"
type textarea "partial parst on"
type textarea "x"
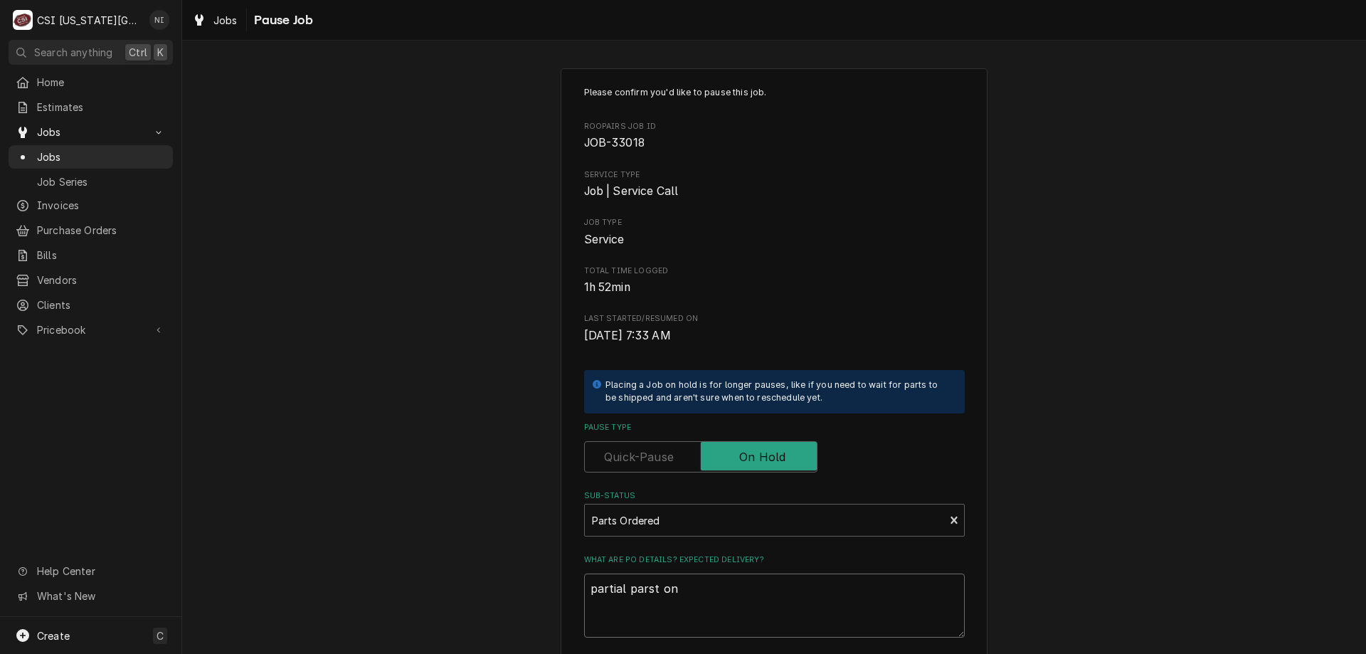
type textarea "partial parst on"
type textarea "x"
type textarea "partial parst o"
type textarea "x"
type textarea "partial parst"
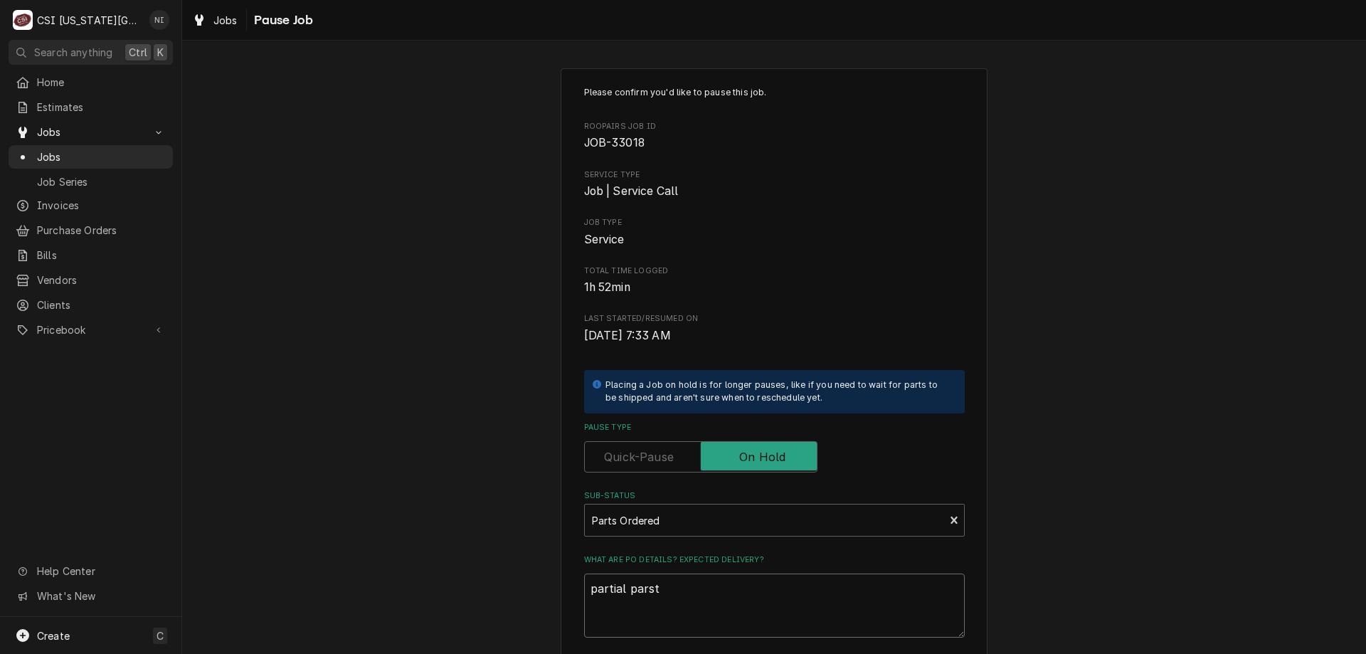
type textarea "x"
type textarea "partial parst"
type textarea "x"
type textarea "partial pars"
type textarea "x"
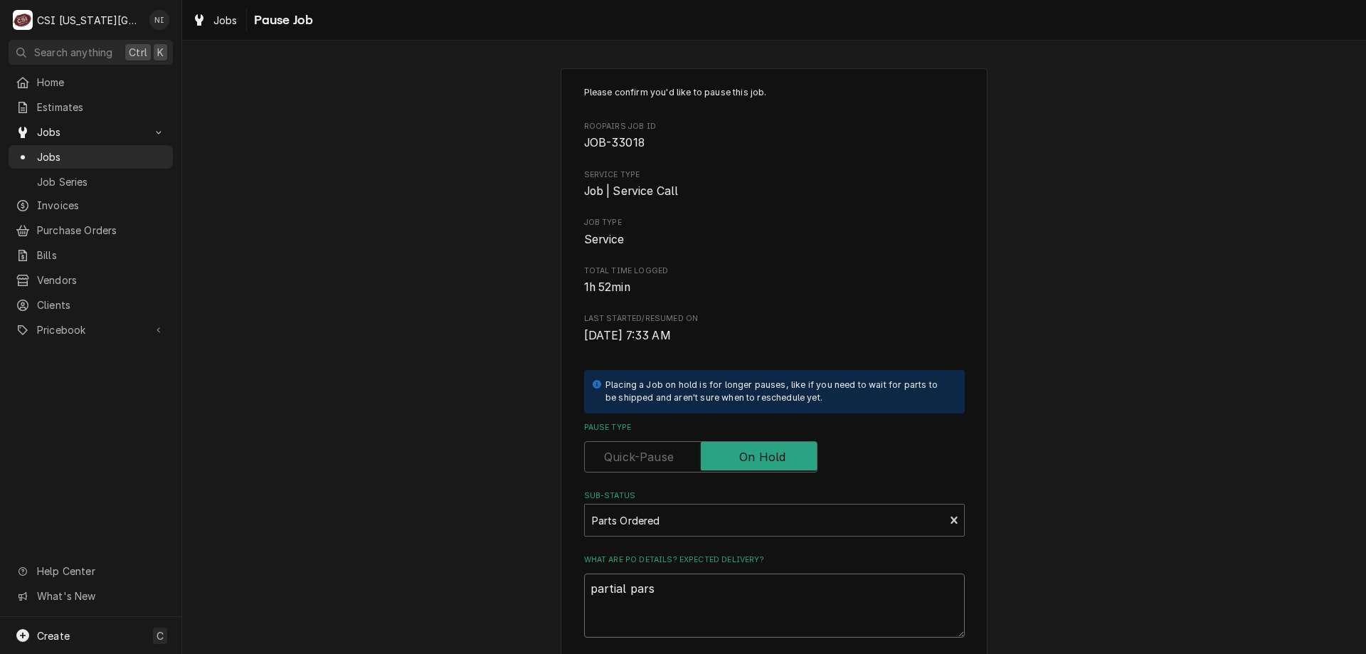
type textarea "partial par"
type textarea "x"
type textarea "partial part"
type textarea "x"
type textarea "partial parts"
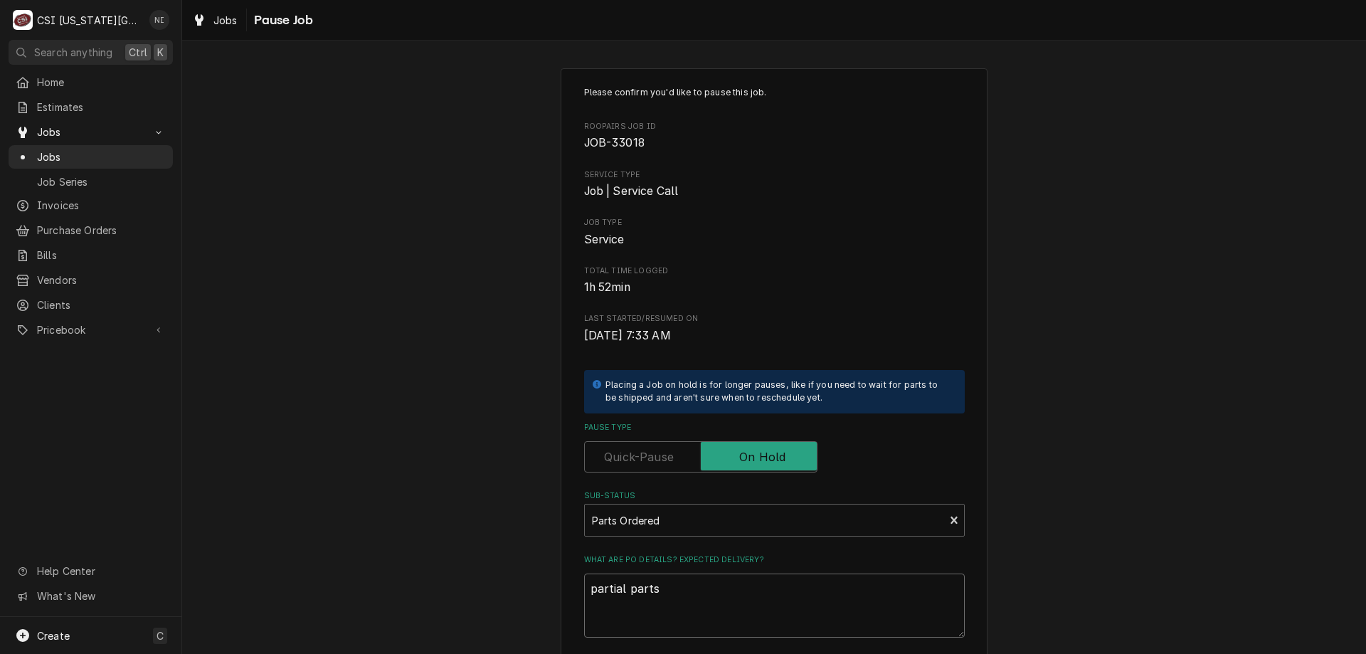
type textarea "x"
type textarea "partial parts"
type textarea "x"
type textarea "partial parts o"
type textarea "x"
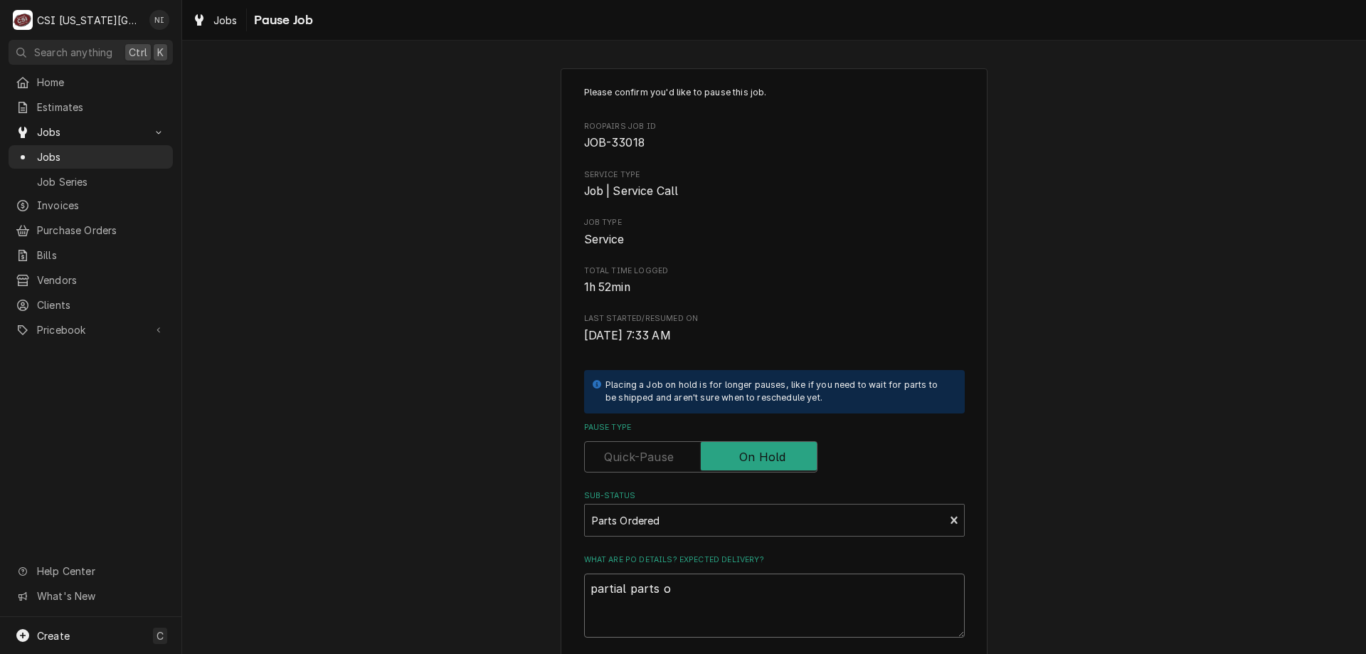
type textarea "partial parts on"
type textarea "x"
type textarea "partial parts on"
type textarea "x"
type textarea "partial parts on h"
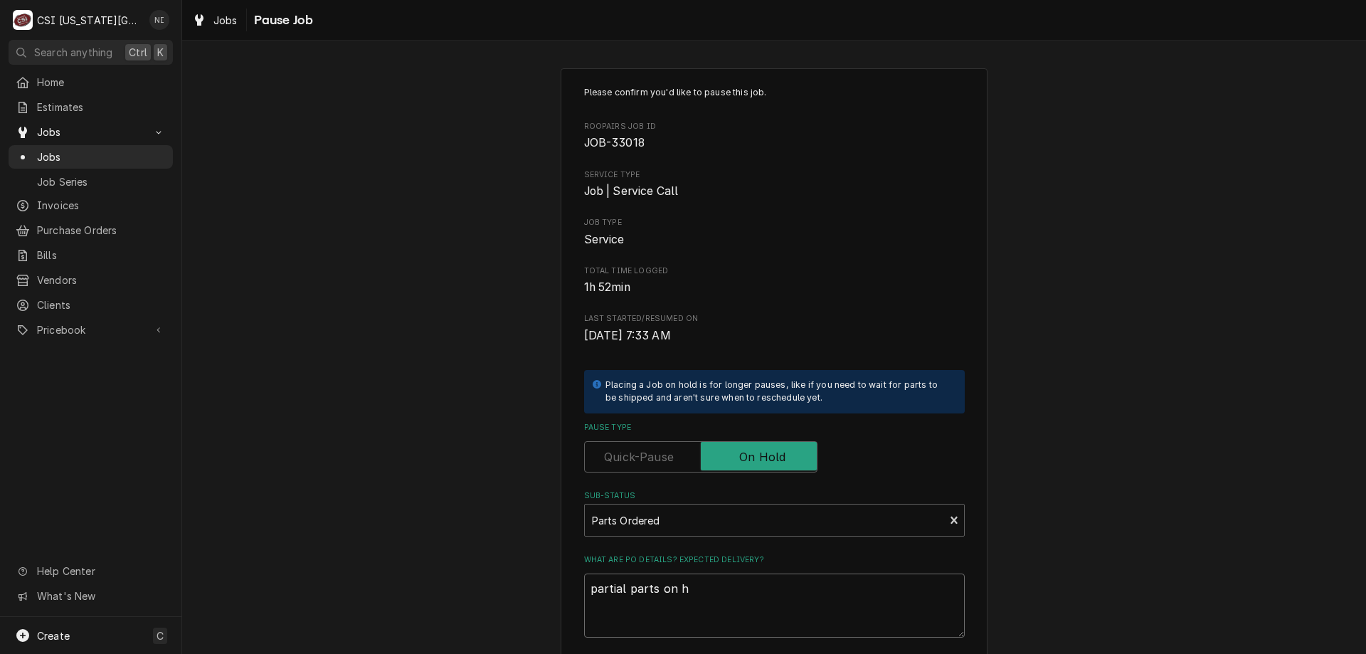
type textarea "x"
type textarea "partial parts on ha"
type textarea "x"
type textarea "partial parts on haw"
type textarea "x"
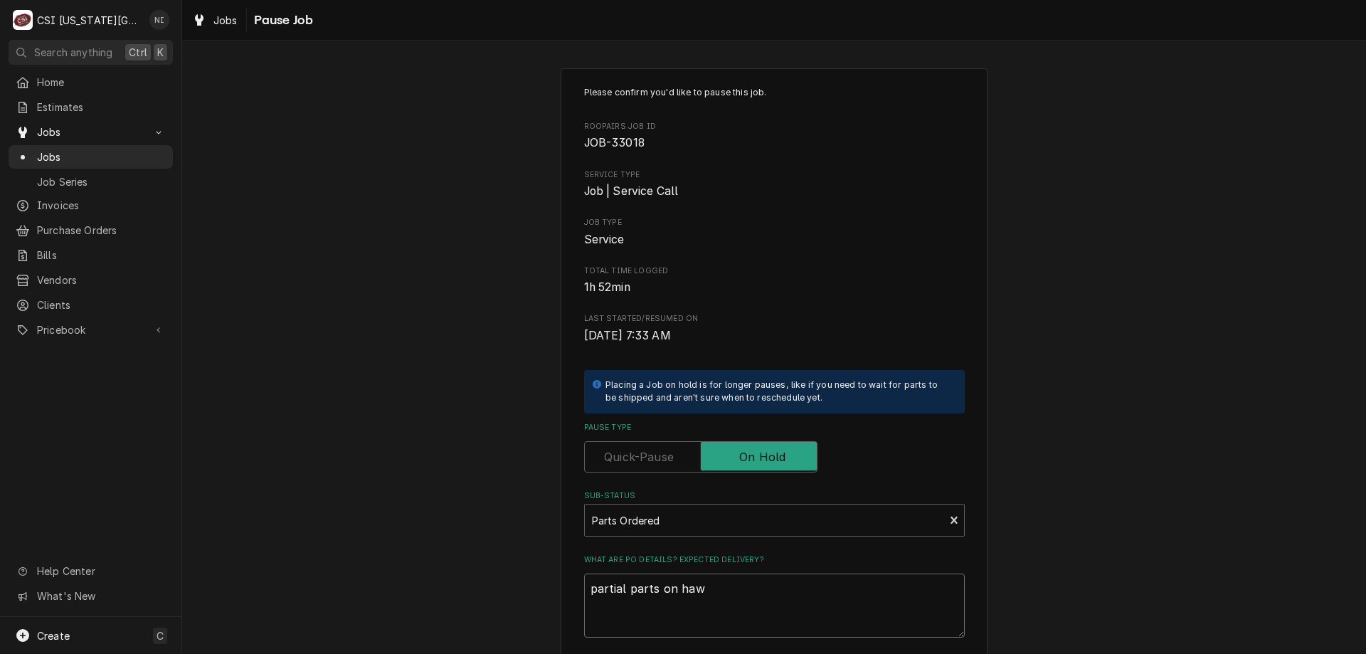
type textarea "partial parts on hawk"
type textarea "x"
type textarea "partial parts on hawki"
type textarea "x"
type textarea "partial parts on hawkin"
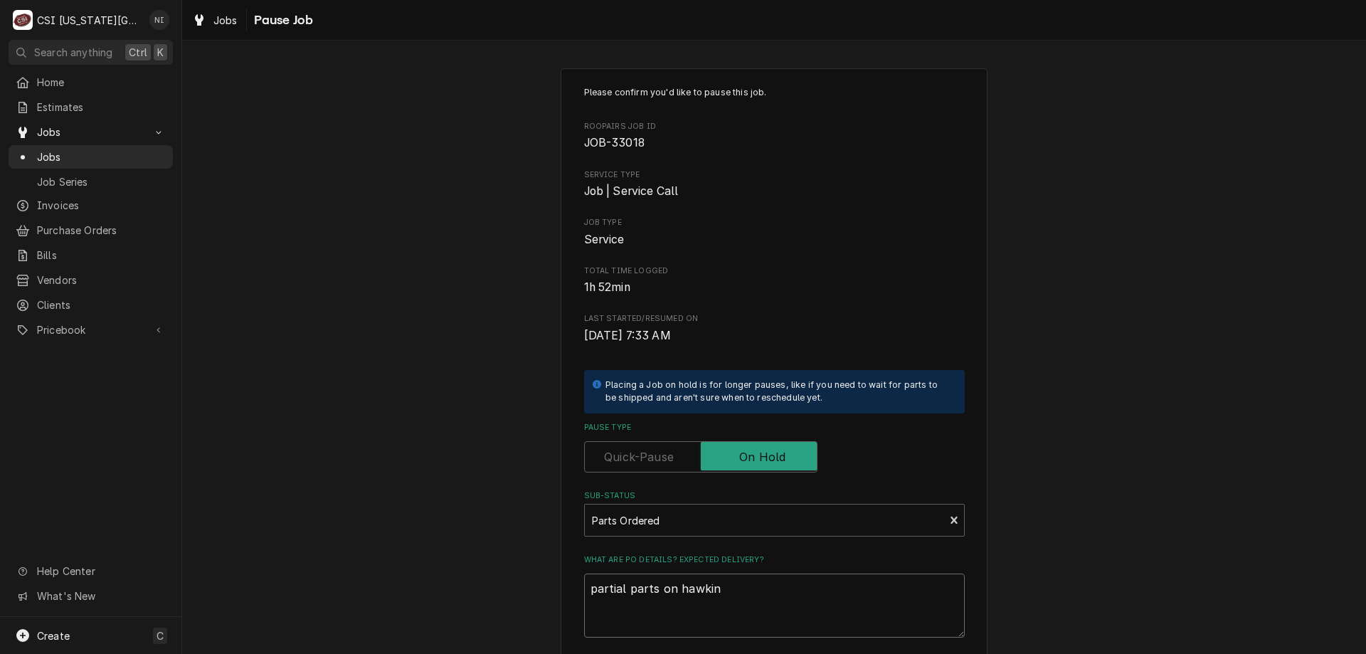
type textarea "x"
type textarea "partial parts on hawkins"
type textarea "x"
type textarea "partial parts on hawkins"
type textarea "x"
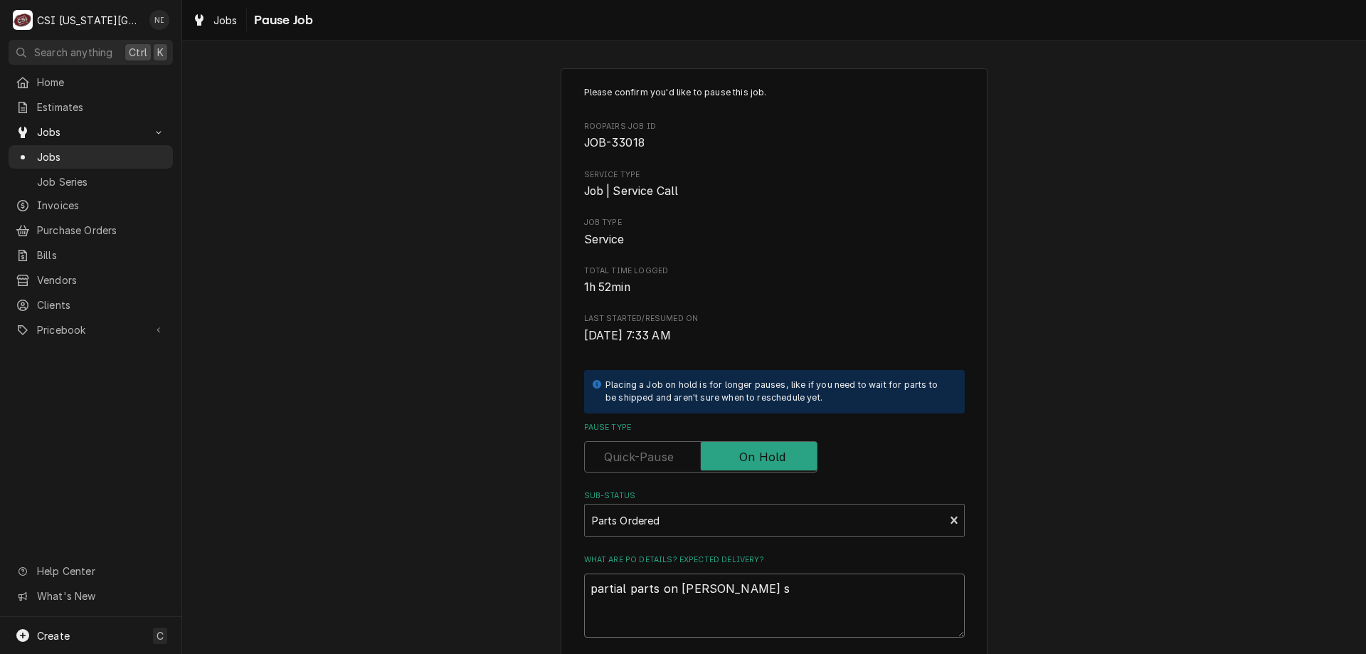
type textarea "partial parts on hawkins sh"
type textarea "x"
type textarea "partial parts on hawkins she"
type textarea "x"
type textarea "partial parts on hawkins shel"
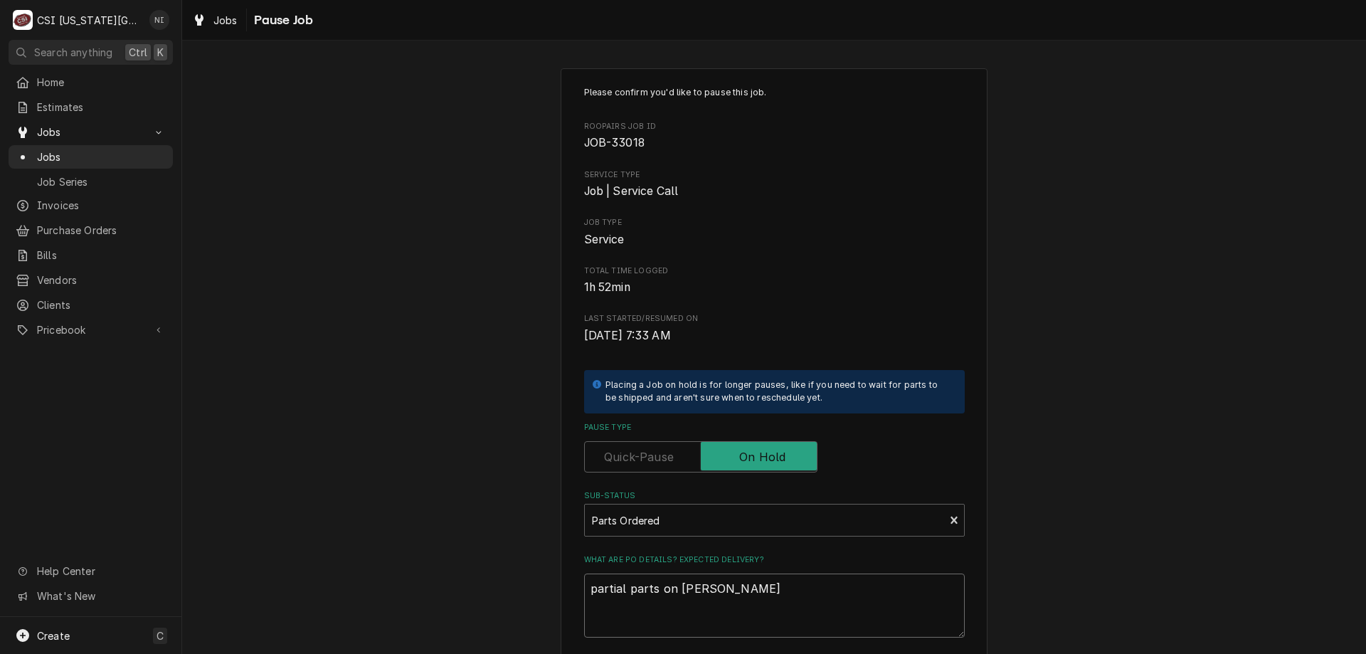
type textarea "x"
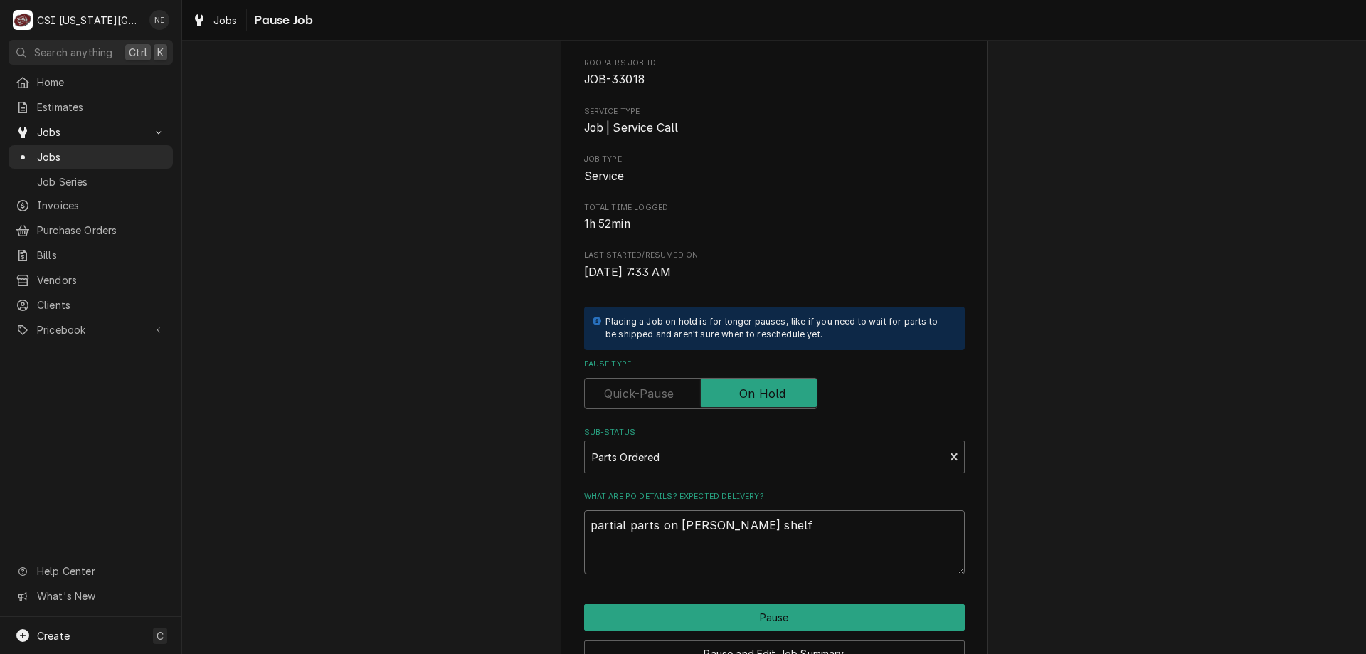
scroll to position [143, 0]
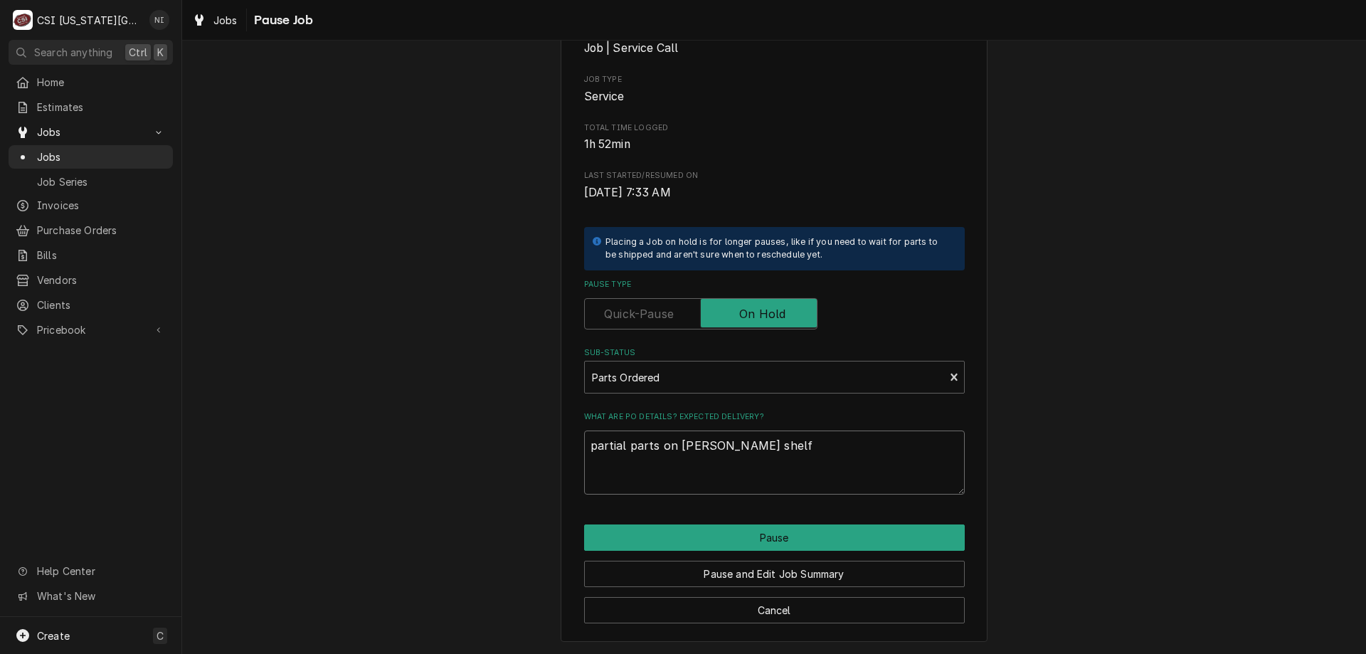
type textarea "partial parts on hawkins shelf"
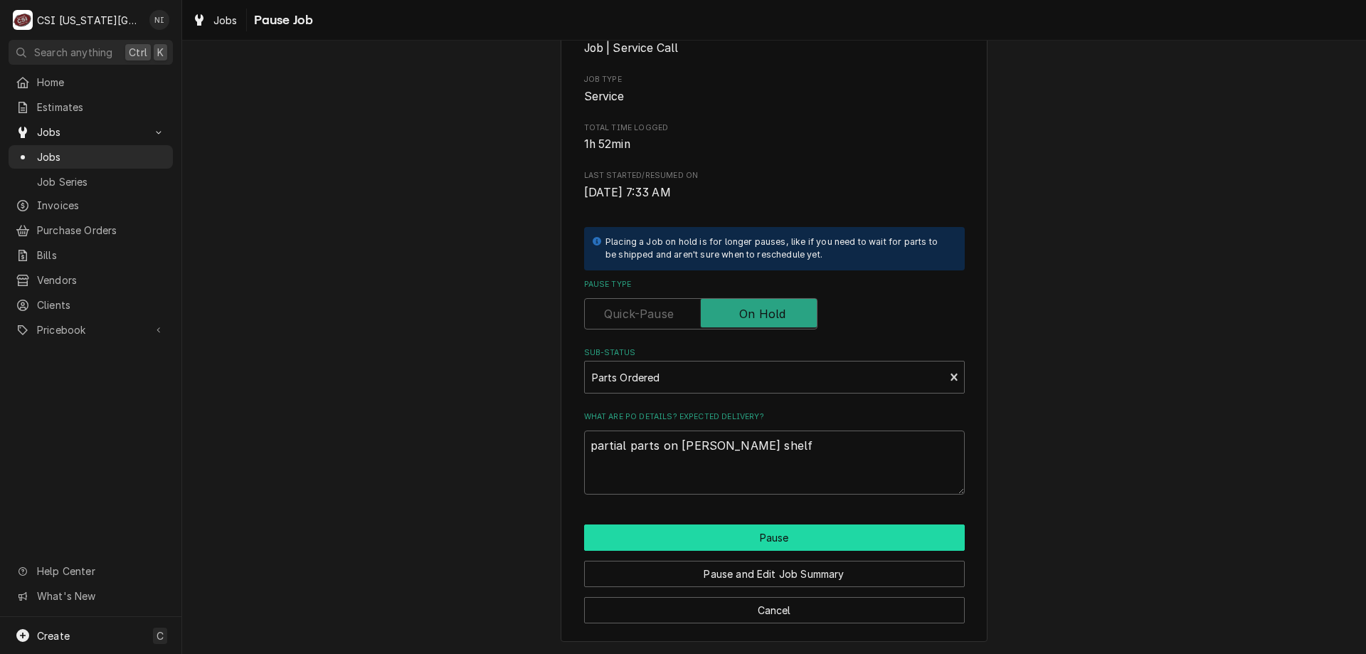
click at [805, 539] on button "Pause" at bounding box center [774, 537] width 381 height 26
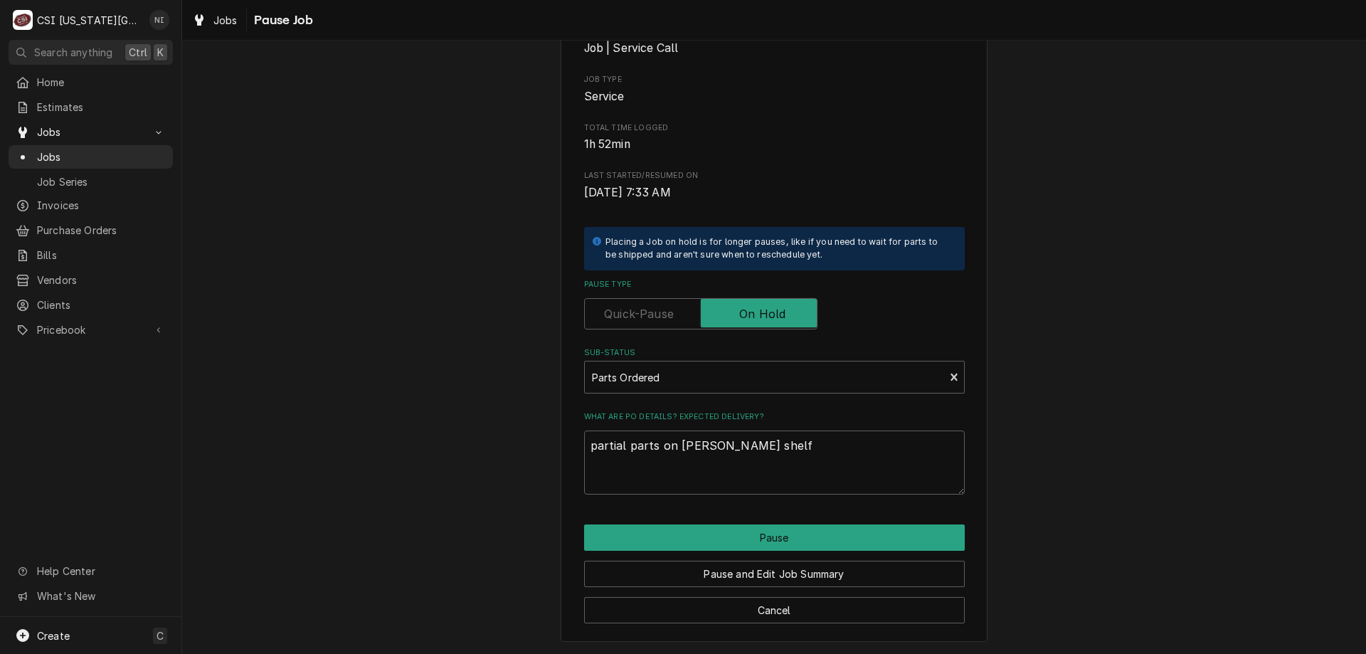
type textarea "x"
